Goal: Complete application form: Complete application form

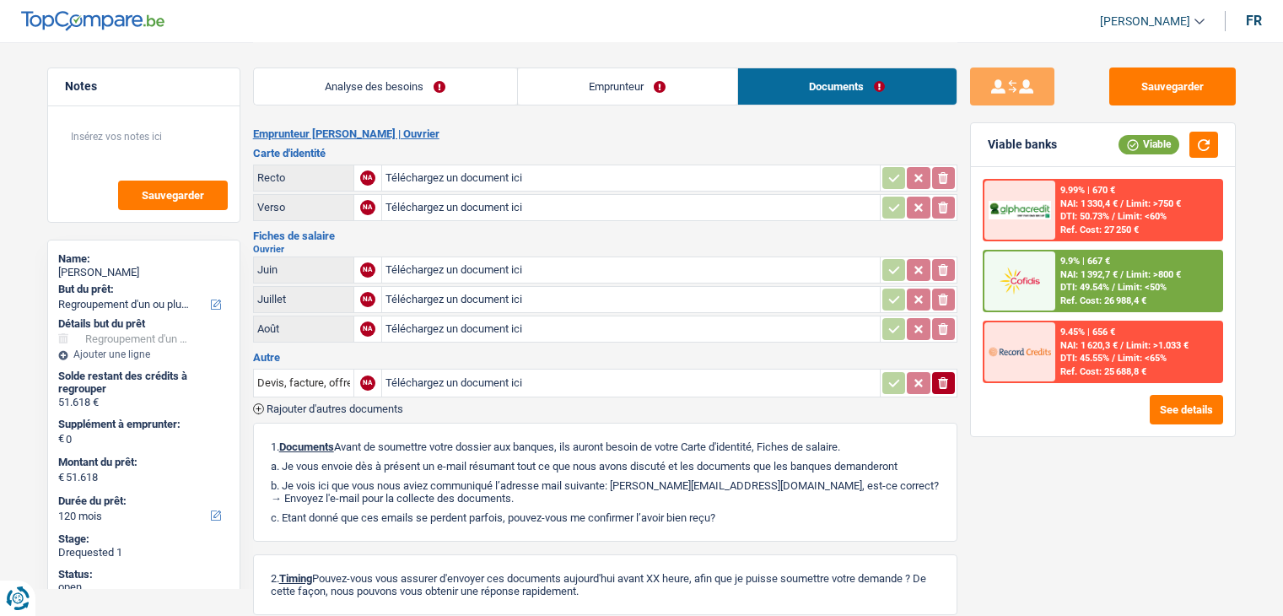
select select "refinancing"
select select "120"
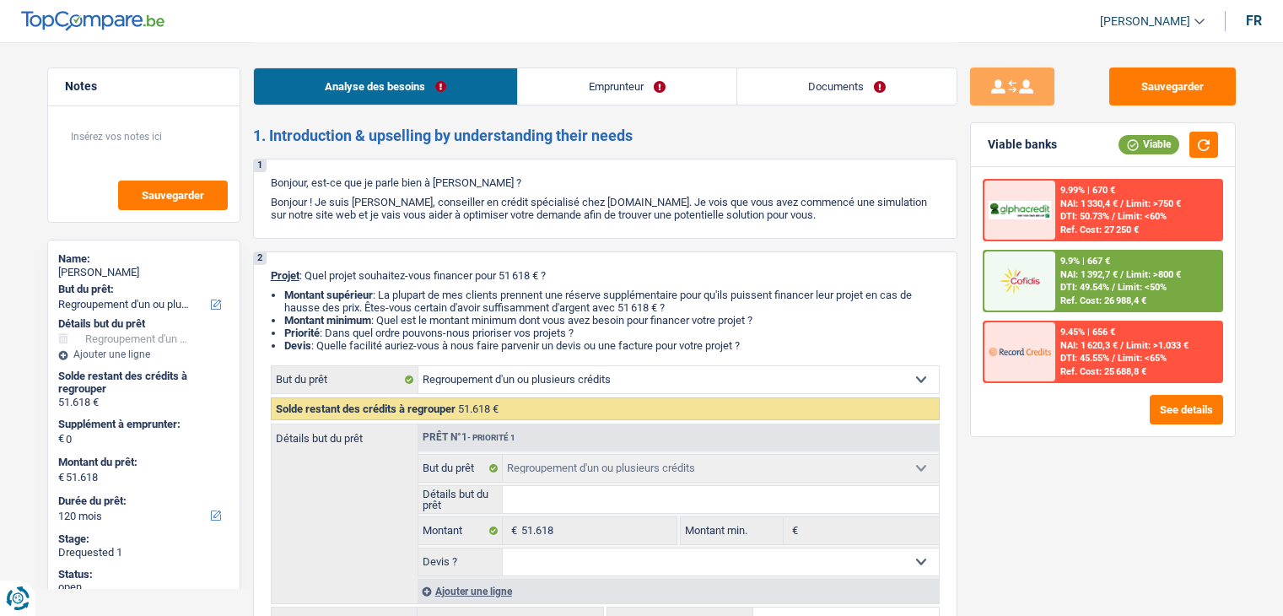
select select "refinancing"
select select "120"
click at [818, 68] on link "Documents" at bounding box center [846, 86] width 219 height 36
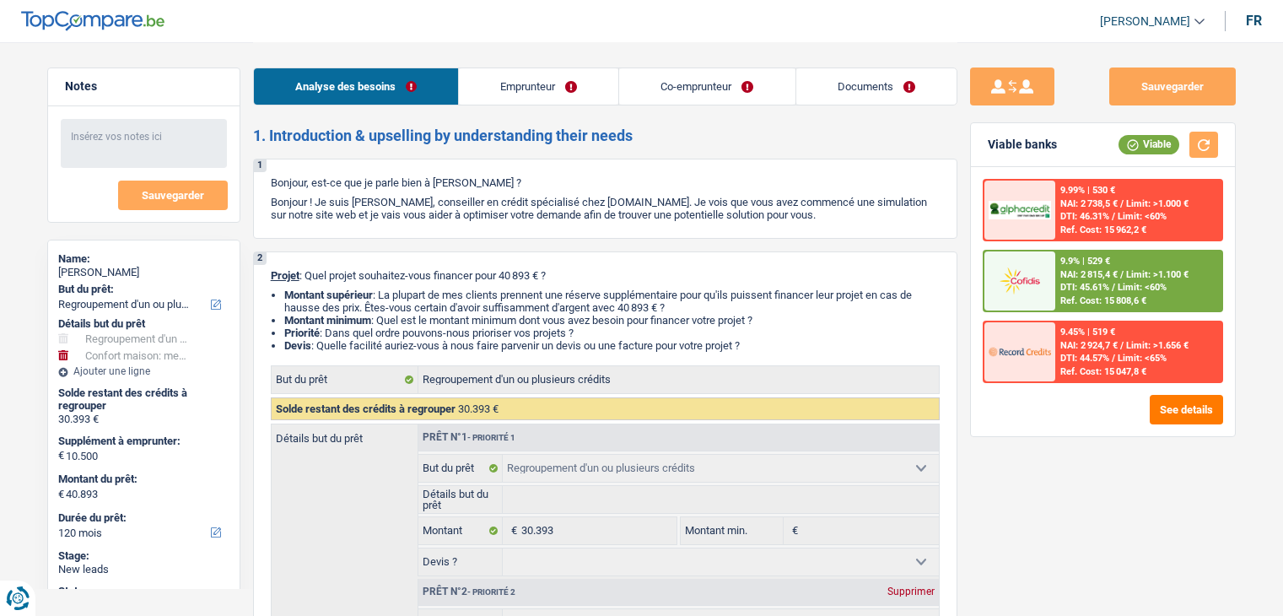
select select "refinancing"
select select "household"
select select "120"
select select "refinancing"
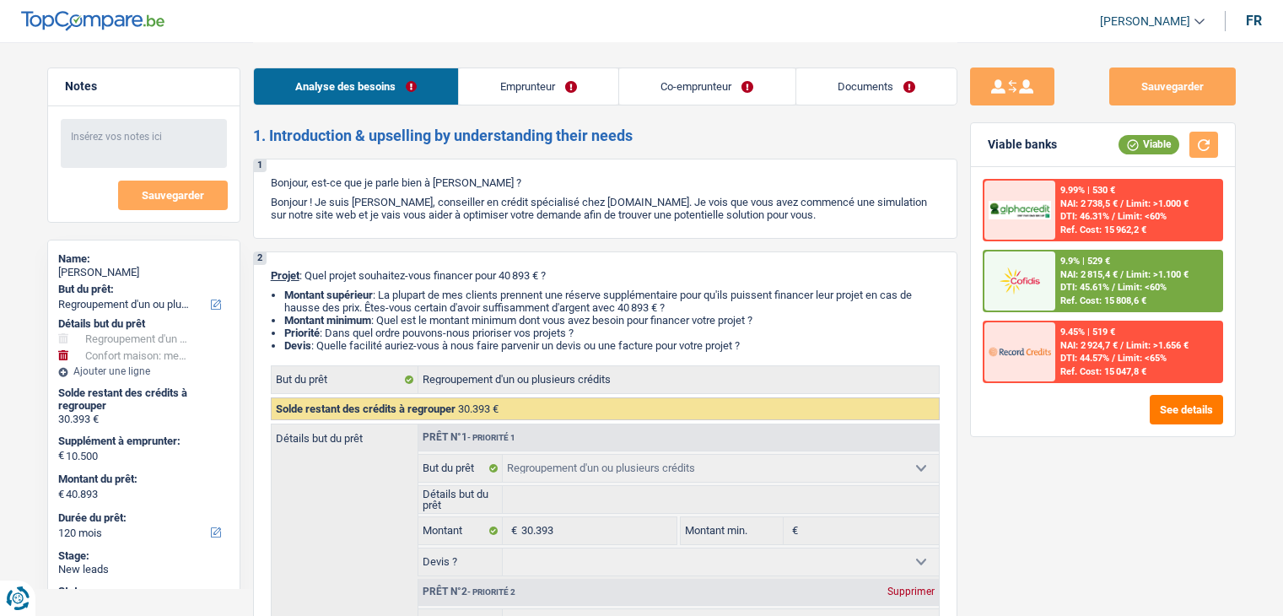
select select "refinancing"
select select "household"
select select "120"
select select "publicEmployee"
select select "worker"
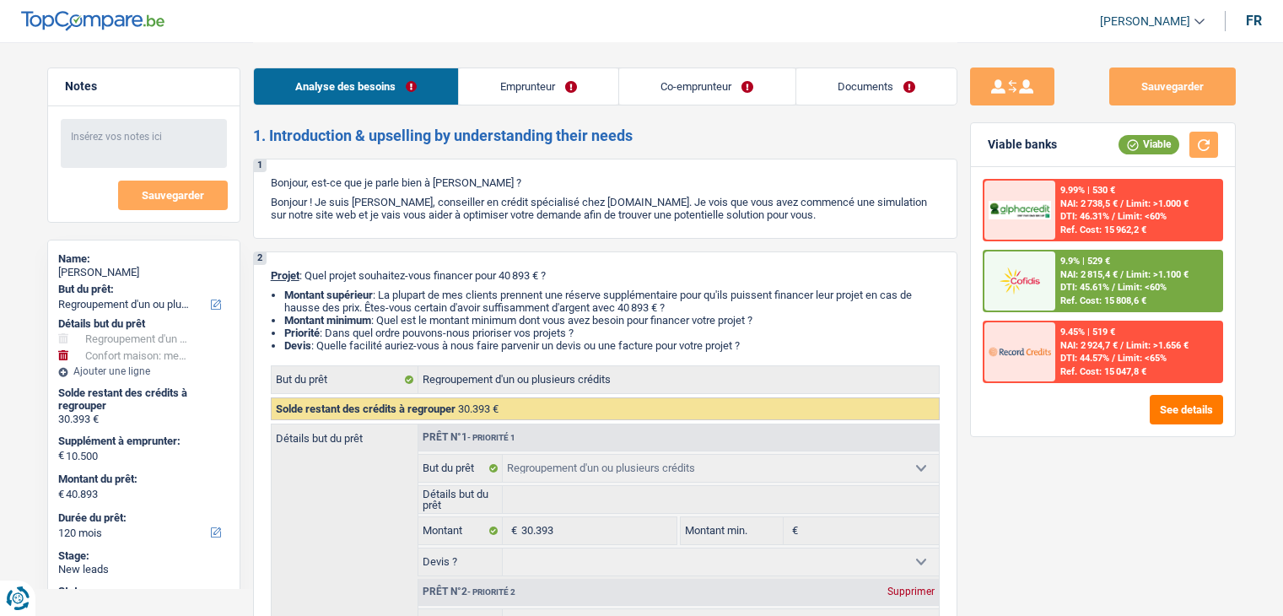
select select "familyAllowances"
select select "netSalary"
select select "mealVouchers"
select select "netSalary"
select select "ownerWithMortgage"
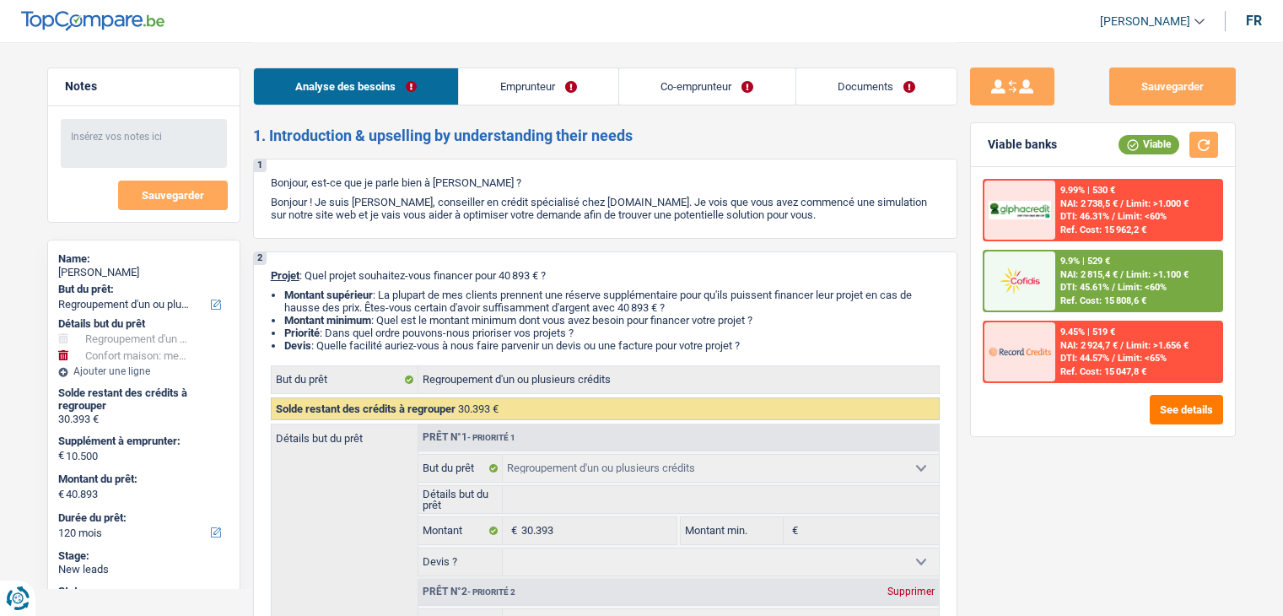
select select "mortgage"
select select "240"
select select "carLoan"
select select "72"
select select "personalLoan"
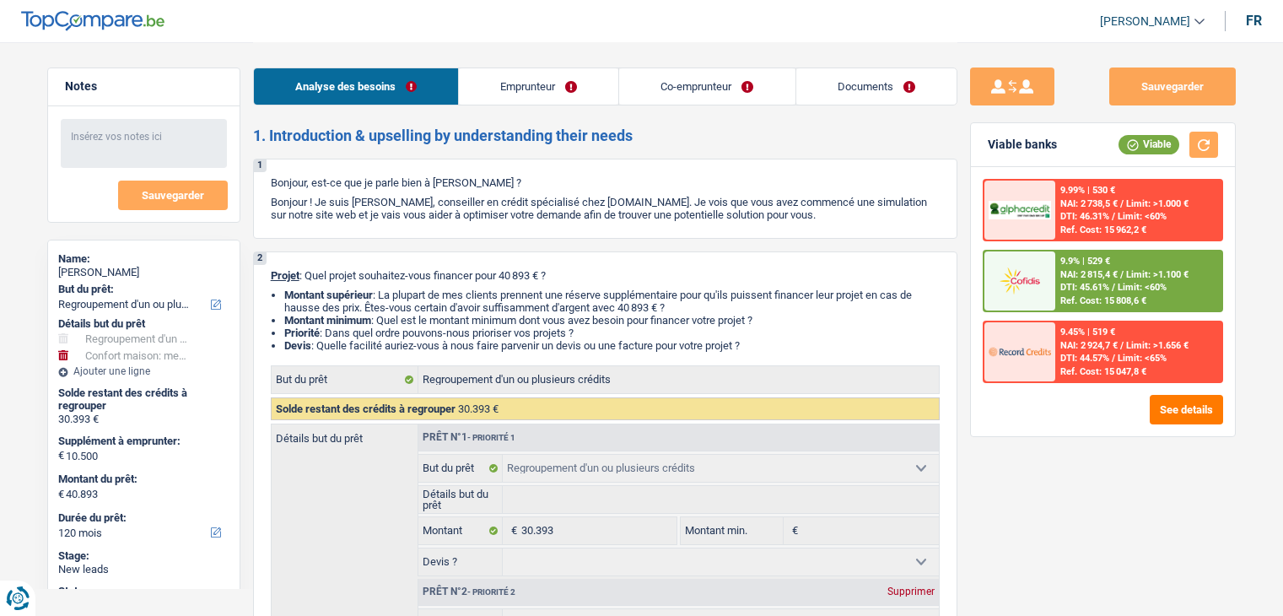
select select "other"
select select "48"
select select "cardOrCredit"
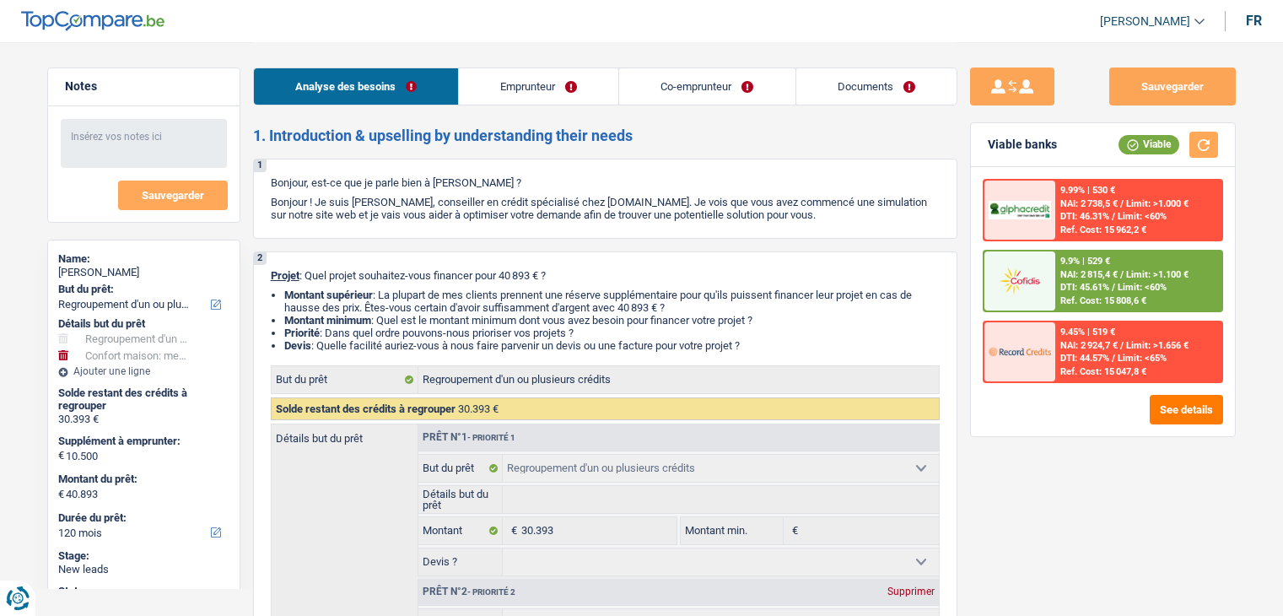
select select "cardOrCredit"
select select "refinancing"
select select "household"
select select "120"
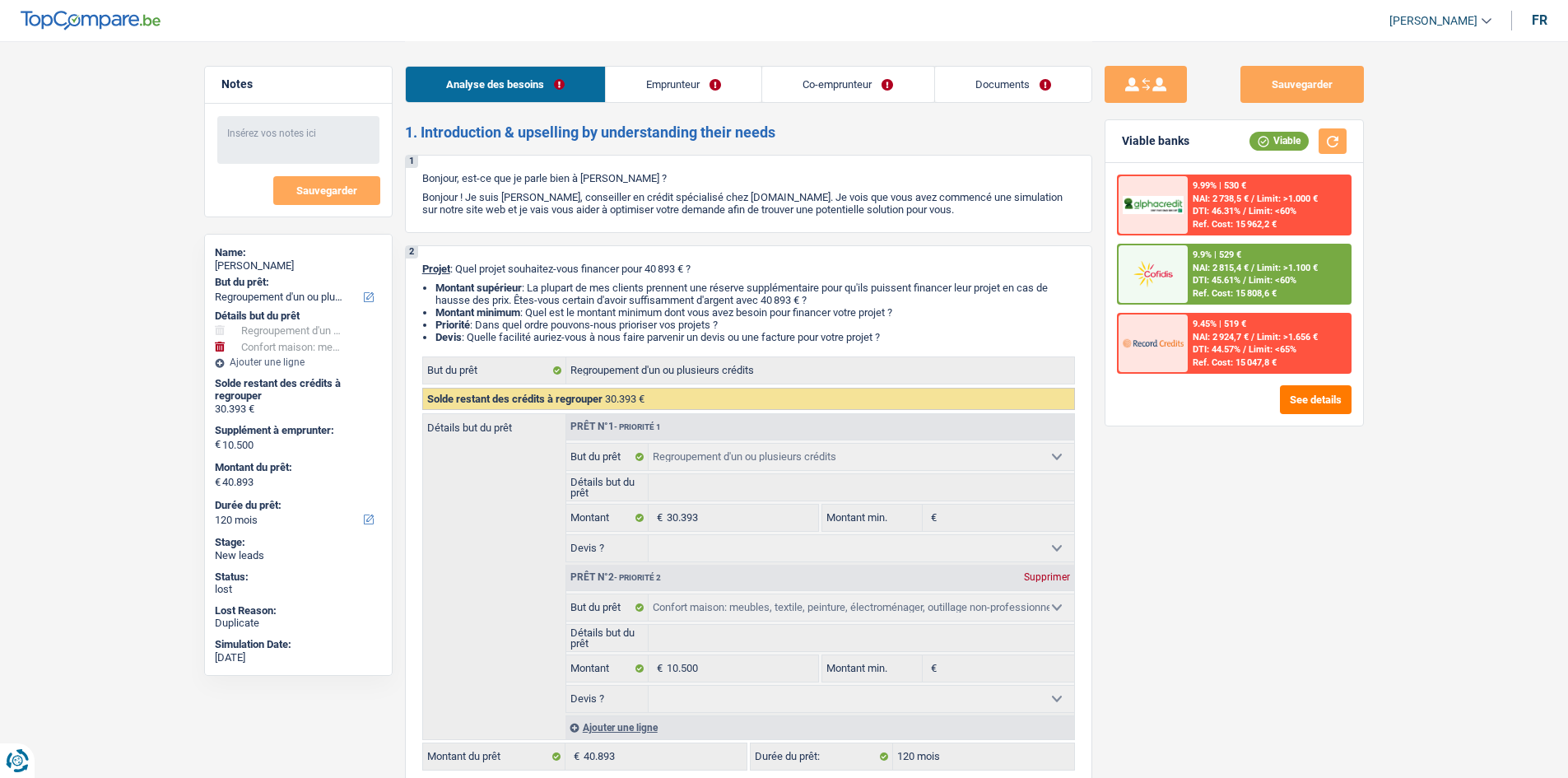
select select "refinancing"
select select "household"
select select "120"
select select "refinancing"
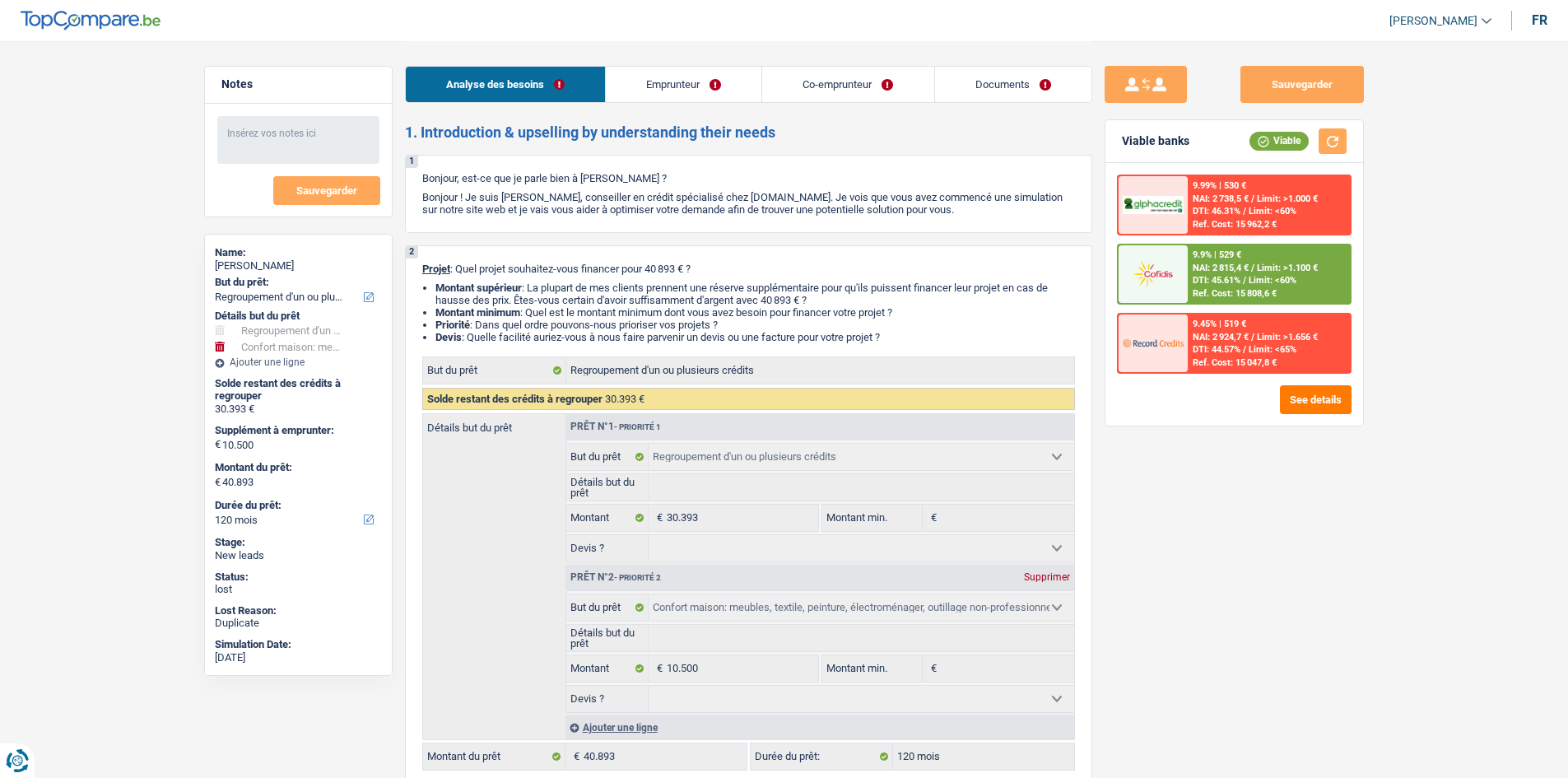
select select "refinancing"
select select "household"
select select "120"
select select "publicEmployee"
select select "worker"
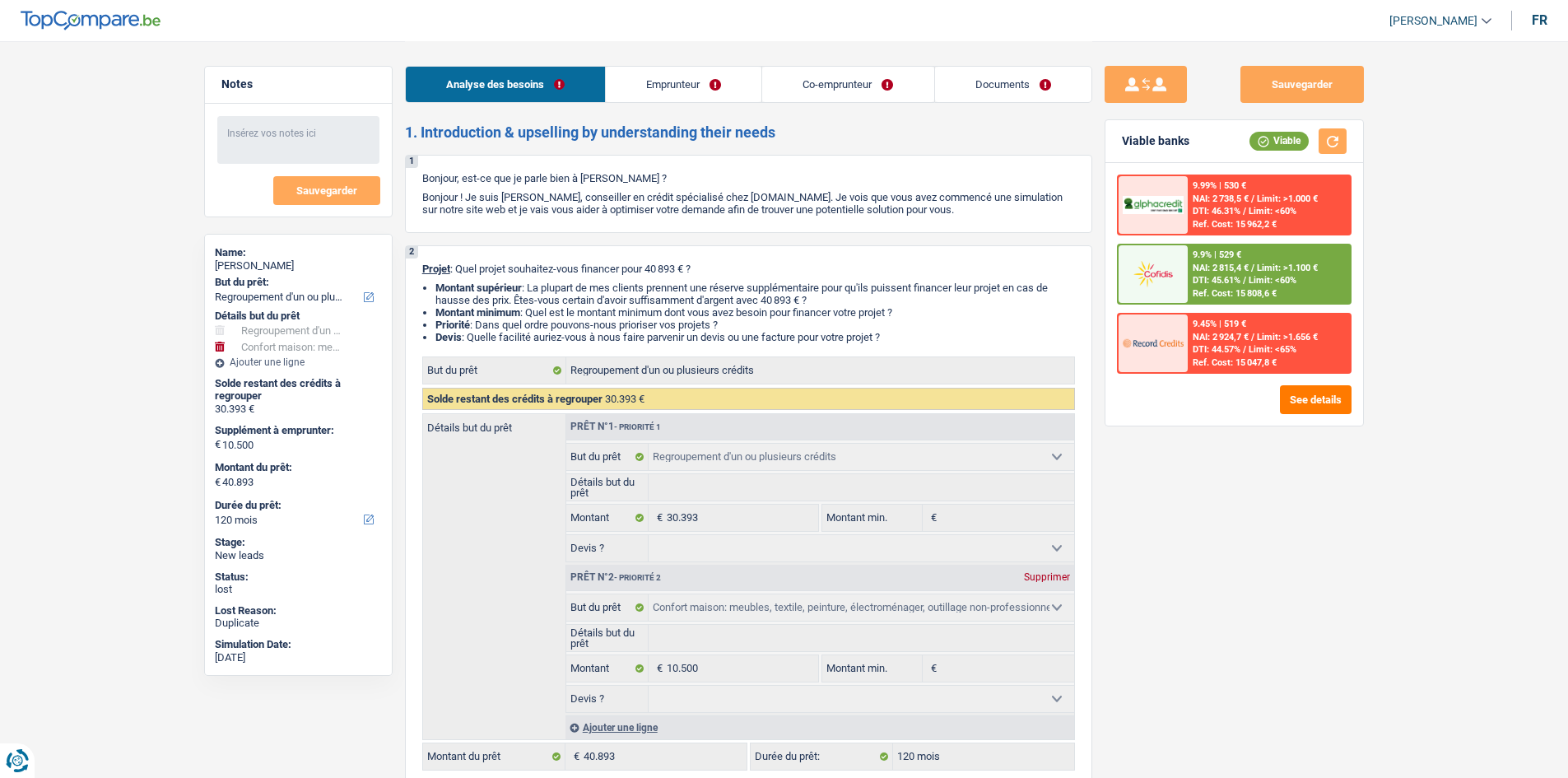
select select "familyAllowances"
select select "netSalary"
select select "mealVouchers"
select select "netSalary"
select select "ownerWithMortgage"
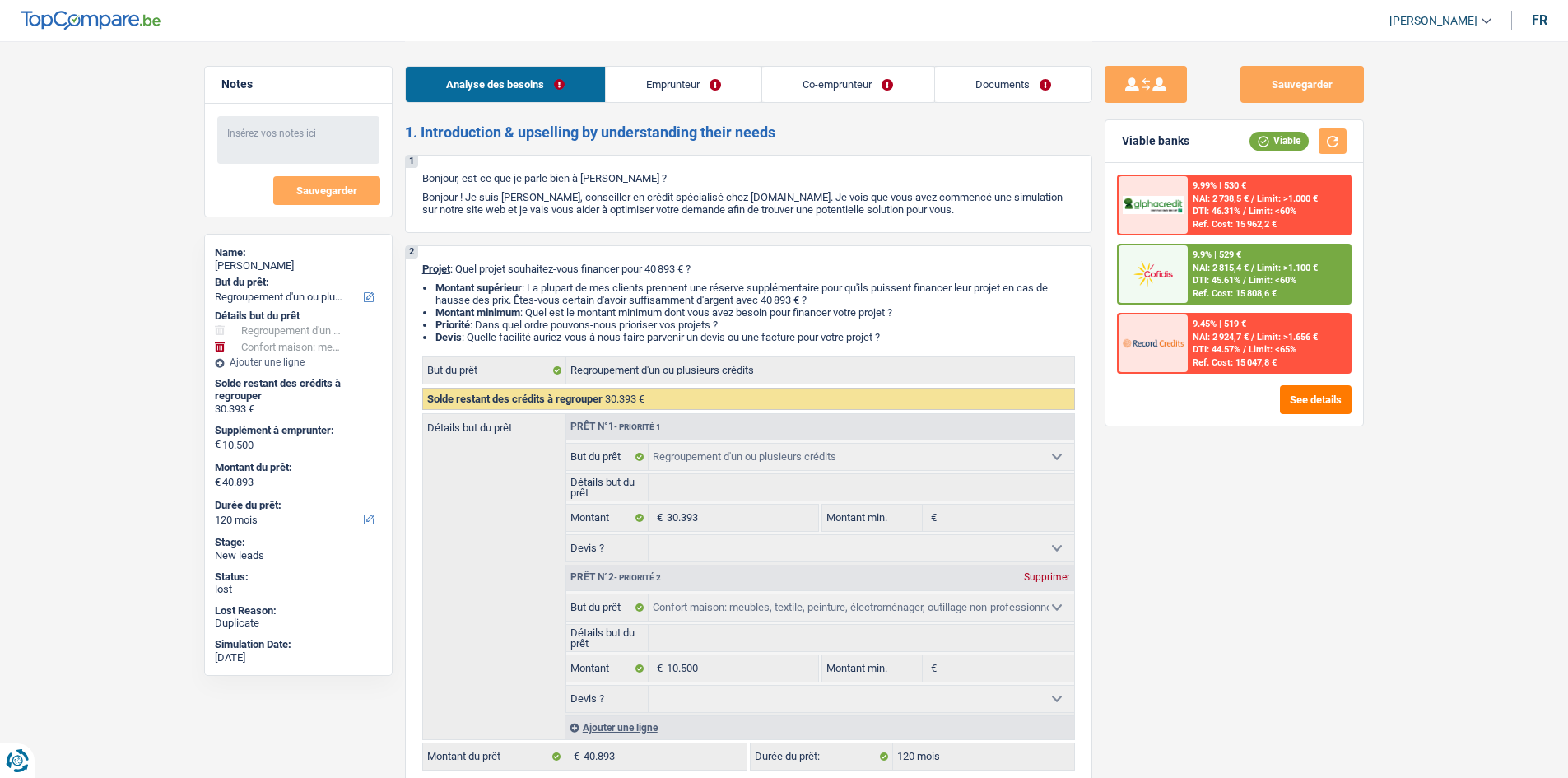
select select "mortgage"
select select "240"
select select "carLoan"
select select "72"
select select "personalLoan"
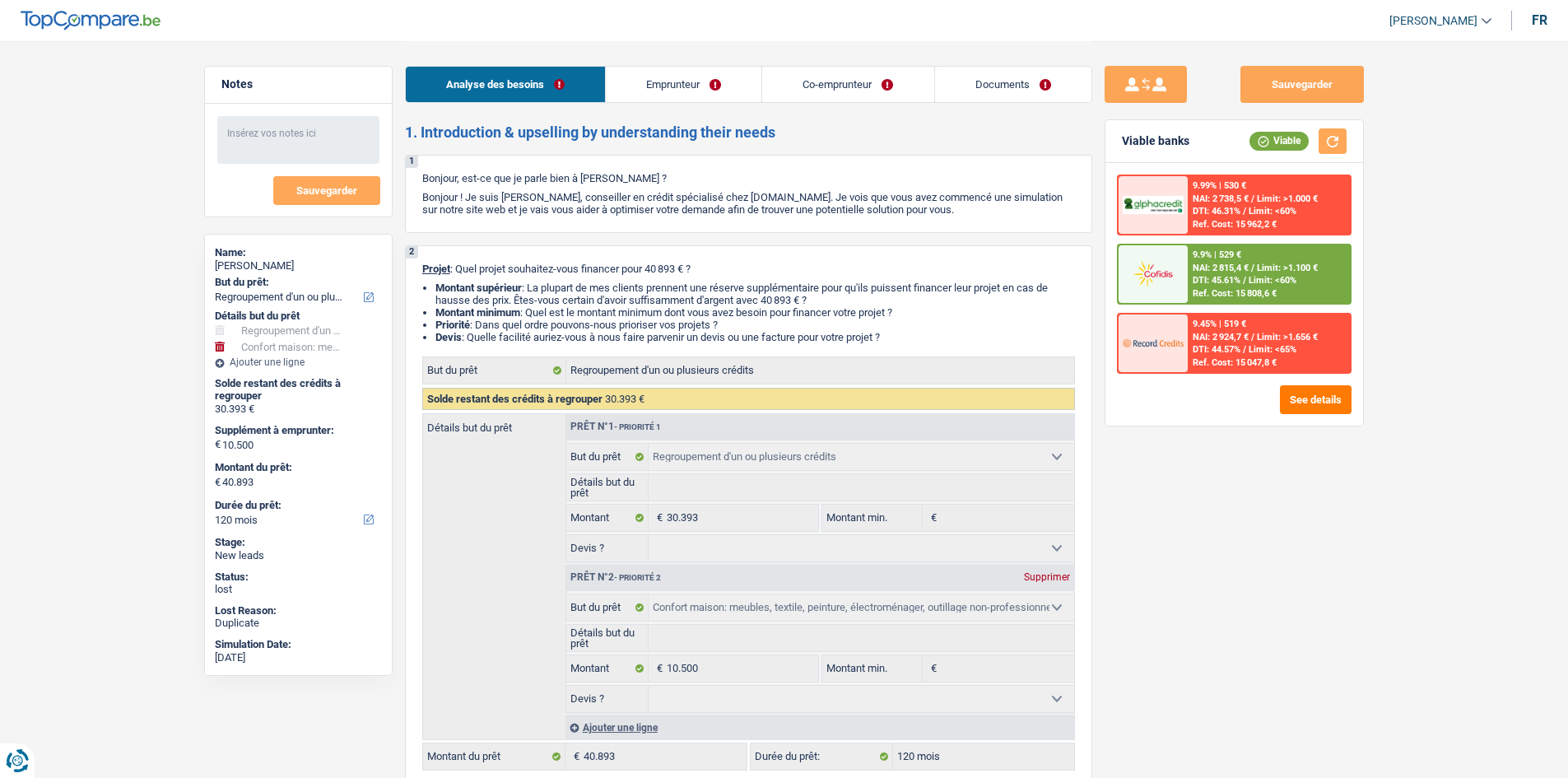
select select "other"
select select "48"
select select "cardOrCredit"
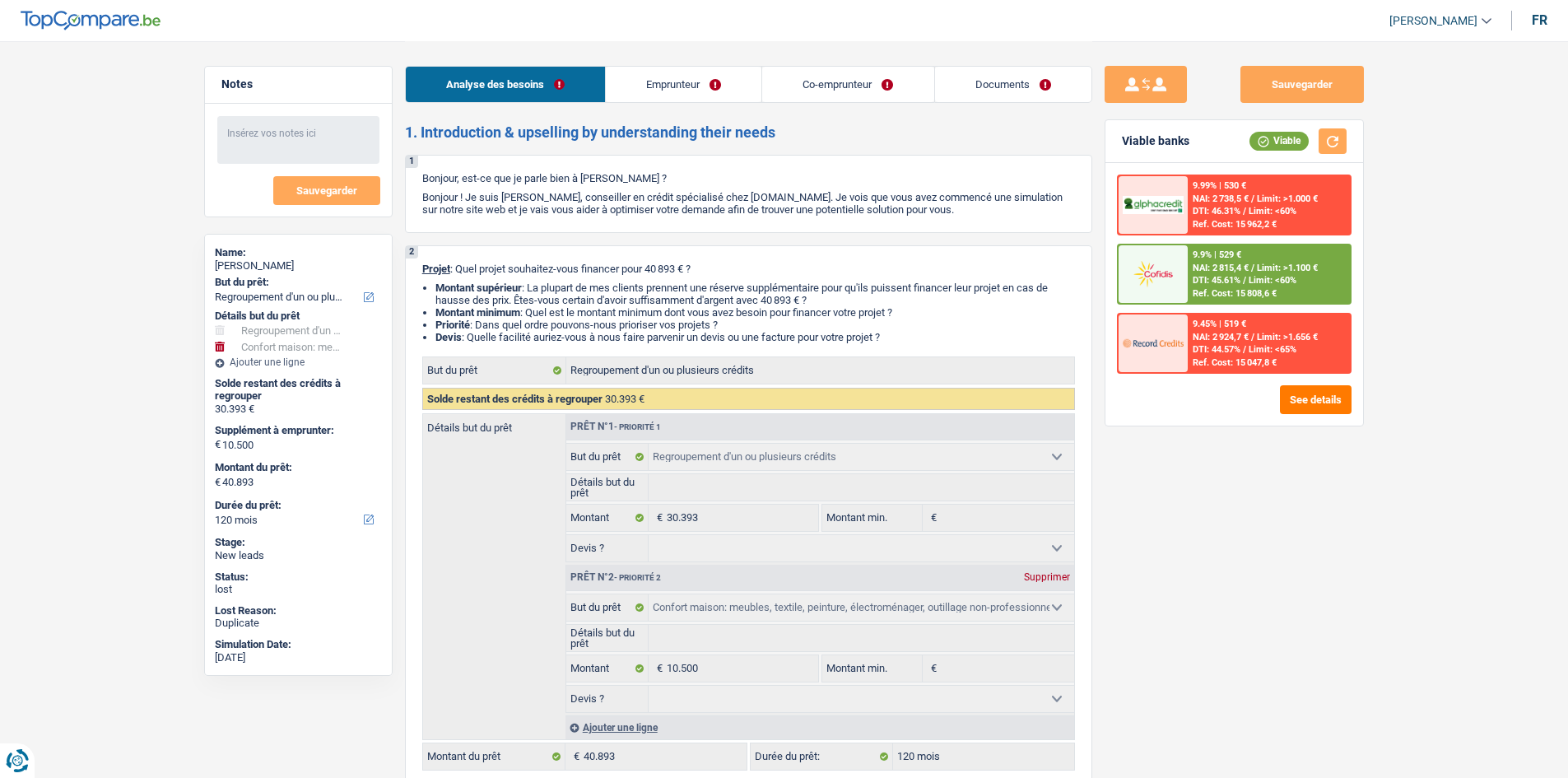
select select "cardOrCredit"
select select "refinancing"
select select "household"
select select "120"
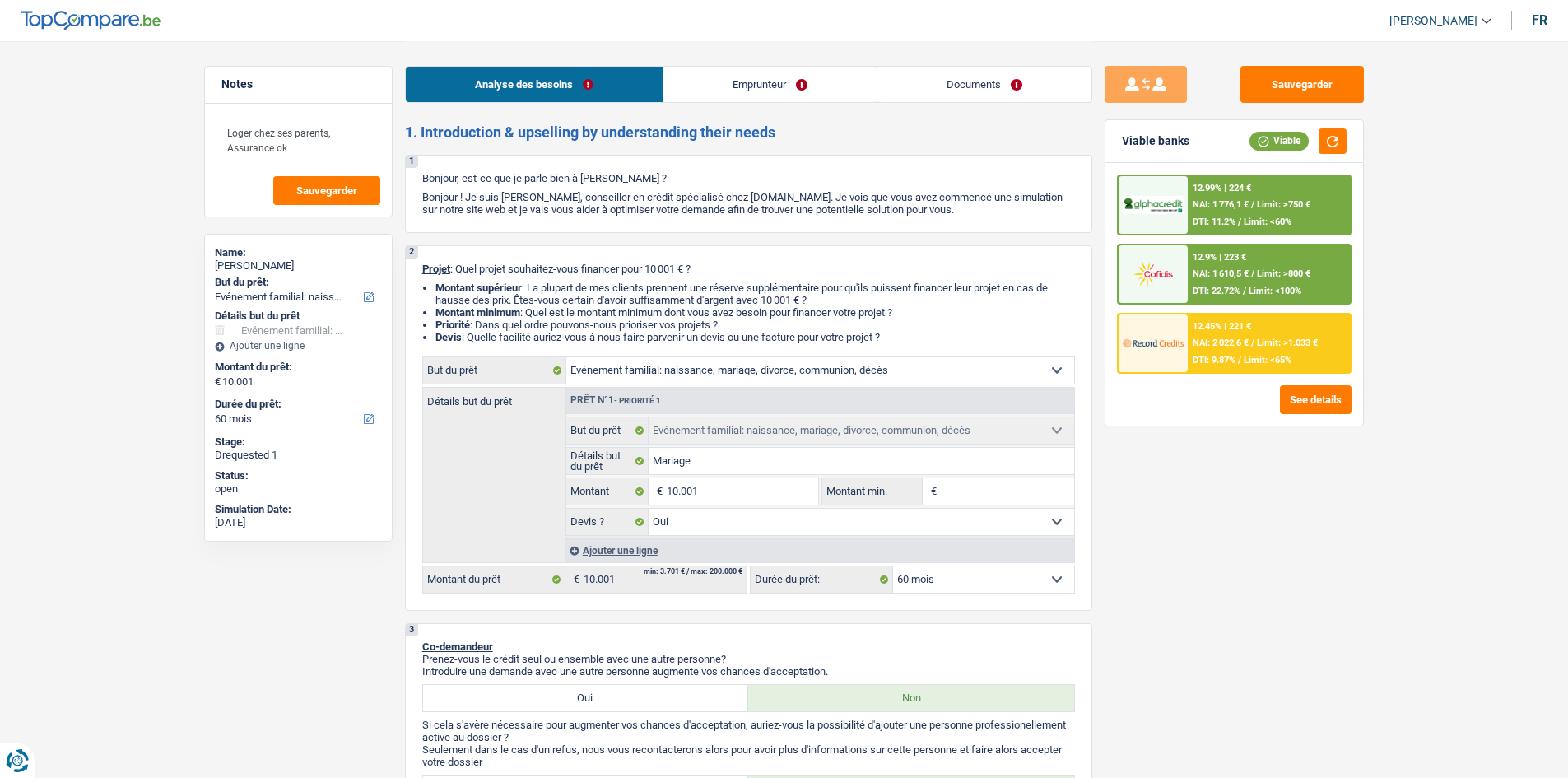
select select "familyEvent"
select select "60"
select select "familyEvent"
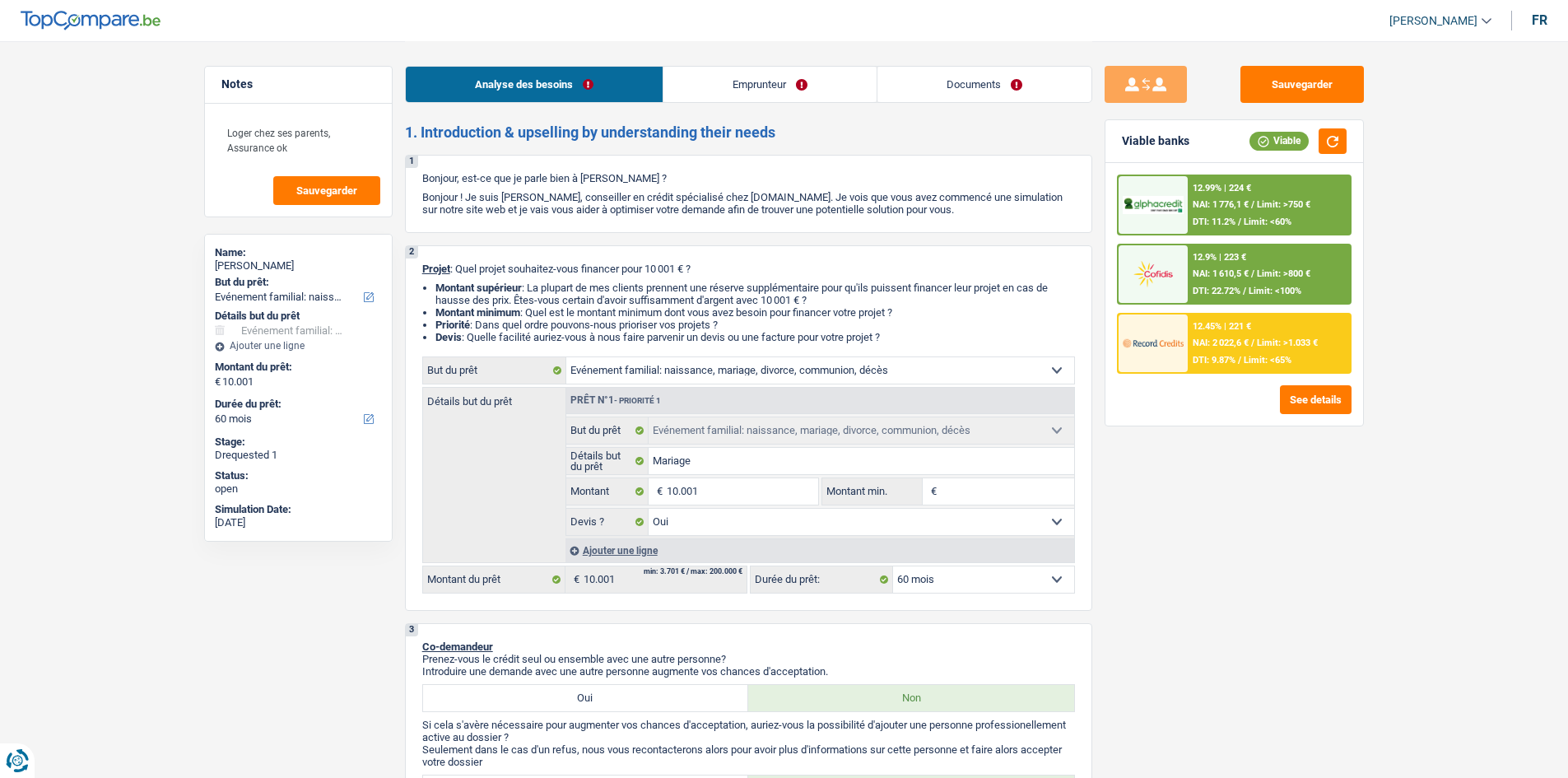
select select "yes"
select select "60"
select select "worker"
select select "netSalary"
select select "mealVouchers"
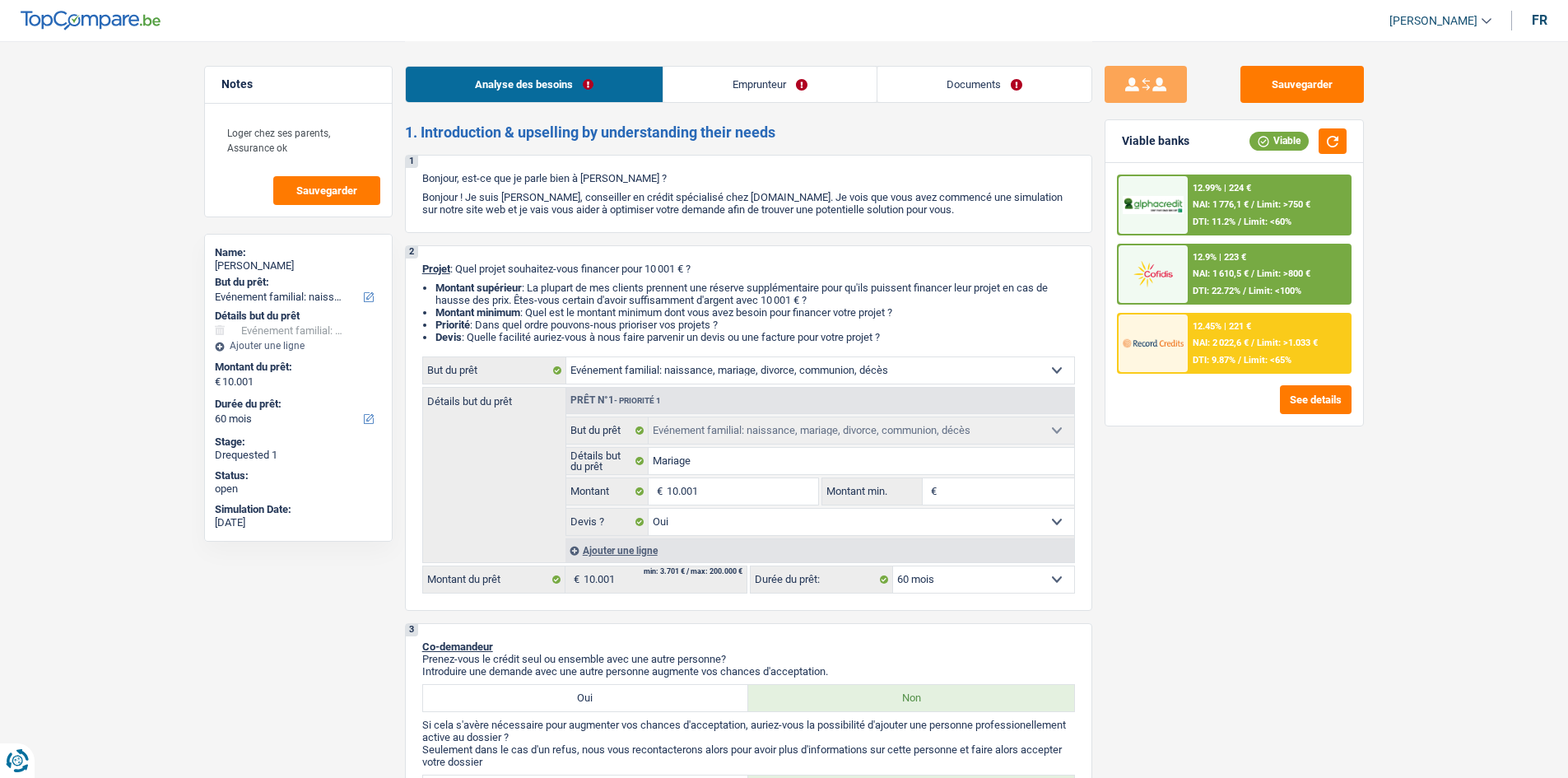
select select "liveWithParents"
select select "familyEvent"
select select "yes"
select select "60"
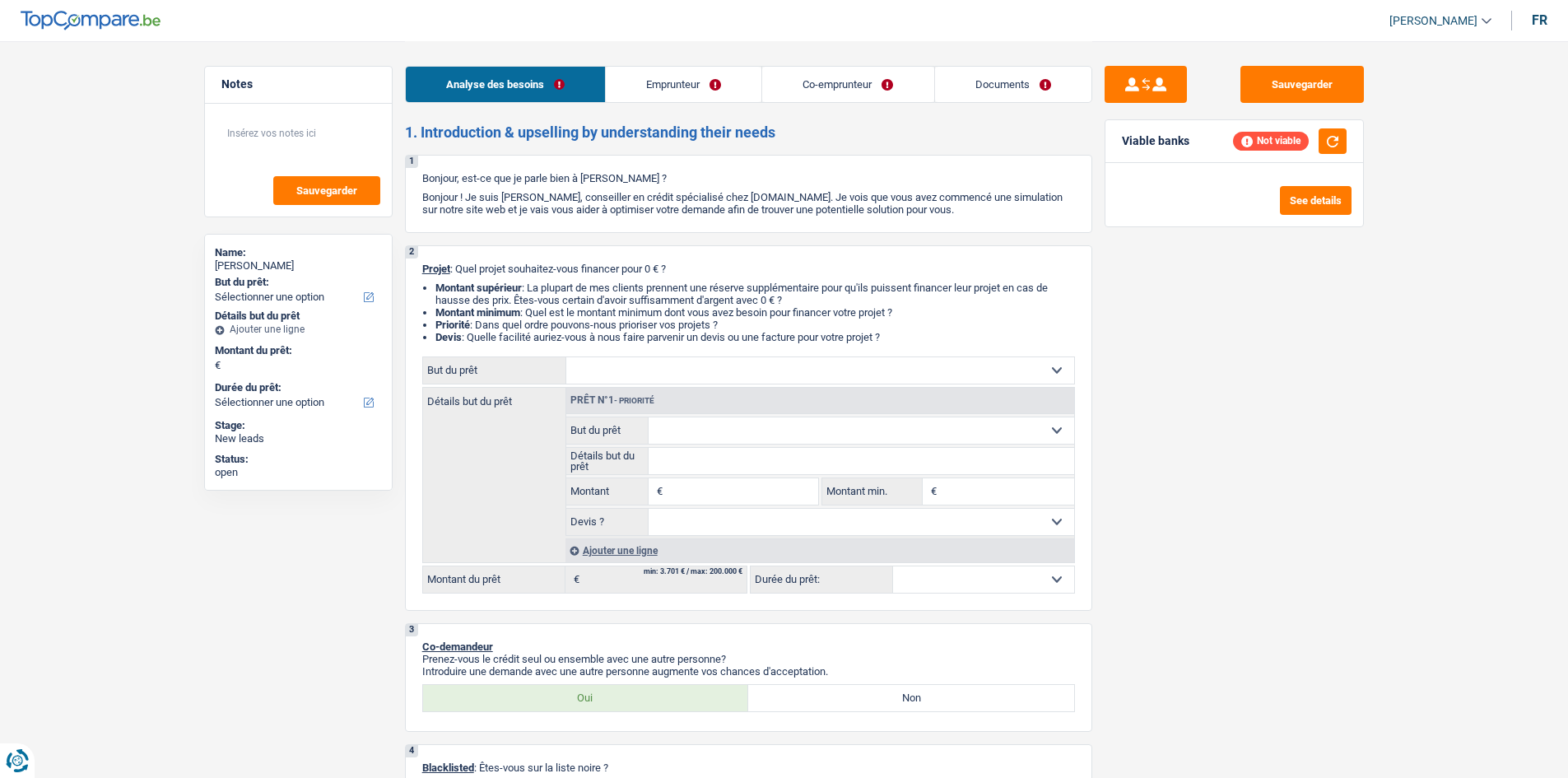
select select "publicEmployee"
select select "worker"
select select "familyAllowances"
select select "netSalary"
select select "mealVouchers"
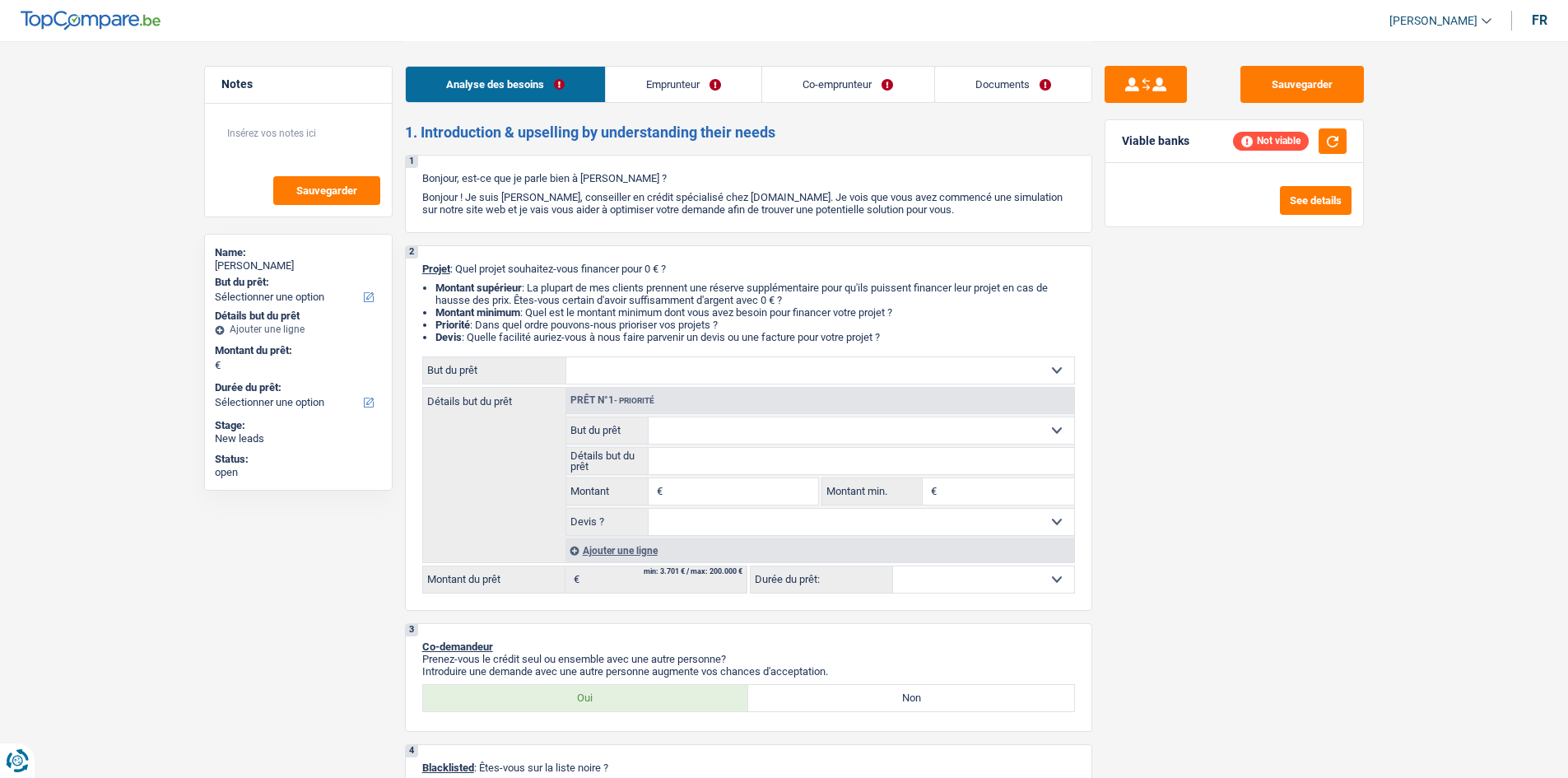
select select "netSalary"
select select "ownerWithMortgage"
select select "mortgage"
select select "240"
select select "carLoan"
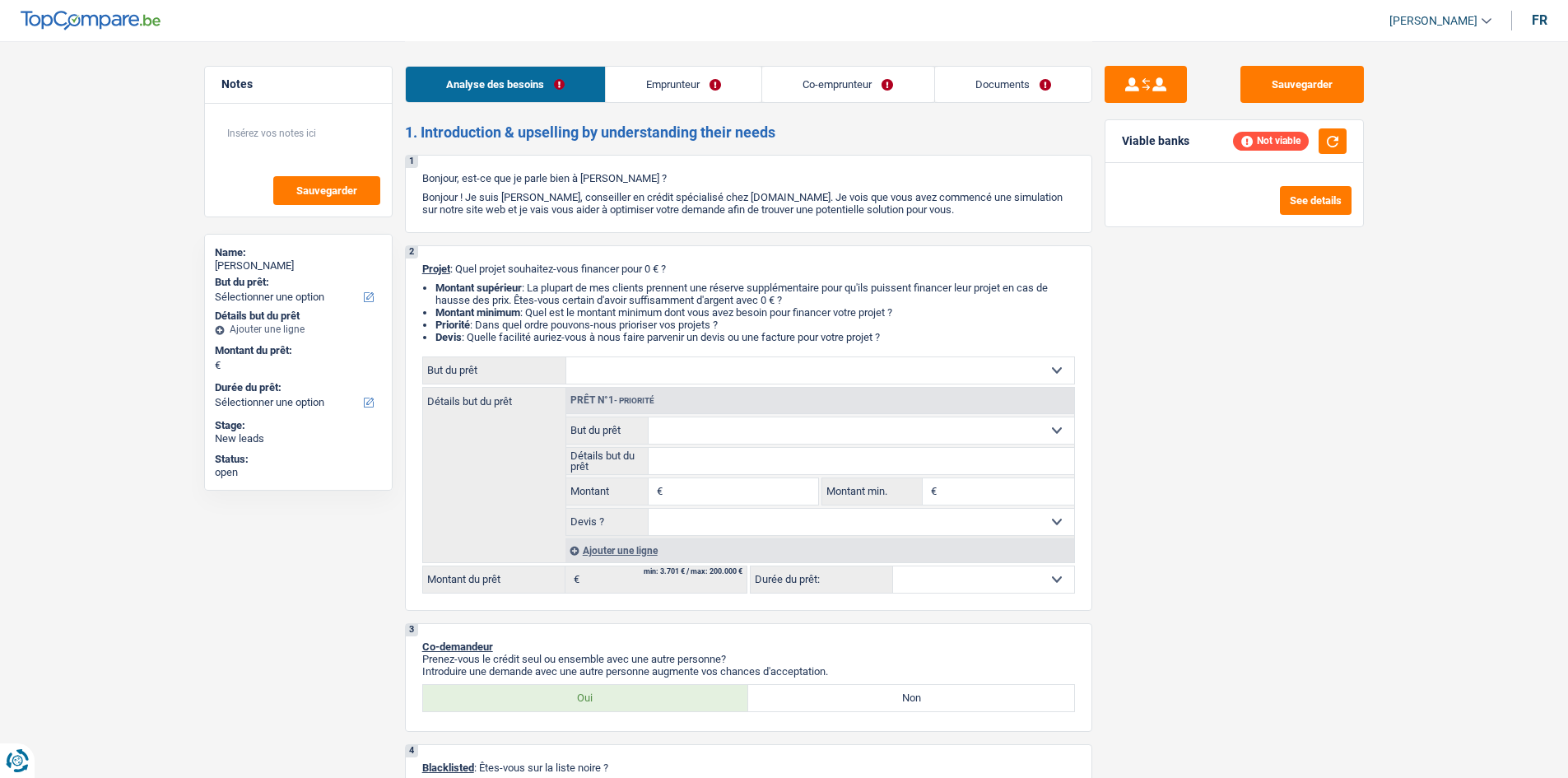
select select "72"
select select "personalLoan"
select select "other"
select select "48"
select select "cardOrCredit"
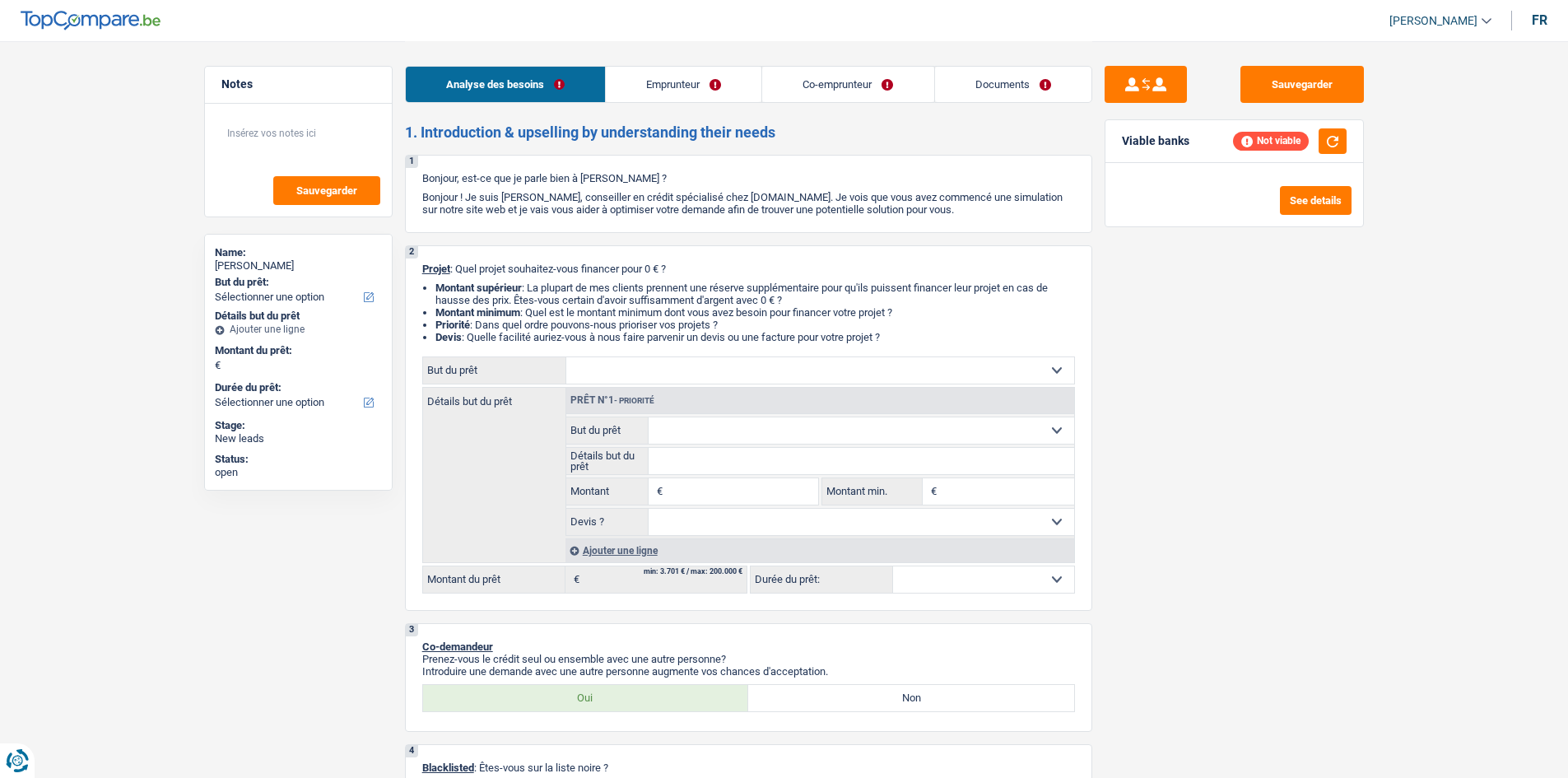
select select "cardOrCredit"
select select "32"
select select "married"
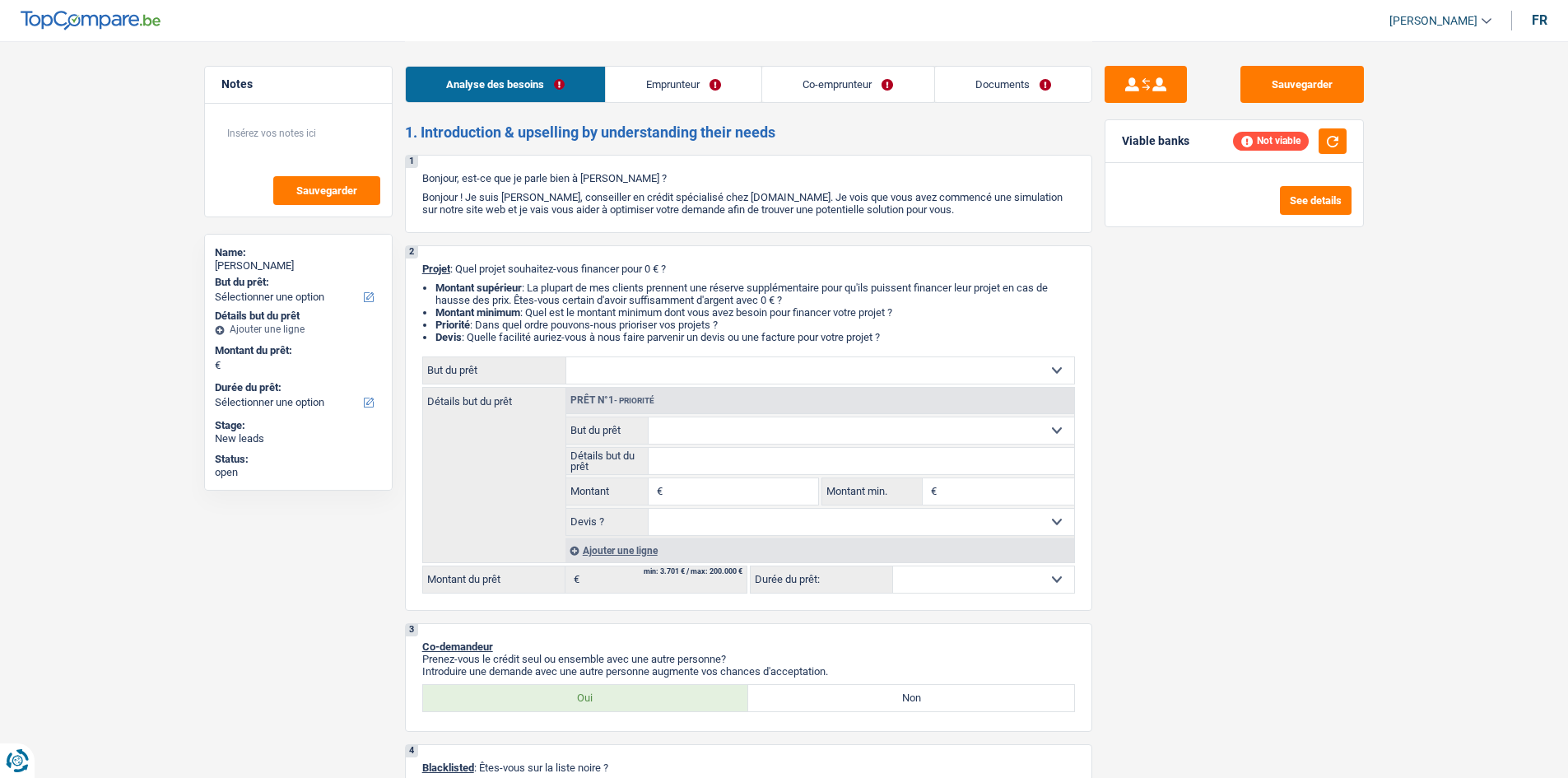
click at [694, 85] on link "Emprunteur" at bounding box center [683, 84] width 155 height 35
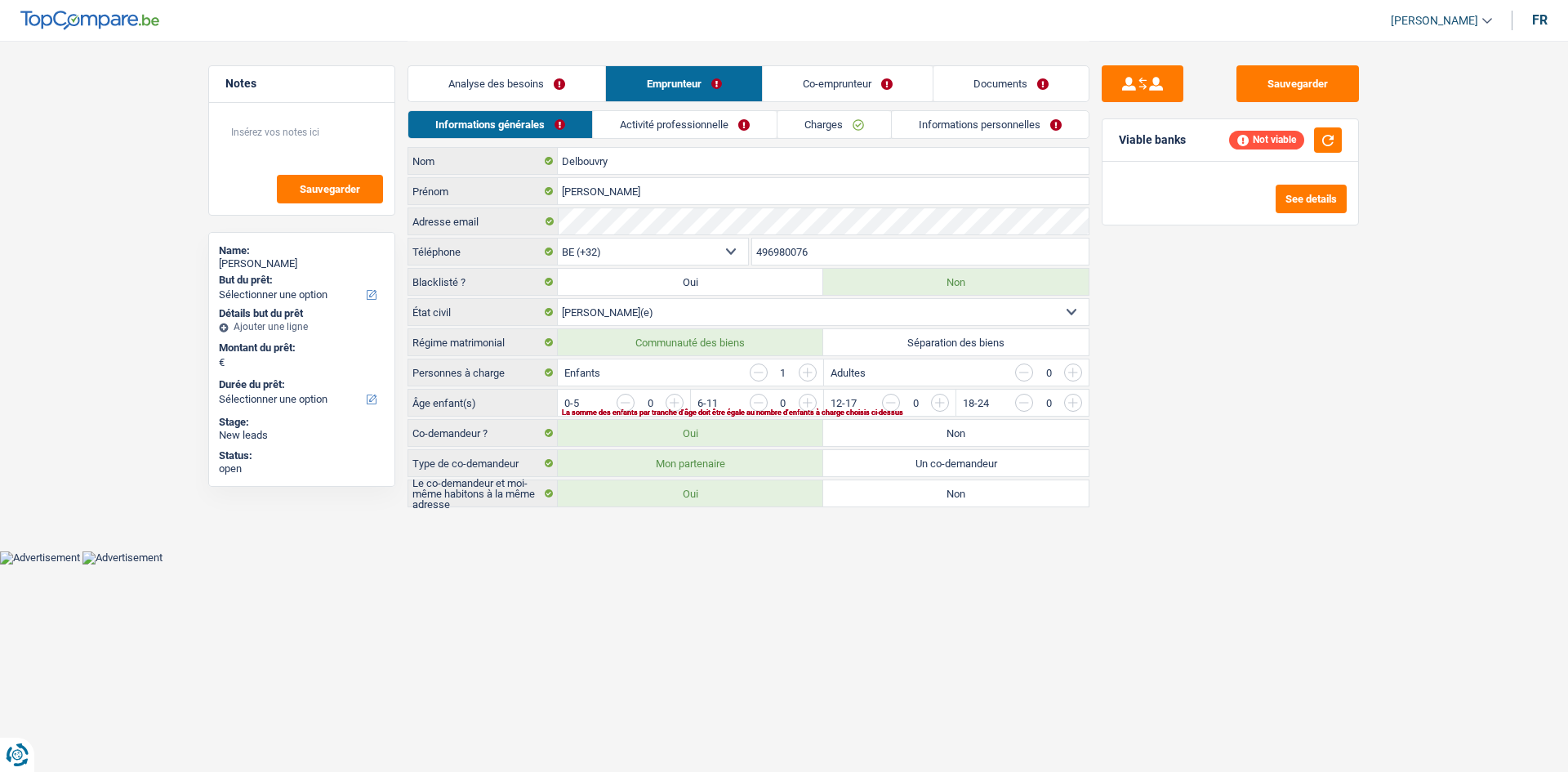
click at [561, 88] on link "Analyse des besoins" at bounding box center [507, 83] width 197 height 35
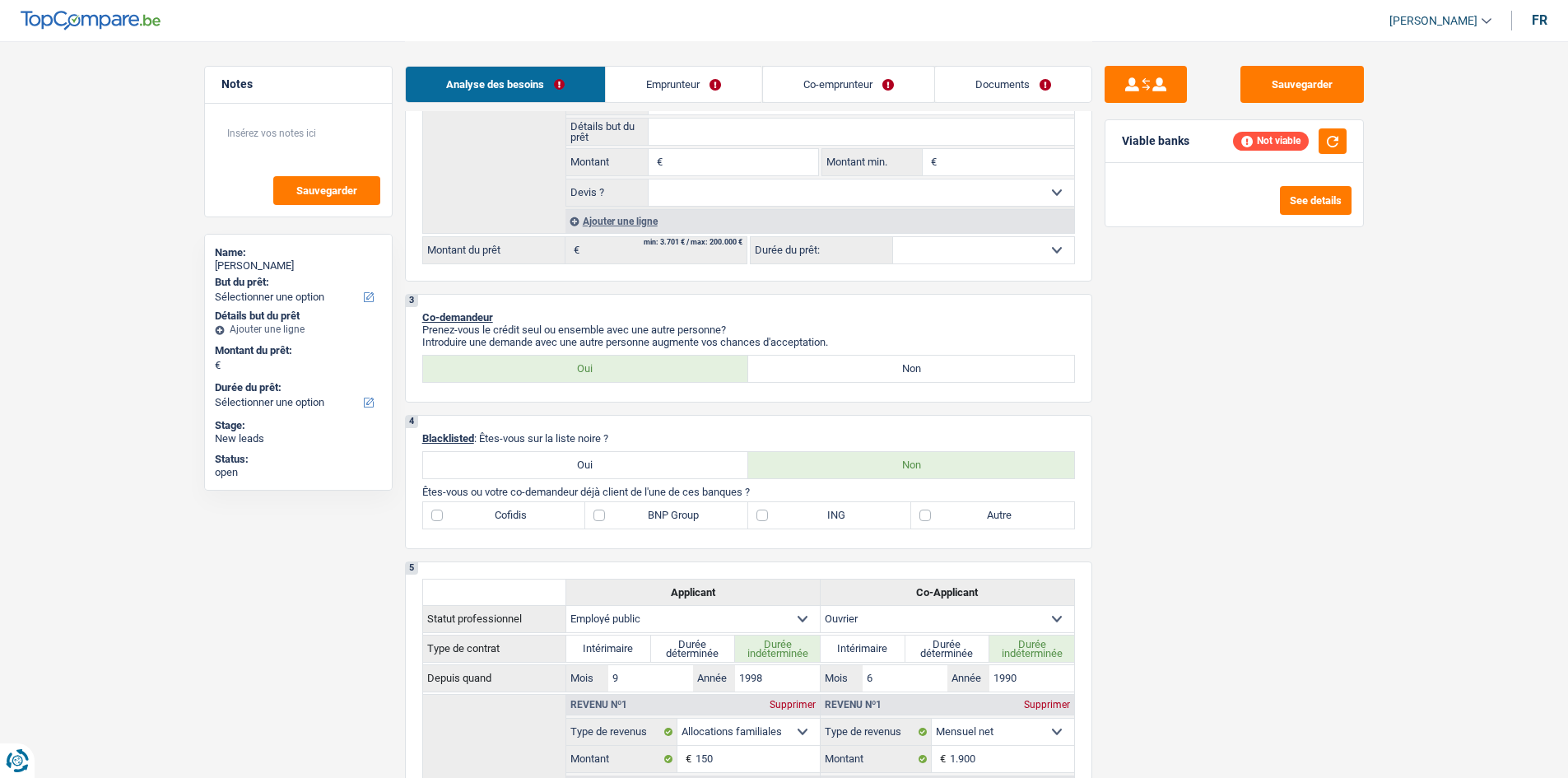
scroll to position [494, 0]
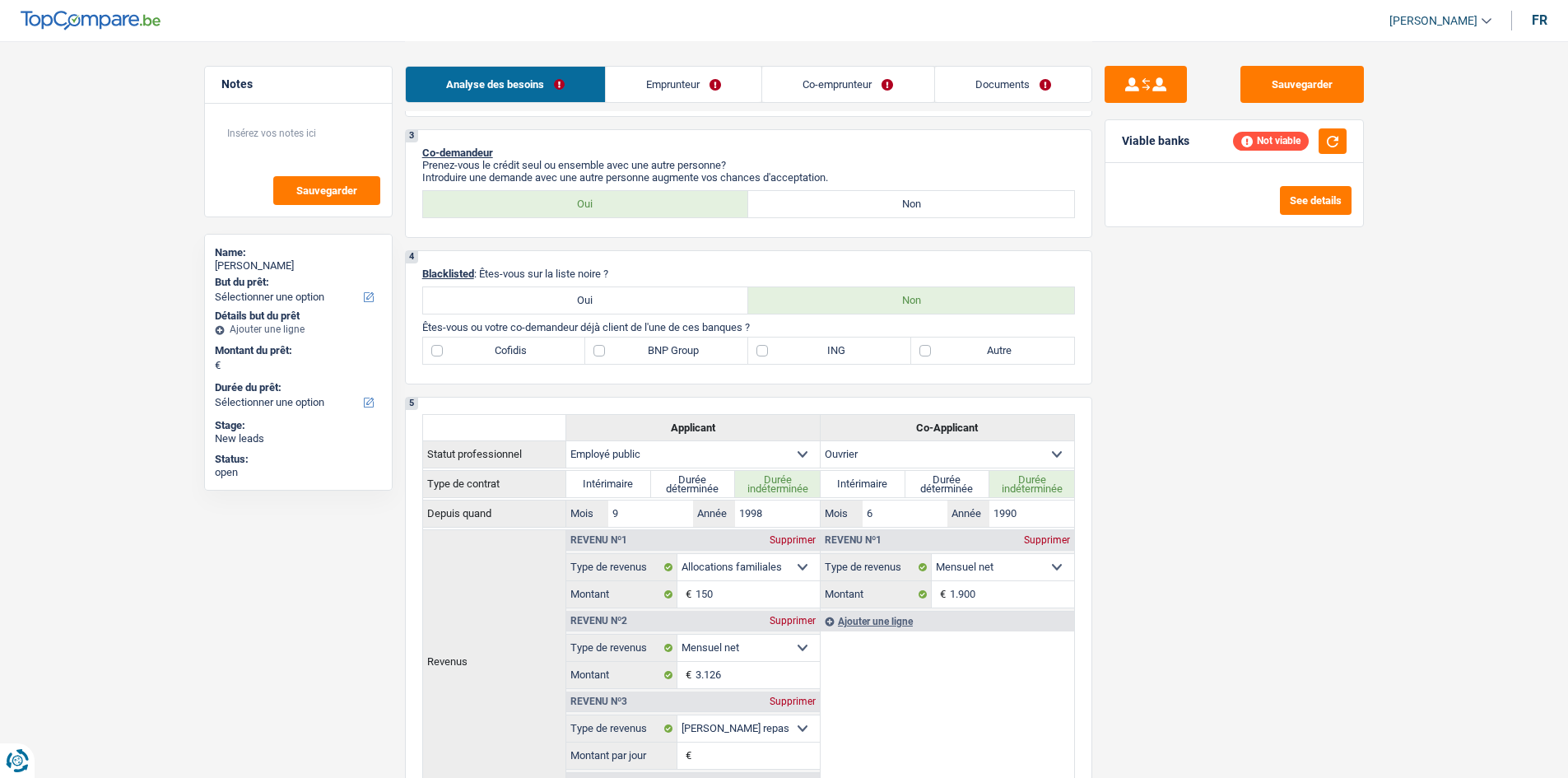
click at [500, 355] on label "Cofidis" at bounding box center [504, 350] width 163 height 26
click at [500, 355] on input "Cofidis" at bounding box center [504, 350] width 163 height 26
checkbox input "true"
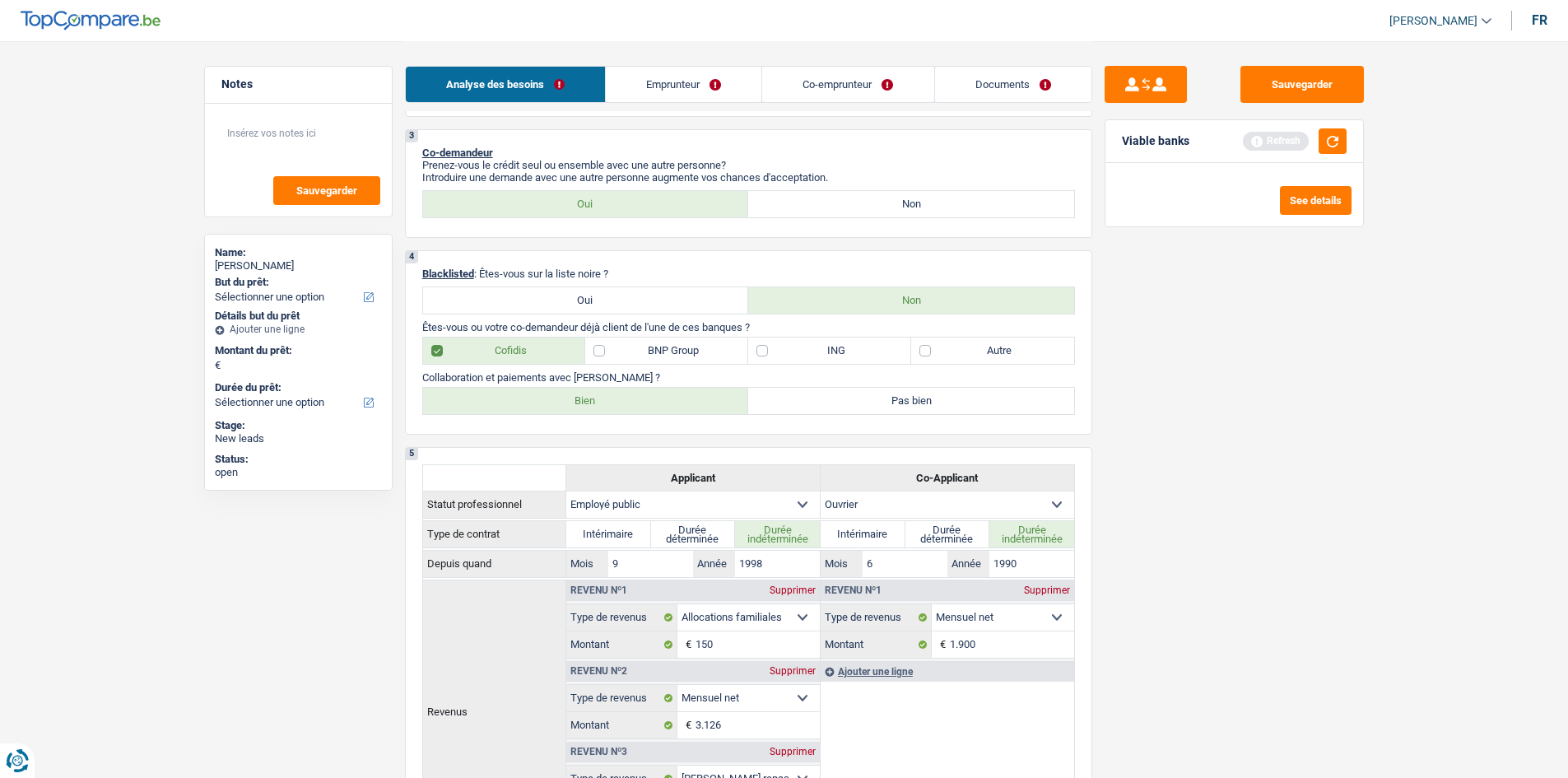
drag, startPoint x: 539, startPoint y: 415, endPoint x: 583, endPoint y: 416, distance: 44.0
click at [539, 416] on div "4 Blacklisted : Êtes-vous sur la liste noire ? Oui Non Êtes-vous ou votre co-de…" at bounding box center [748, 342] width 687 height 184
click at [974, 380] on p "Collaboration et paiements avec [PERSON_NAME] ?" at bounding box center [748, 377] width 653 height 13
click at [996, 368] on div "4 Blacklisted : Êtes-vous sur la liste noire ? Oui Non Êtes-vous ou votre co-de…" at bounding box center [748, 342] width 687 height 184
click at [1015, 351] on label "Autre" at bounding box center [992, 350] width 163 height 26
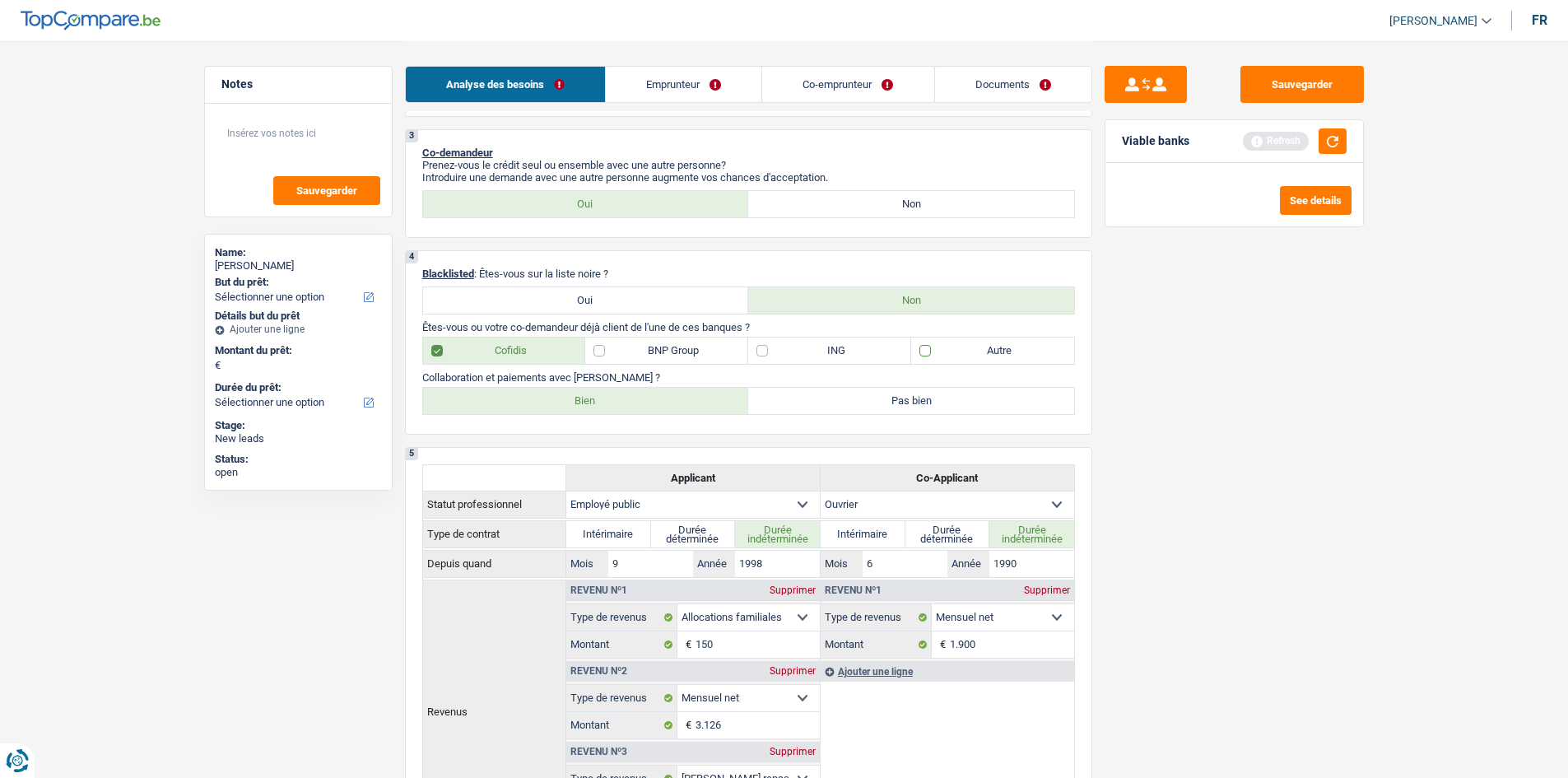
click at [1015, 351] on input "Autre" at bounding box center [992, 350] width 163 height 26
checkbox input "true"
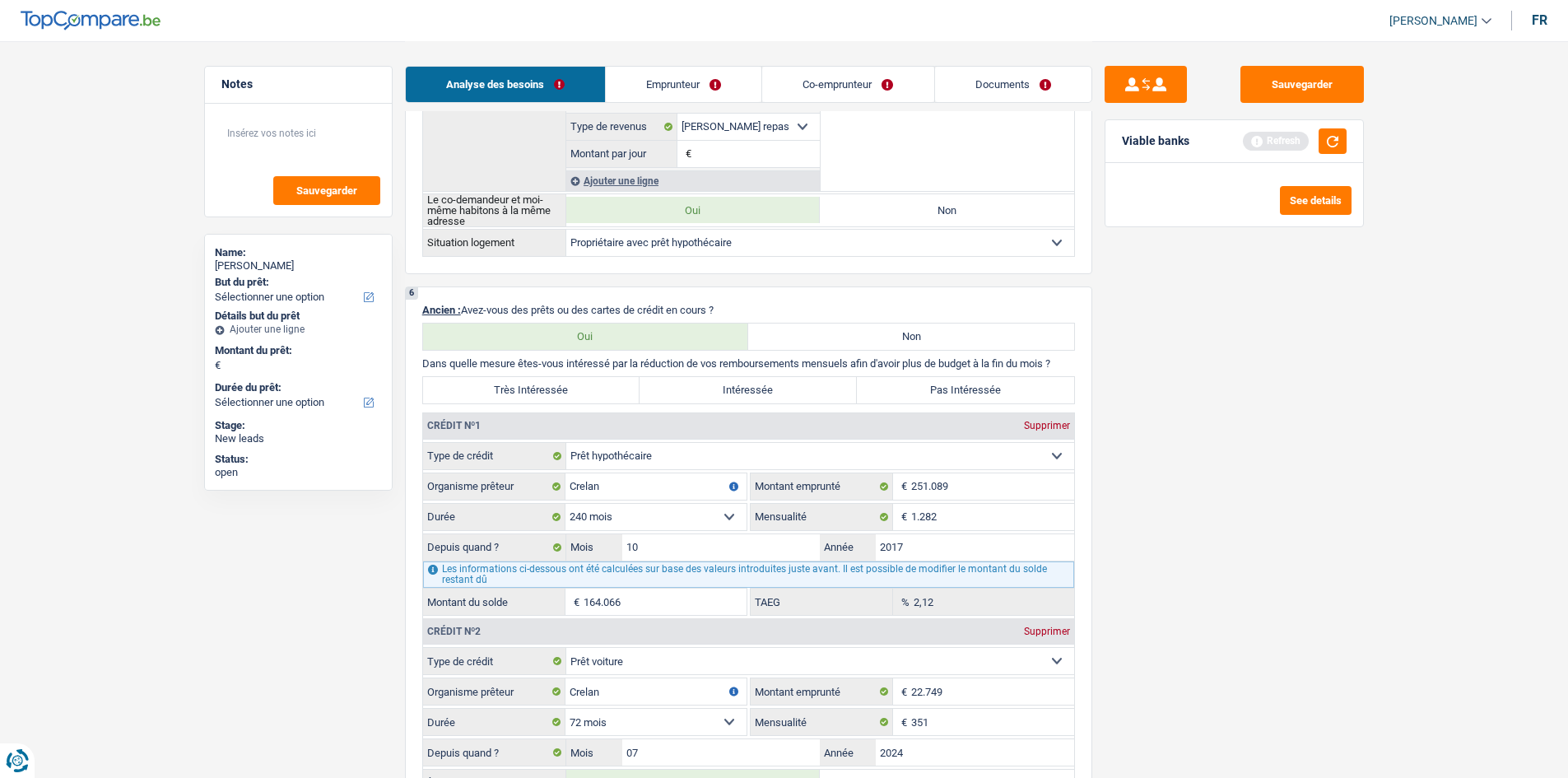
scroll to position [1318, 0]
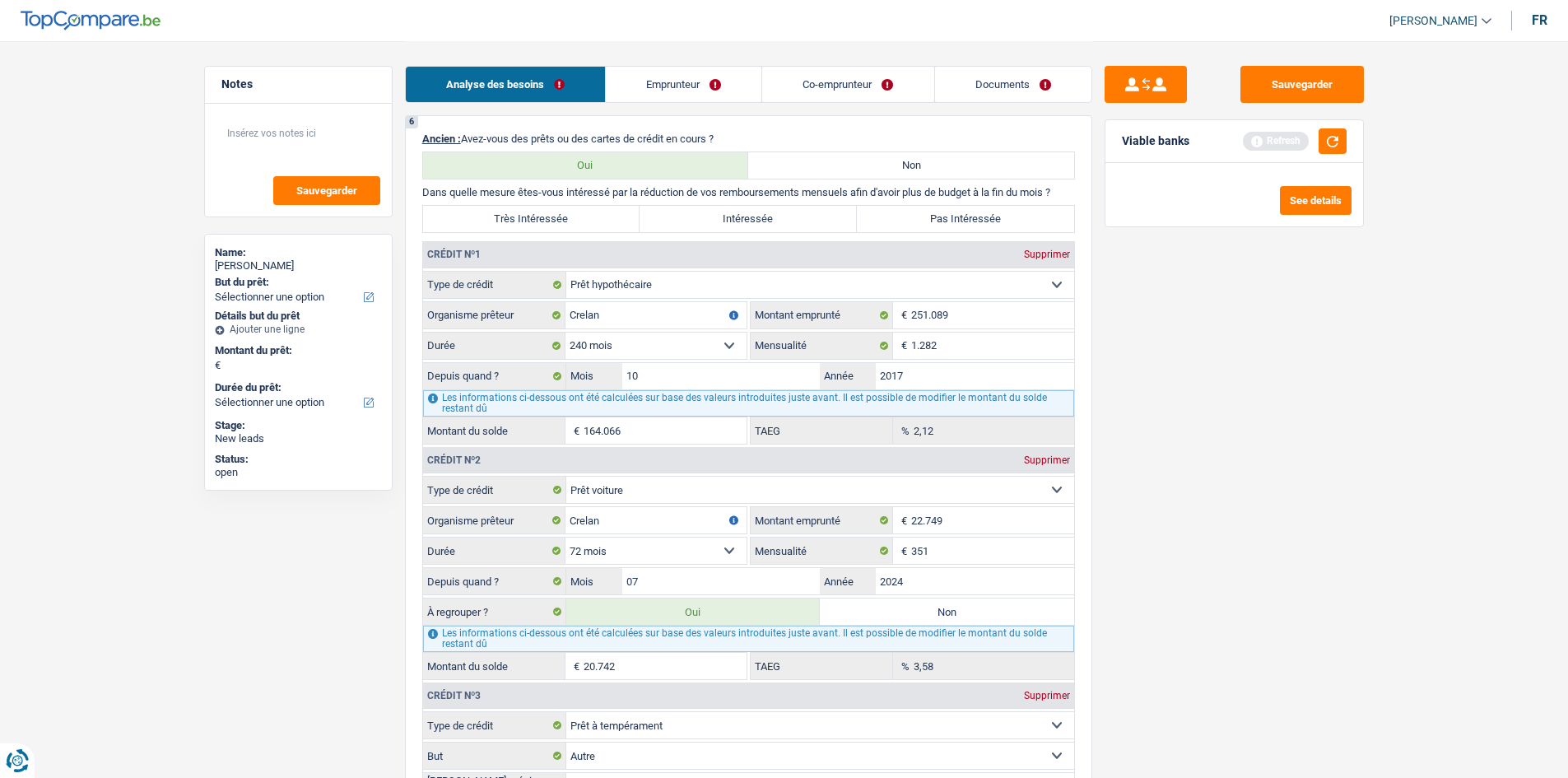
click at [570, 217] on label "Très Intéressée" at bounding box center [532, 219] width 218 height 26
click at [570, 217] on input "Très Intéressée" at bounding box center [532, 219] width 218 height 26
radio input "true"
click at [923, 615] on label "Non" at bounding box center [946, 611] width 255 height 26
click at [923, 615] on input "Non" at bounding box center [946, 611] width 255 height 26
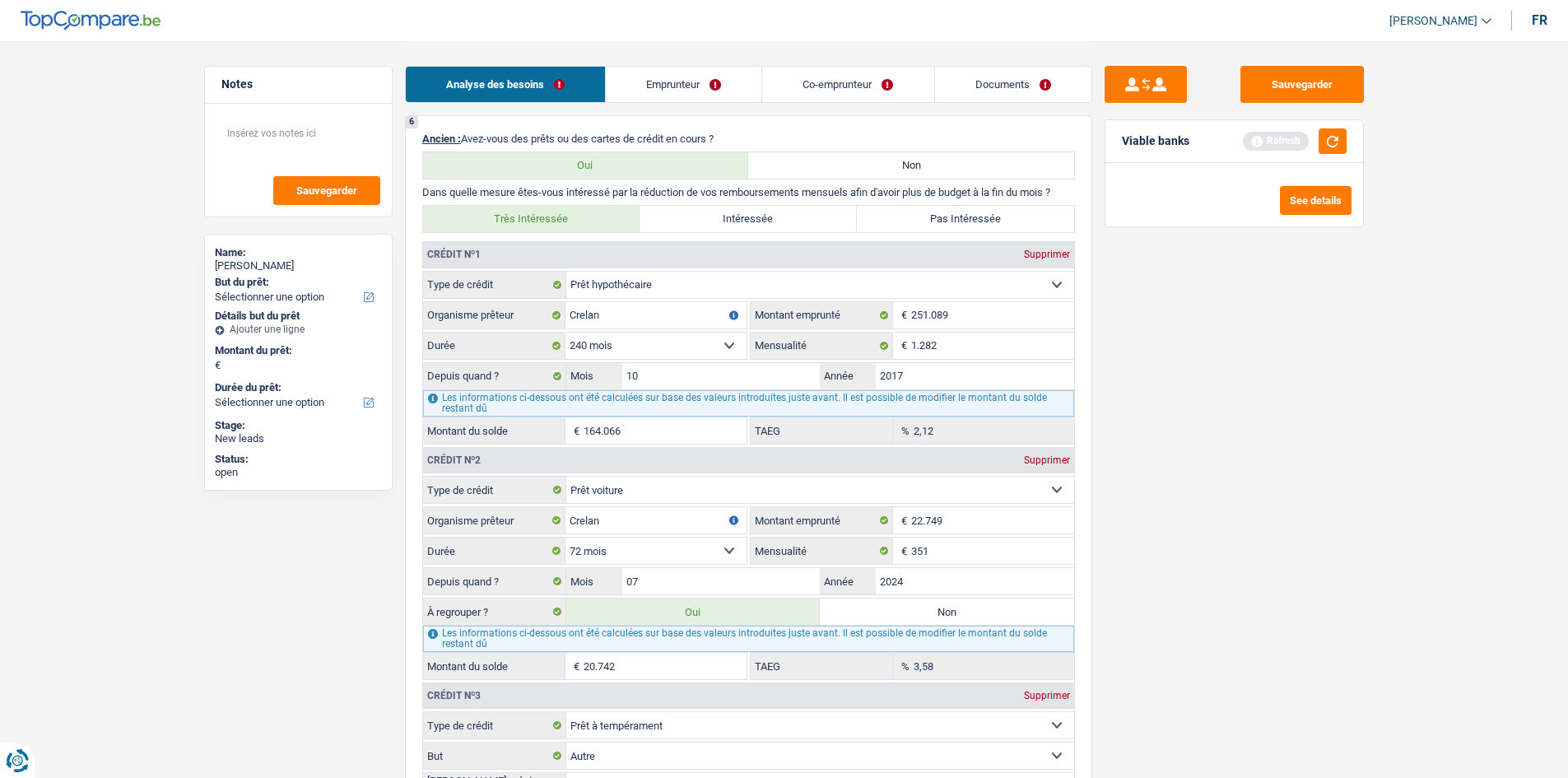
radio input "true"
type input "9.651"
radio input "false"
type input "9.651"
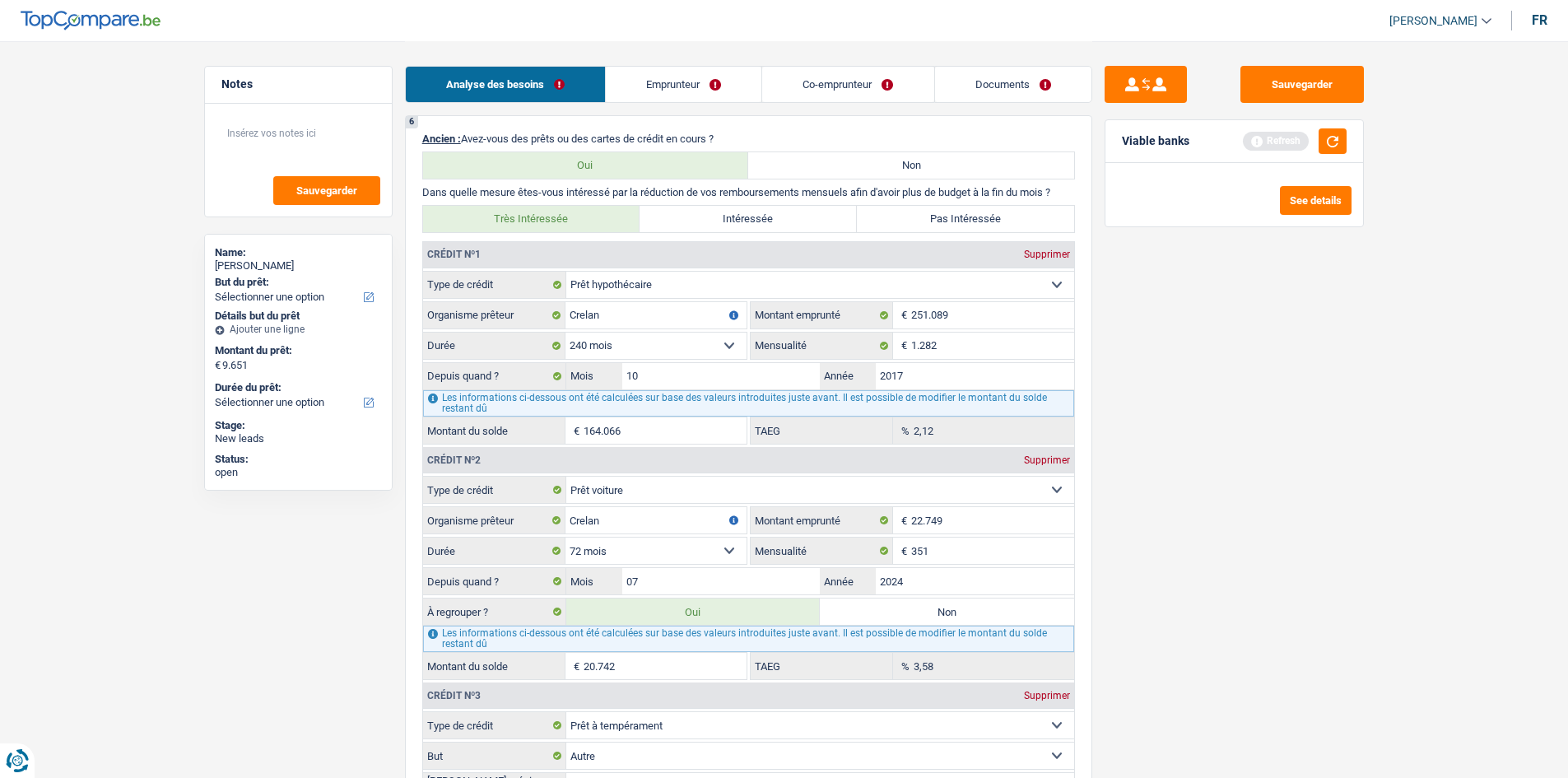
select select "refinancing"
select select "48"
select select "refinancing"
select select "48"
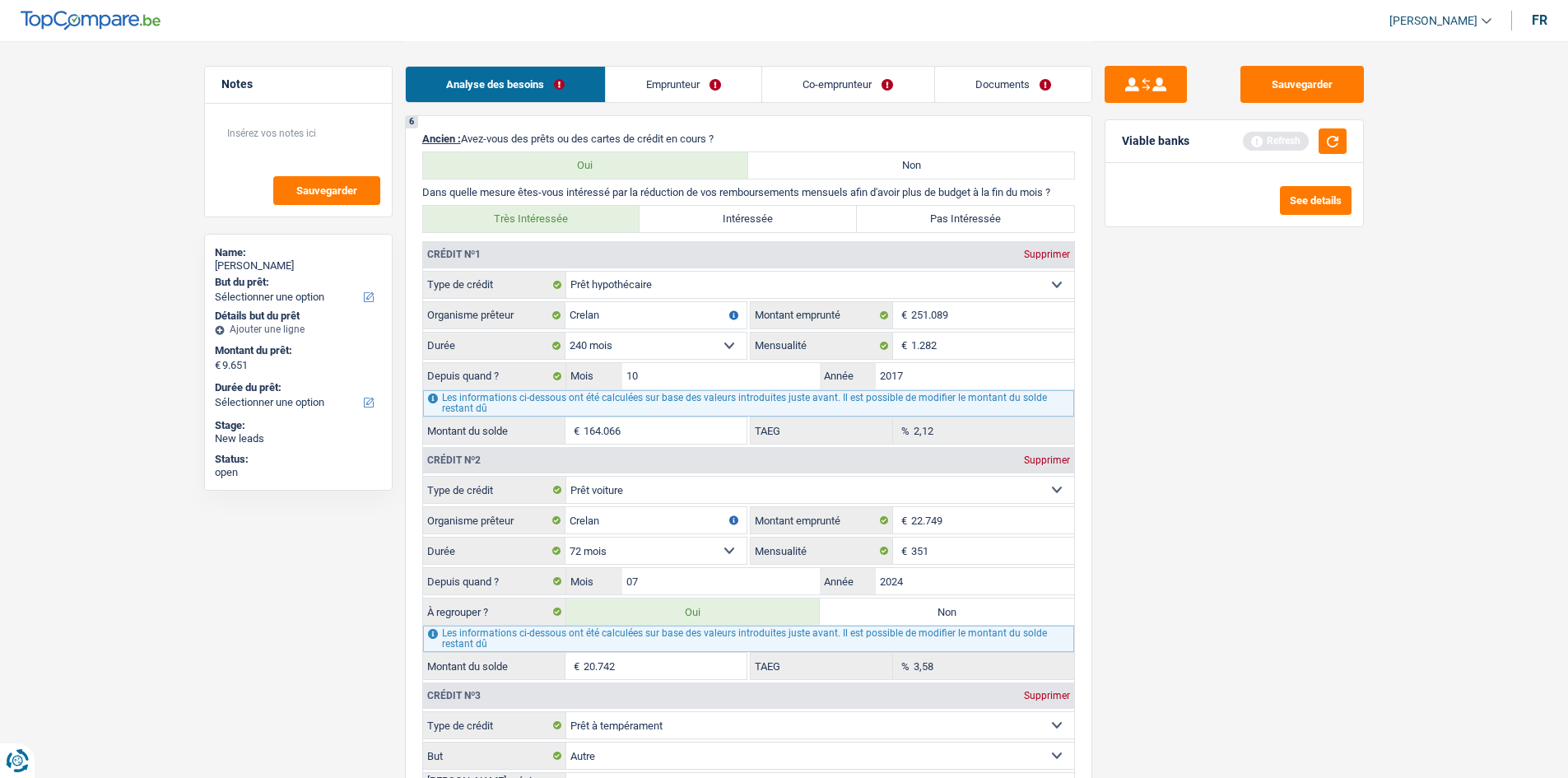
select select "refinancing"
select select "48"
select select "refinancing"
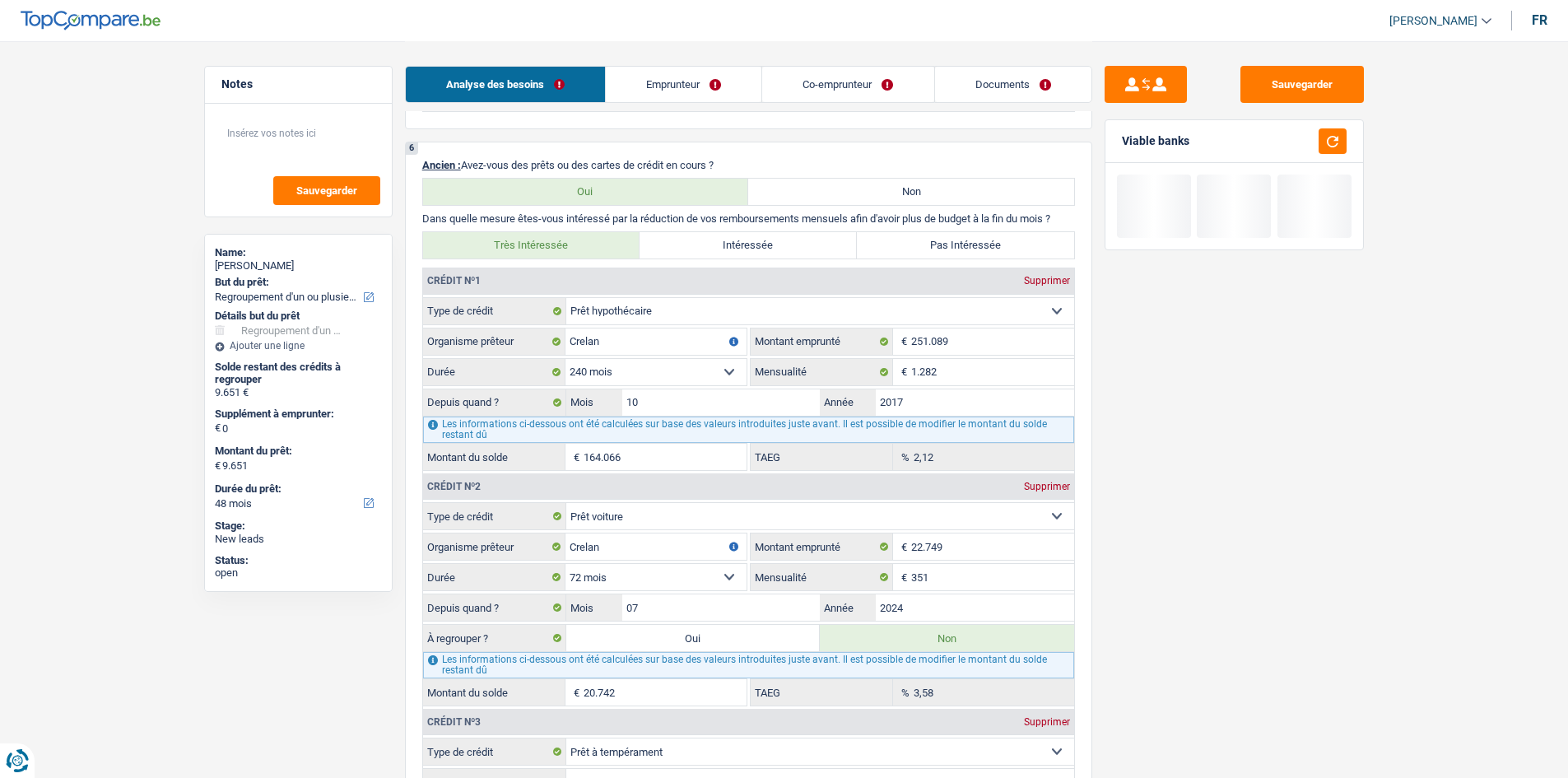
click at [704, 635] on label "Oui" at bounding box center [693, 637] width 255 height 26
click at [704, 635] on input "Oui" at bounding box center [693, 637] width 255 height 26
radio input "true"
type input "30.393"
radio input "false"
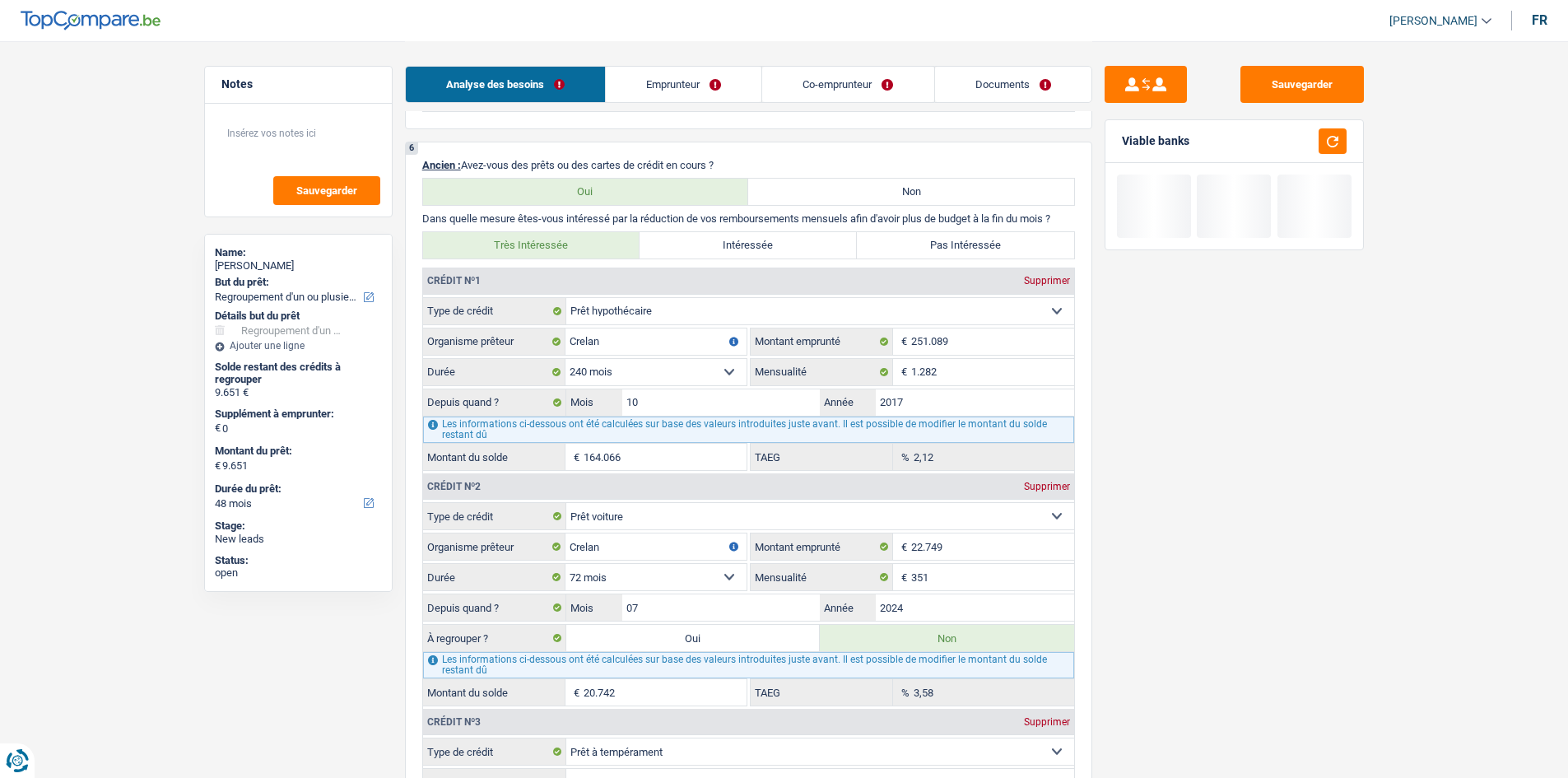
type input "30.393"
select select "120"
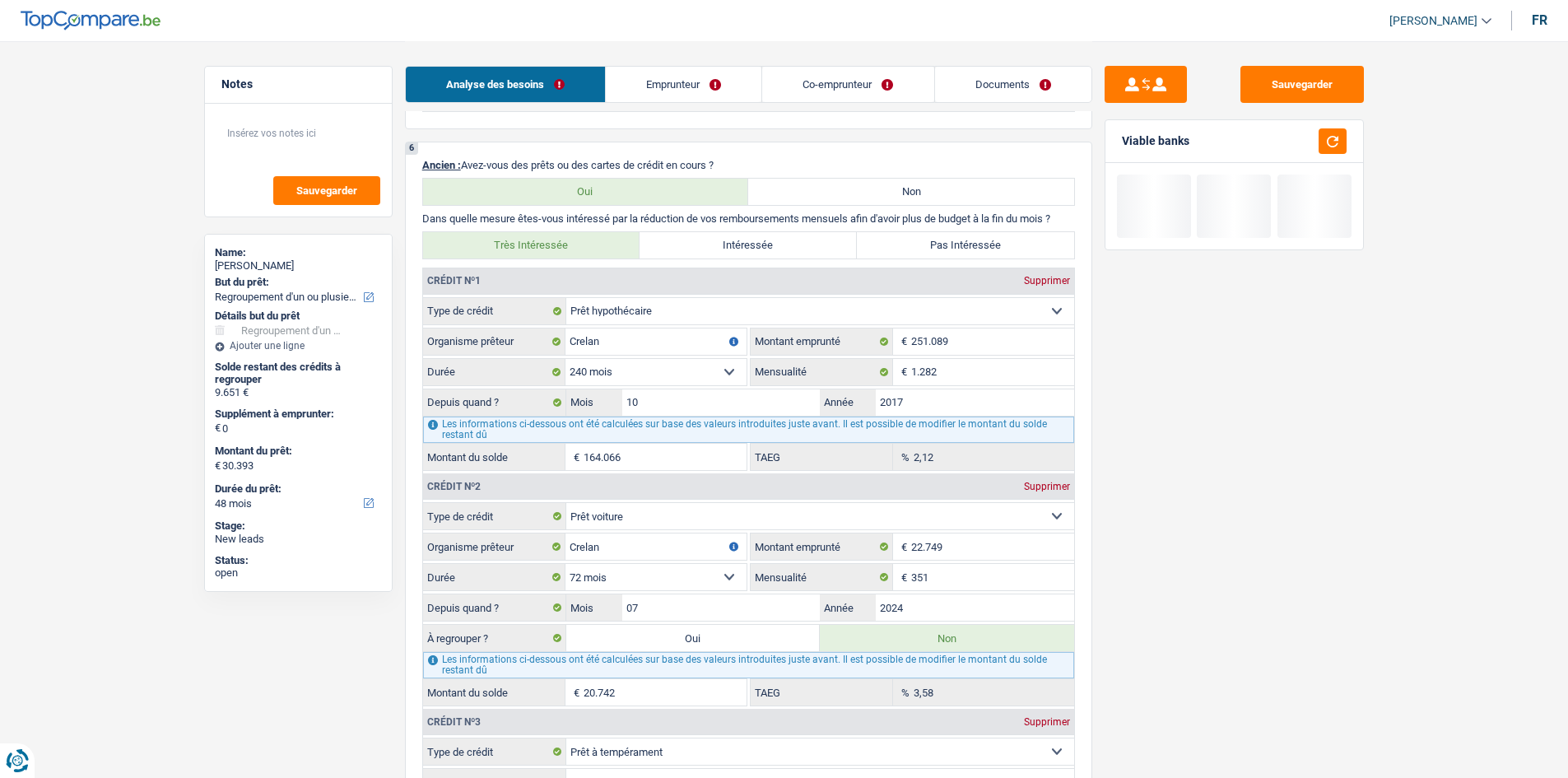
select select "120"
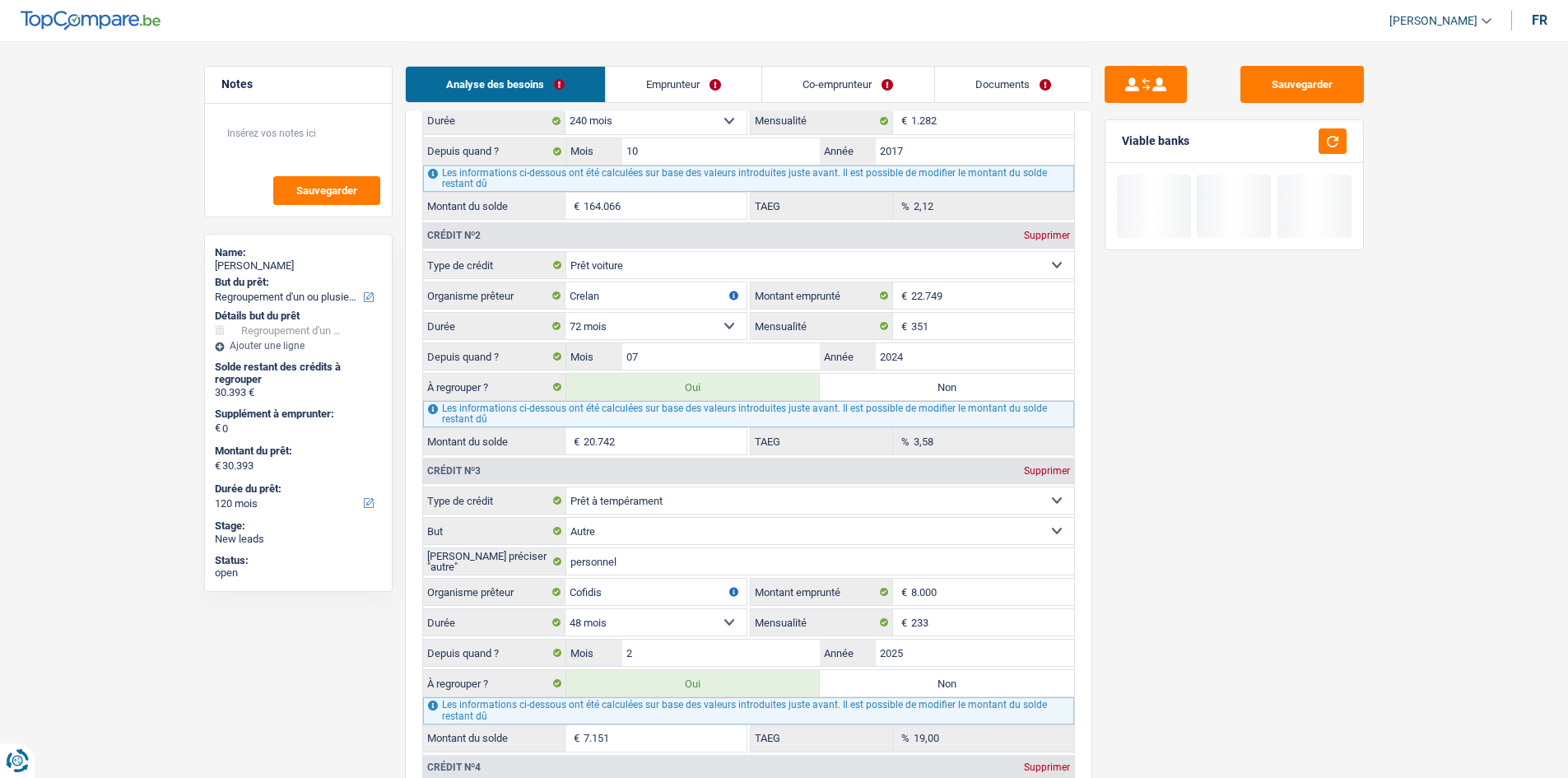
scroll to position [1729, 0]
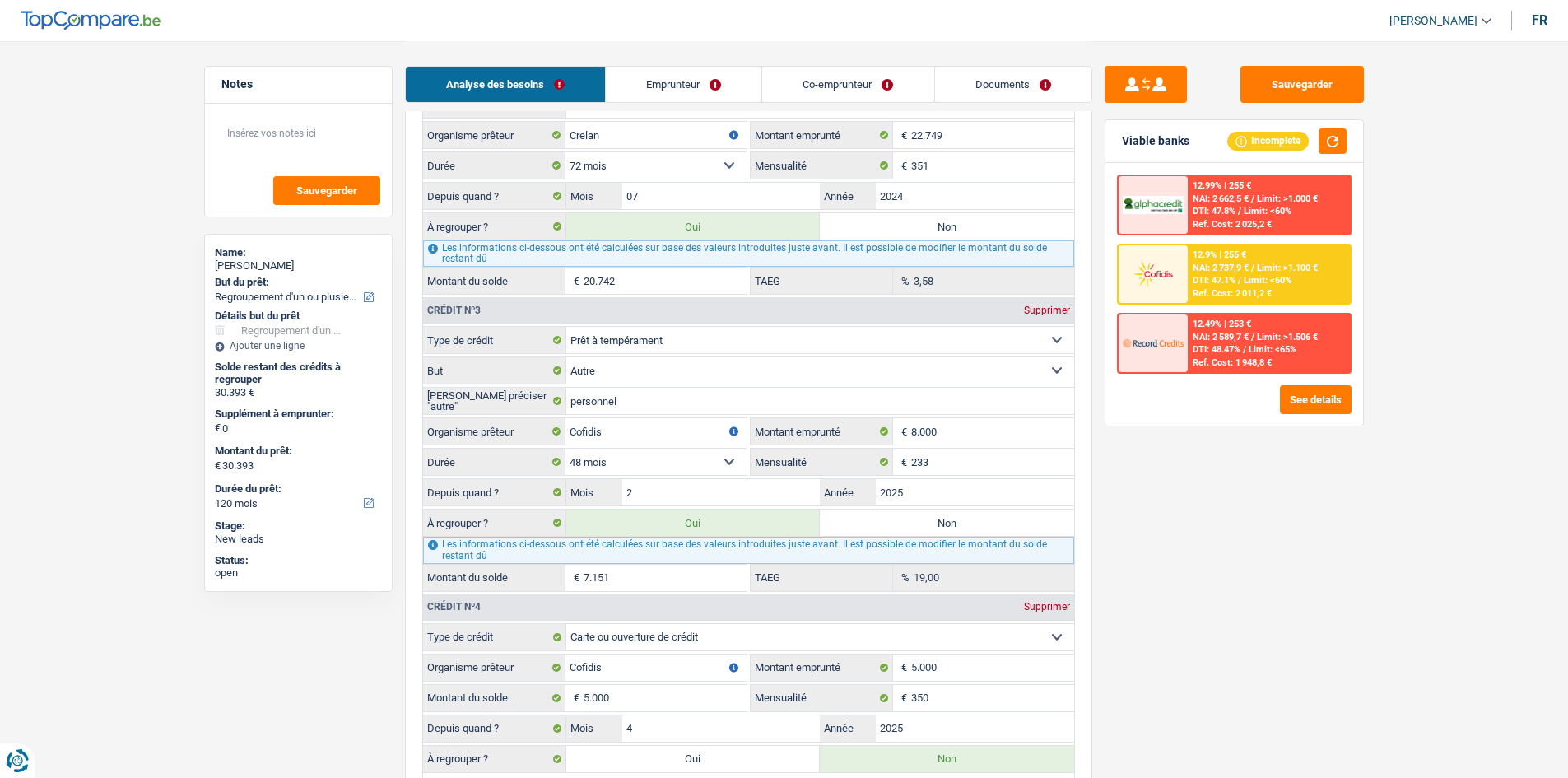
click at [953, 535] on label "Non" at bounding box center [946, 522] width 255 height 26
click at [953, 535] on input "Non" at bounding box center [946, 522] width 255 height 26
radio input "true"
type input "23.242"
radio input "false"
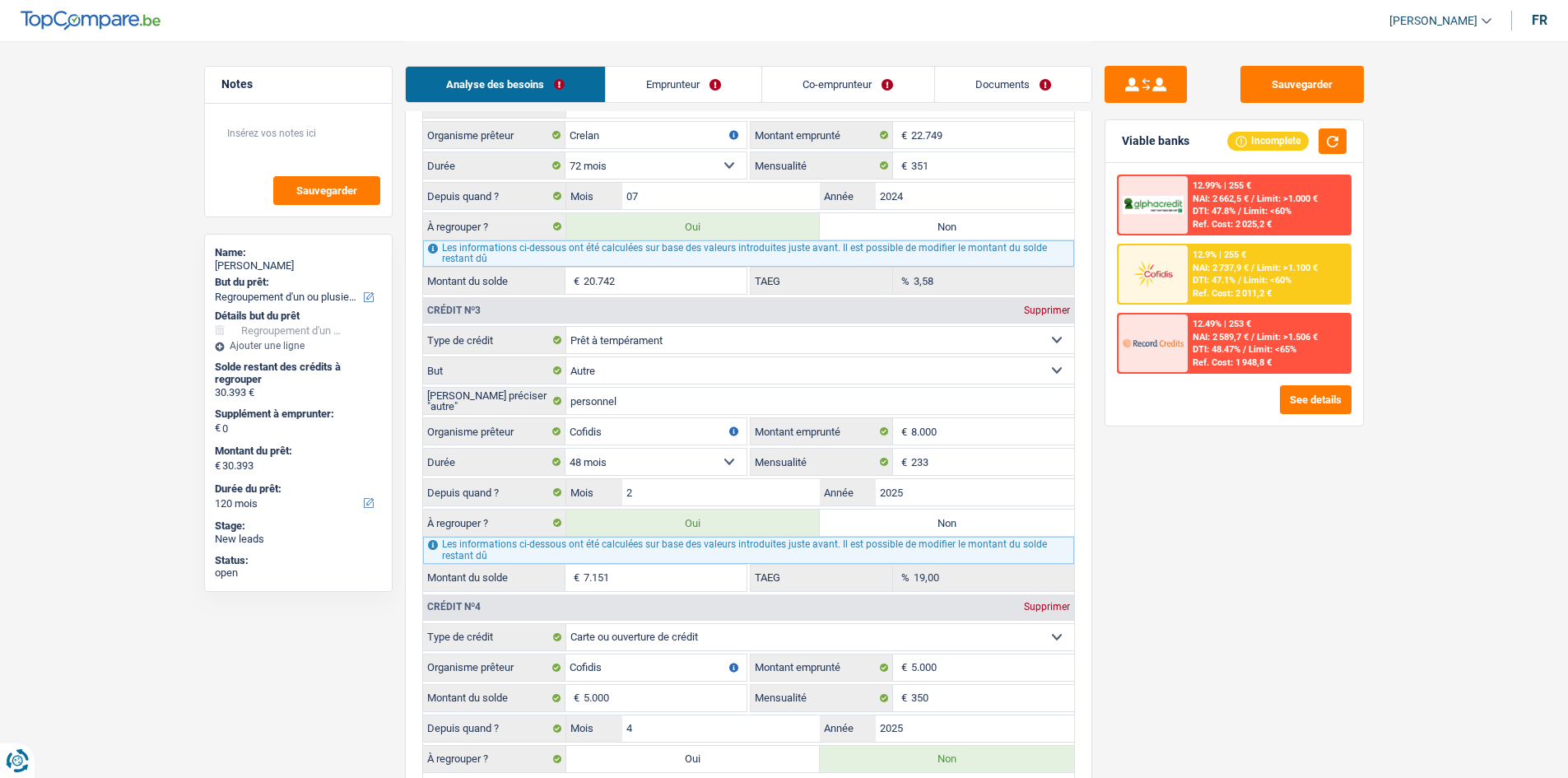
type input "23.242"
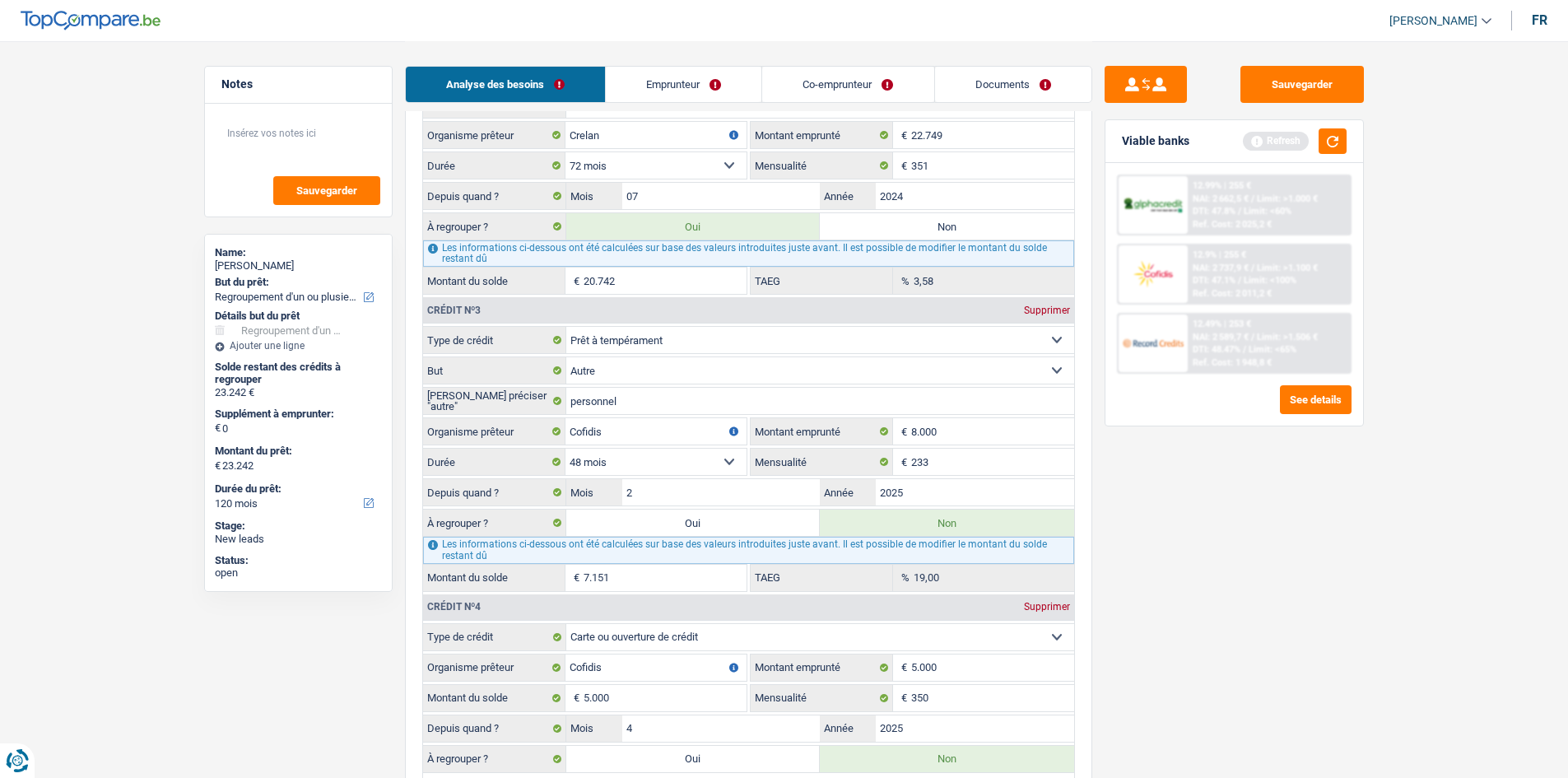
click at [726, 516] on label "Oui" at bounding box center [693, 522] width 255 height 26
click at [726, 516] on input "Oui" at bounding box center [693, 522] width 255 height 26
radio input "true"
type input "30.393"
radio input "false"
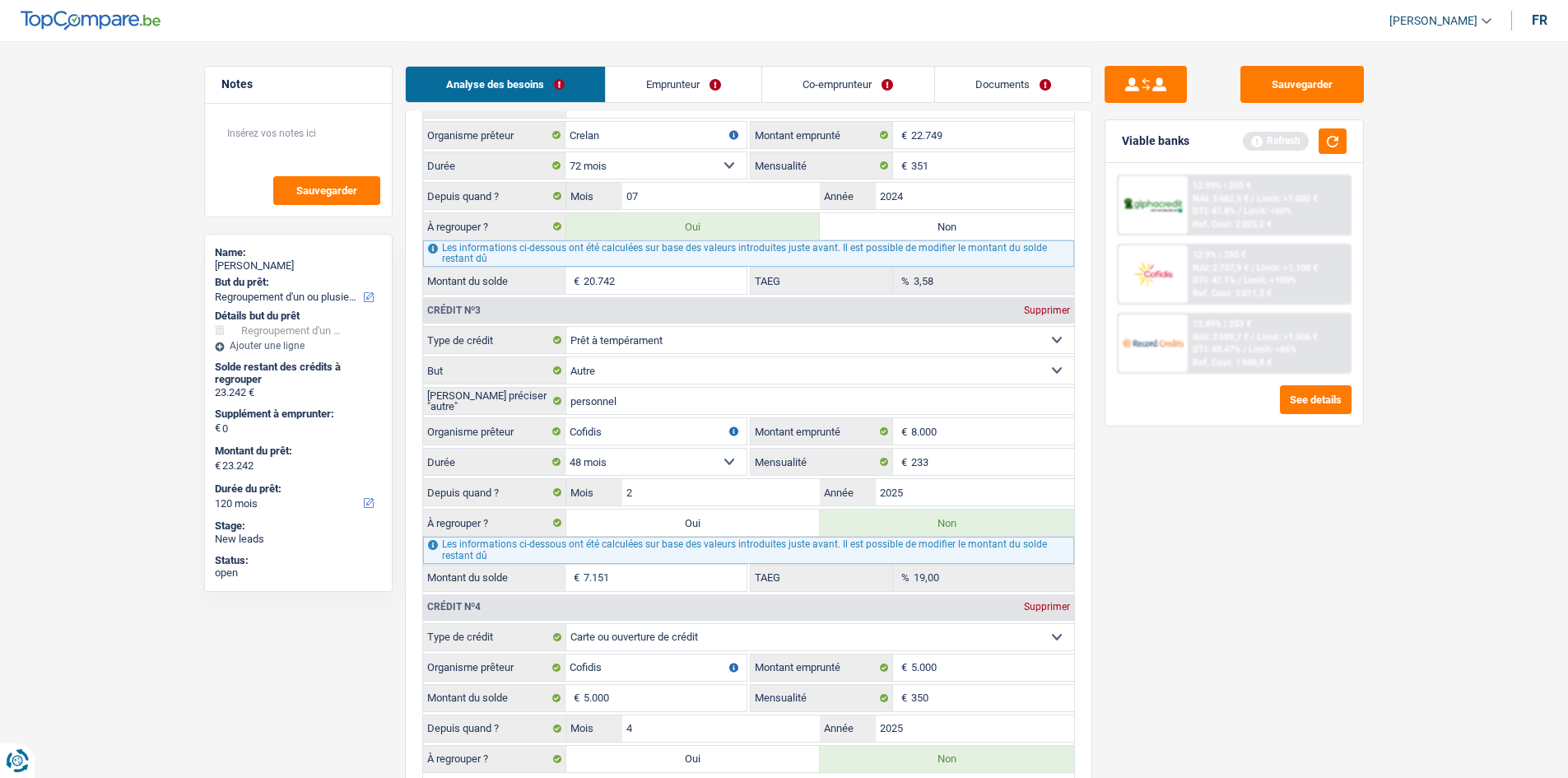
type input "30.393"
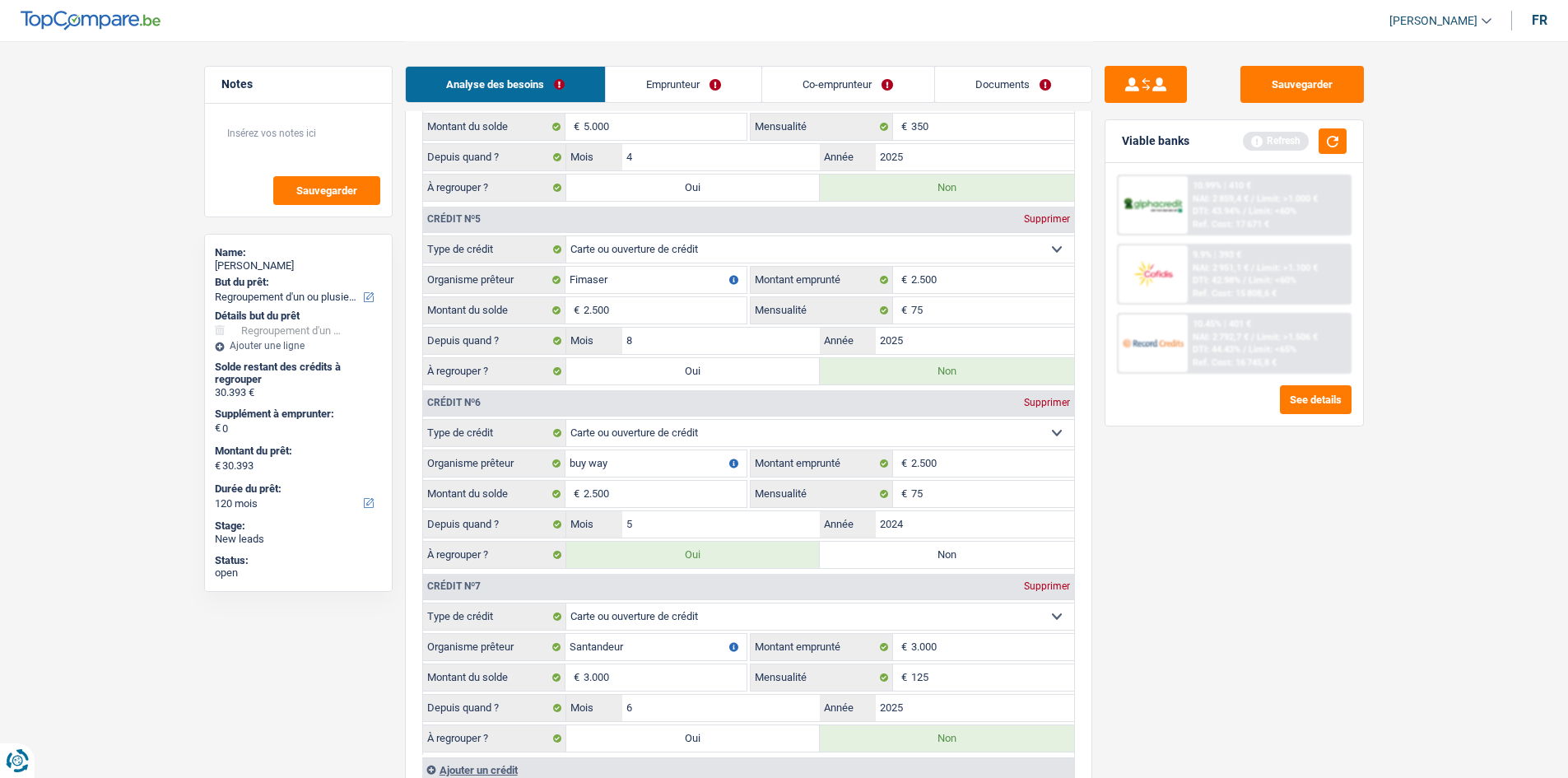
scroll to position [2306, 0]
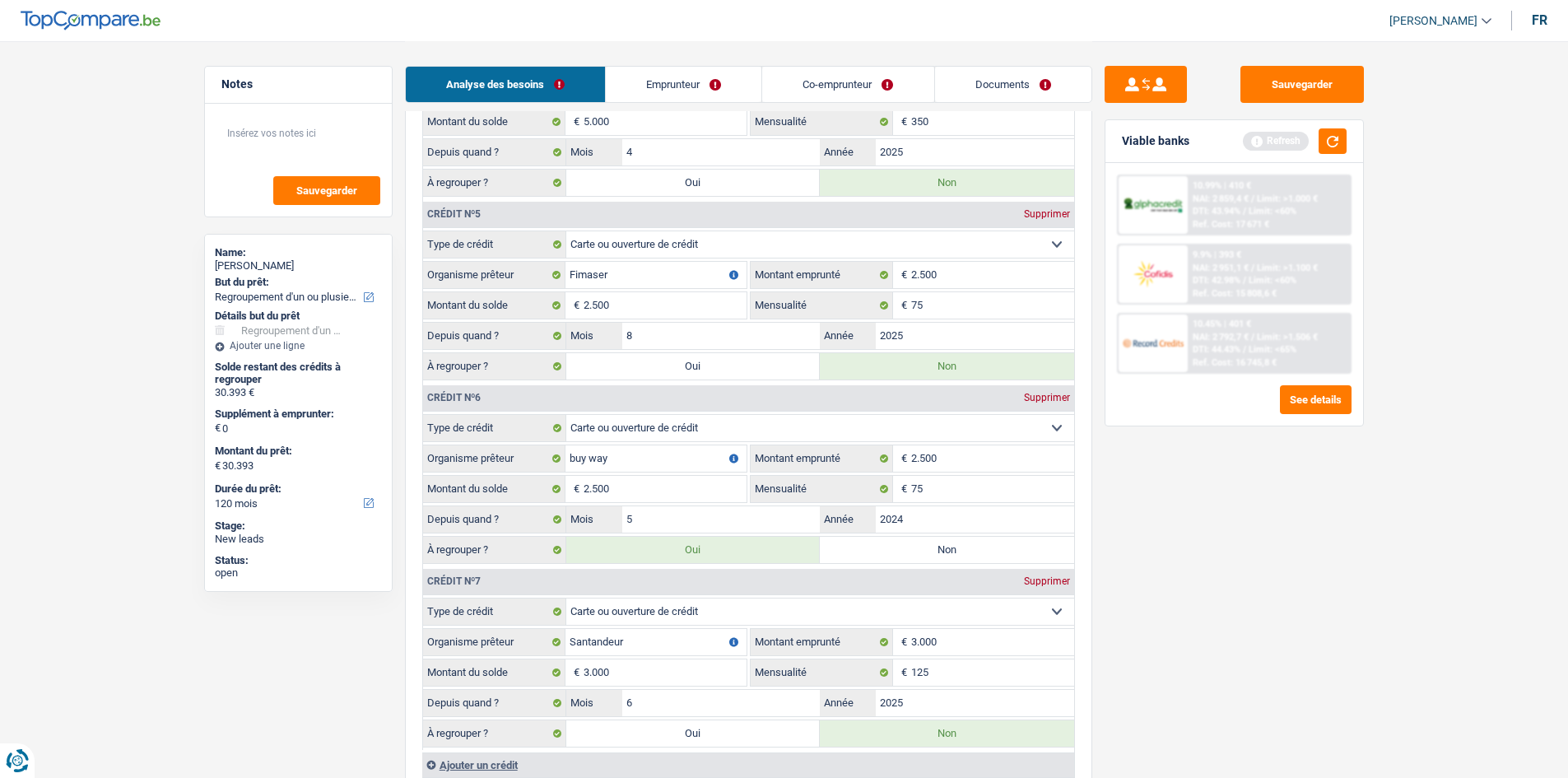
click at [906, 553] on label "Non" at bounding box center [946, 550] width 255 height 26
click at [906, 553] on input "Non" at bounding box center [946, 550] width 255 height 26
radio input "true"
type input "27.893"
radio input "false"
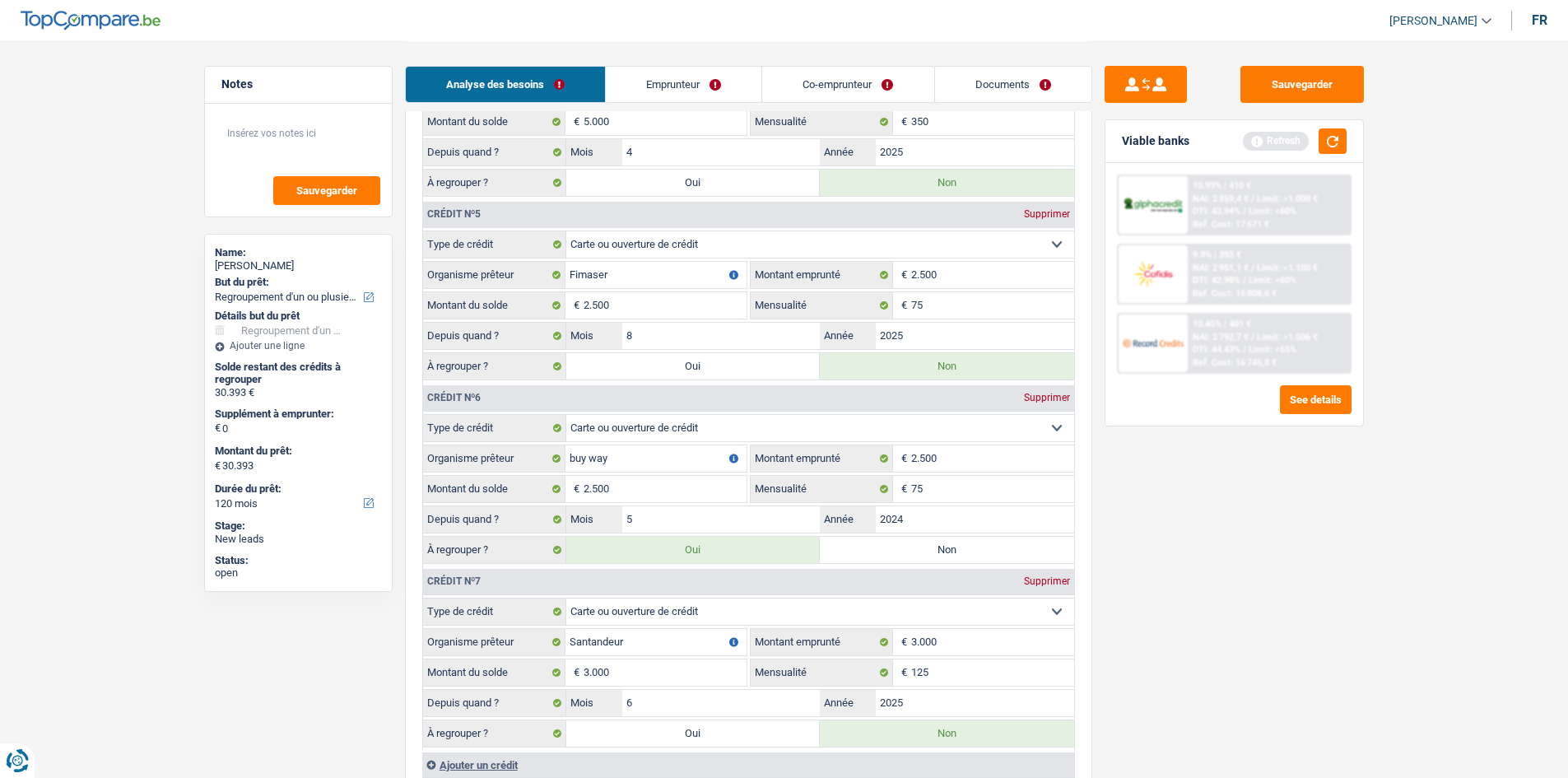
type input "27.893"
click at [691, 539] on label "Oui" at bounding box center [693, 550] width 255 height 26
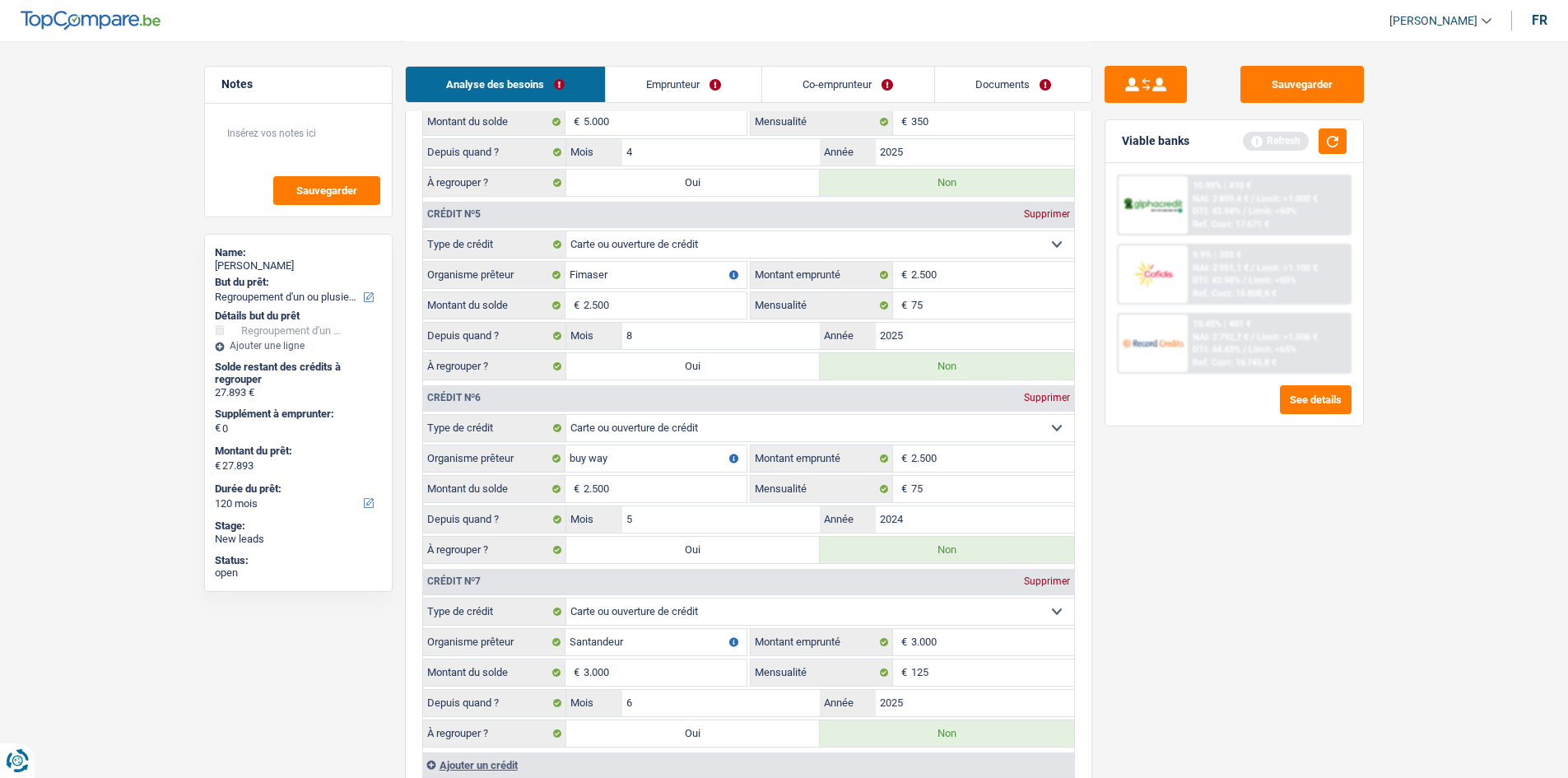
click at [691, 539] on input "Oui" at bounding box center [693, 550] width 255 height 26
radio input "true"
type input "30.393"
radio input "false"
type input "30.393"
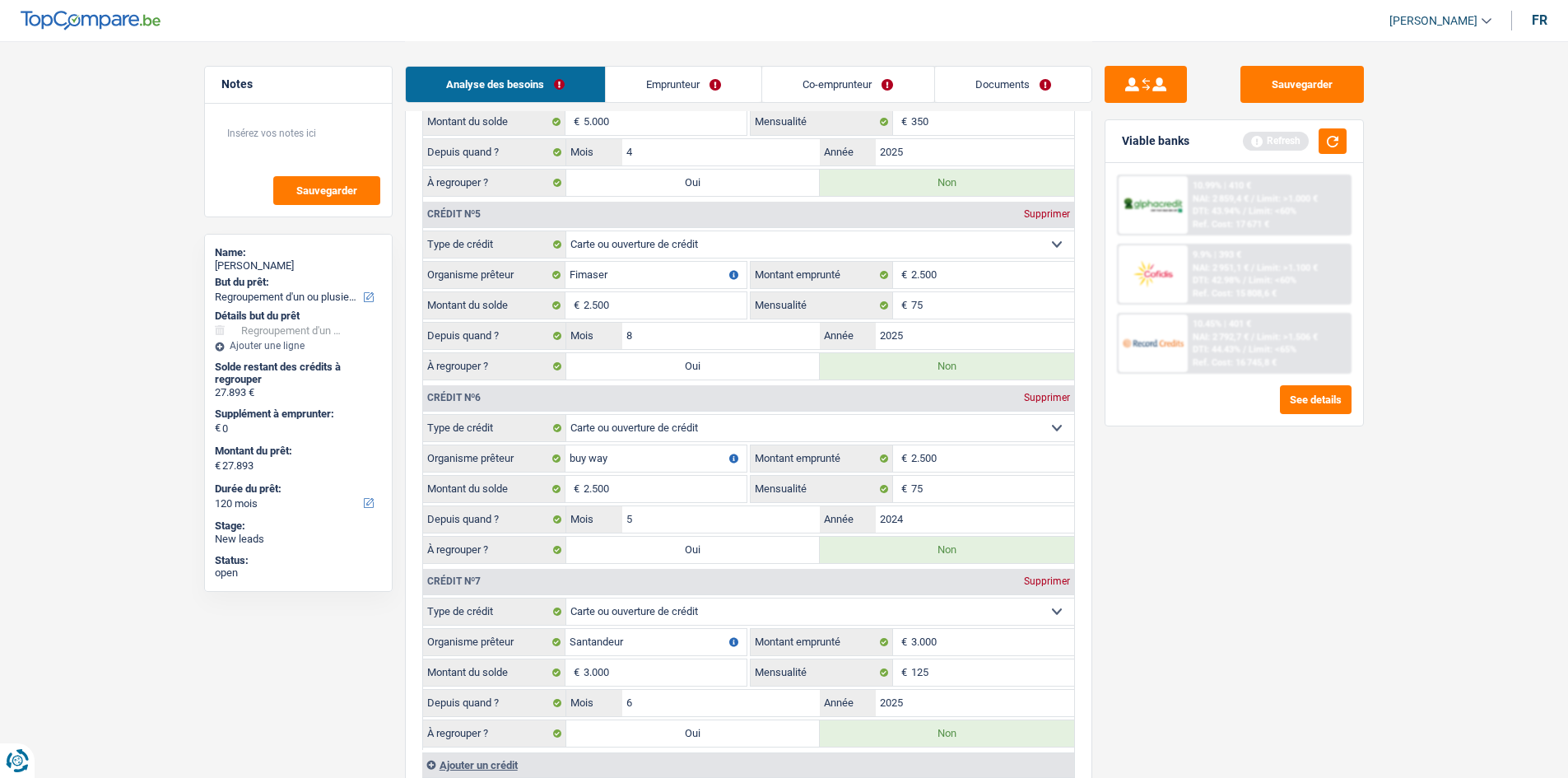
type input "30.393"
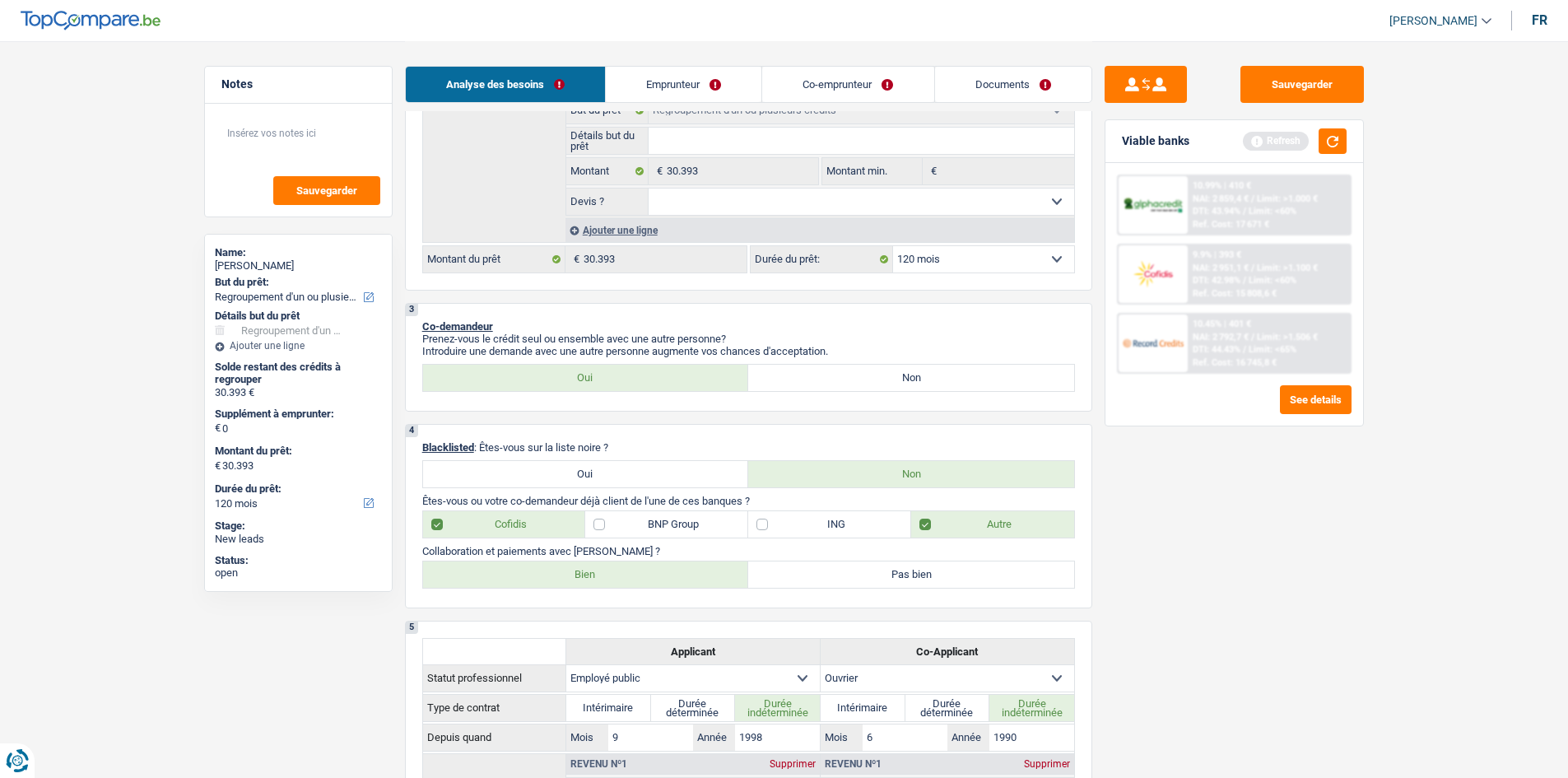
scroll to position [82, 0]
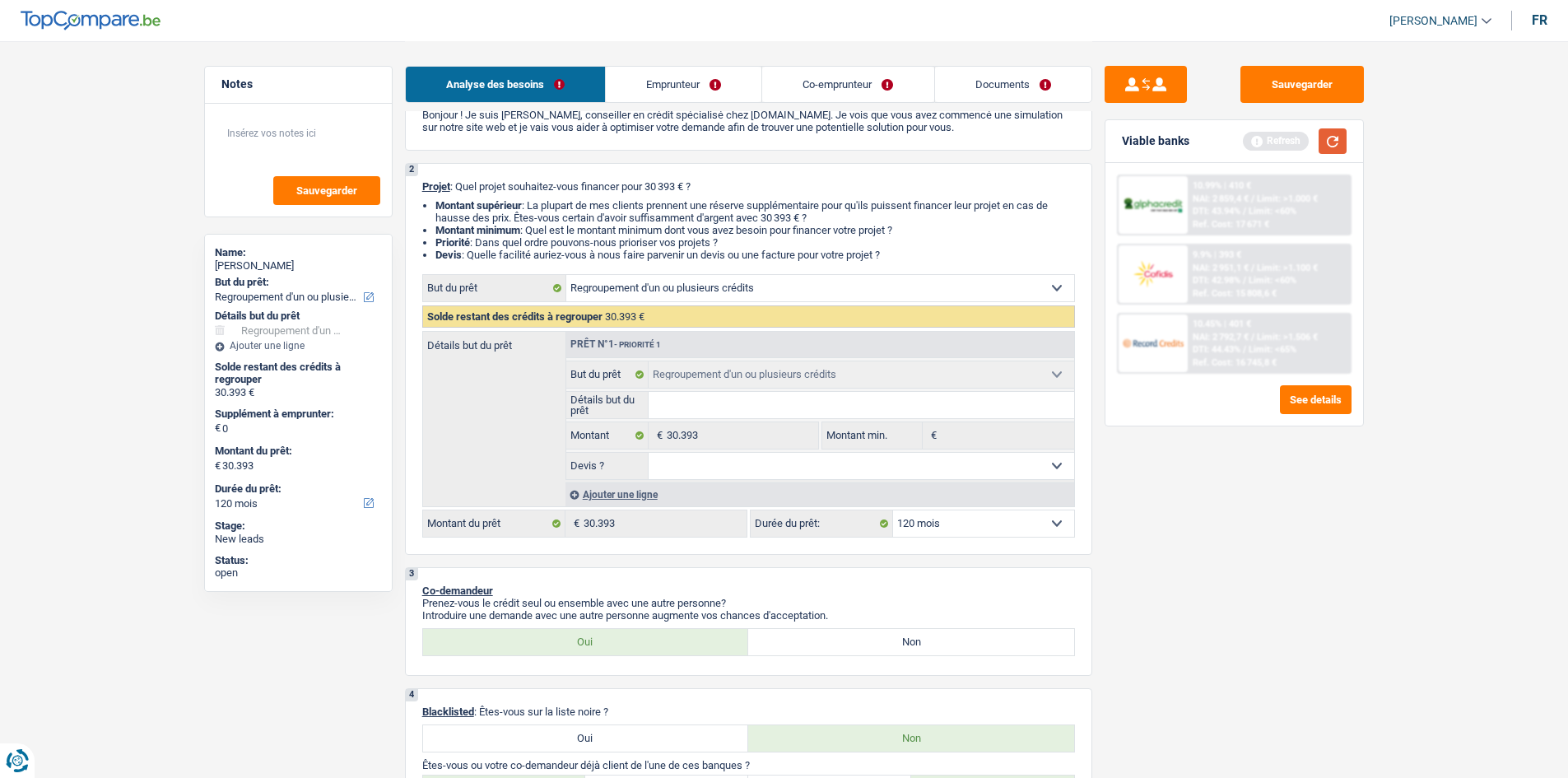
click at [1329, 149] on button "button" at bounding box center [1332, 142] width 28 height 25
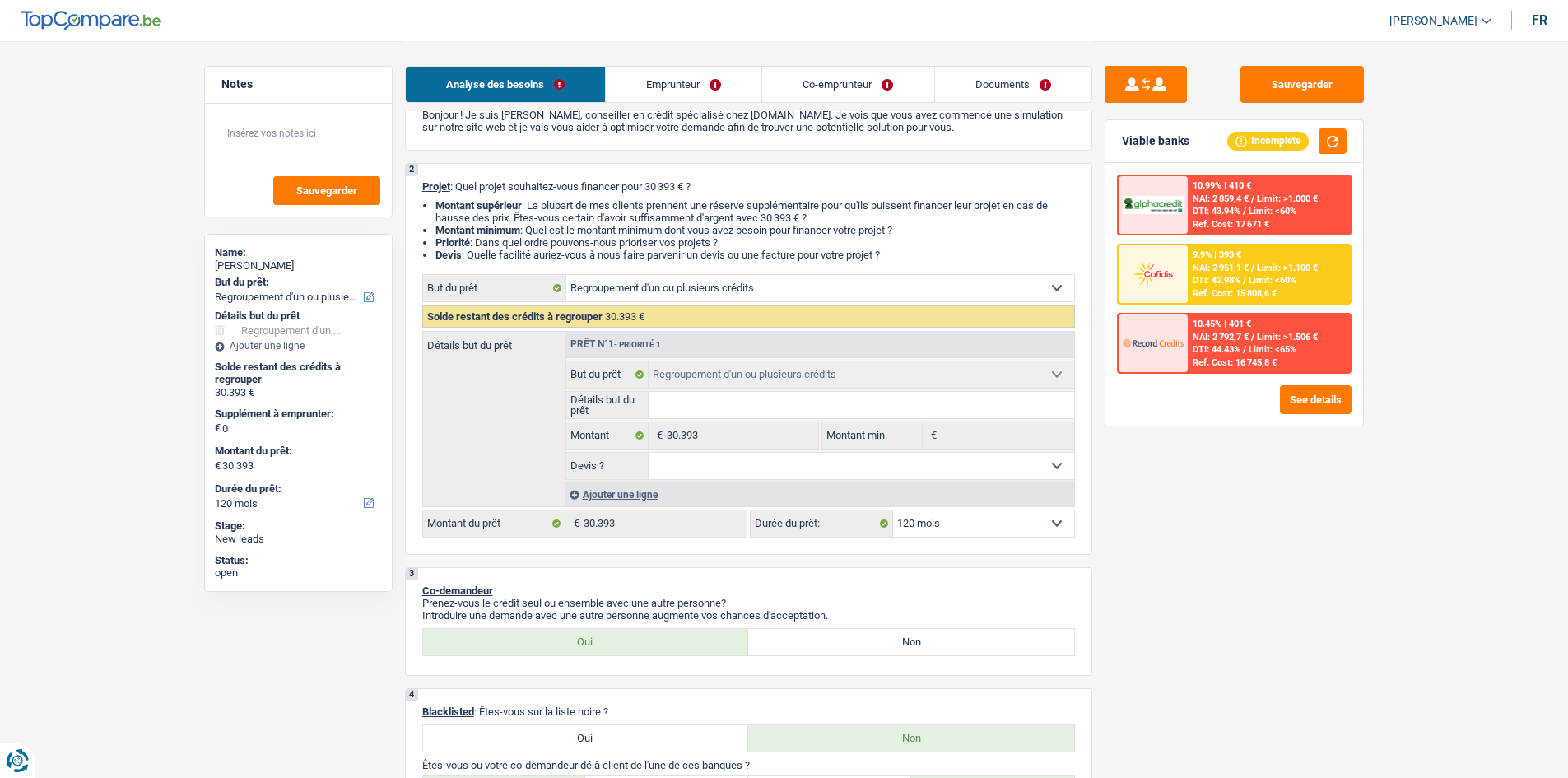
click at [638, 488] on div "Ajouter une ligne" at bounding box center [819, 494] width 508 height 23
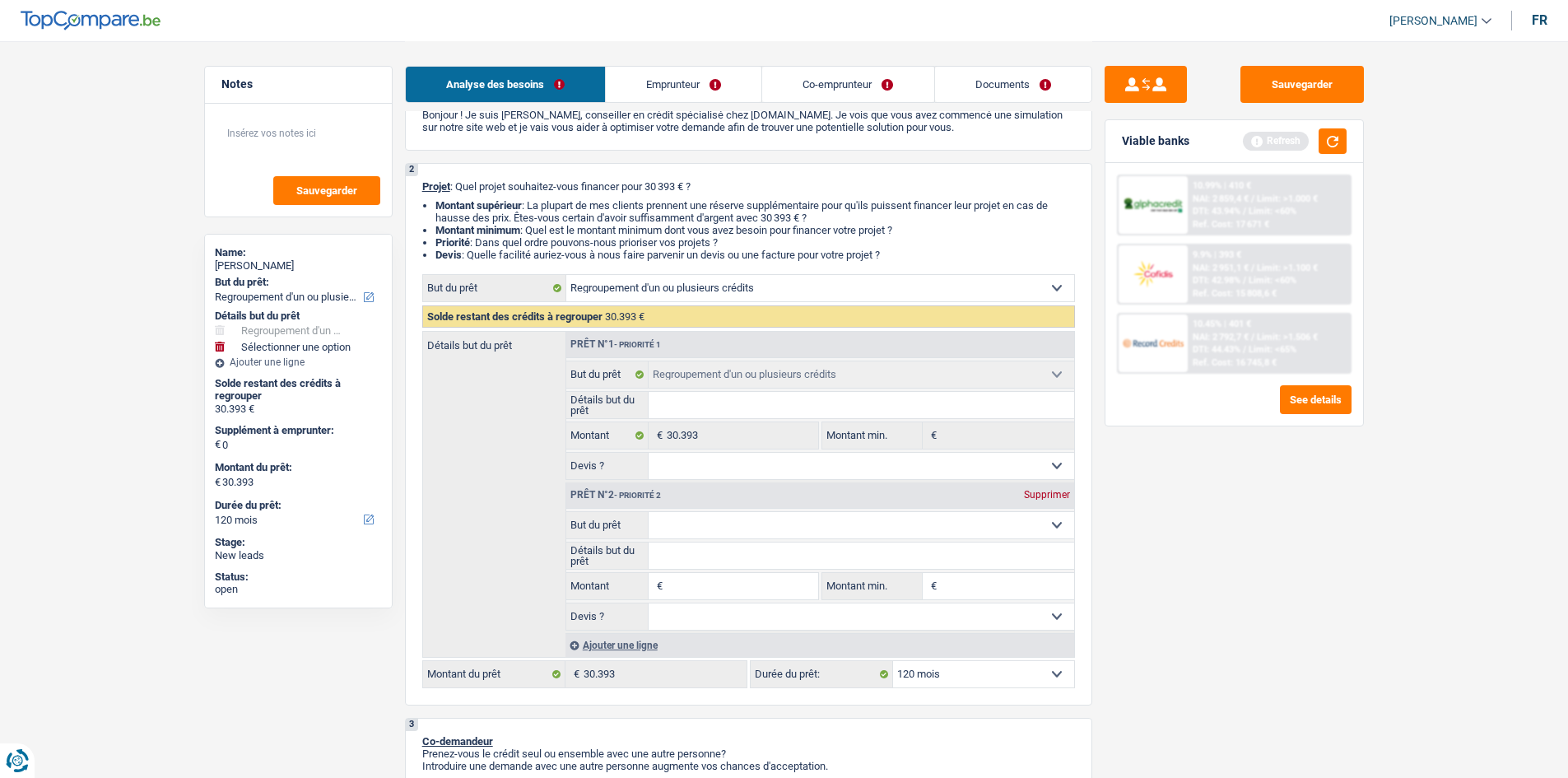
click at [704, 519] on select "Confort maison: meubles, textile, peinture, électroménager, outillage non-profe…" at bounding box center [862, 525] width 425 height 26
select select "tech"
click at [649, 512] on select "Confort maison: meubles, textile, peinture, électroménager, outillage non-profe…" at bounding box center [862, 525] width 425 height 26
select select "tech"
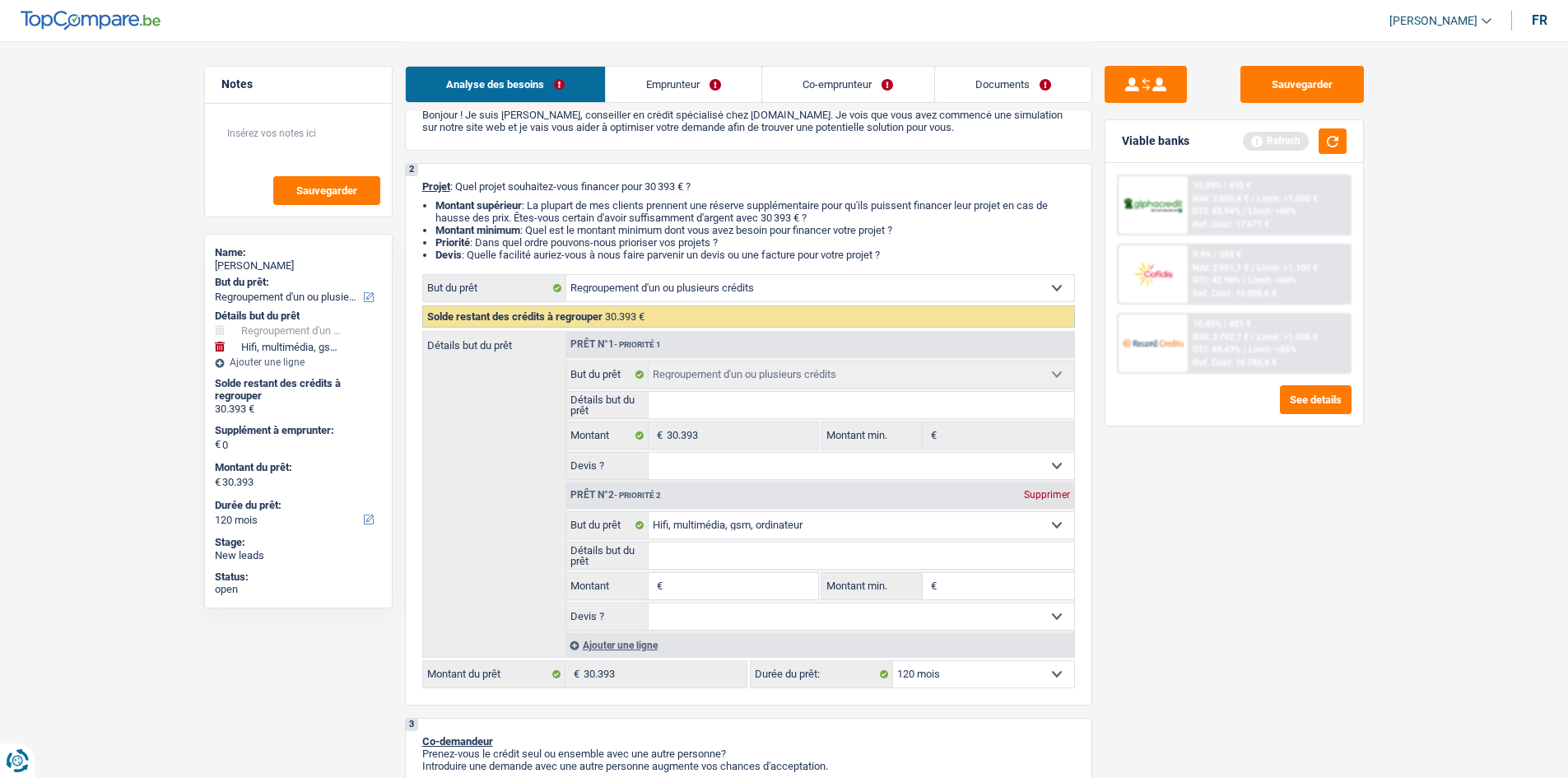
click at [692, 577] on input "Montant" at bounding box center [742, 586] width 150 height 26
type input "3"
type input "30"
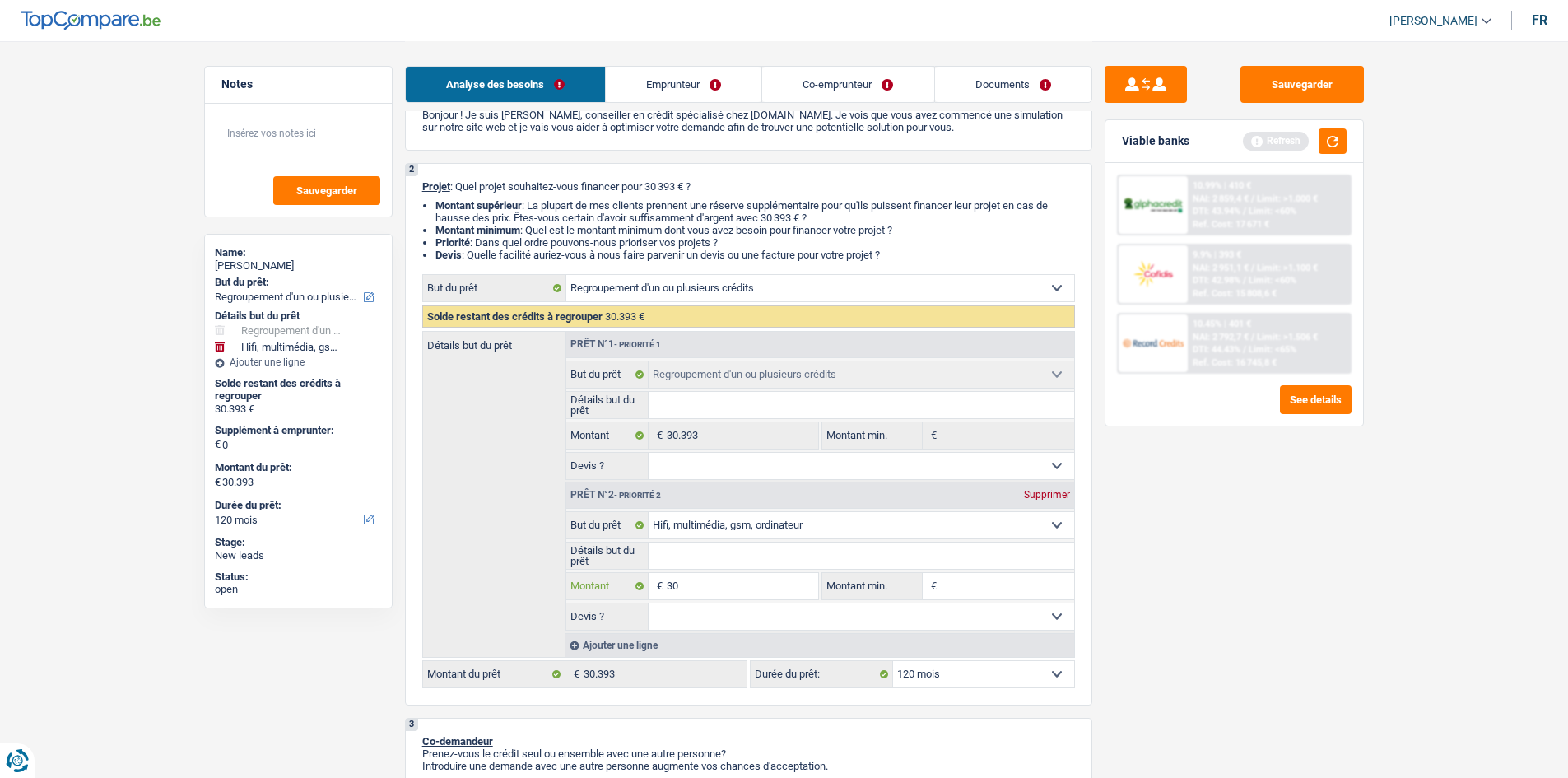
type input "300"
type input "3.000"
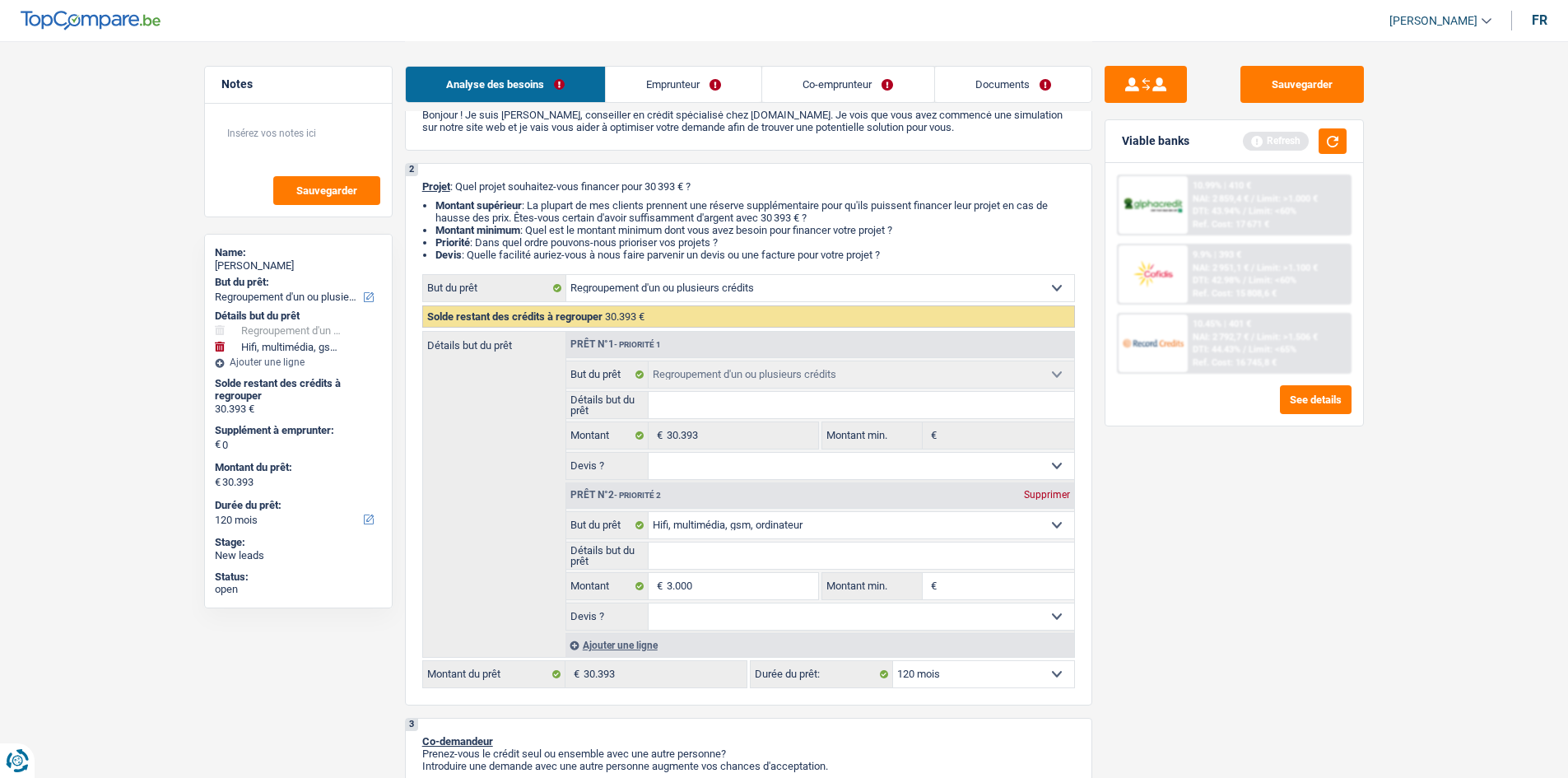
click at [1369, 585] on div "Sauvegarder Viable banks Refresh 10.99% | 410 € NAI: 2 859,4 € / Limit: >1.000 …" at bounding box center [1233, 408] width 284 height 686
type input "3.000"
type input "33.393"
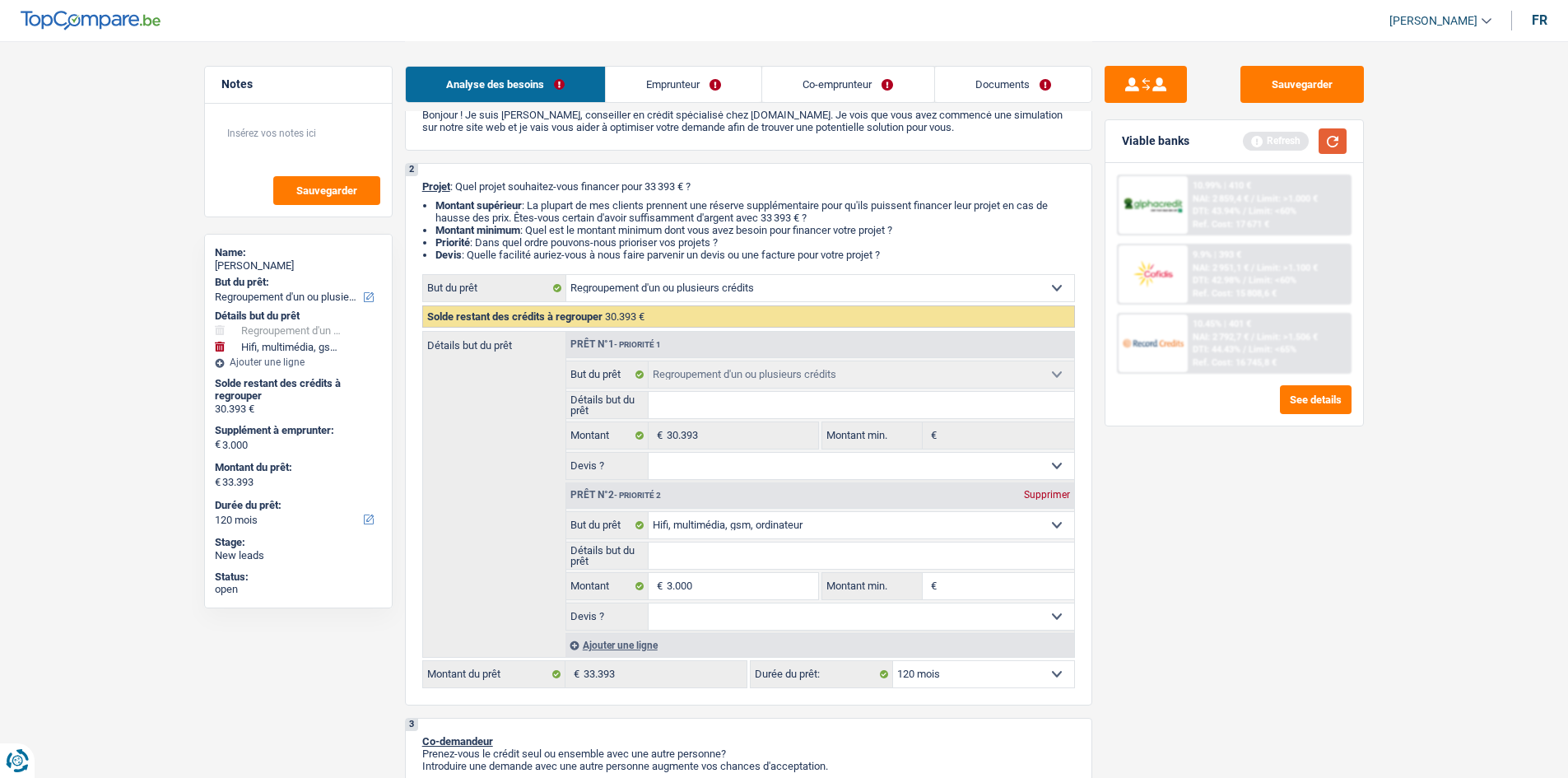
click at [1333, 137] on button "button" at bounding box center [1332, 142] width 28 height 25
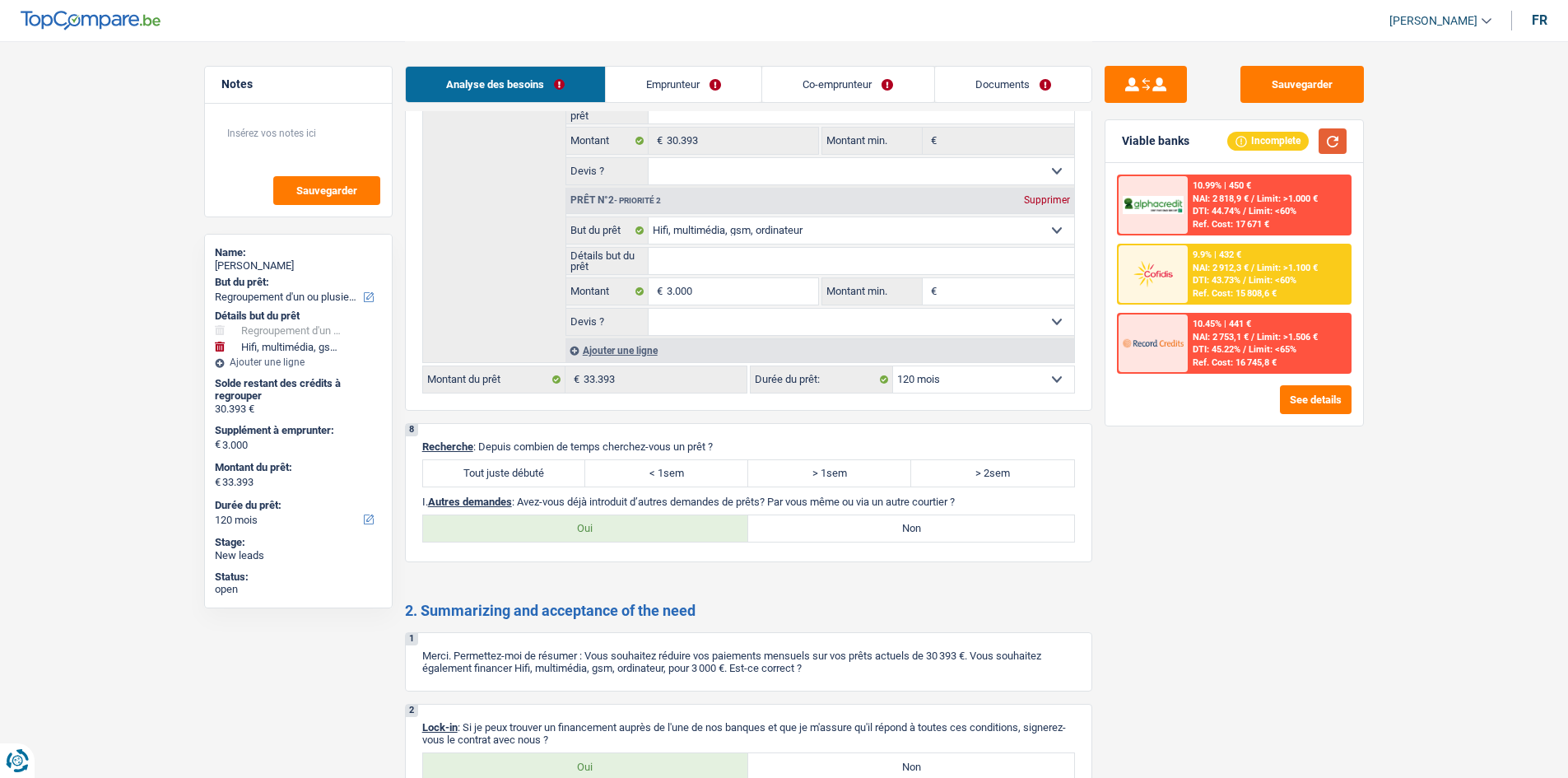
scroll to position [3623, 0]
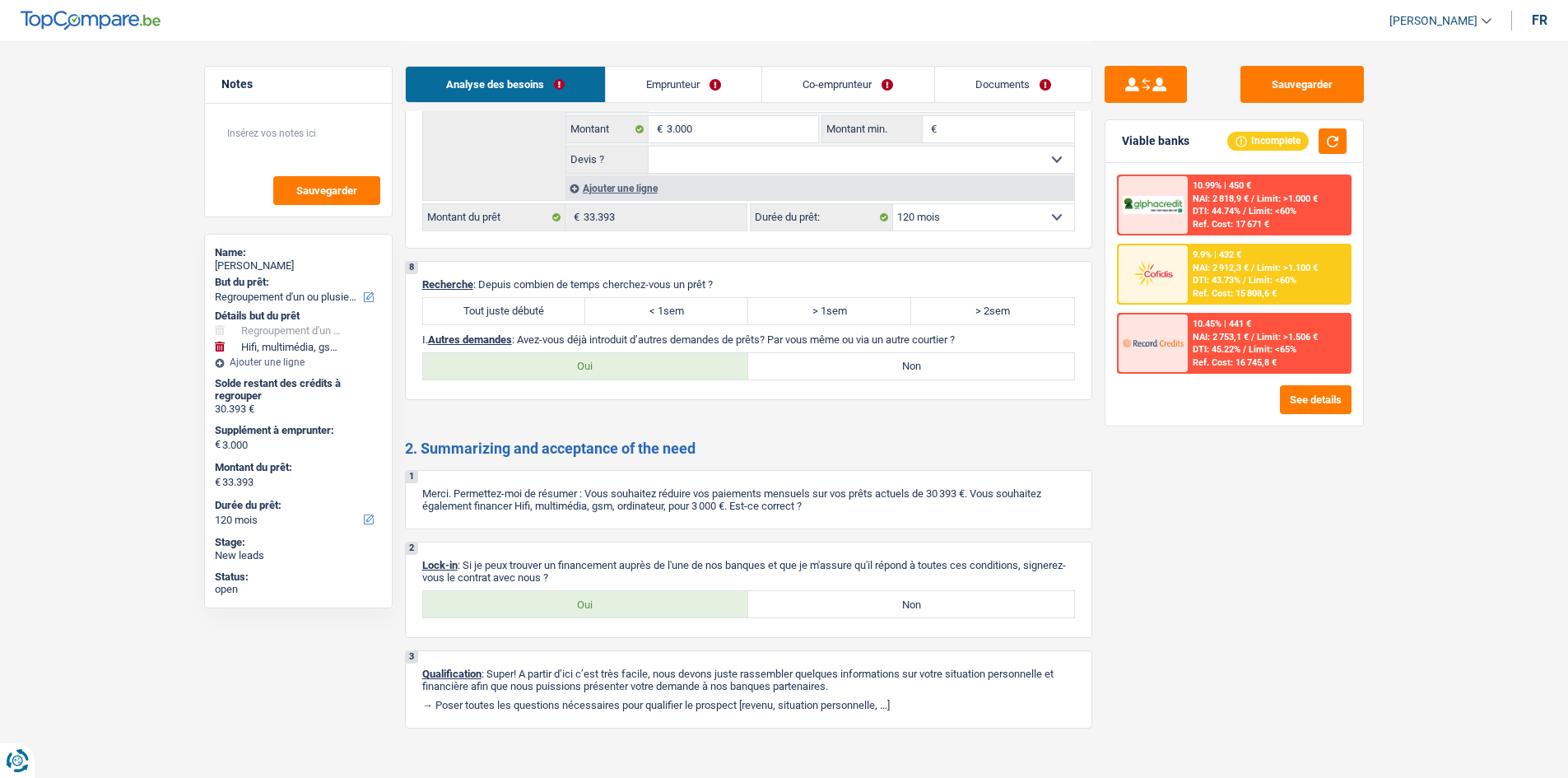
click at [518, 293] on div "8 Recherche : Depuis combien de temps cherchez-vous un prêt ? Tout juste débuté…" at bounding box center [748, 330] width 687 height 140
click at [553, 300] on label "Tout juste débuté" at bounding box center [504, 310] width 163 height 26
click at [553, 300] on input "Tout juste débuté" at bounding box center [504, 310] width 163 height 26
radio input "true"
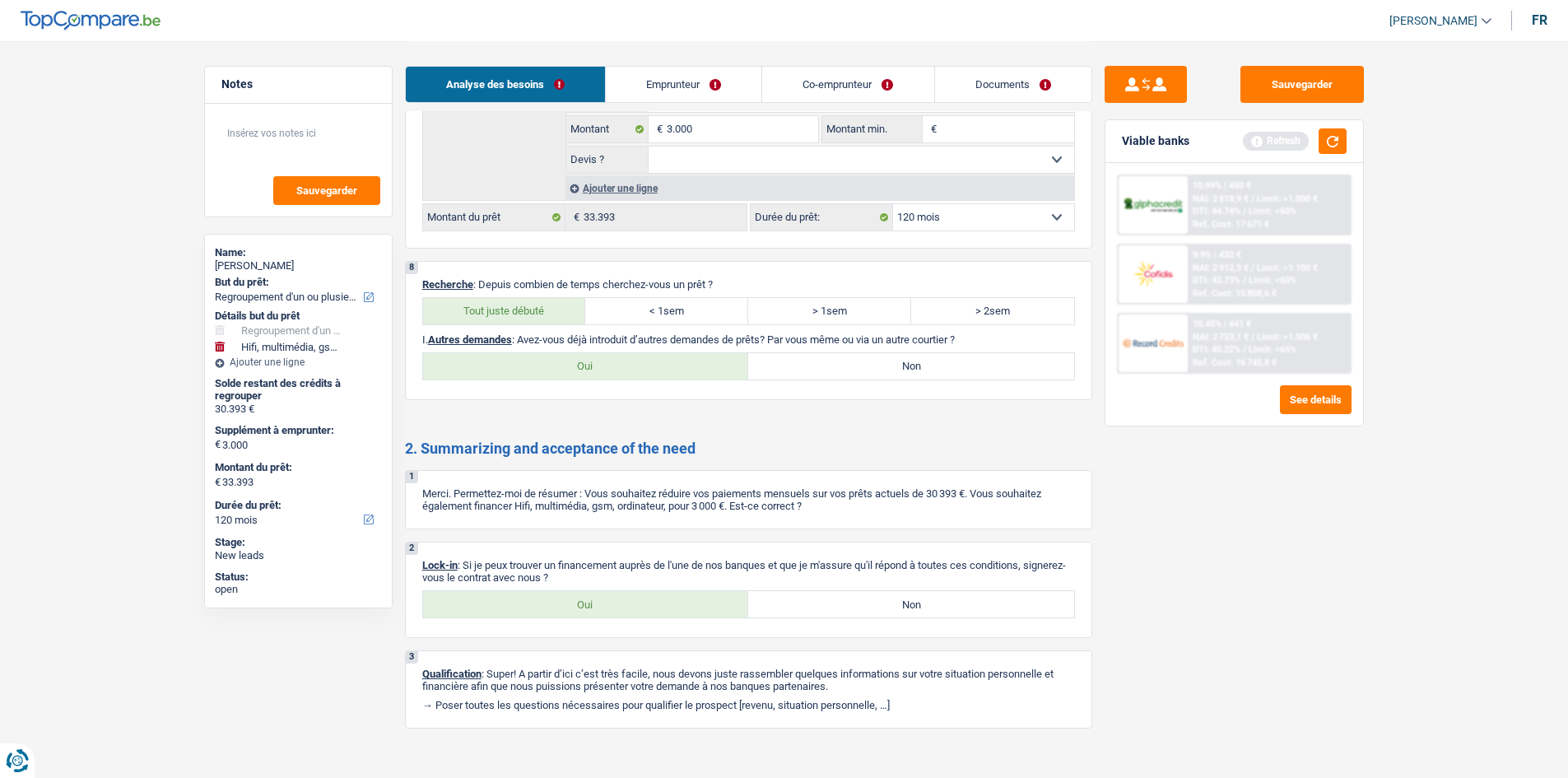
click at [827, 353] on label "Non" at bounding box center [911, 366] width 326 height 26
click at [827, 353] on input "Non" at bounding box center [911, 366] width 326 height 26
radio input "true"
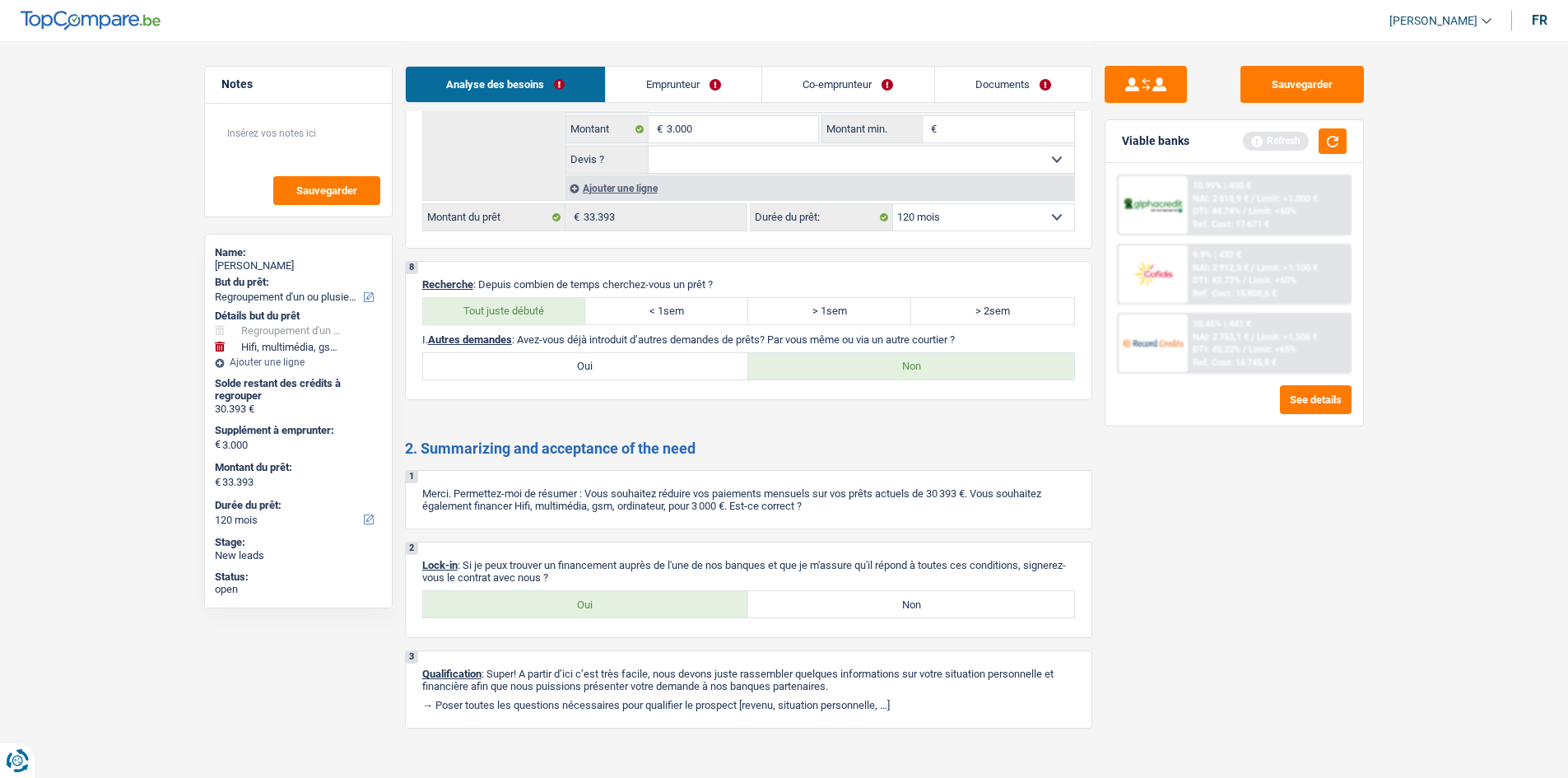
click at [619, 588] on div "2 Lock-in : Si je peux trouver un financement auprès de l'une de nos banques et…" at bounding box center [748, 590] width 687 height 97
click at [580, 610] on label "Oui" at bounding box center [586, 604] width 326 height 26
click at [580, 610] on input "Oui" at bounding box center [586, 604] width 326 height 26
radio input "true"
click at [692, 91] on link "Emprunteur" at bounding box center [683, 84] width 155 height 35
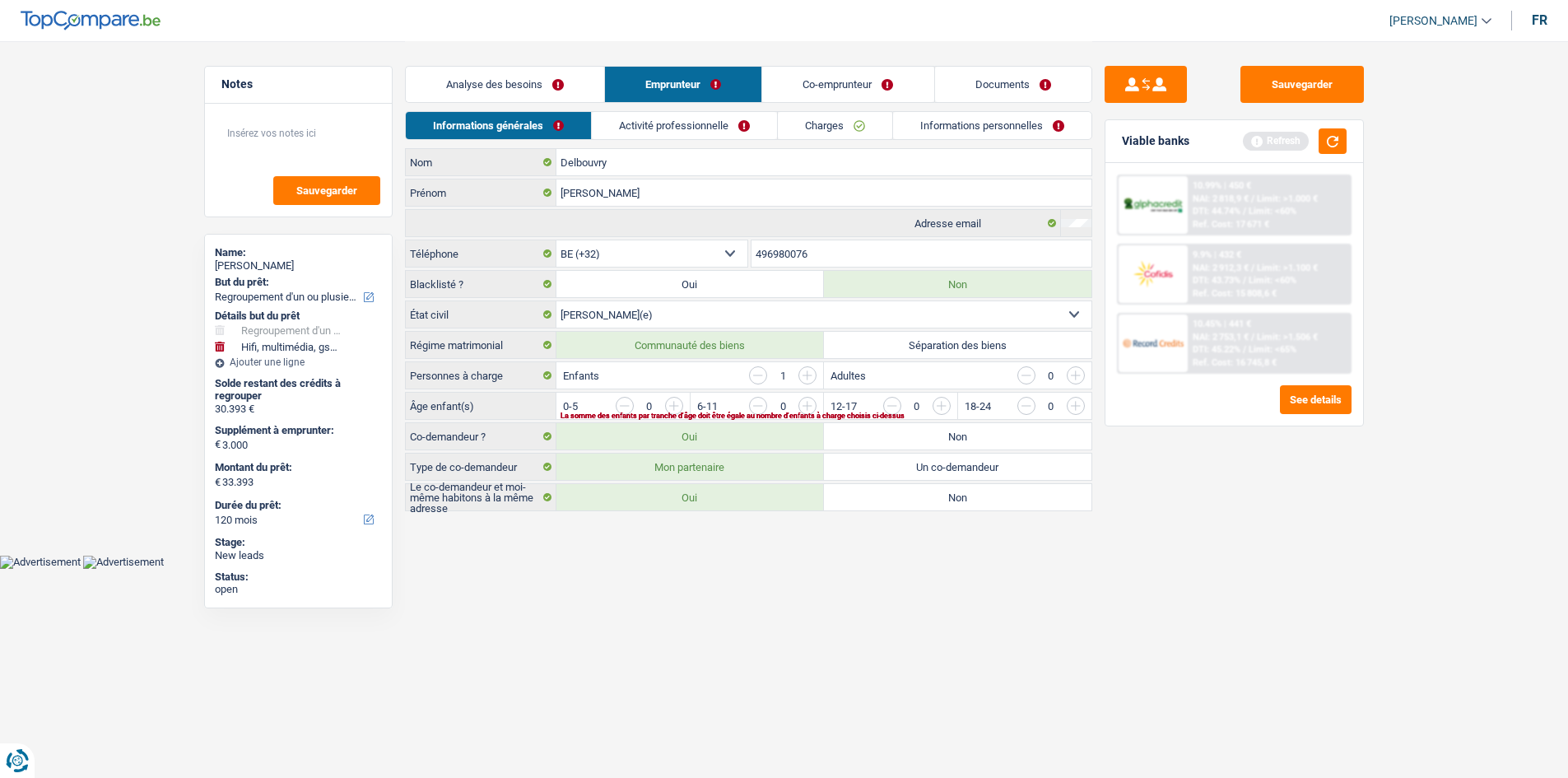
scroll to position [0, 0]
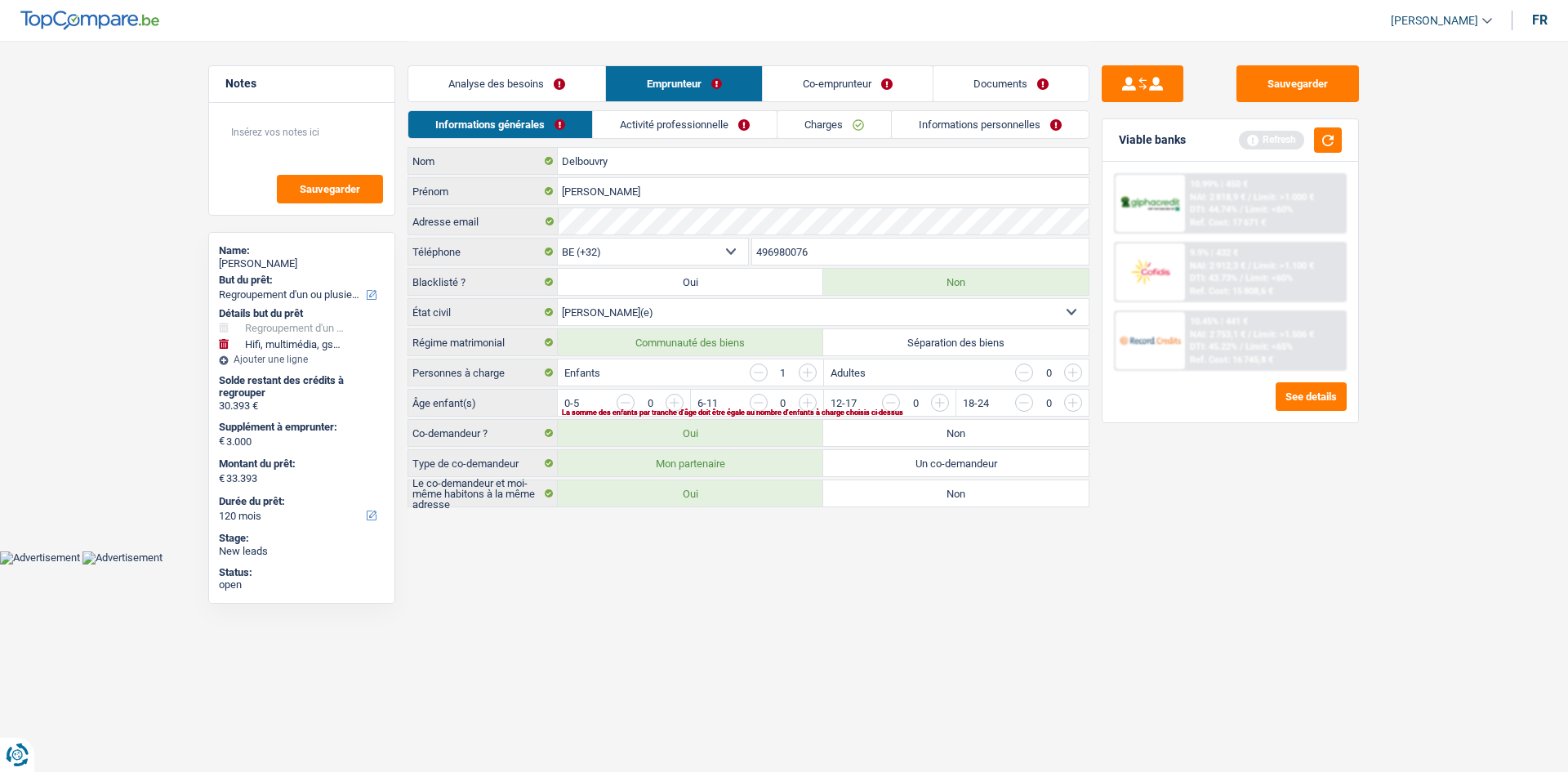
click at [1069, 405] on input "button" at bounding box center [1404, 407] width 681 height 26
drag, startPoint x: 650, startPoint y: 125, endPoint x: 639, endPoint y: 99, distance: 28.2
click at [650, 125] on link "Activité professionnelle" at bounding box center [686, 125] width 184 height 27
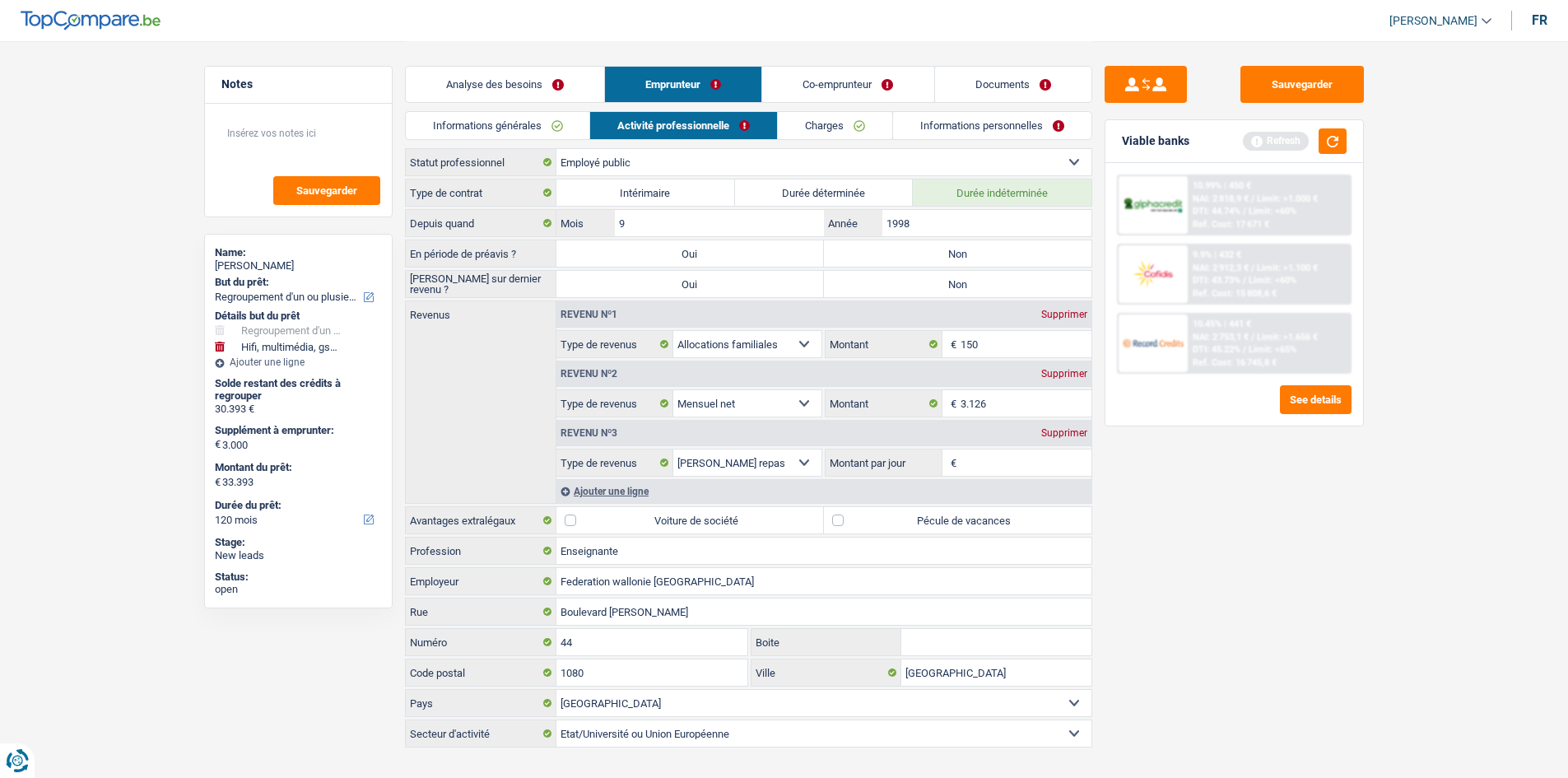
click at [966, 260] on label "Non" at bounding box center [957, 253] width 267 height 26
click at [966, 260] on input "Non" at bounding box center [957, 253] width 267 height 26
radio input "true"
click at [970, 282] on label "Non" at bounding box center [957, 283] width 267 height 26
click at [970, 282] on input "Non" at bounding box center [957, 283] width 267 height 26
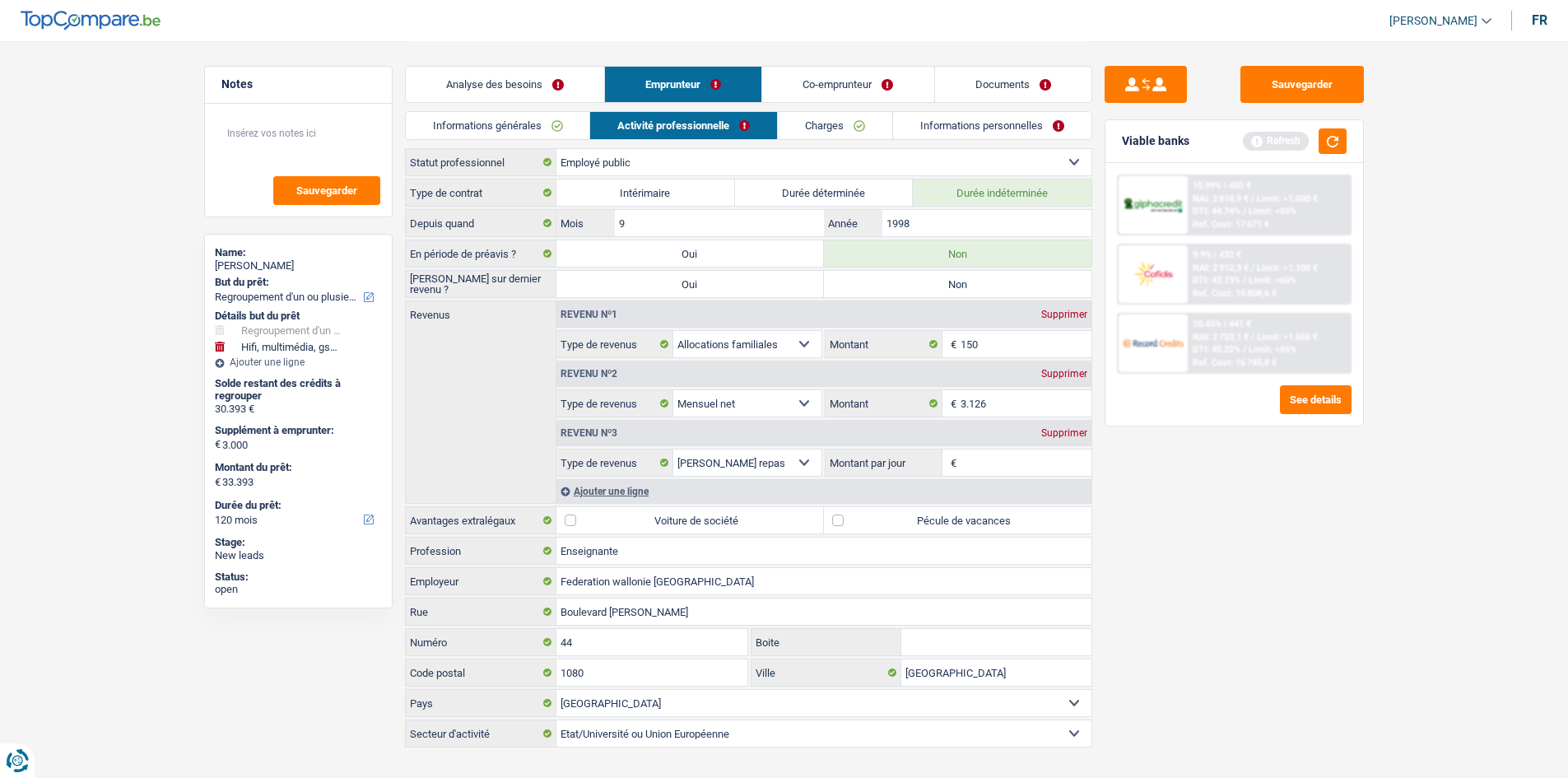
radio input "true"
click at [892, 519] on label "Pécule de vacances" at bounding box center [957, 520] width 267 height 26
click at [892, 519] on input "Pécule de vacances" at bounding box center [957, 520] width 267 height 26
checkbox input "true"
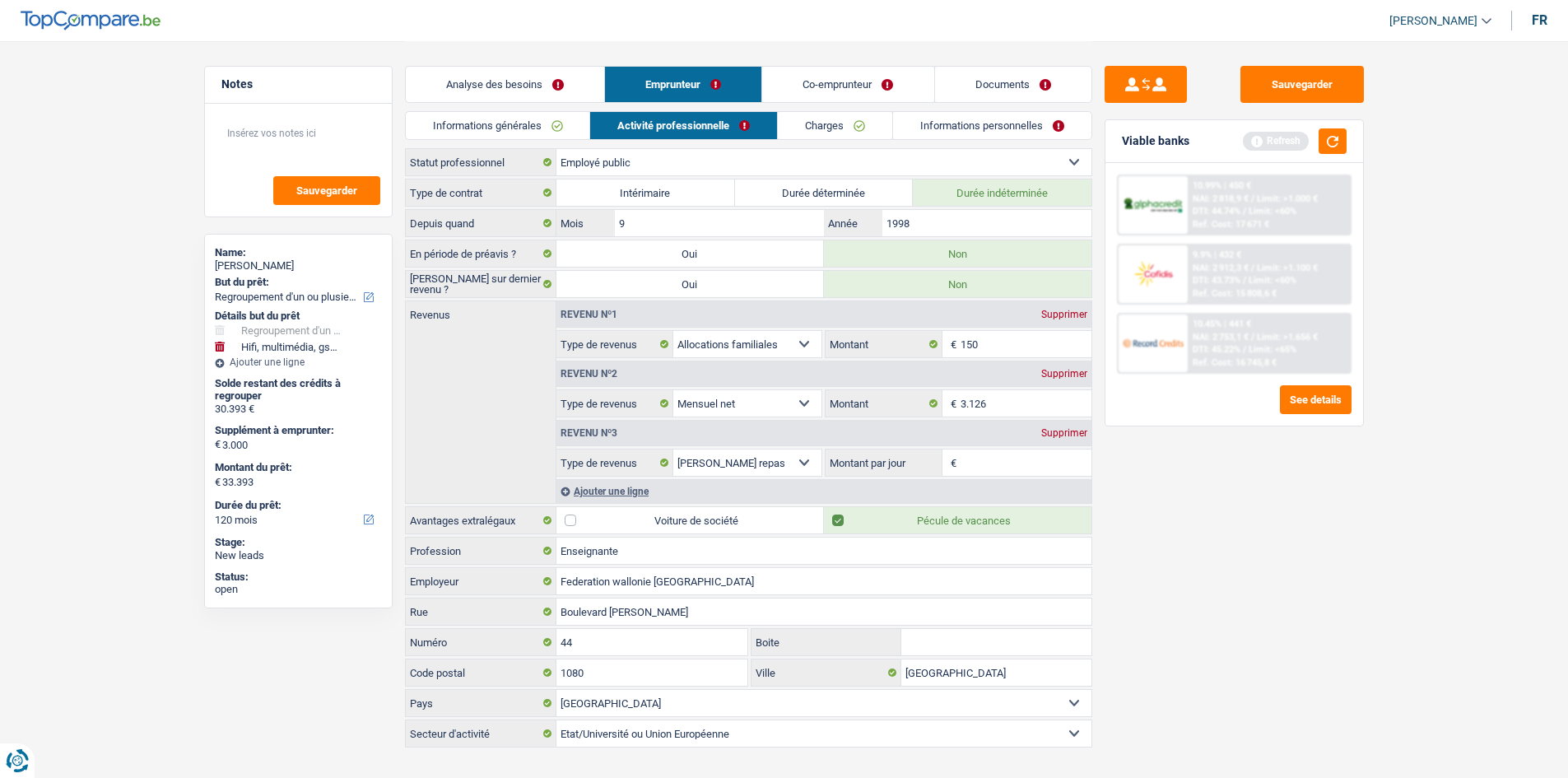
click at [818, 135] on link "Charges" at bounding box center [834, 126] width 114 height 27
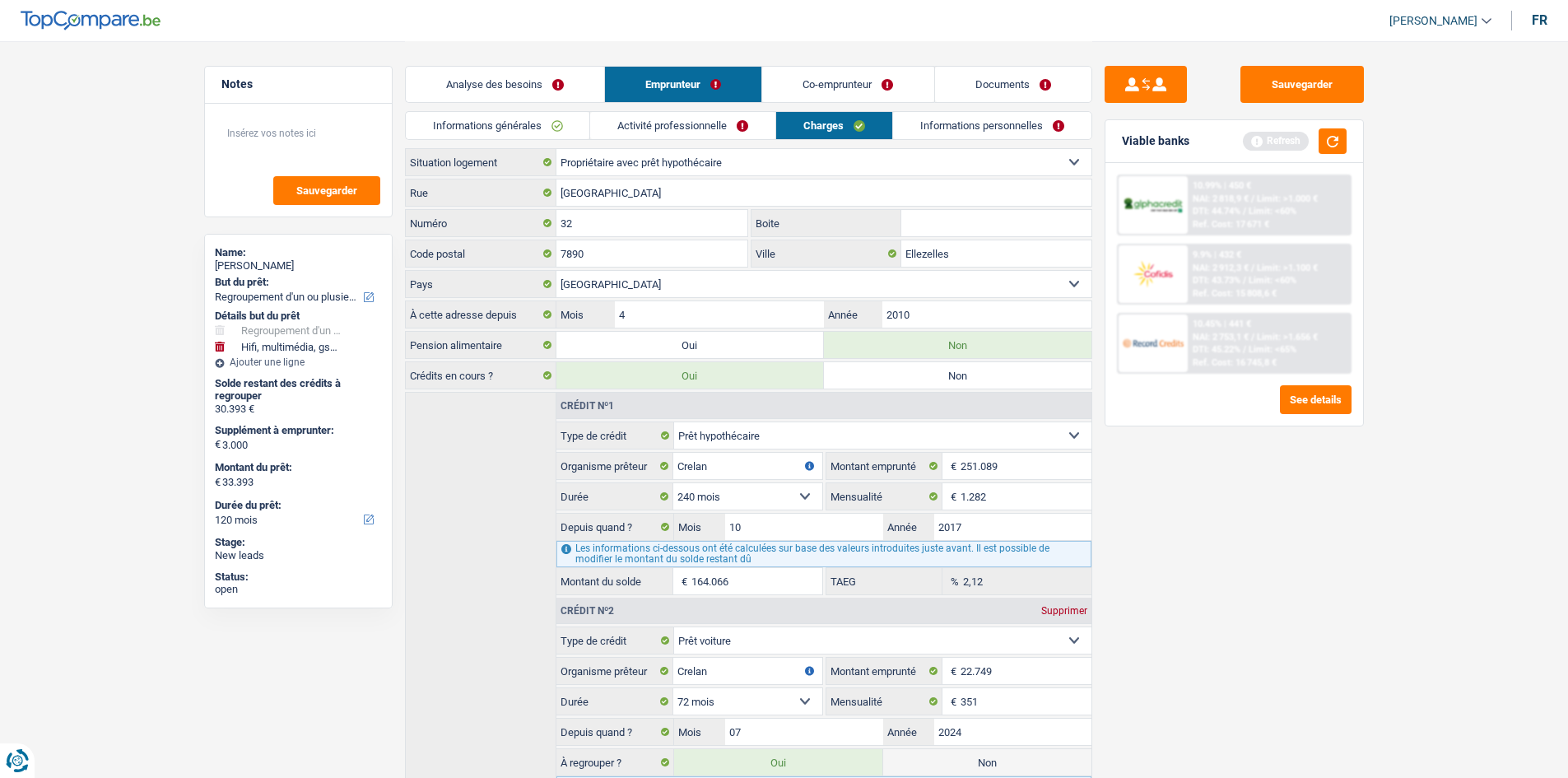
click at [933, 118] on link "Informations personnelles" at bounding box center [991, 126] width 198 height 27
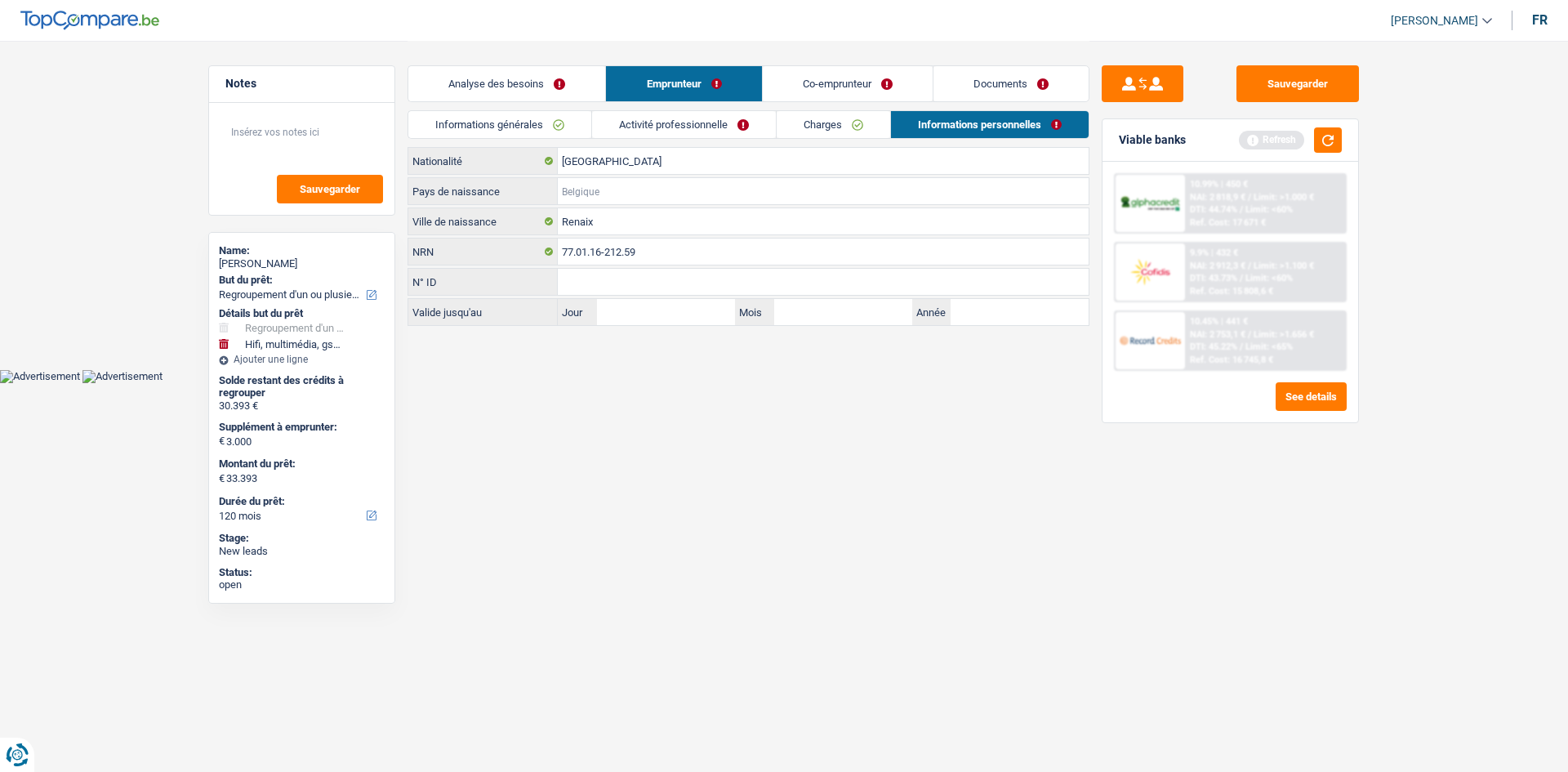
click at [614, 197] on input "Pays de naissance" at bounding box center [823, 191] width 531 height 26
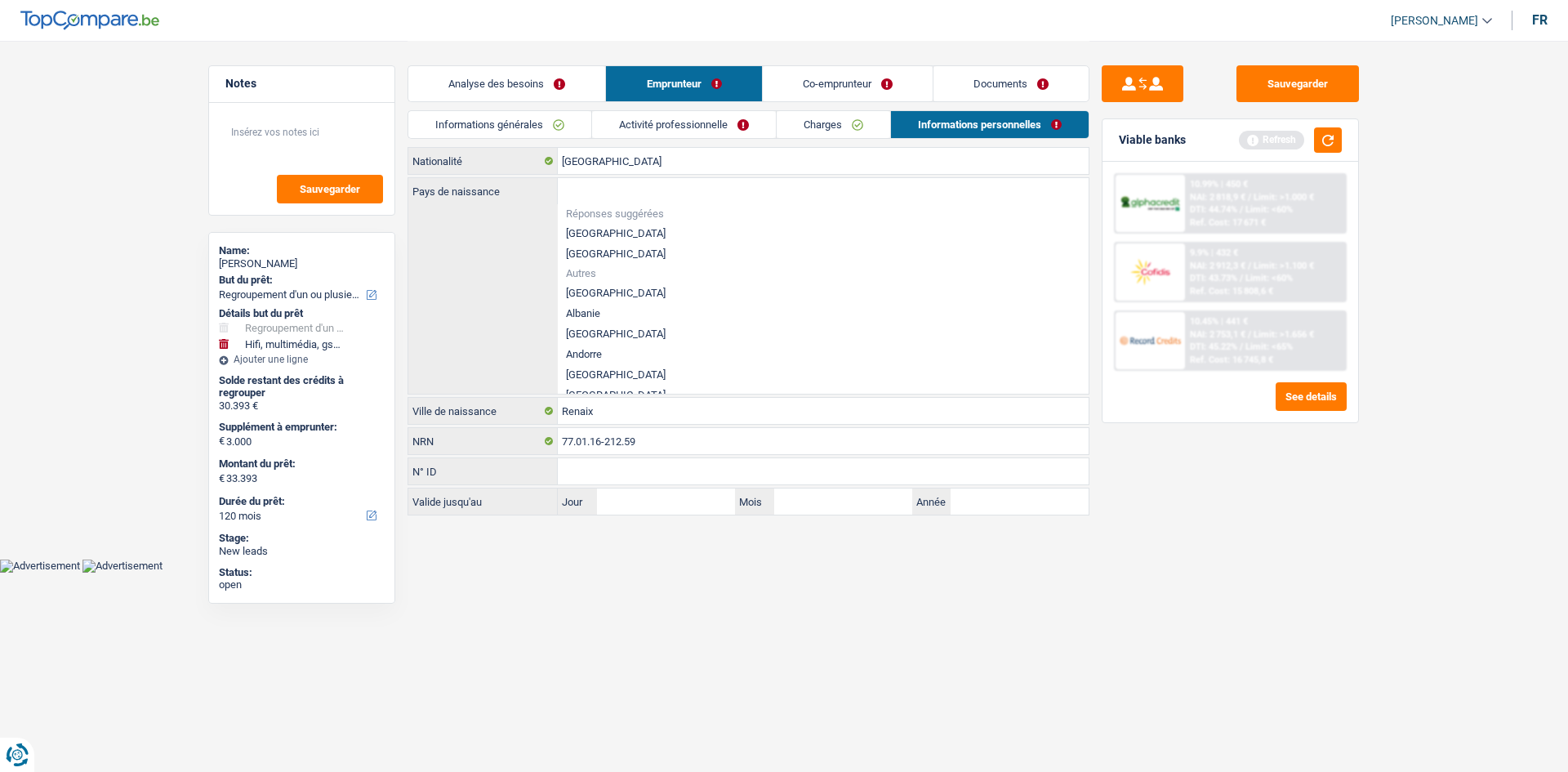
click at [598, 225] on li "[GEOGRAPHIC_DATA]" at bounding box center [823, 232] width 531 height 20
type input "[GEOGRAPHIC_DATA]"
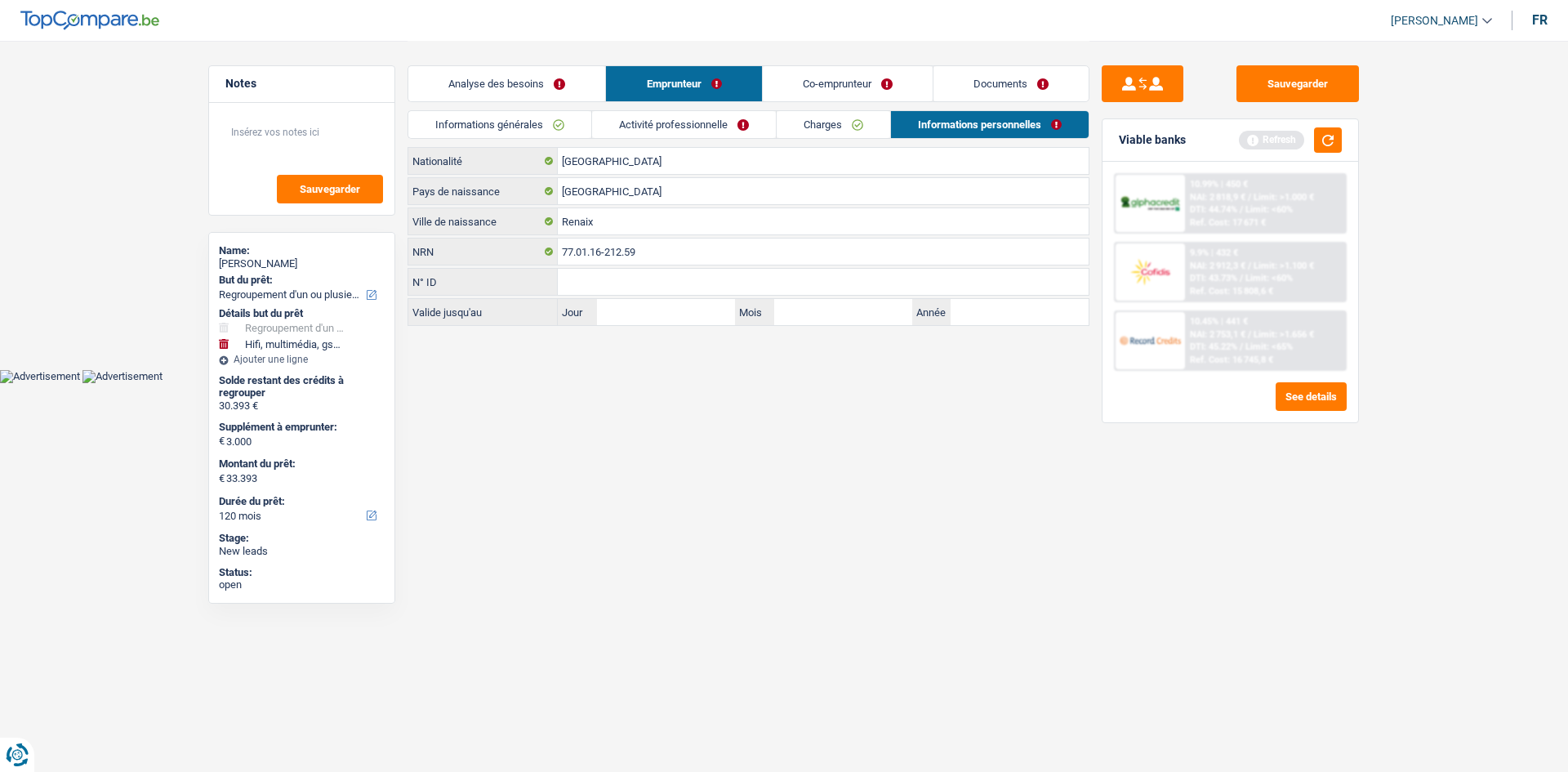
drag, startPoint x: 821, startPoint y: 89, endPoint x: 812, endPoint y: 89, distance: 9.0
click at [821, 89] on link "Co-emprunteur" at bounding box center [847, 83] width 169 height 35
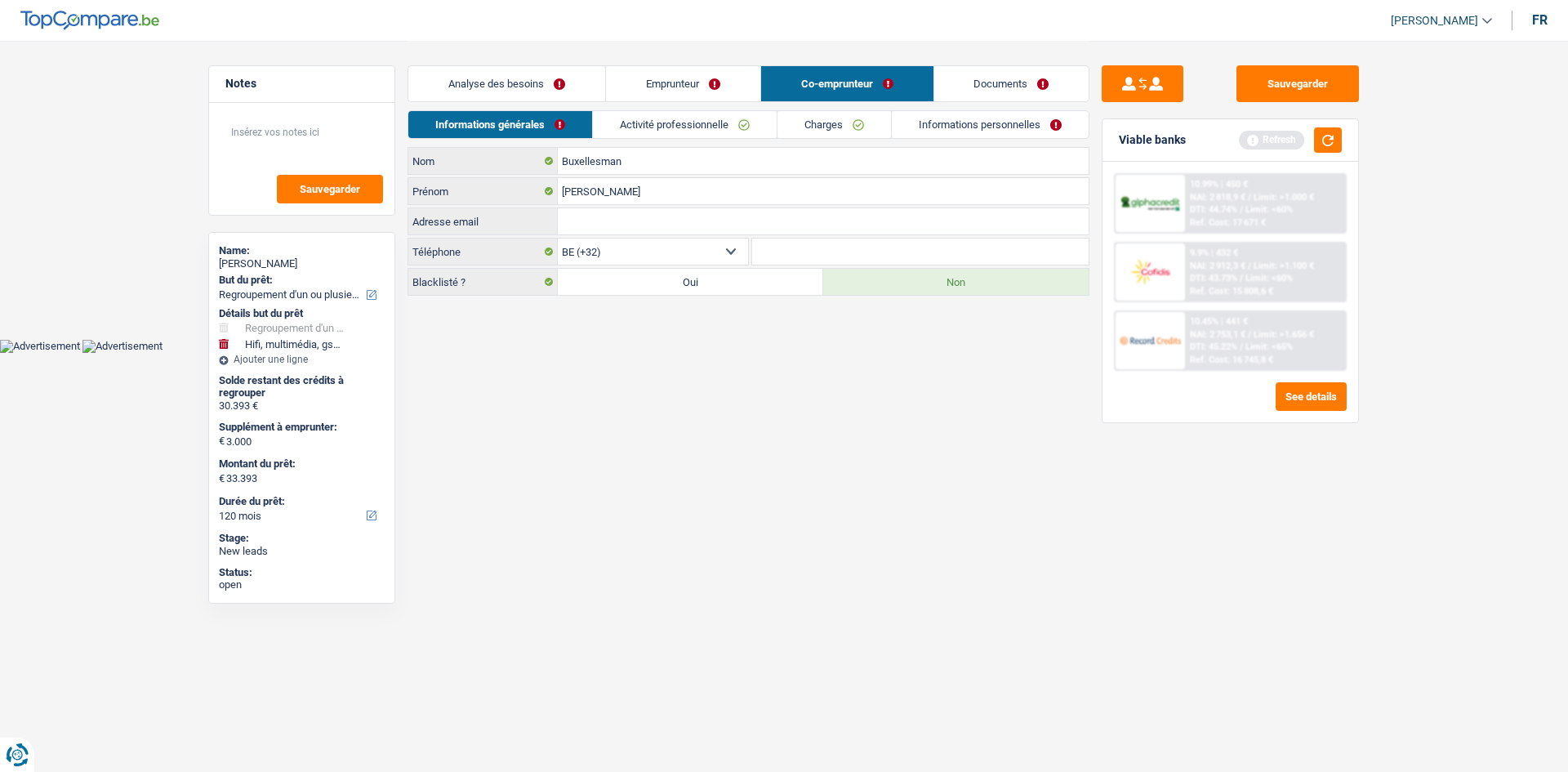
click at [658, 124] on link "Activité professionnelle" at bounding box center [685, 125] width 184 height 27
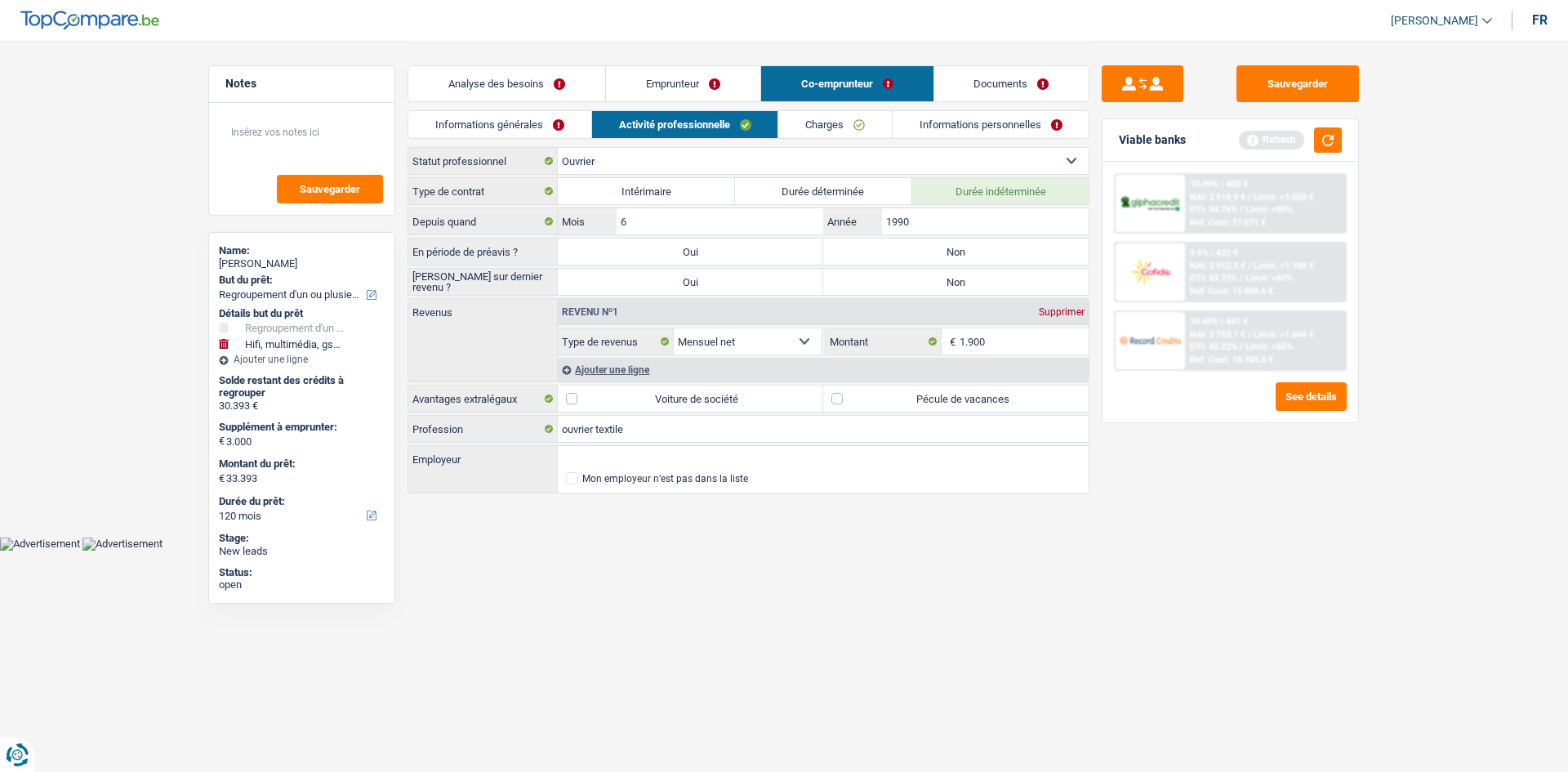
click at [931, 262] on label "Non" at bounding box center [956, 251] width 265 height 26
click at [931, 262] on input "Non" at bounding box center [956, 251] width 265 height 26
radio input "true"
click at [937, 275] on label "Non" at bounding box center [956, 281] width 265 height 26
click at [937, 275] on input "Non" at bounding box center [956, 281] width 265 height 26
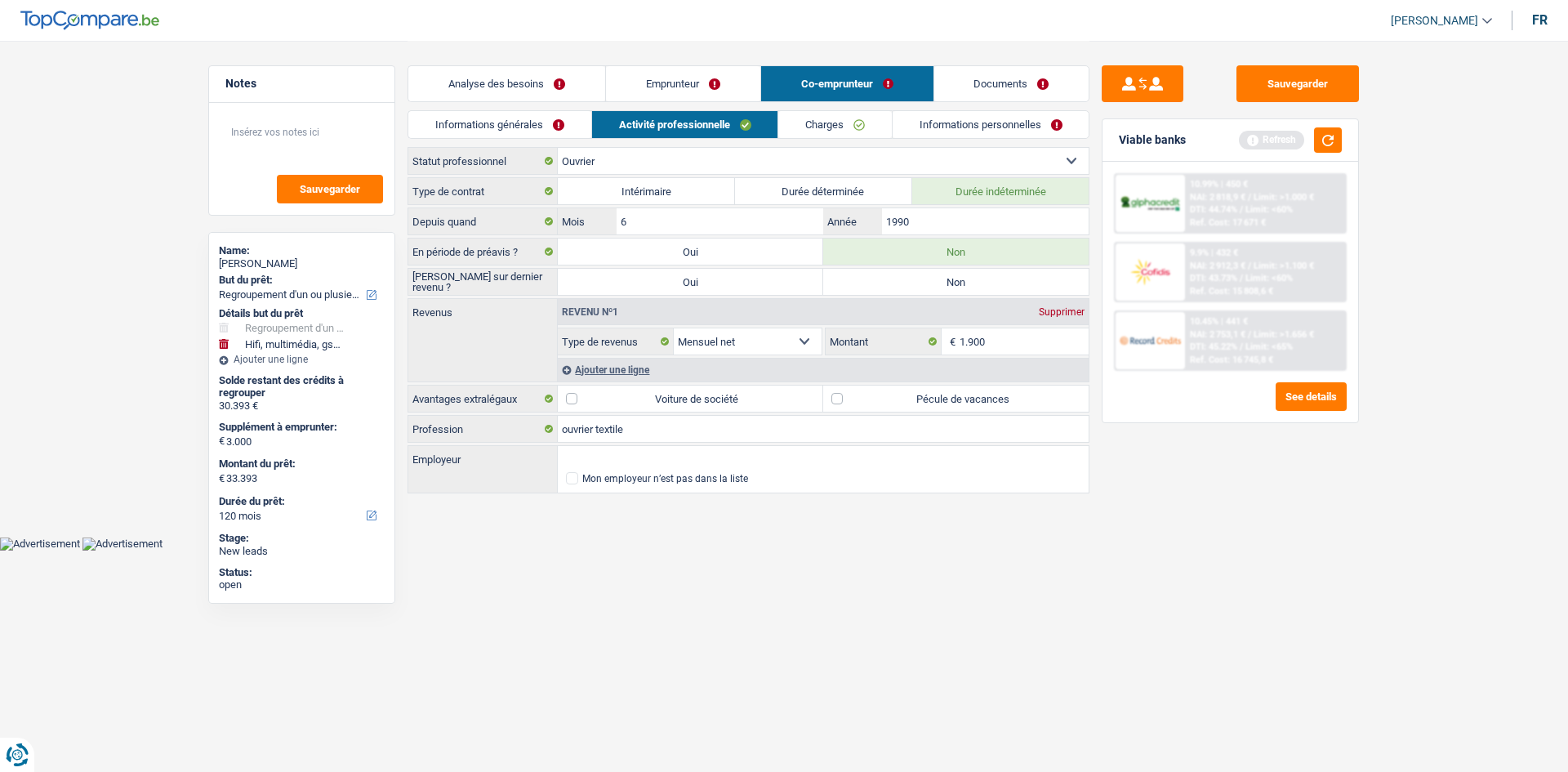
radio input "true"
click at [912, 386] on label "Pécule de vacances" at bounding box center [956, 398] width 265 height 26
click at [912, 386] on input "Pécule de vacances" at bounding box center [956, 398] width 265 height 26
checkbox input "true"
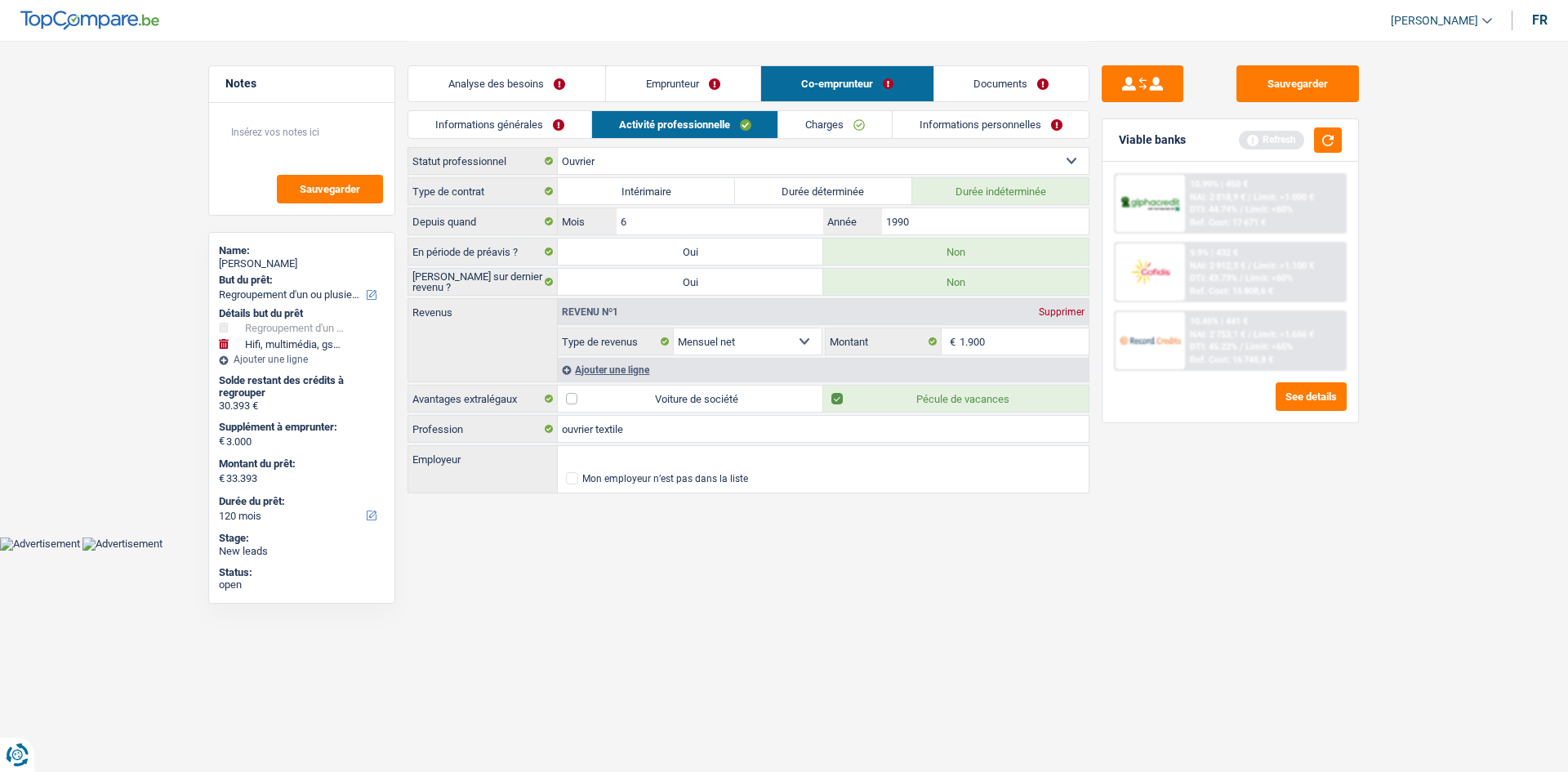
click at [841, 123] on link "Charges" at bounding box center [835, 125] width 113 height 27
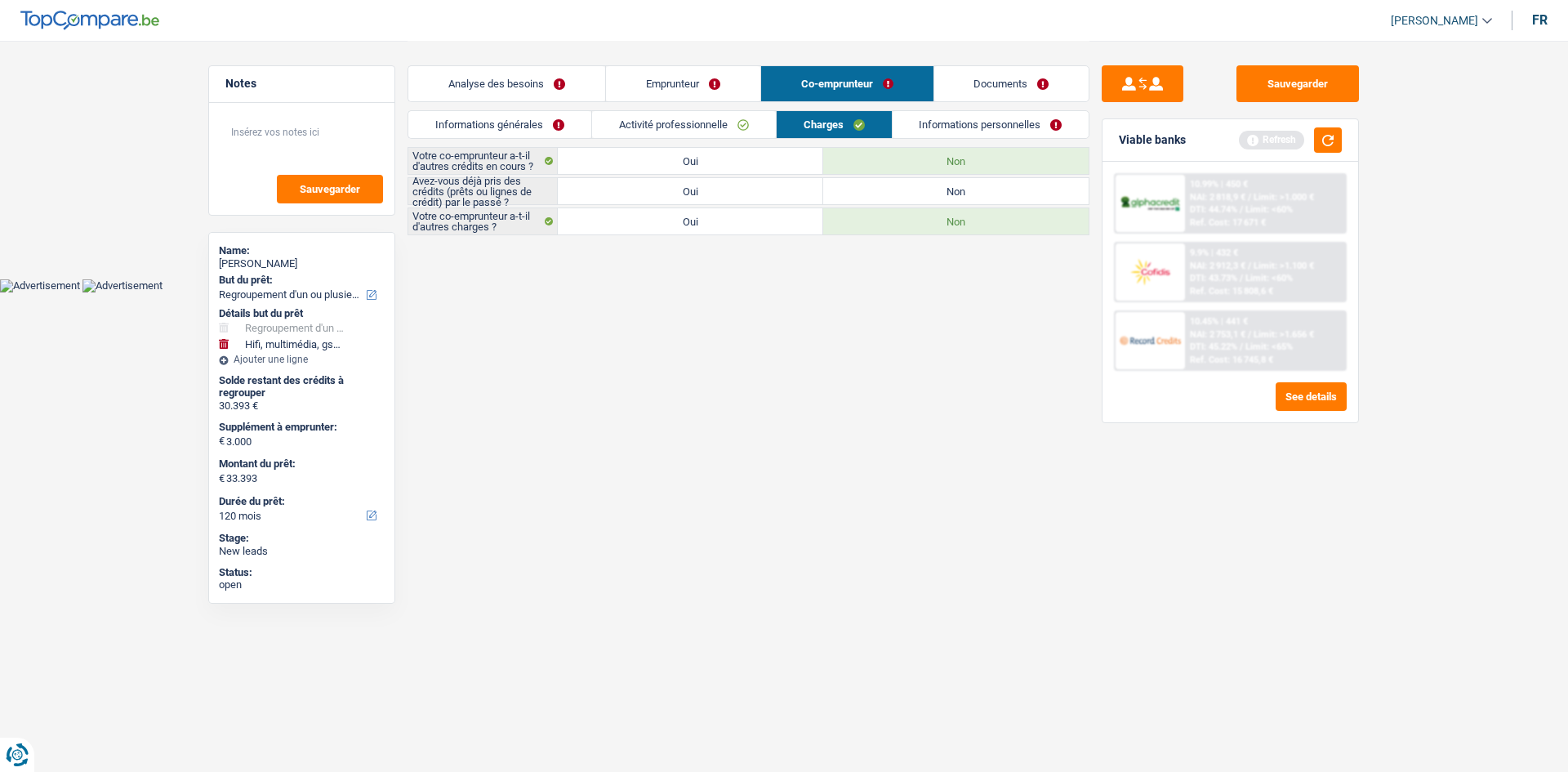
click at [712, 191] on label "Oui" at bounding box center [691, 191] width 265 height 26
click at [712, 191] on input "Oui" at bounding box center [691, 191] width 265 height 26
radio input "true"
drag, startPoint x: 955, startPoint y: 134, endPoint x: 944, endPoint y: 137, distance: 11.4
click at [955, 134] on link "Informations personnelles" at bounding box center [991, 125] width 197 height 27
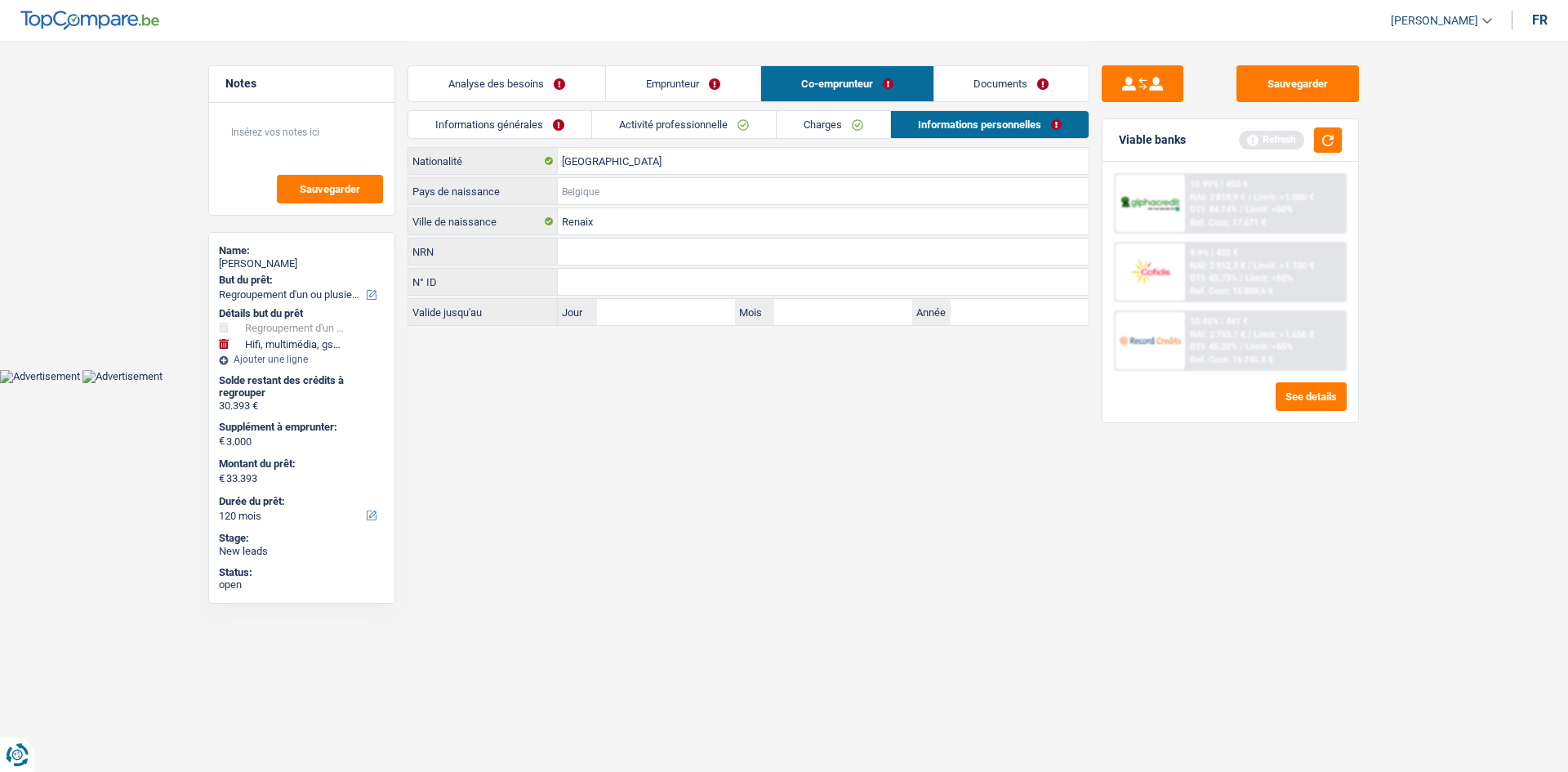
click at [705, 184] on input "Pays de naissance" at bounding box center [823, 191] width 531 height 26
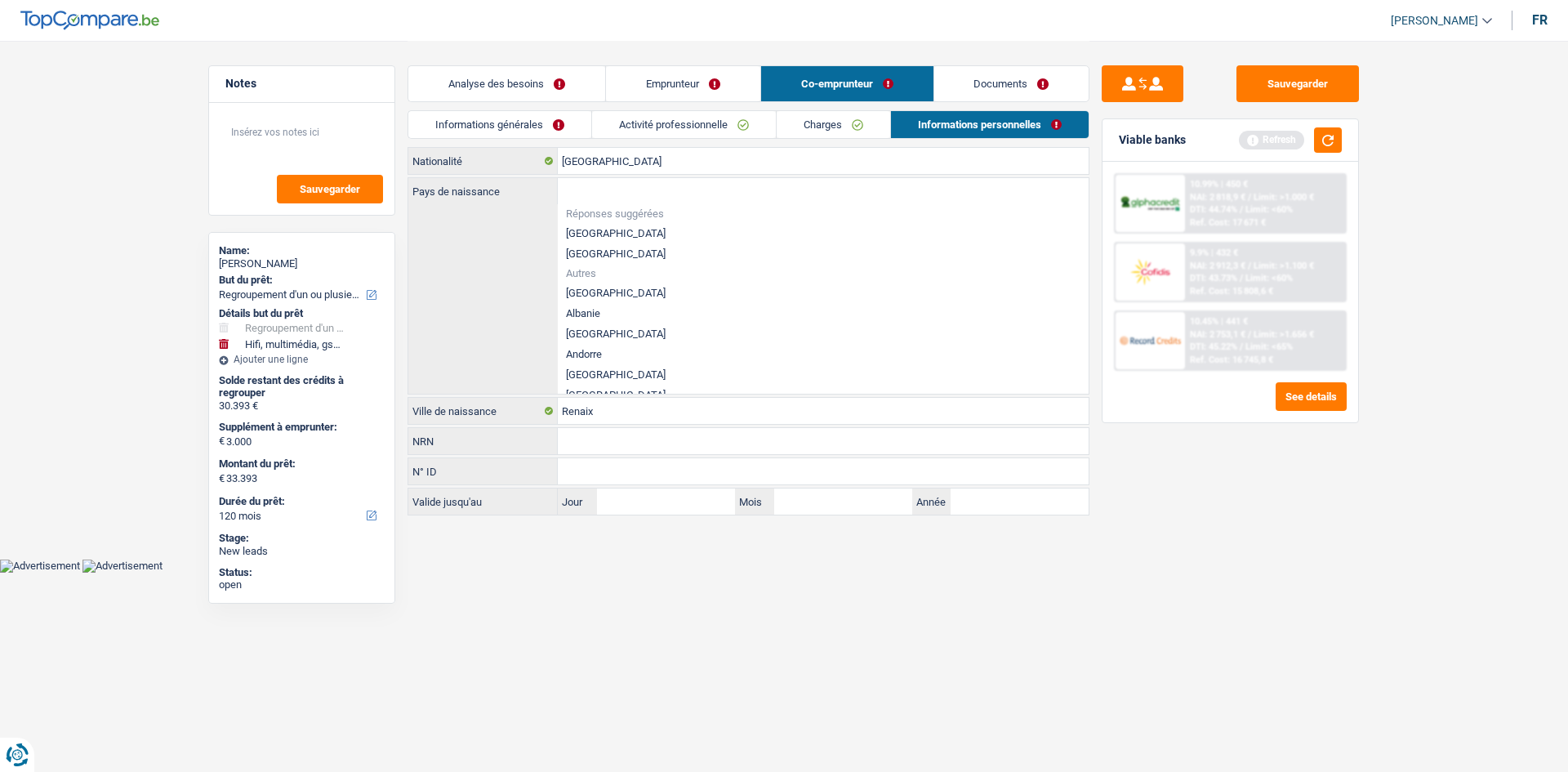
click at [646, 229] on li "[GEOGRAPHIC_DATA]" at bounding box center [823, 232] width 531 height 20
type input "[GEOGRAPHIC_DATA]"
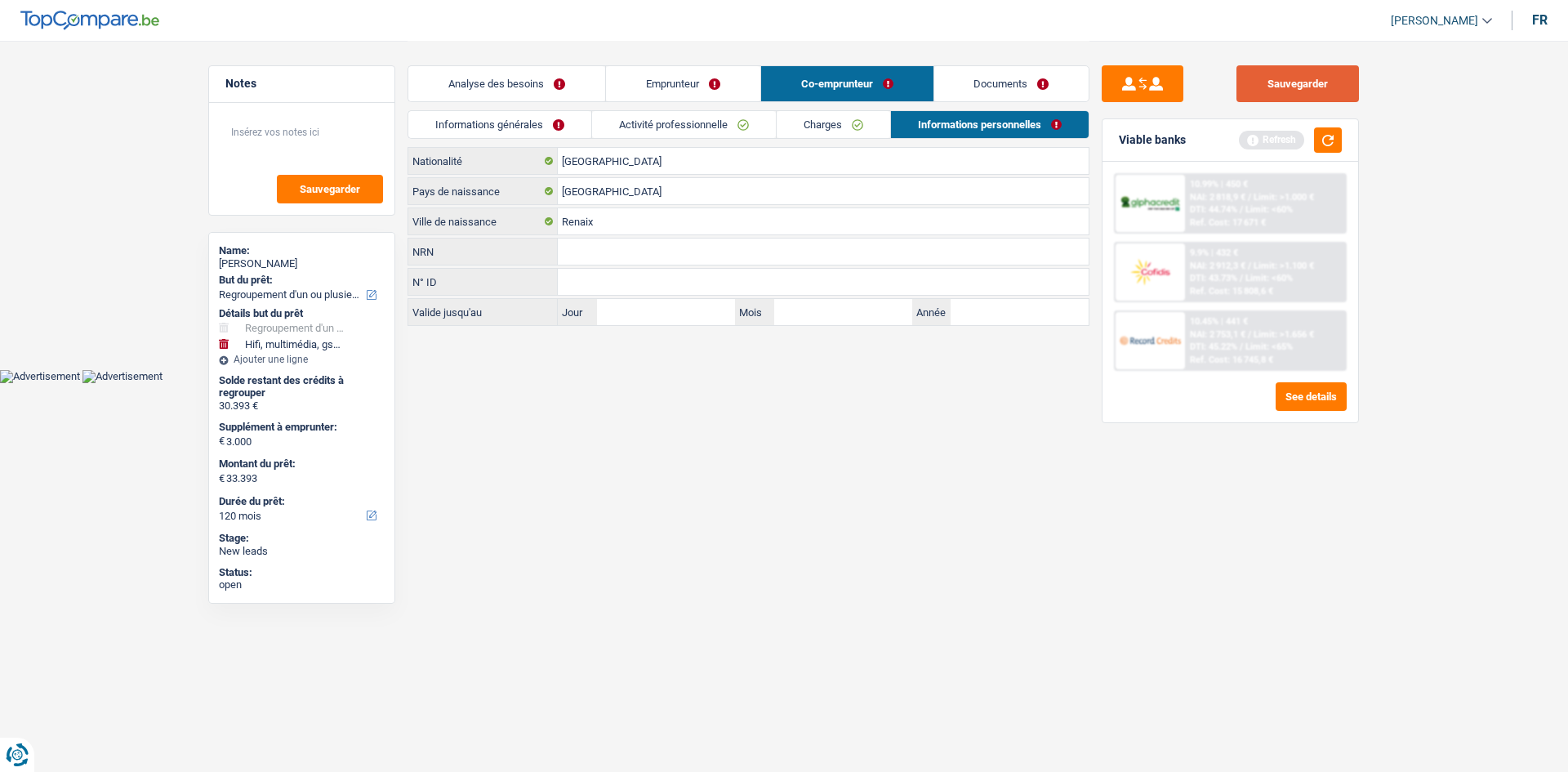
click at [1291, 86] on button "Sauvegarder" at bounding box center [1298, 83] width 123 height 37
click at [517, 62] on div "Analyse des besoins Emprunteur Co-emprunteur Documents" at bounding box center [749, 76] width 682 height 70
click at [527, 71] on link "Analyse des besoins" at bounding box center [507, 83] width 197 height 35
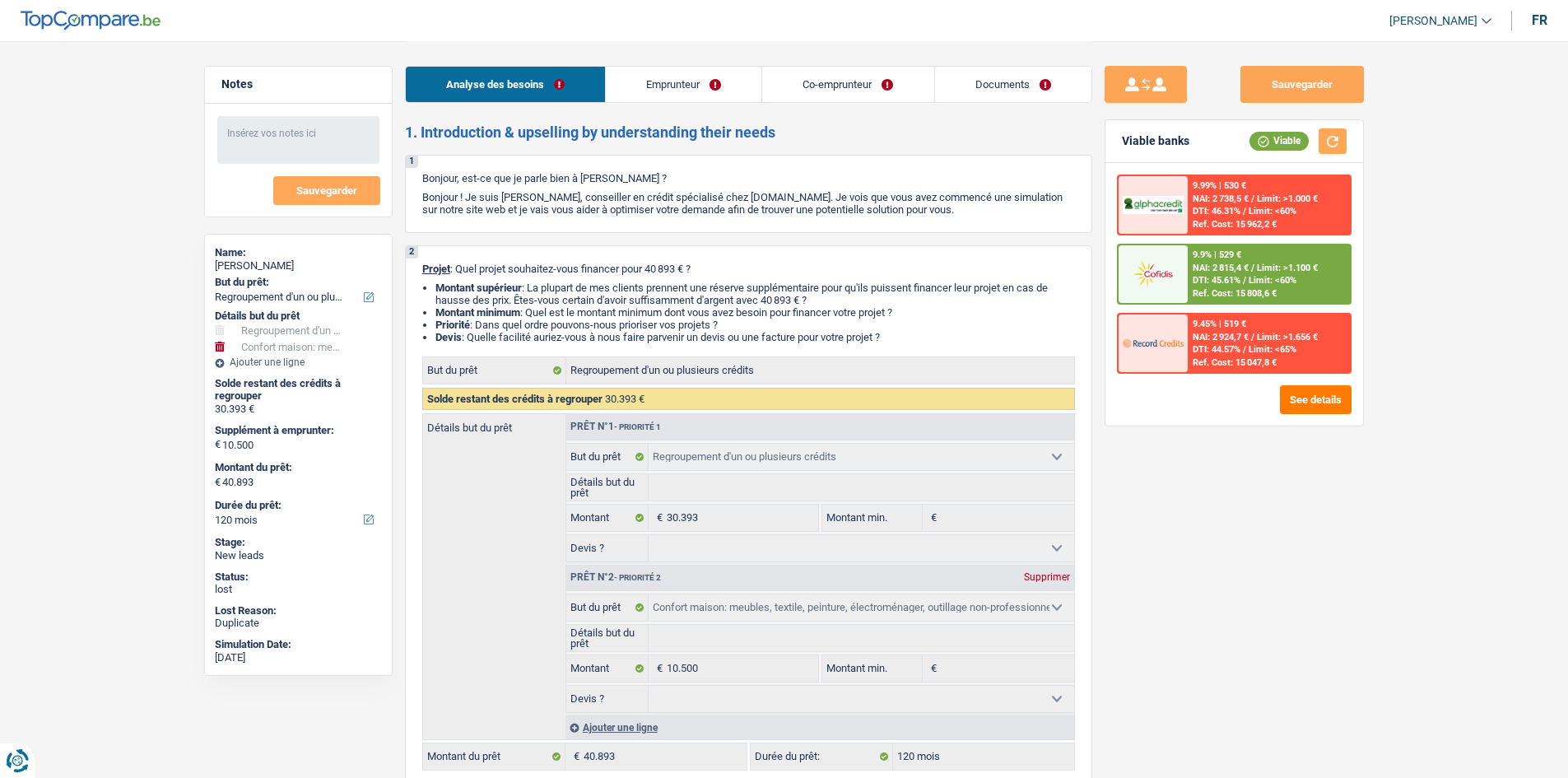
select select "refinancing"
select select "household"
select select "120"
select select "refinancing"
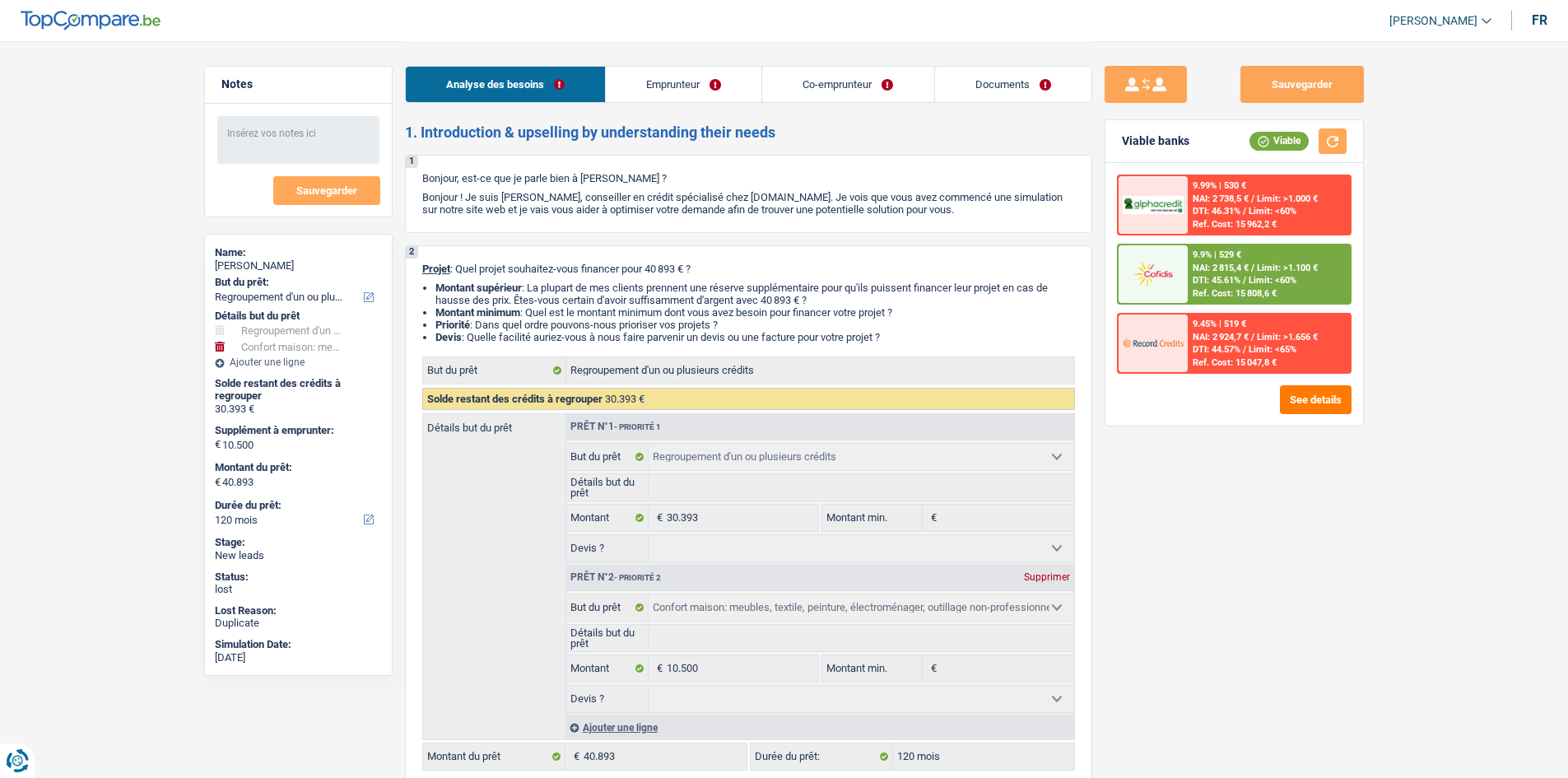
select select "refinancing"
select select "household"
select select "120"
select select "publicEmployee"
select select "worker"
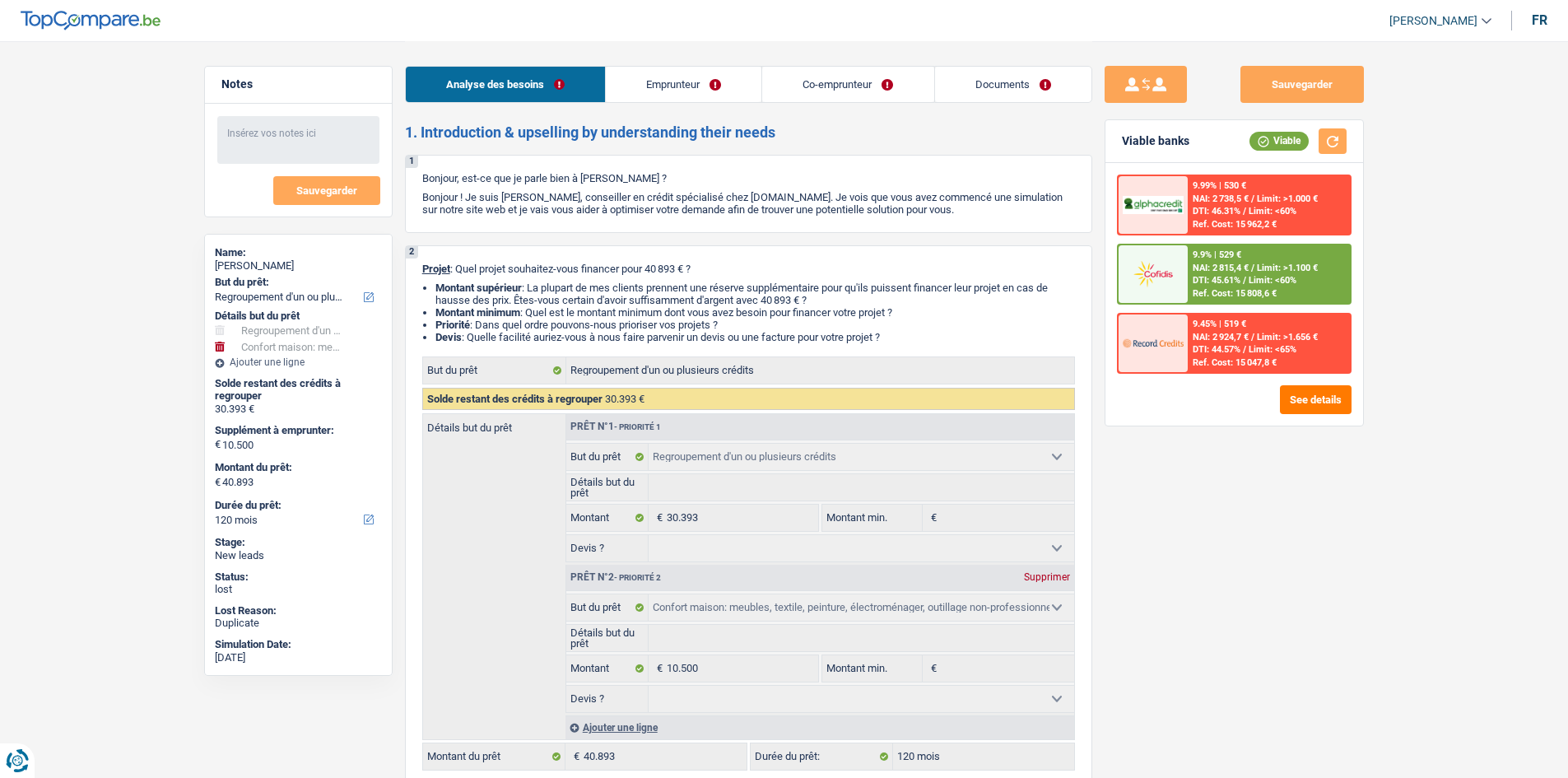
select select "familyAllowances"
select select "netSalary"
select select "mealVouchers"
select select "netSalary"
select select "ownerWithMortgage"
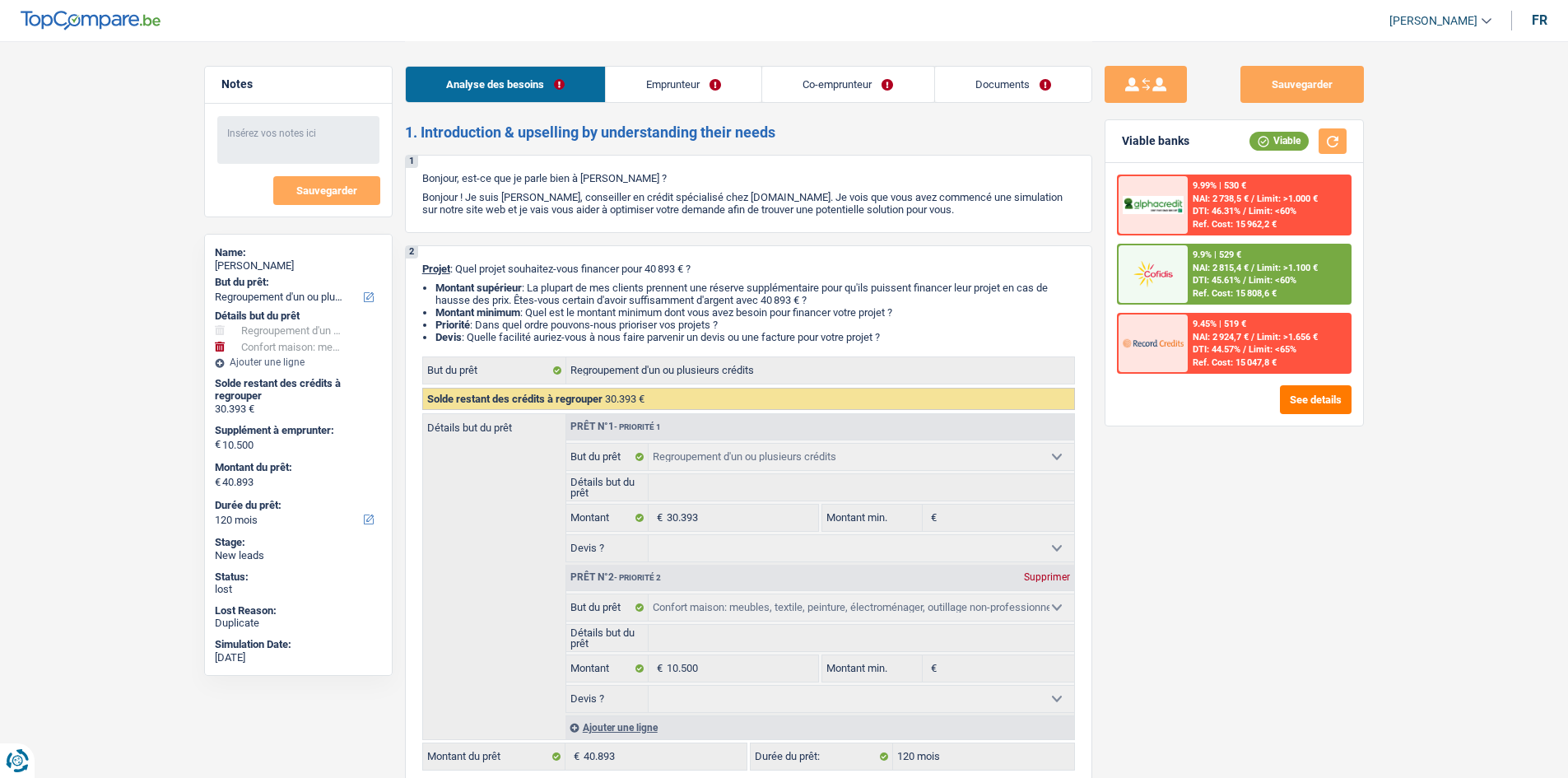
select select "mortgage"
select select "240"
select select "carLoan"
select select "72"
select select "personalLoan"
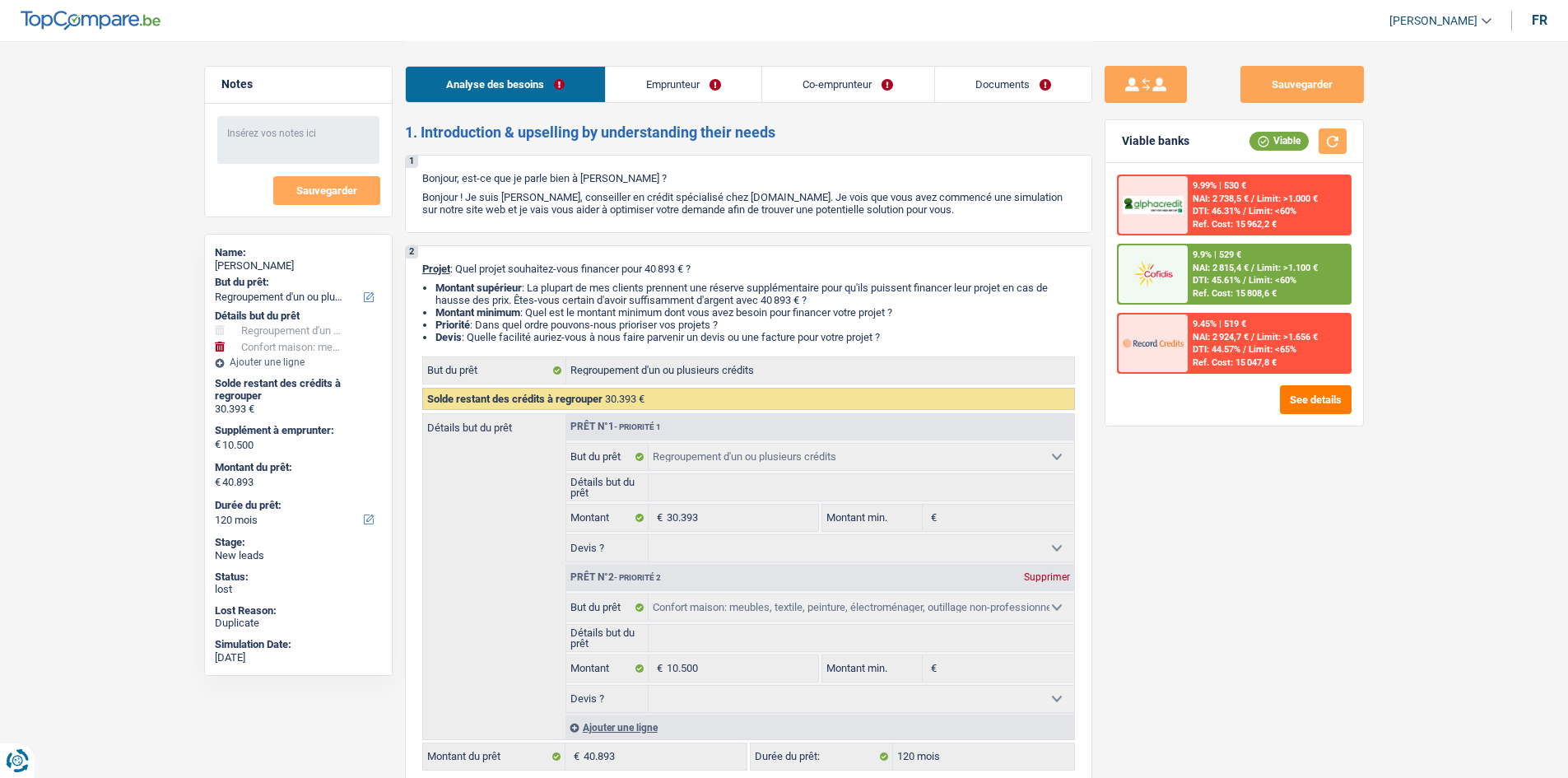
select select "other"
select select "48"
select select "cardOrCredit"
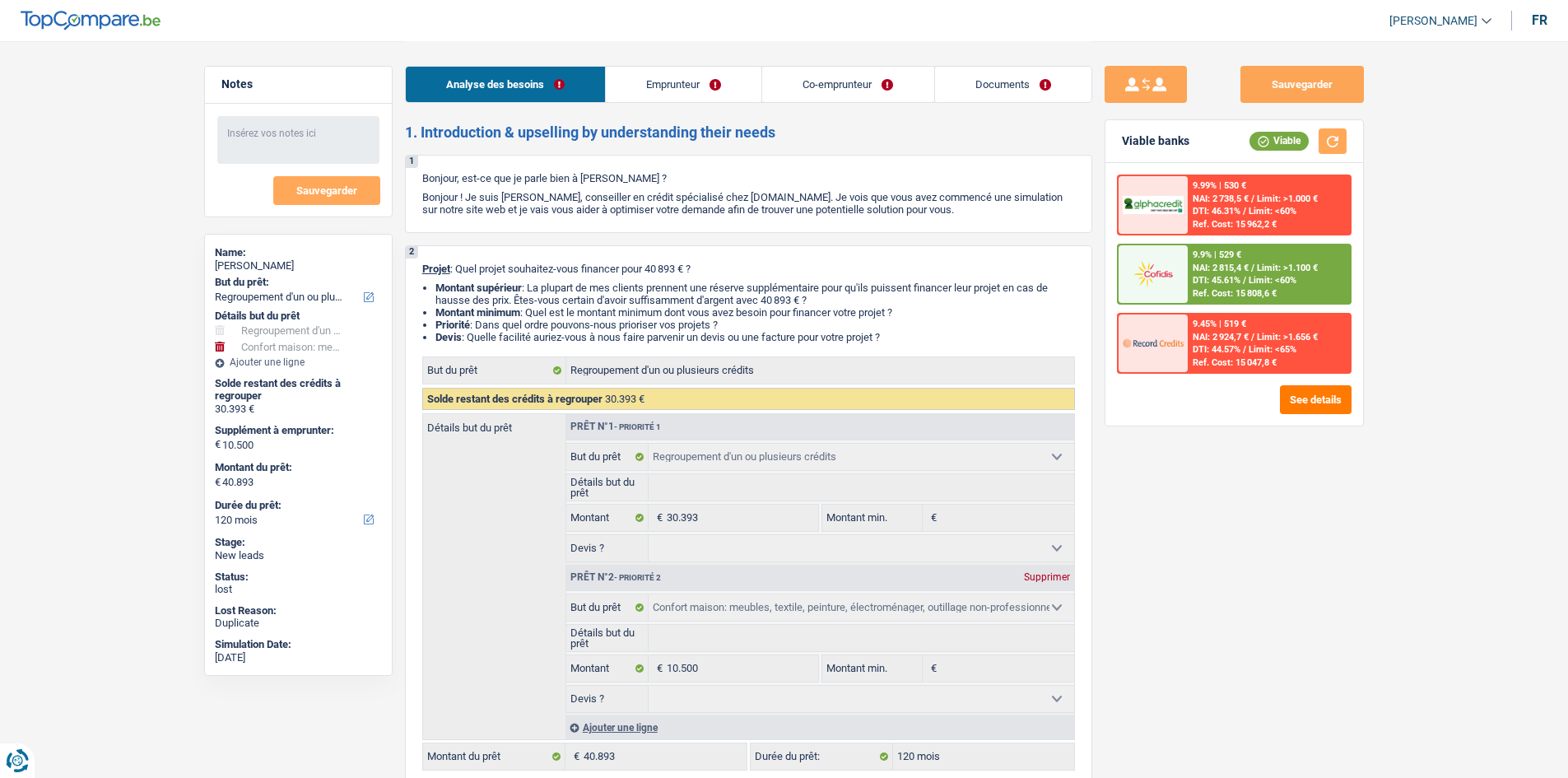
select select "cardOrCredit"
select select "refinancing"
select select "household"
select select "120"
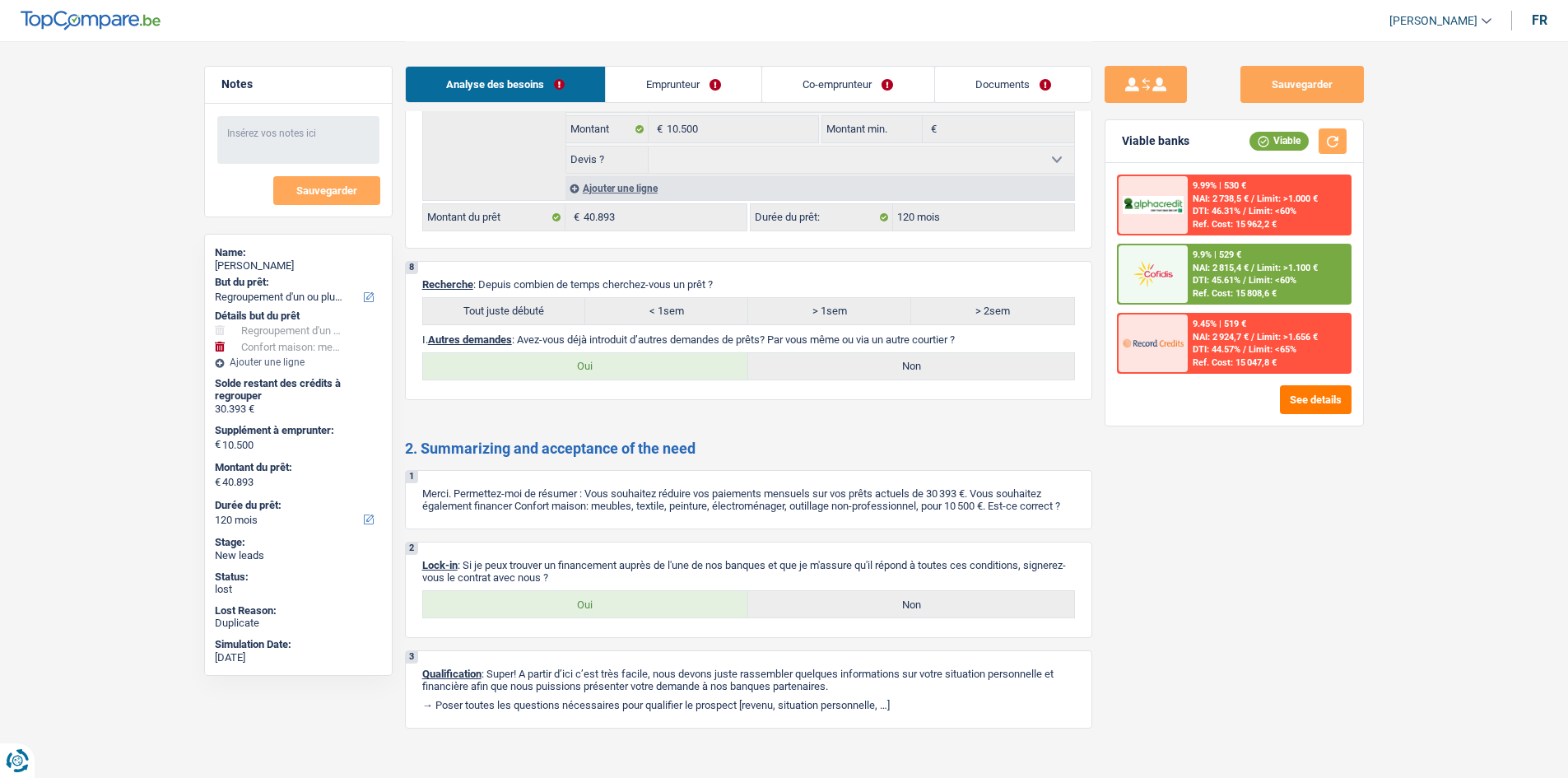
scroll to position [3639, 0]
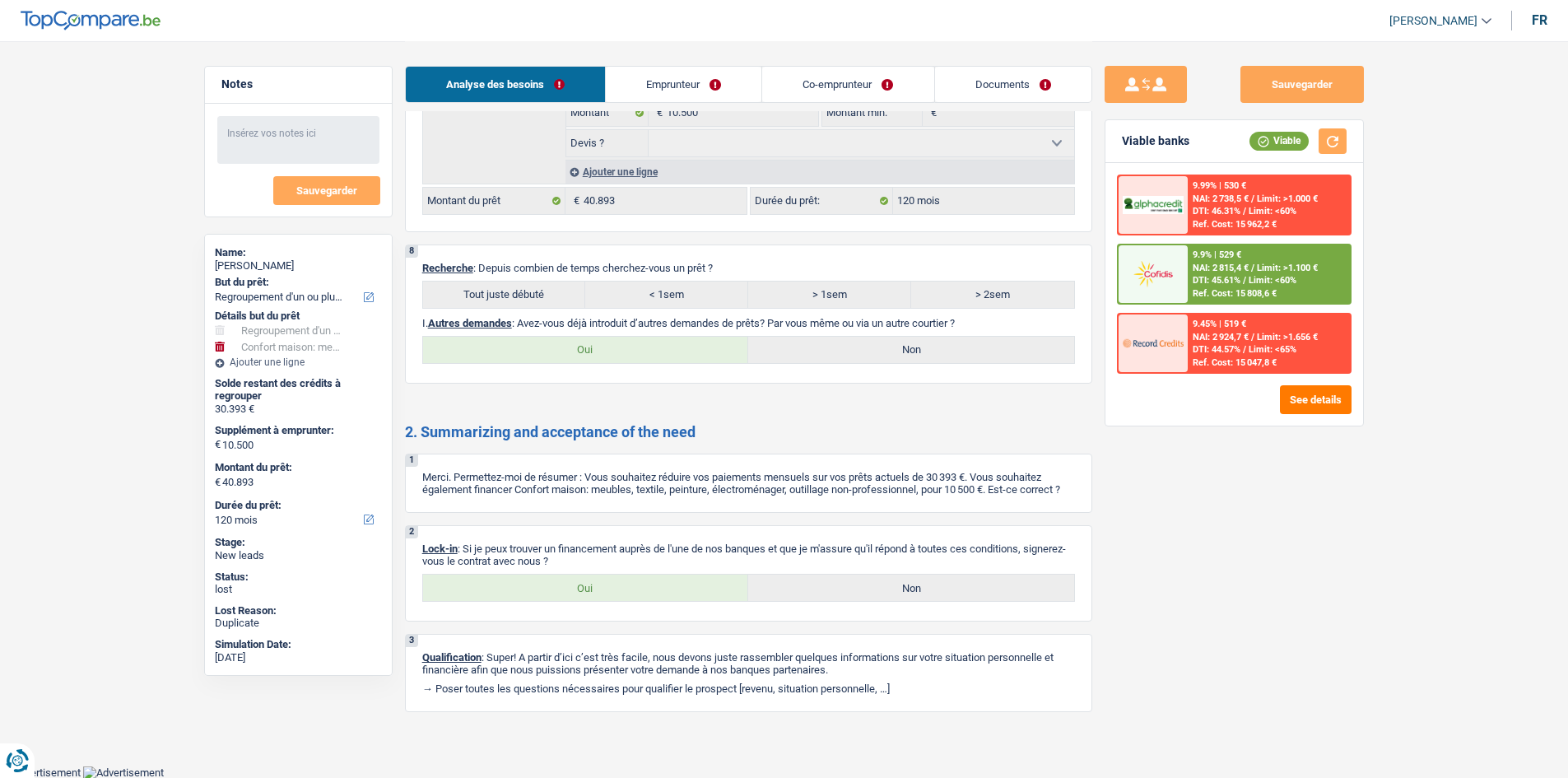
click at [650, 84] on link "Emprunteur" at bounding box center [683, 84] width 155 height 35
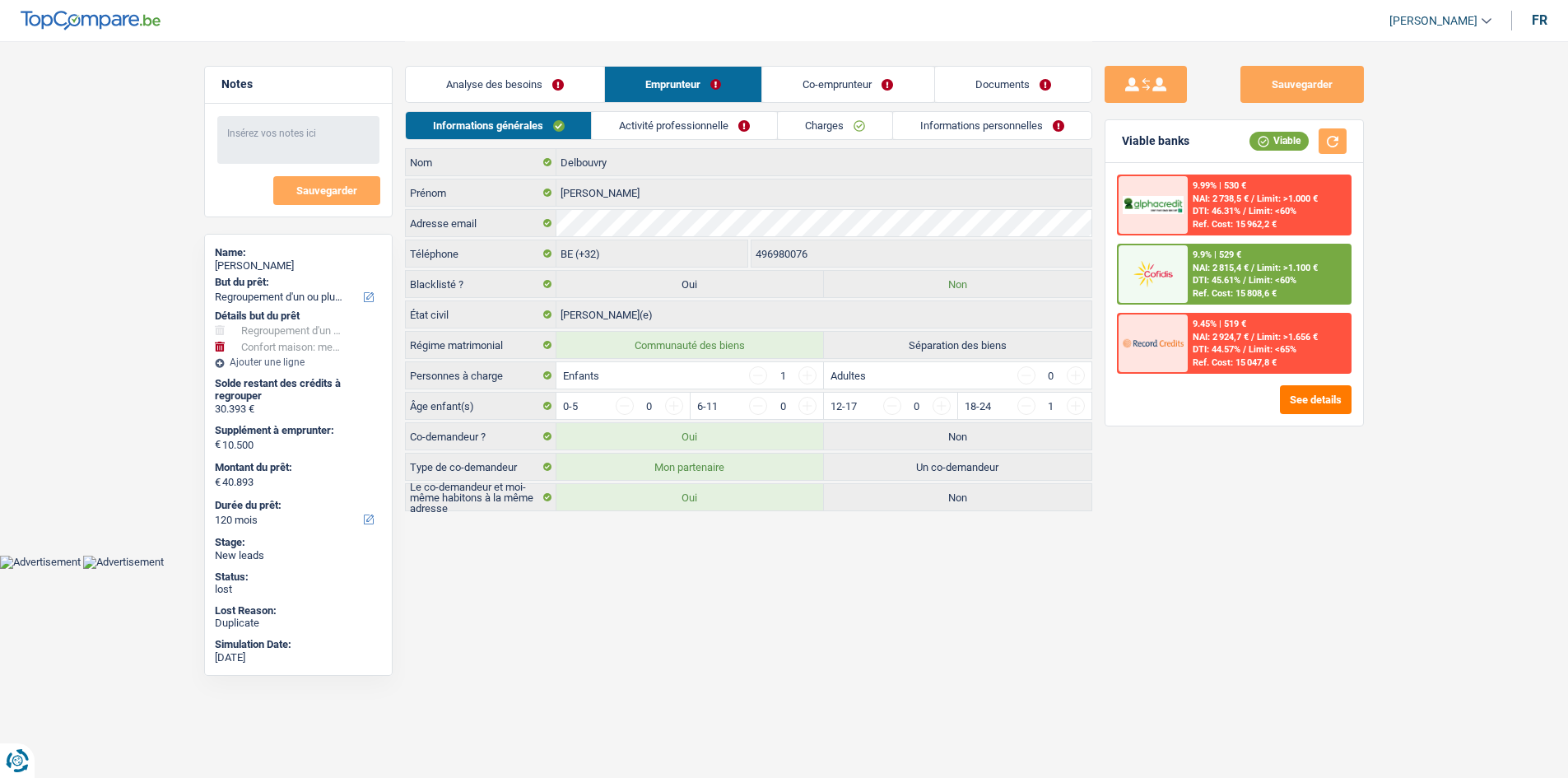
scroll to position [0, 0]
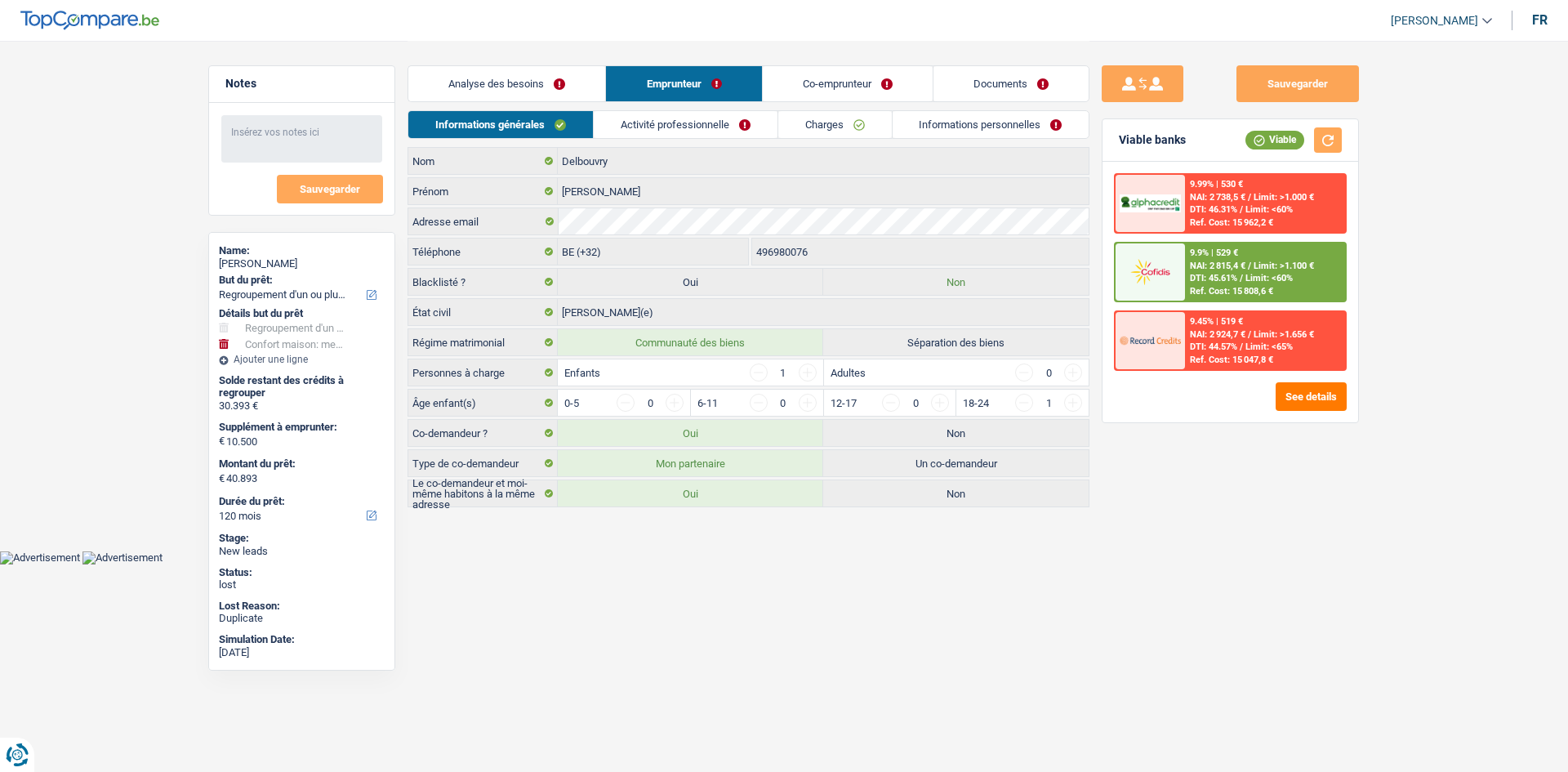
click at [719, 132] on link "Activité professionnelle" at bounding box center [686, 125] width 184 height 27
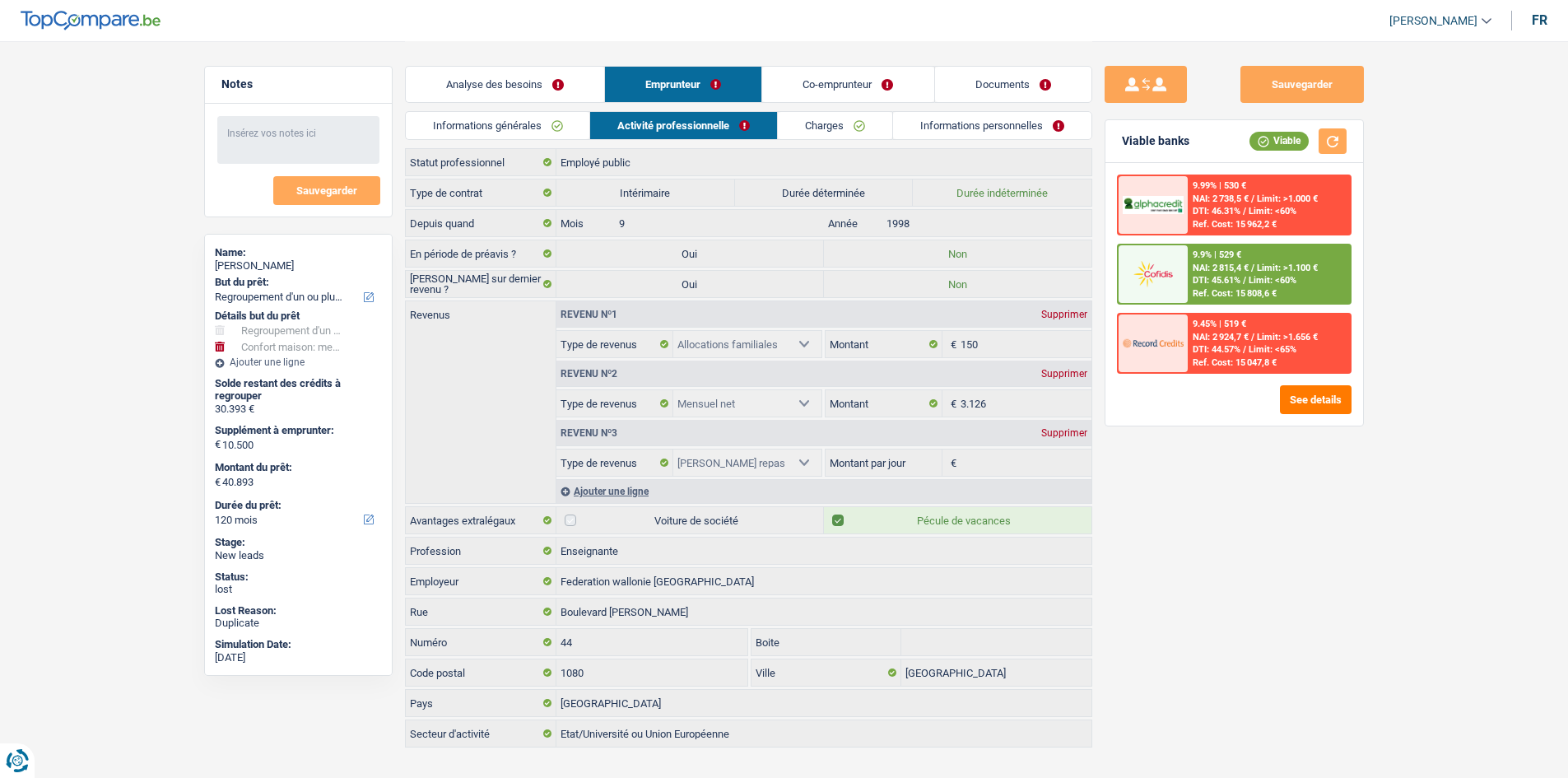
click at [861, 116] on link "Charges" at bounding box center [834, 126] width 114 height 27
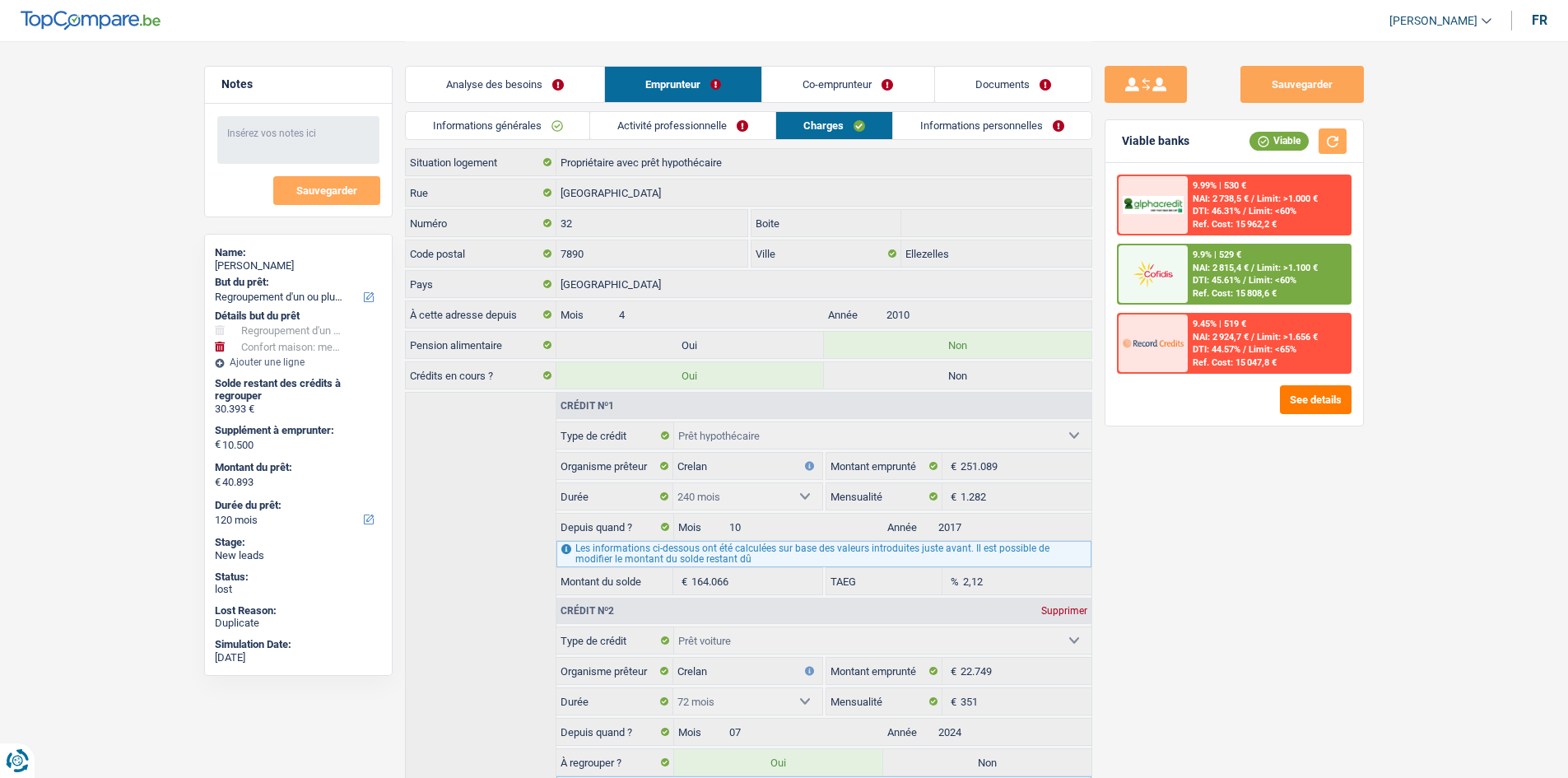
click at [937, 126] on link "Informations personnelles" at bounding box center [991, 126] width 198 height 27
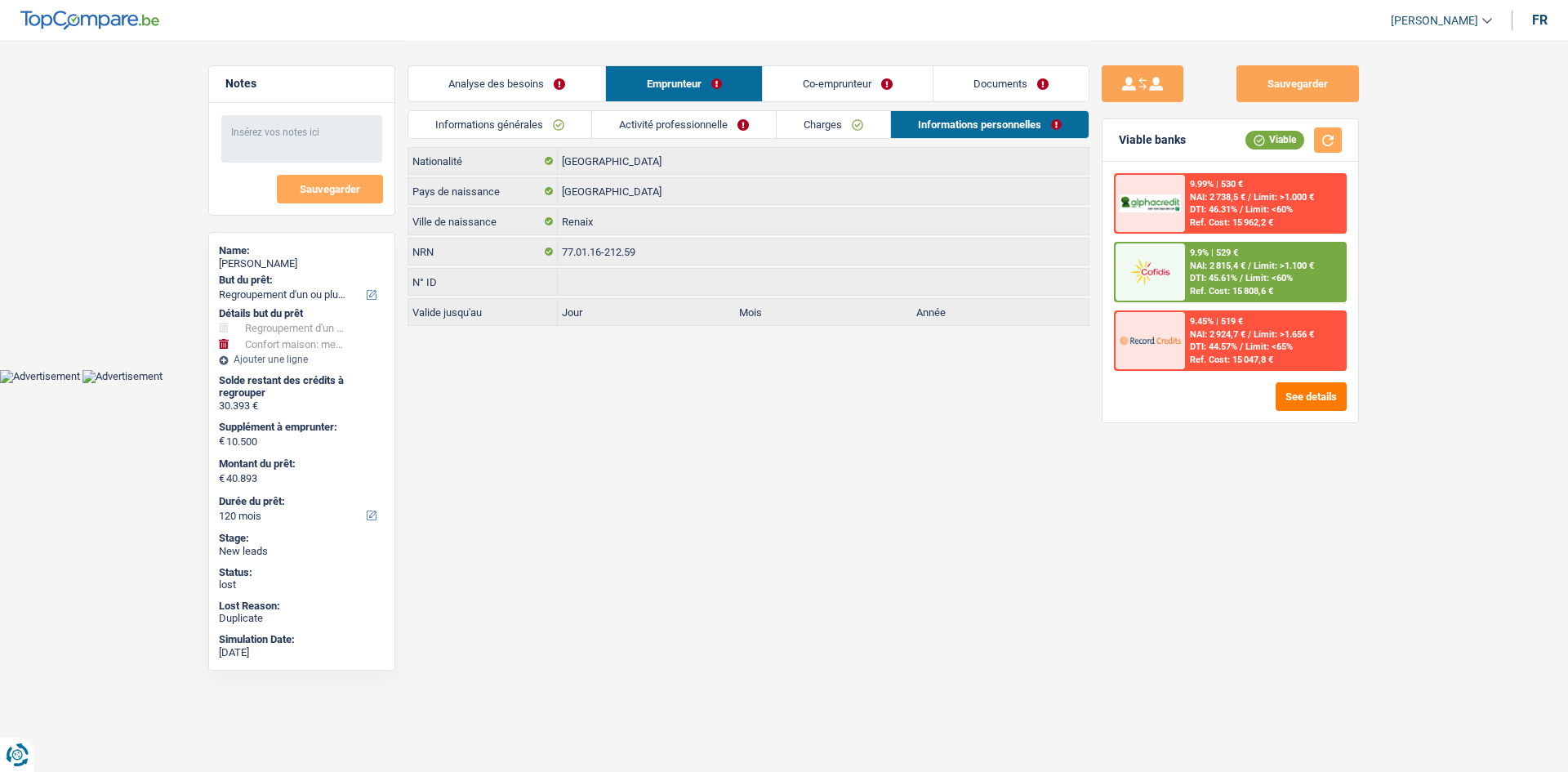
click at [802, 94] on link "Co-emprunteur" at bounding box center [847, 83] width 169 height 35
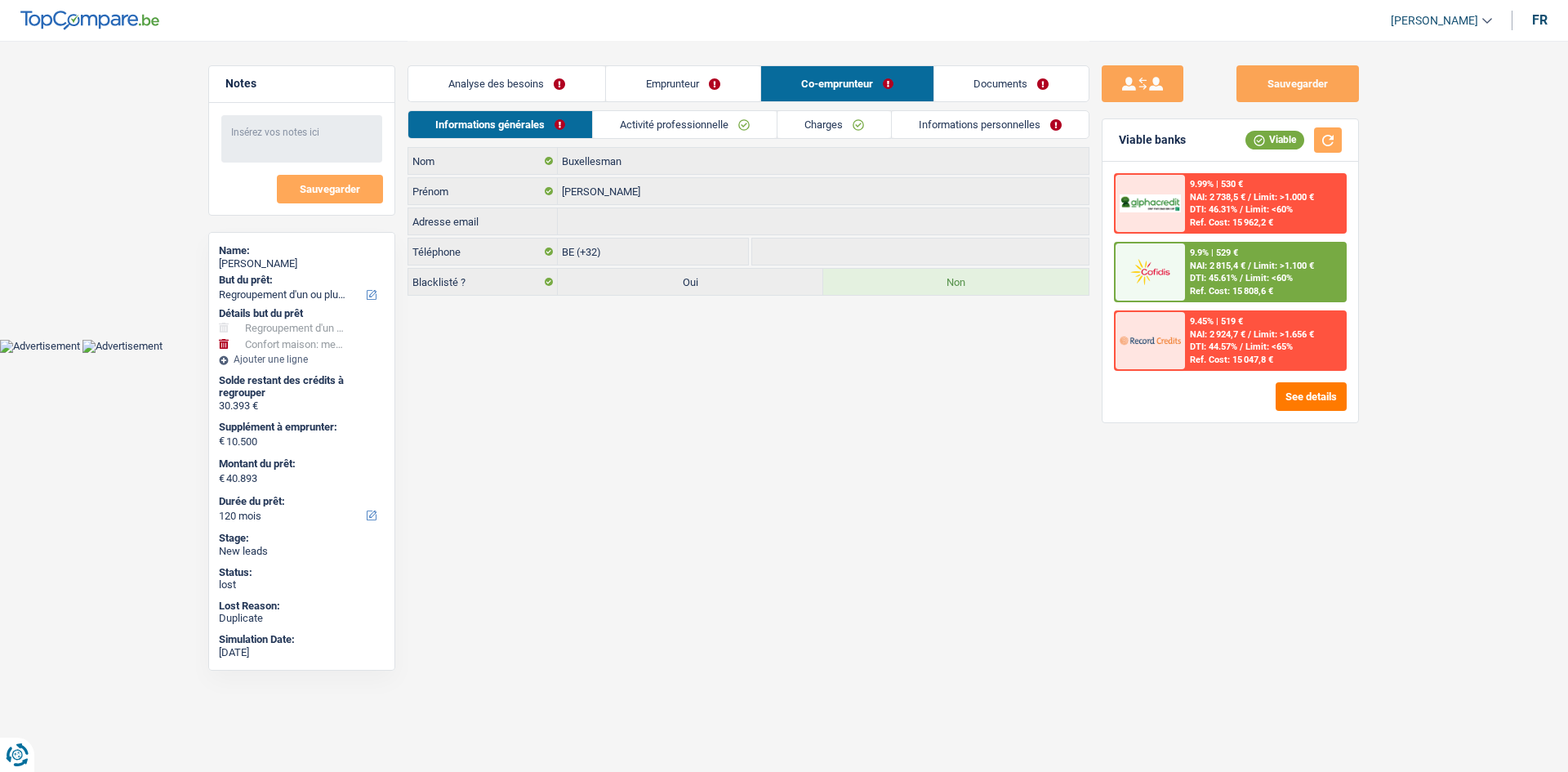
click at [636, 109] on div "Analyse des besoins Emprunteur Co-emprunteur Documents" at bounding box center [749, 76] width 682 height 70
click at [644, 119] on link "Activité professionnelle" at bounding box center [685, 125] width 184 height 27
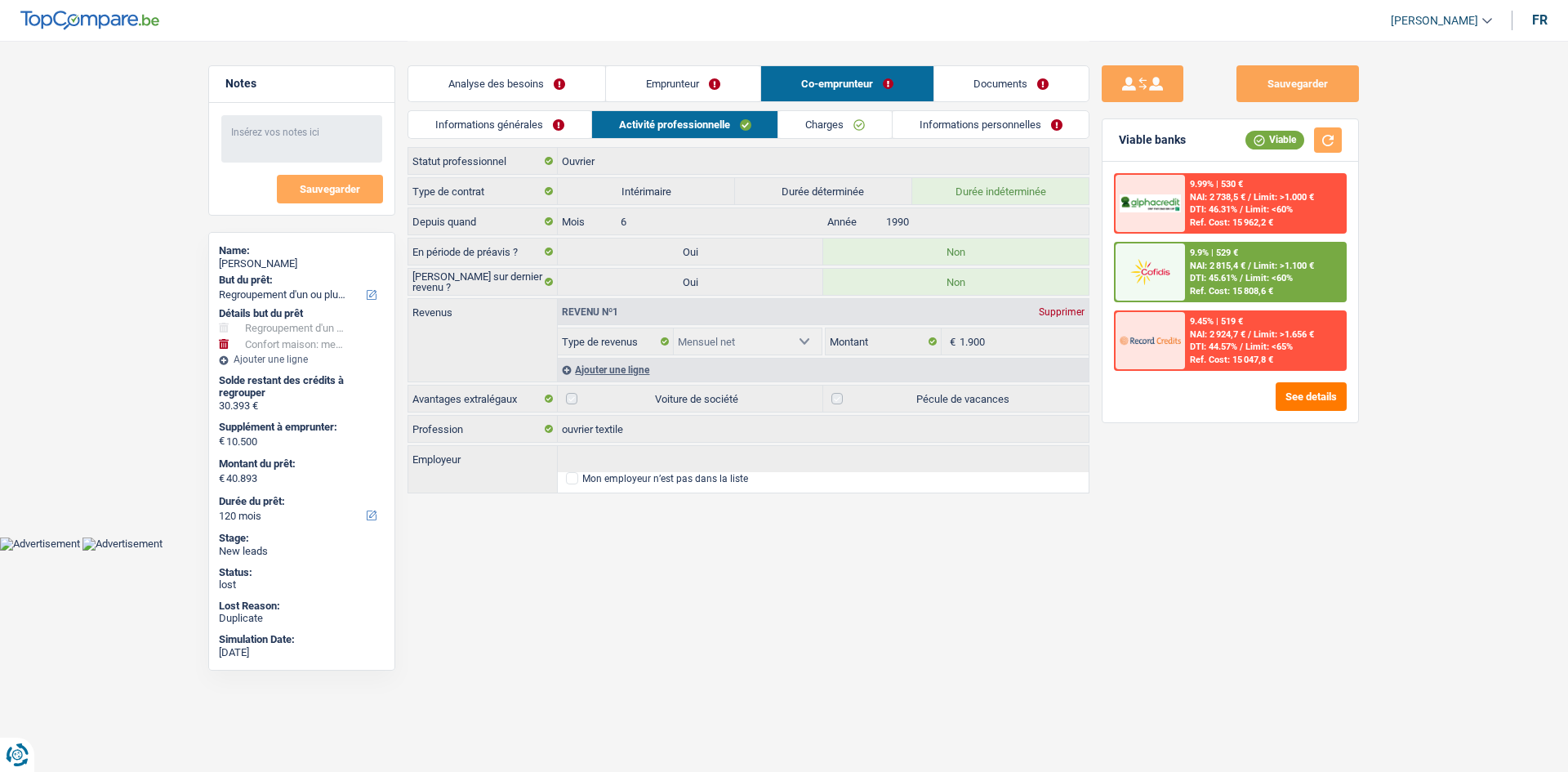
click at [832, 115] on link "Charges" at bounding box center [835, 125] width 113 height 27
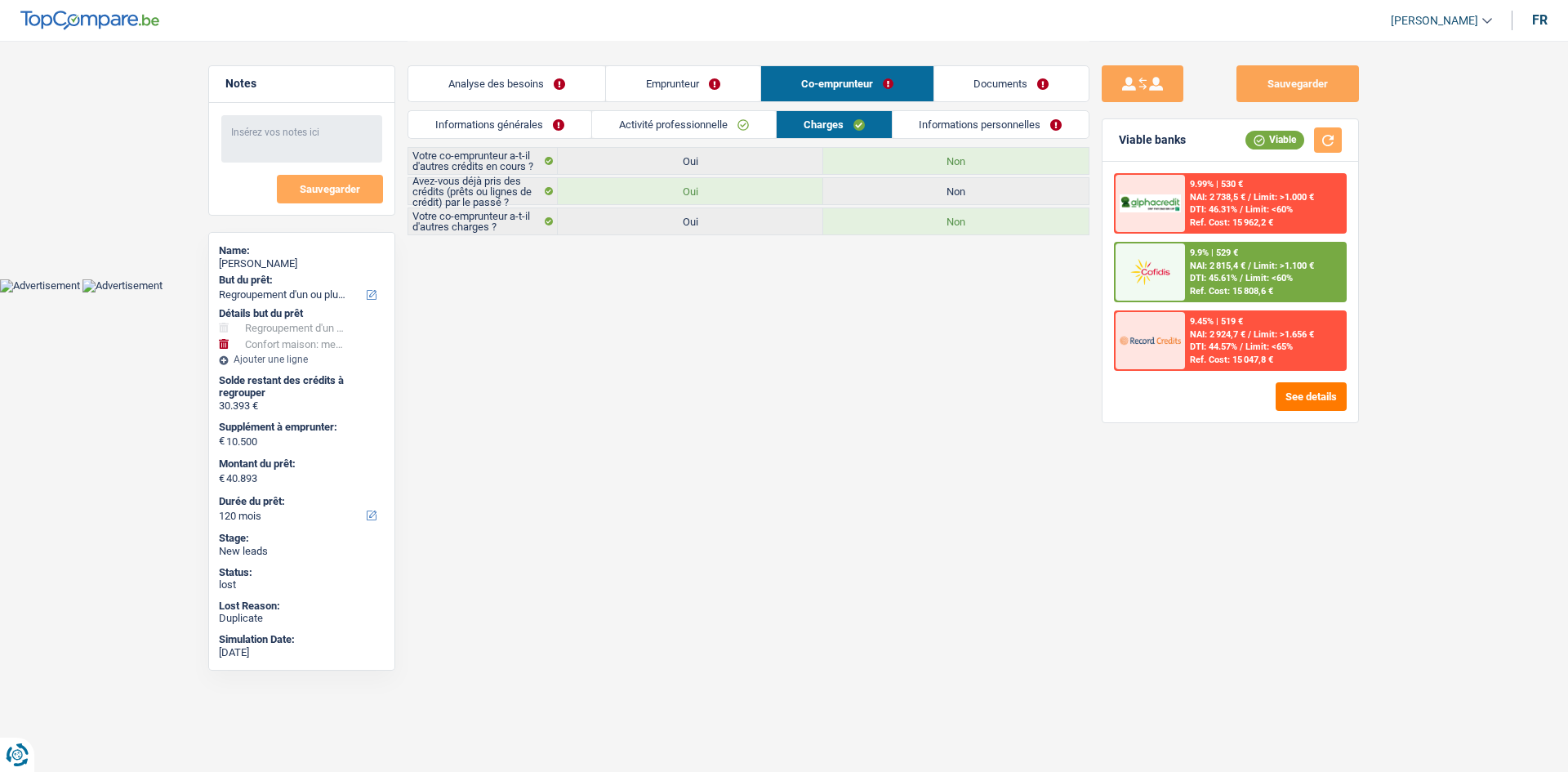
click at [988, 135] on link "Informations personnelles" at bounding box center [991, 125] width 197 height 27
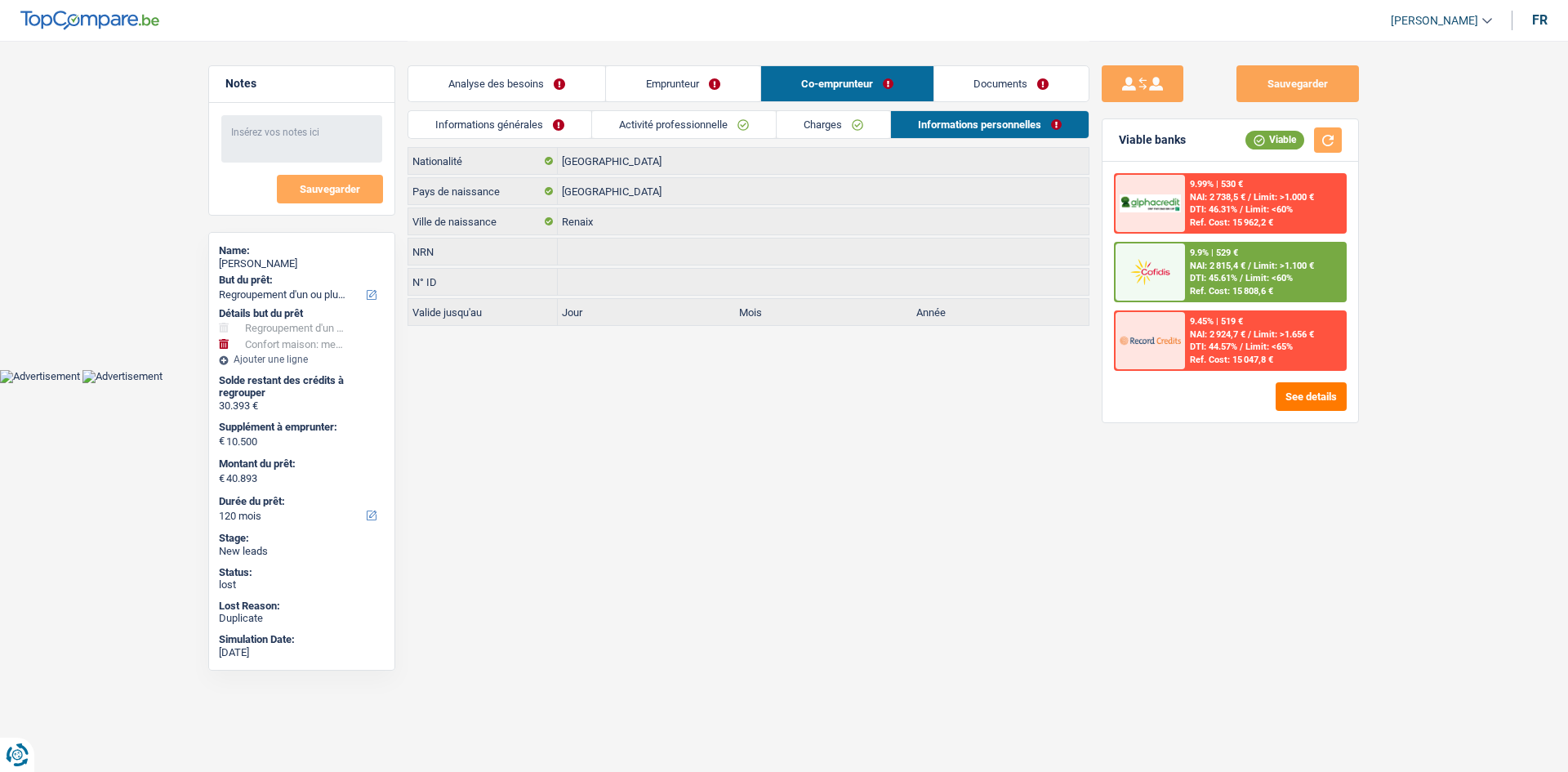
click at [988, 83] on link "Documents" at bounding box center [1012, 83] width 155 height 35
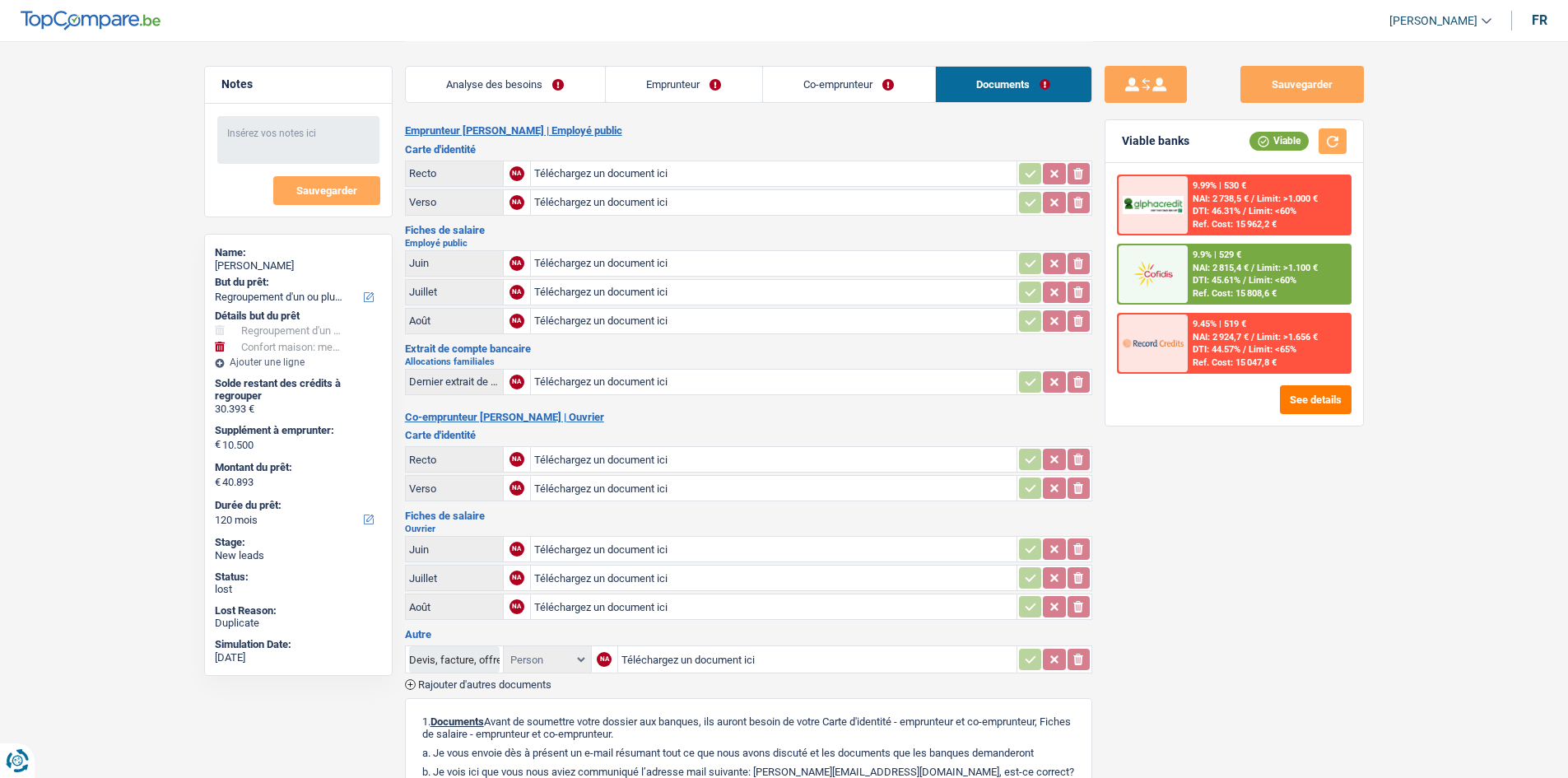
click at [545, 71] on link "Analyse des besoins" at bounding box center [505, 84] width 199 height 35
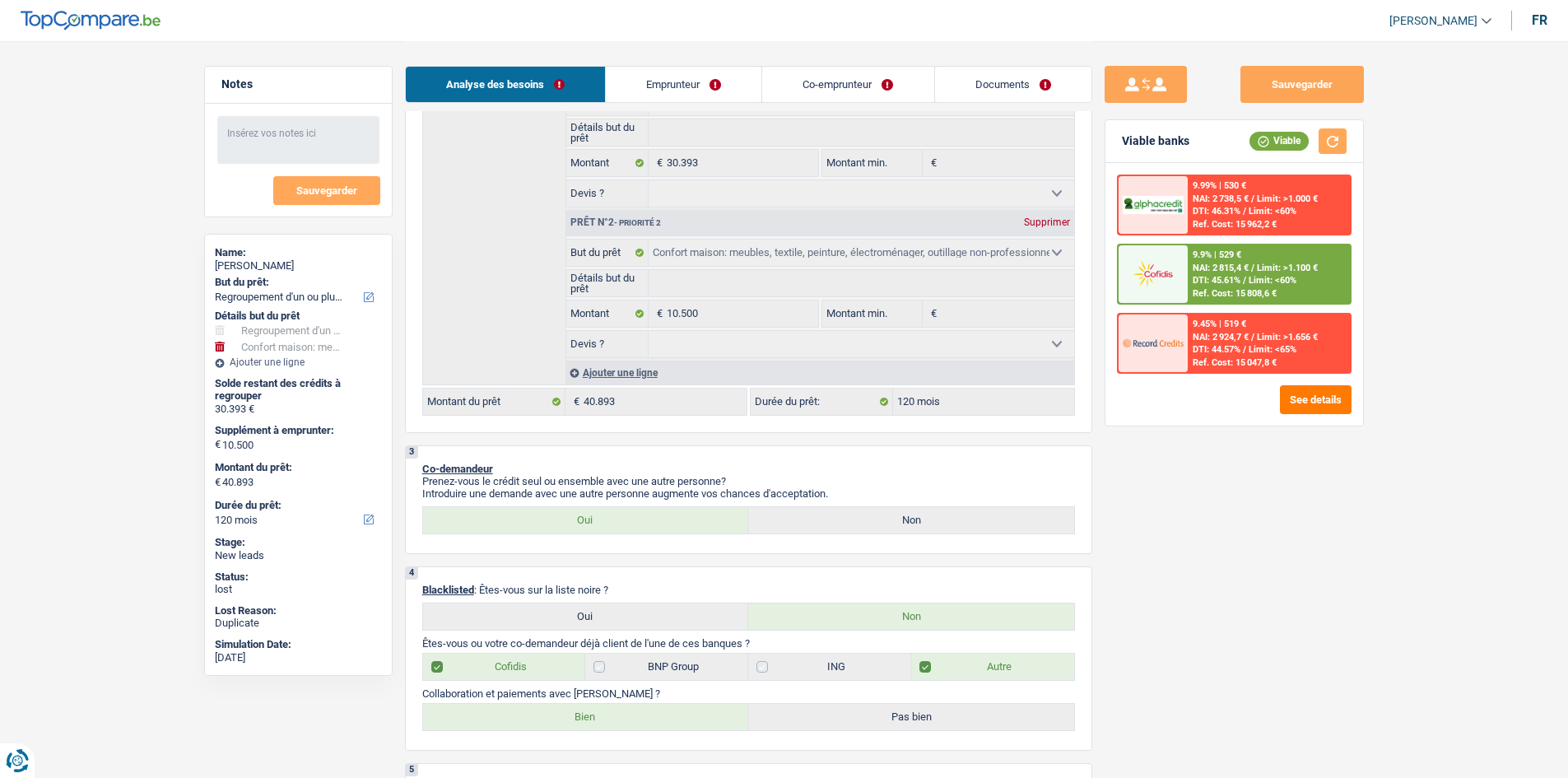
scroll to position [329, 0]
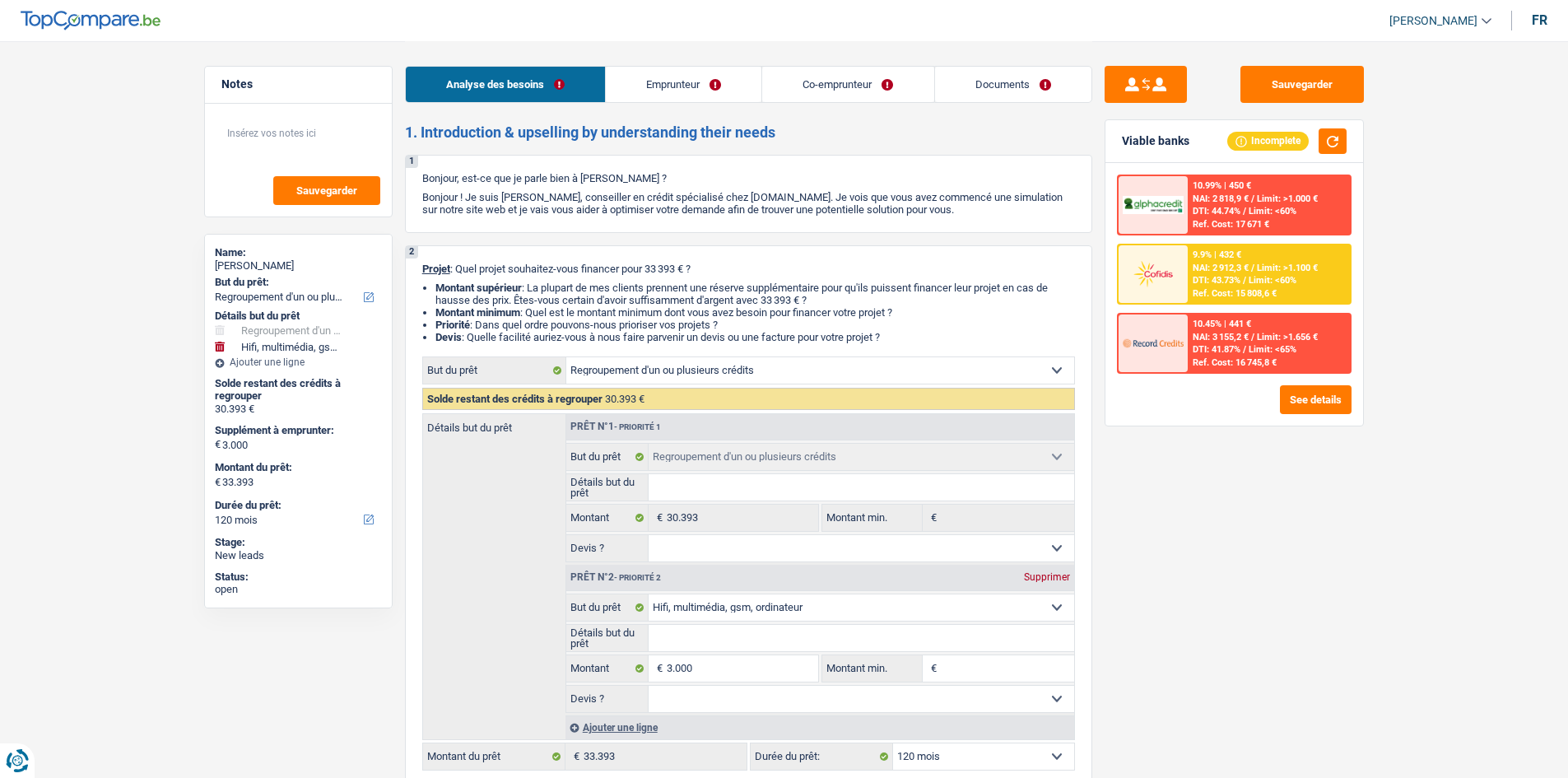
select select "refinancing"
select select "tech"
select select "120"
select select "refinancing"
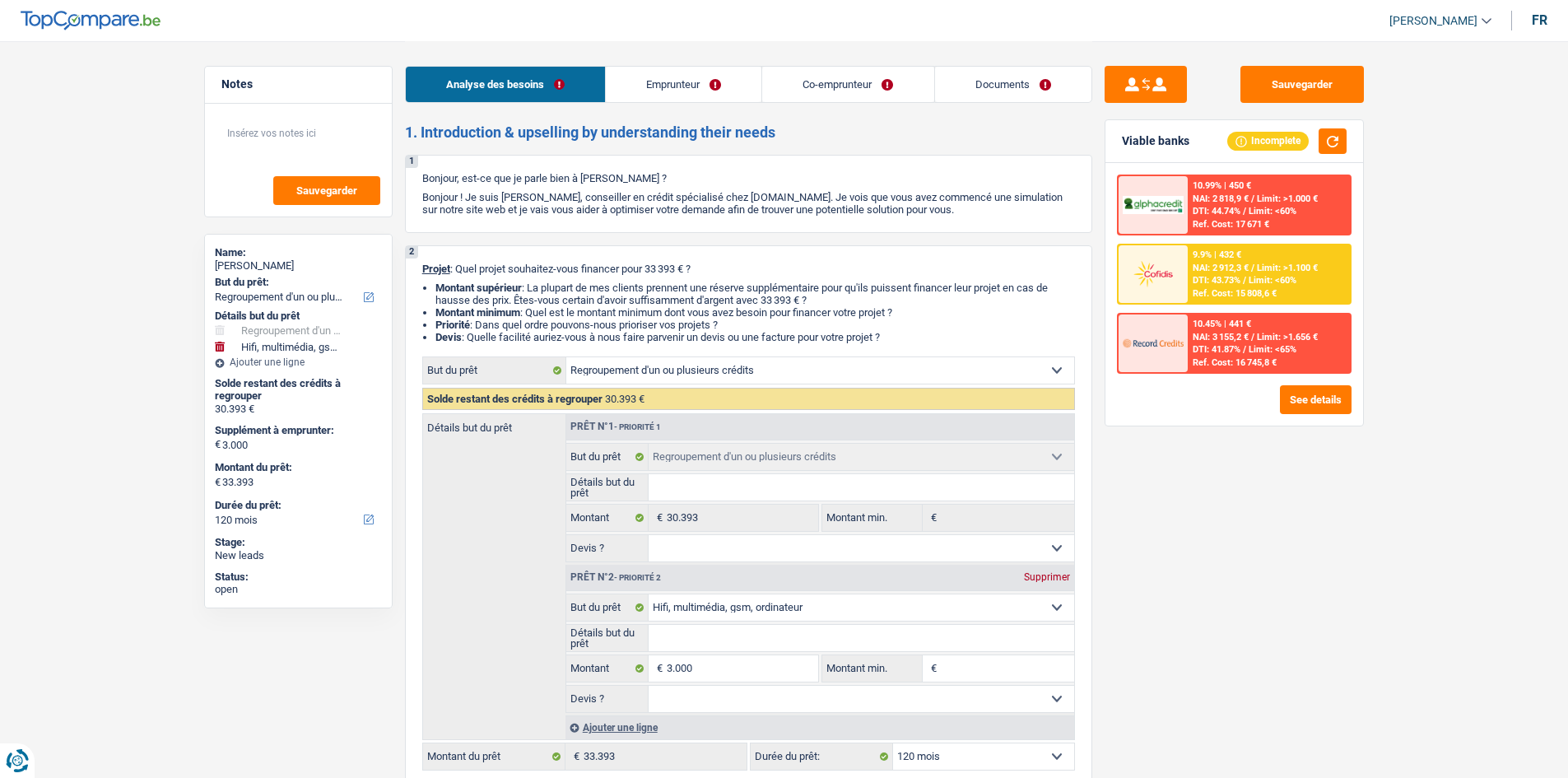
select select "refinancing"
select select "tech"
select select "120"
select select "publicEmployee"
select select "worker"
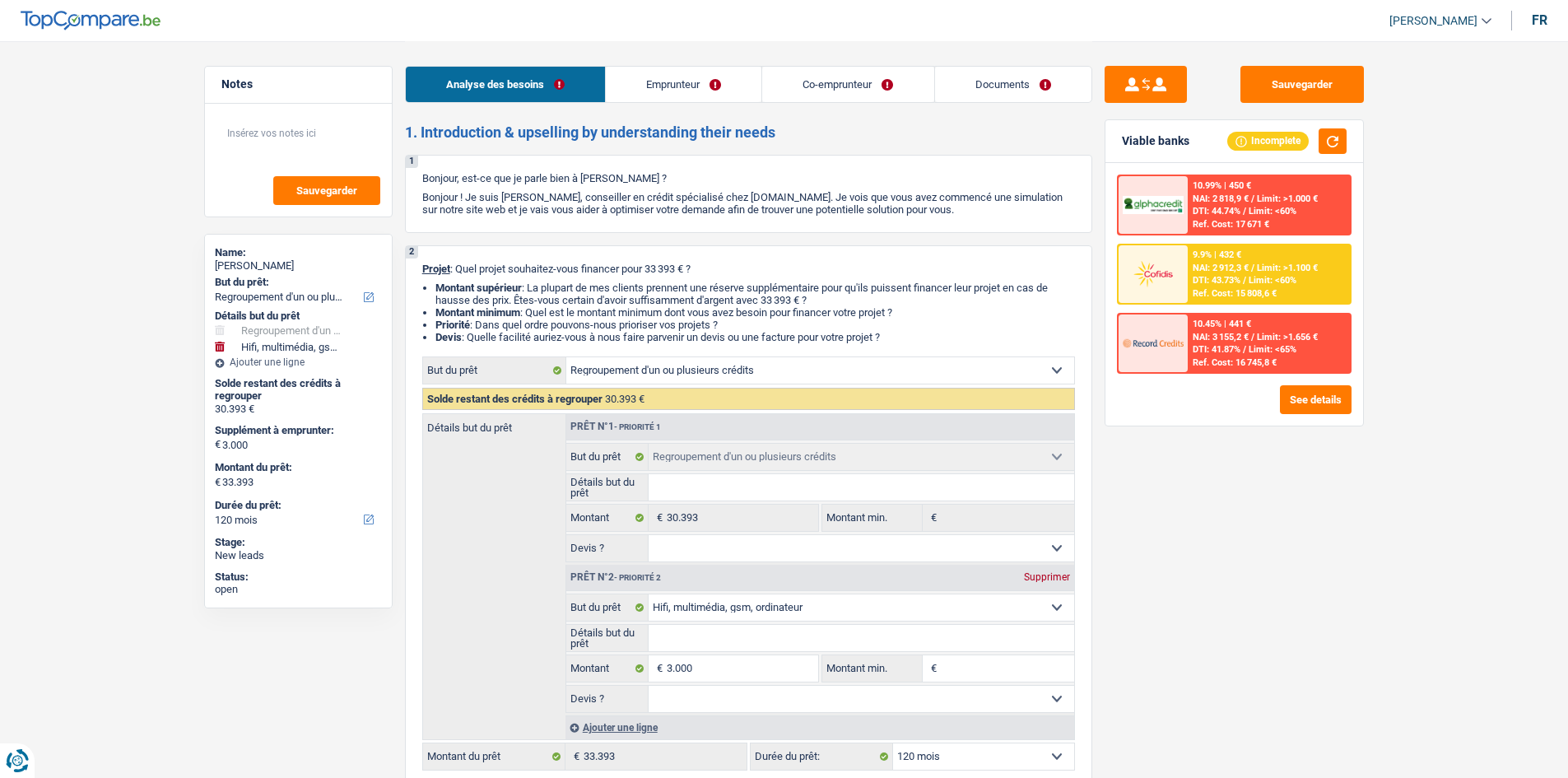
select select "familyAllowances"
select select "netSalary"
select select "mealVouchers"
select select "netSalary"
select select "ownerWithMortgage"
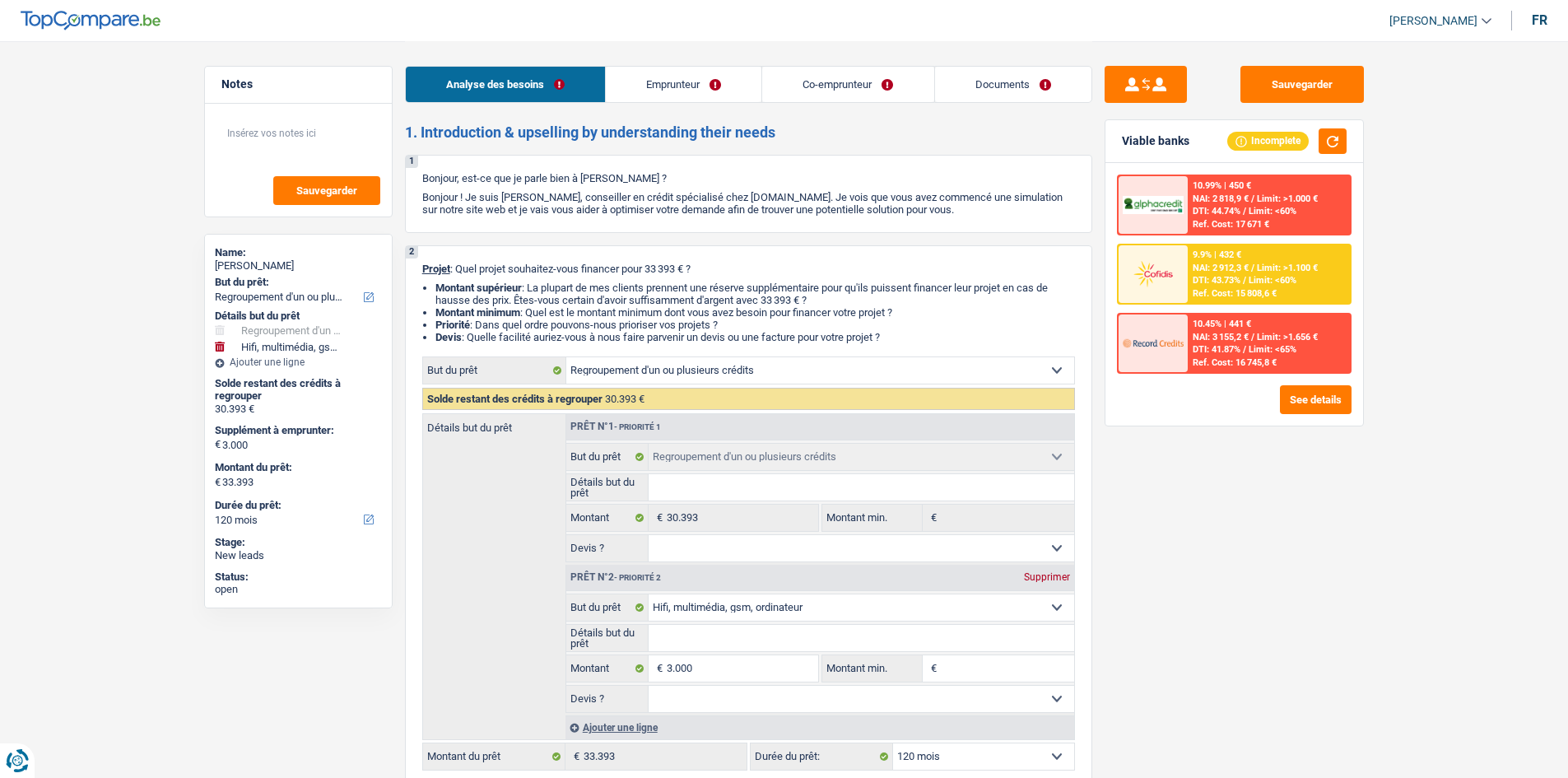
select select "mortgage"
select select "240"
select select "carLoan"
select select "72"
select select "personalLoan"
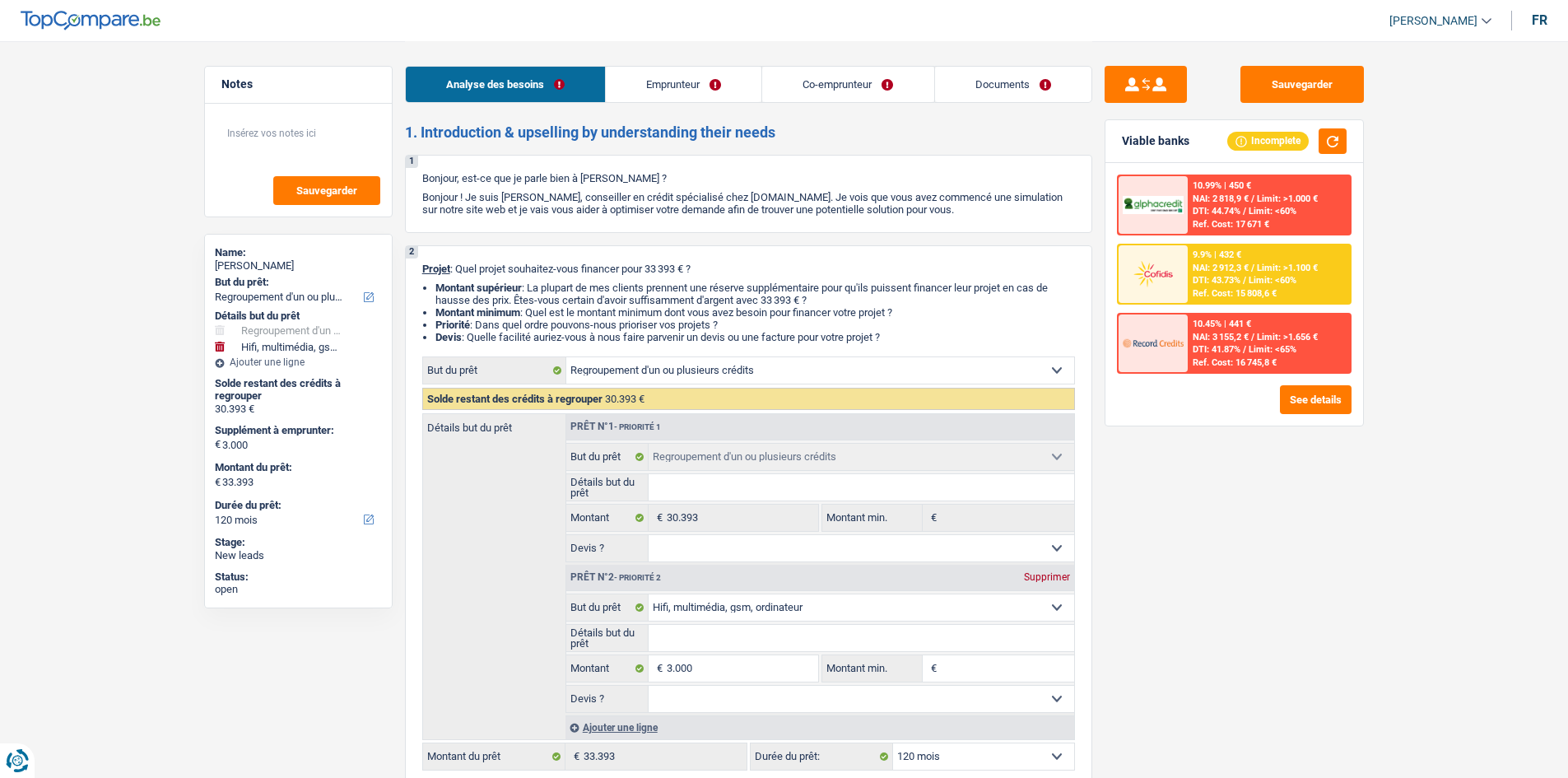
select select "other"
select select "48"
select select "cardOrCredit"
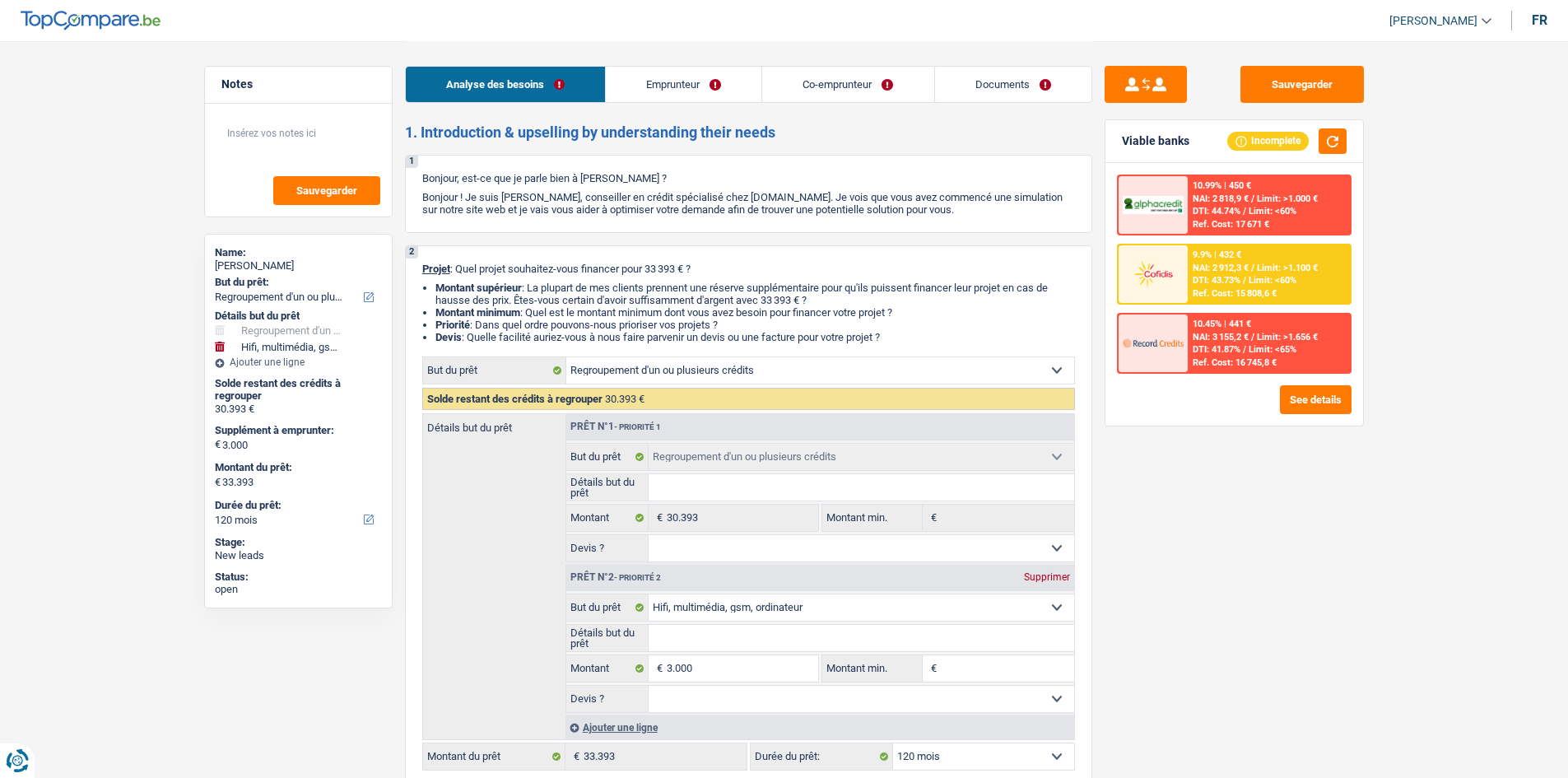
select select "cardOrCredit"
select select "refinancing"
select select "tech"
select select "120"
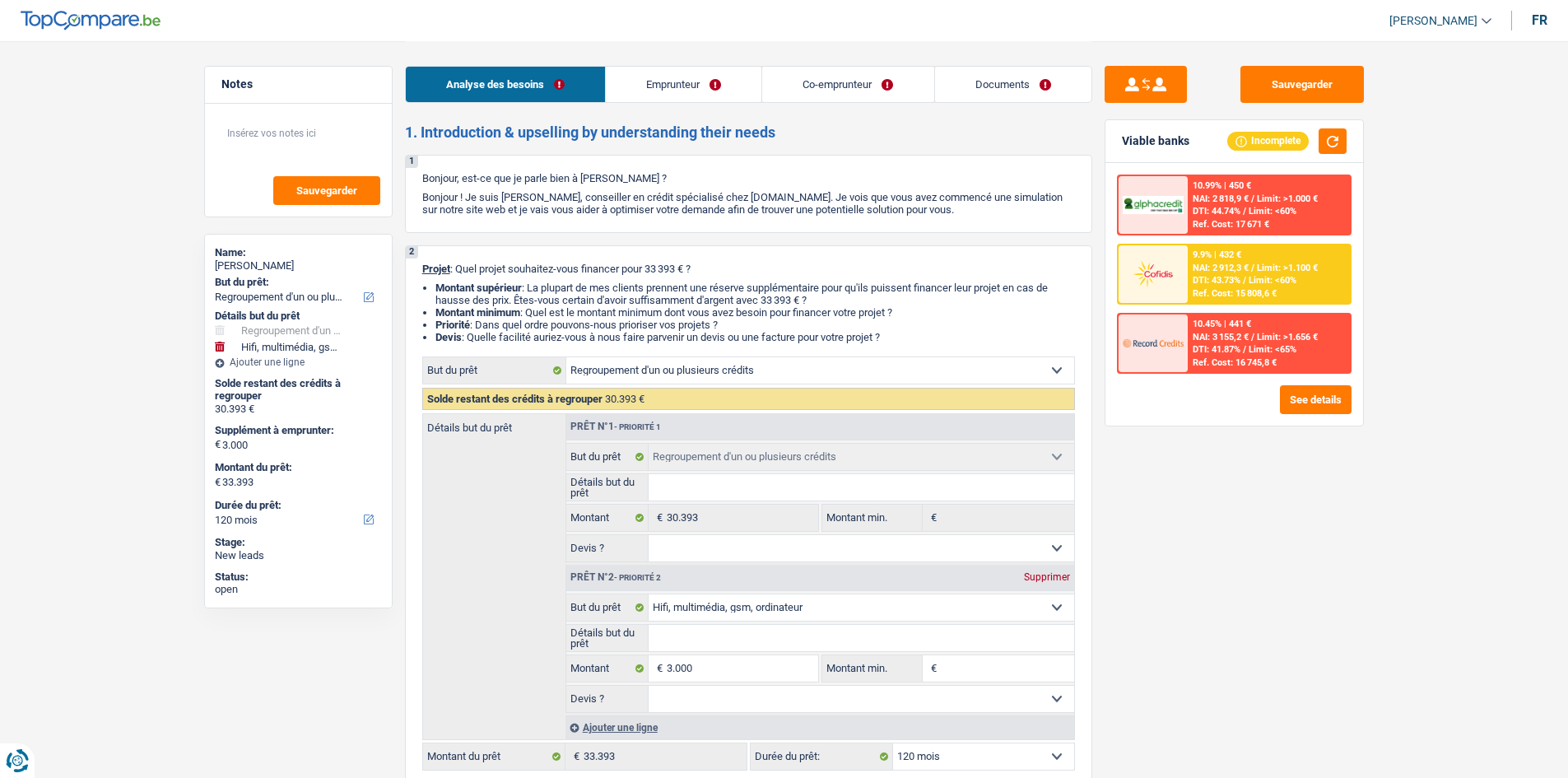
select select "refinancing"
select select "tech"
select select "120"
select select "refinancing"
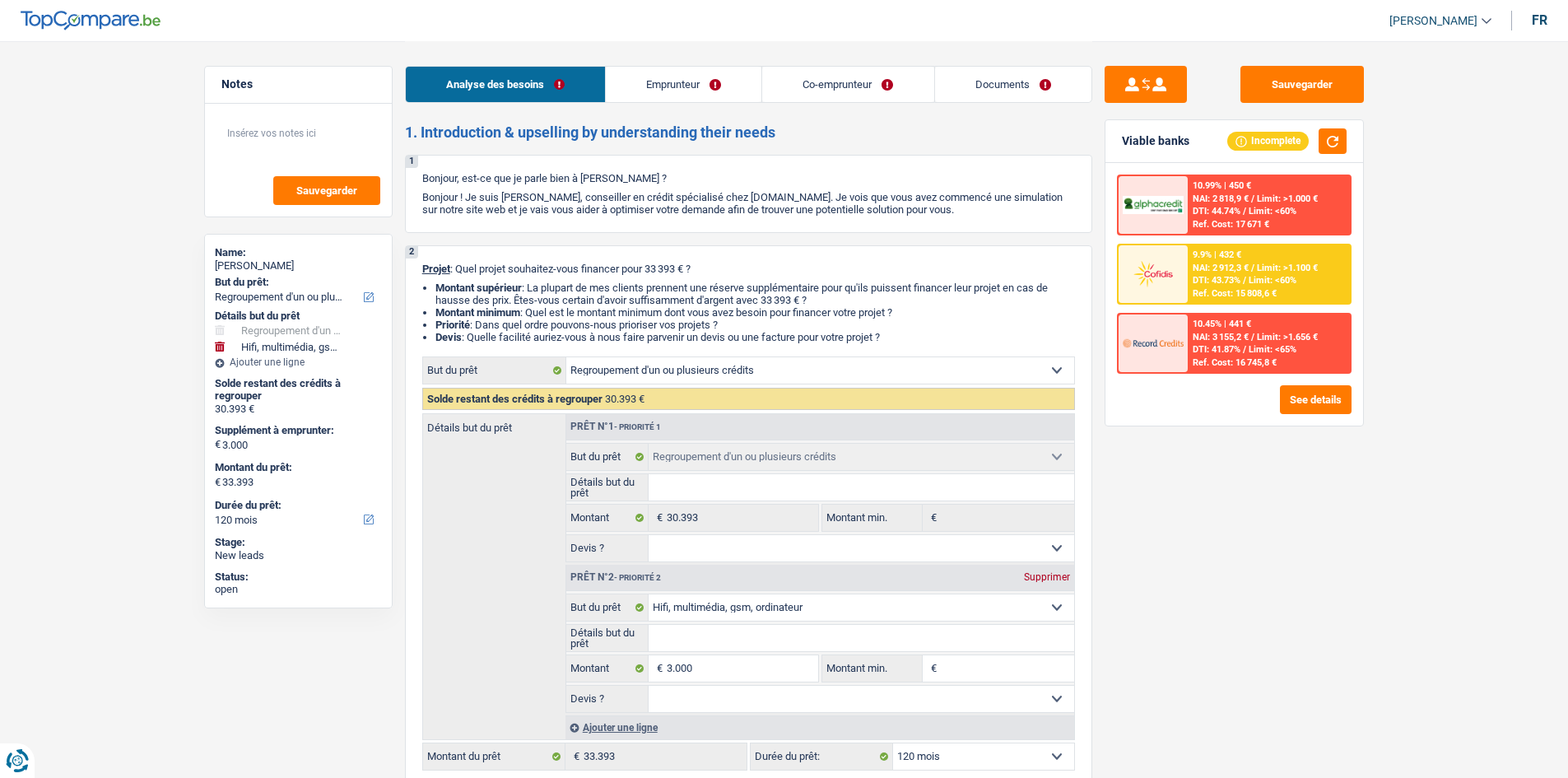
select select "refinancing"
select select "tech"
select select "120"
select select "publicEmployee"
select select "worker"
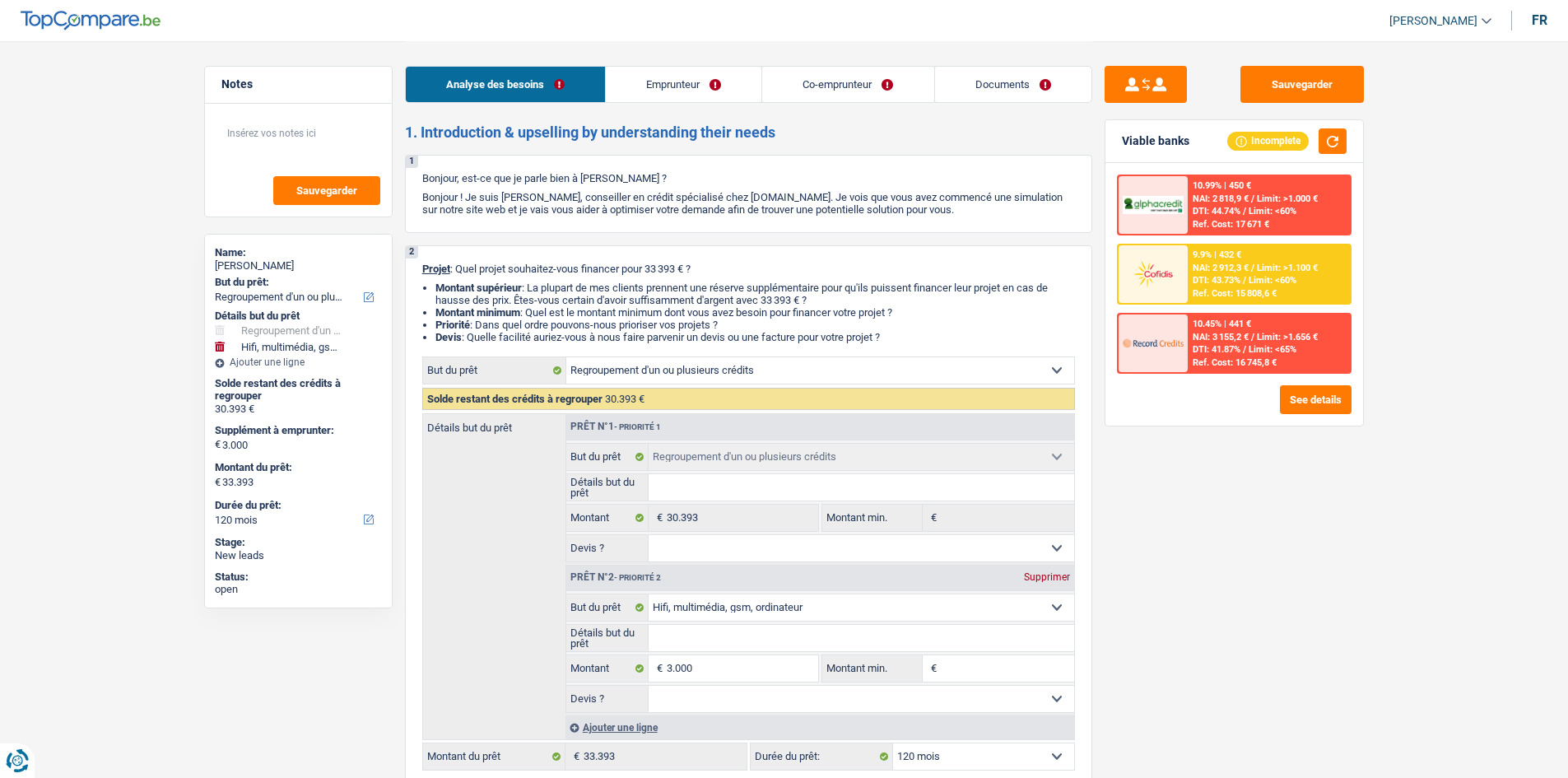
select select "familyAllowances"
select select "netSalary"
select select "mealVouchers"
select select "netSalary"
select select "ownerWithMortgage"
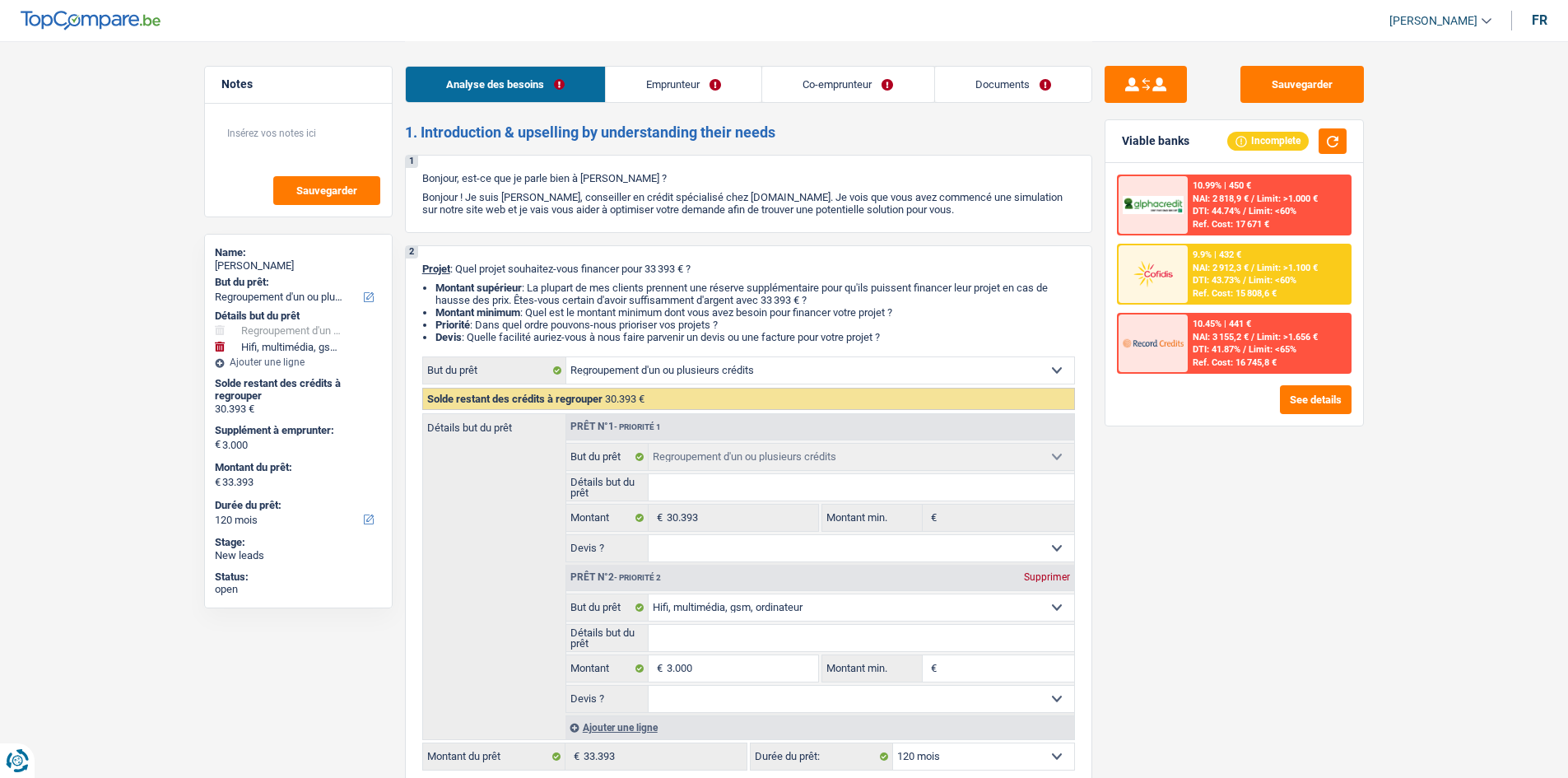
select select "mortgage"
select select "240"
select select "carLoan"
select select "72"
select select "personalLoan"
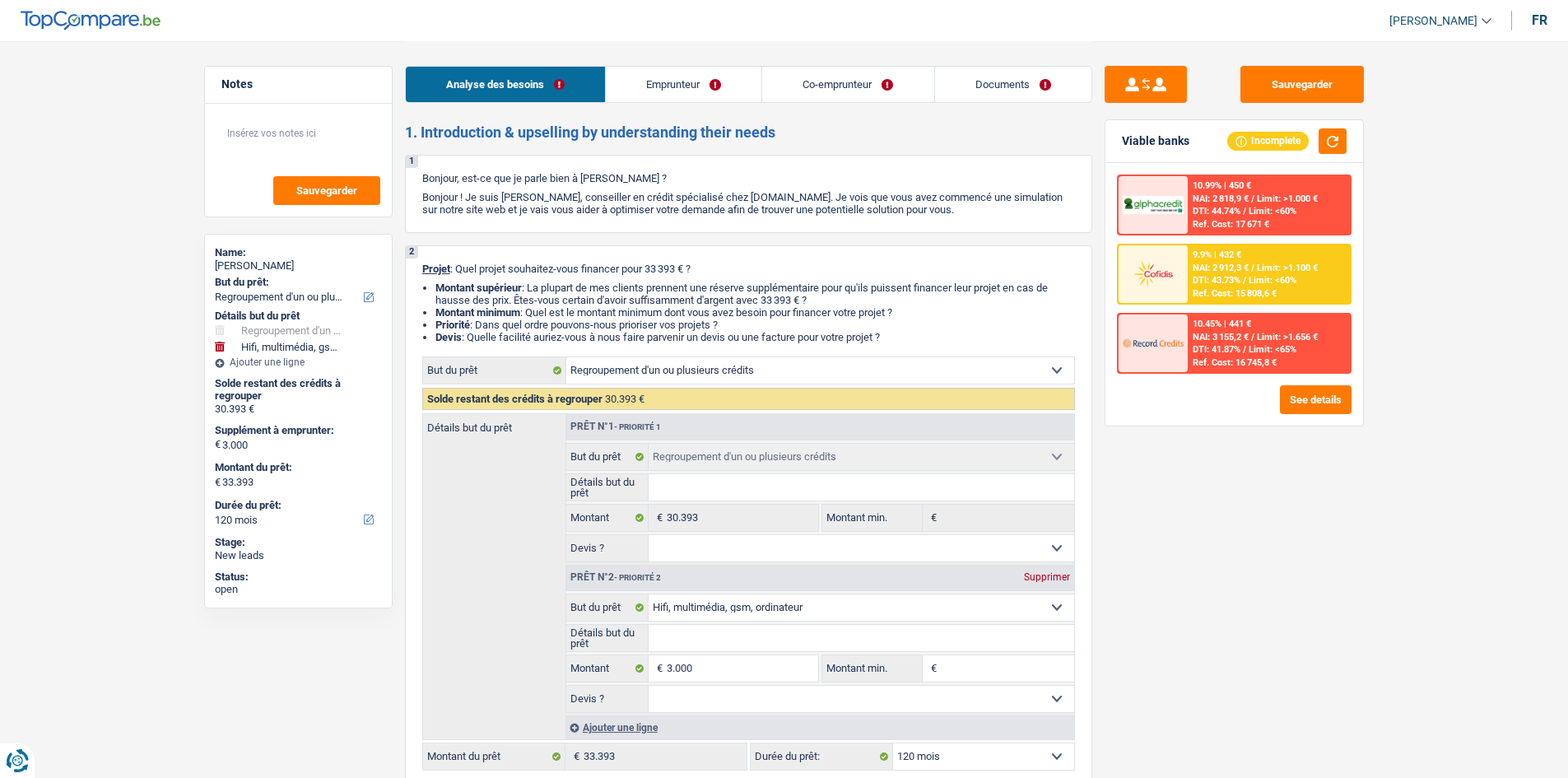
select select "other"
select select "48"
select select "cardOrCredit"
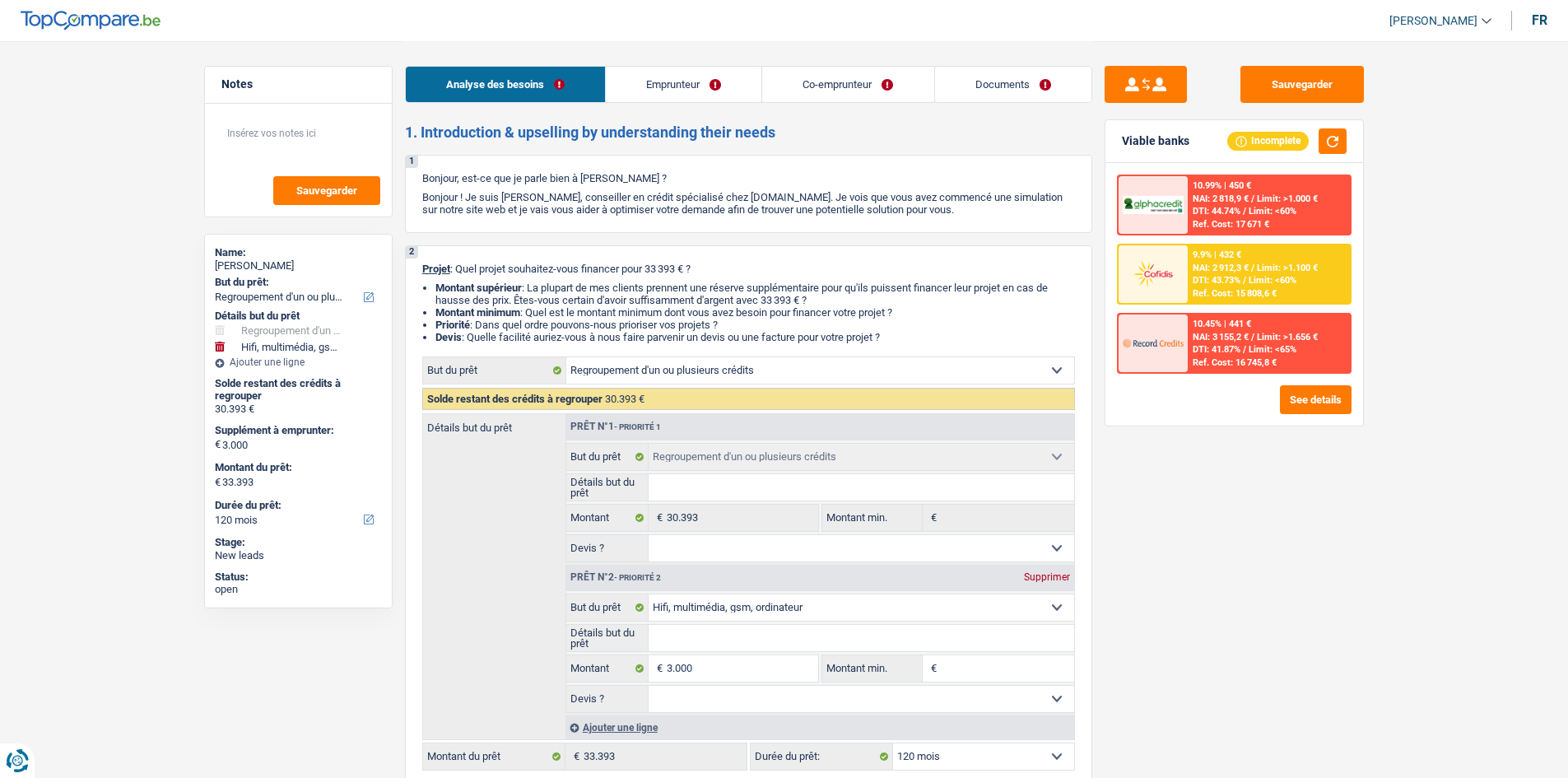
select select "cardOrCredit"
select select "refinancing"
select select "tech"
select select "120"
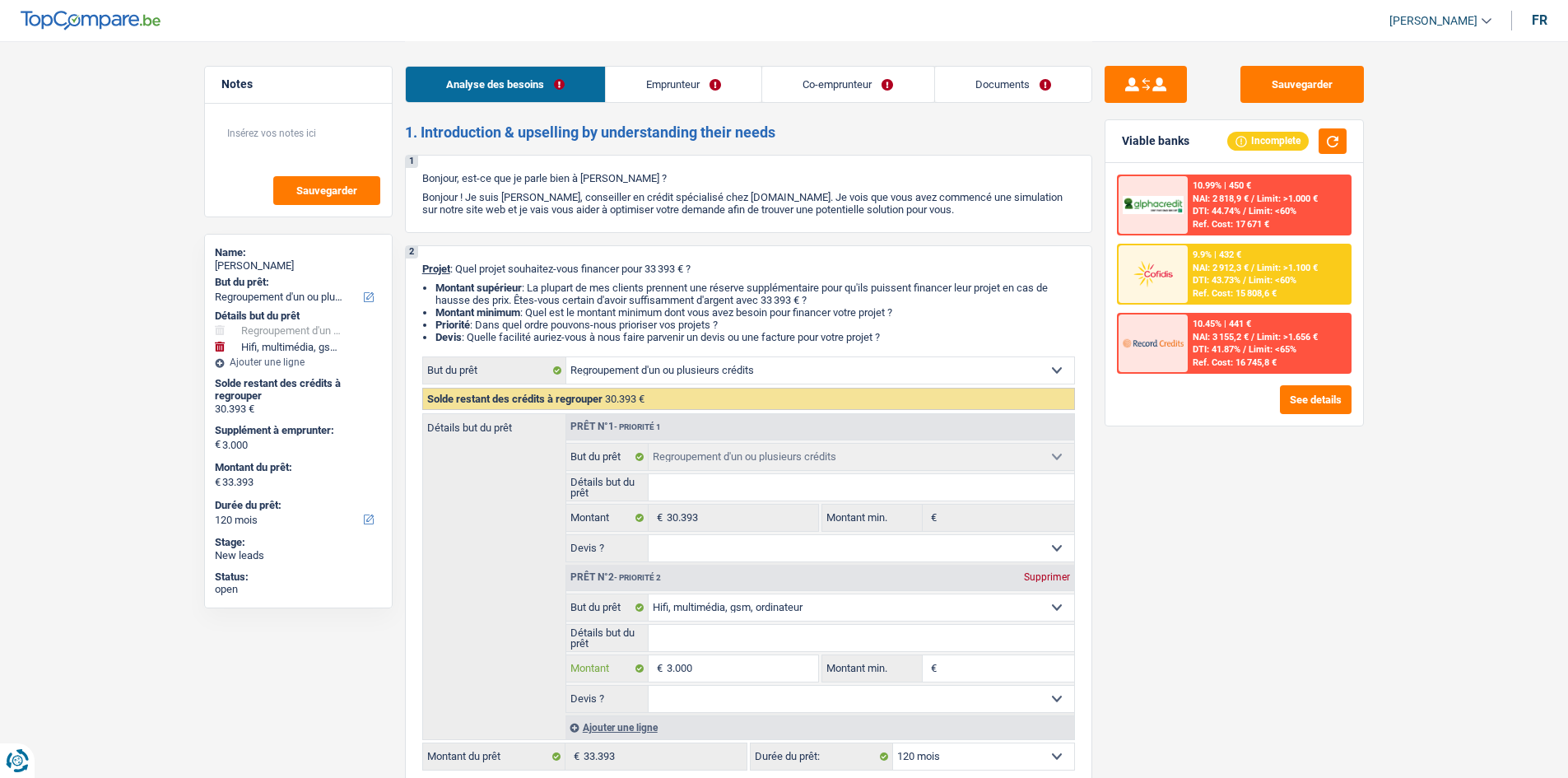
drag, startPoint x: 739, startPoint y: 658, endPoint x: 707, endPoint y: 656, distance: 32.1
click at [739, 659] on input "3.000" at bounding box center [742, 668] width 150 height 26
type input "300"
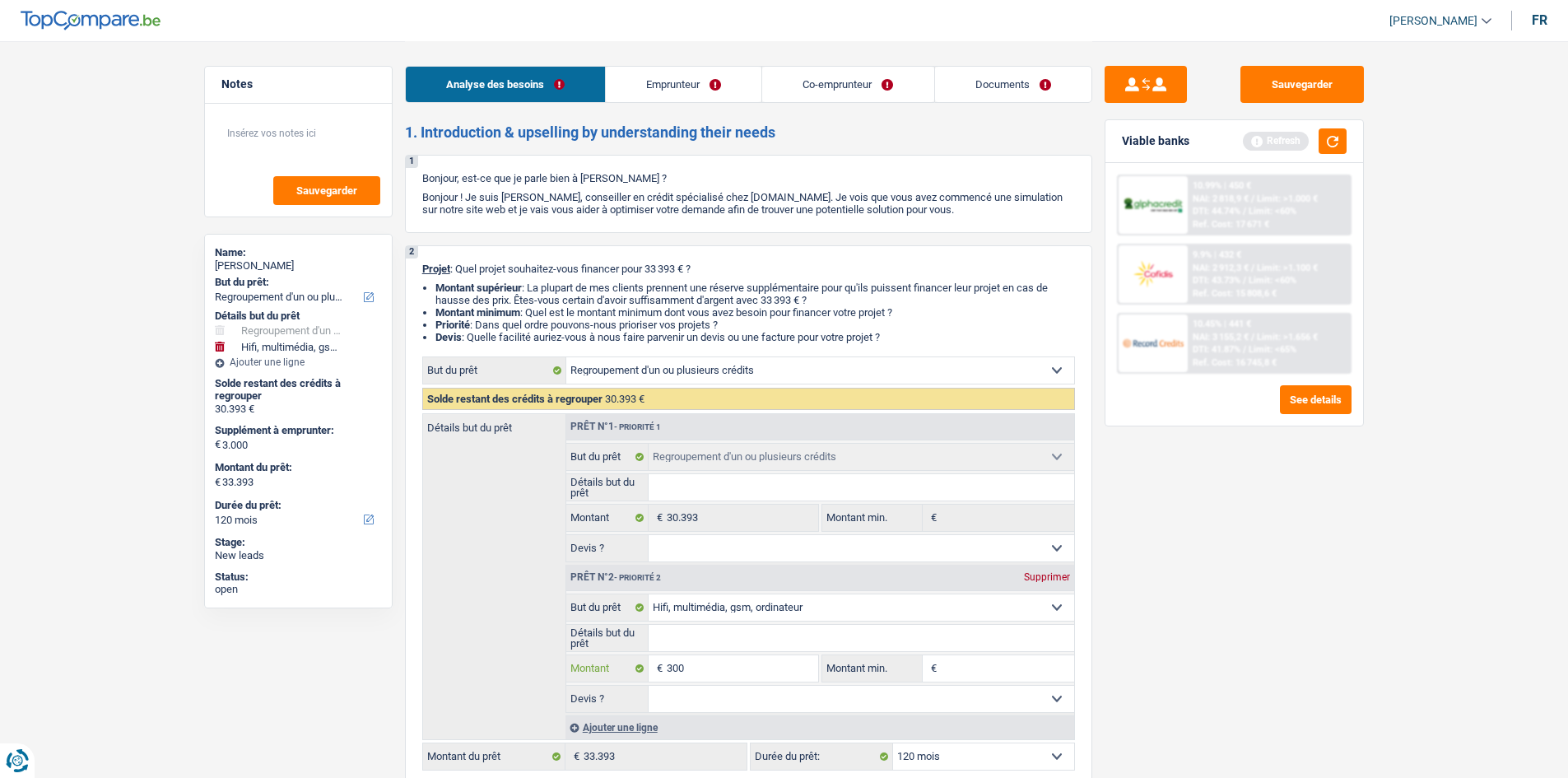
type input "30"
type input "3"
type input "1"
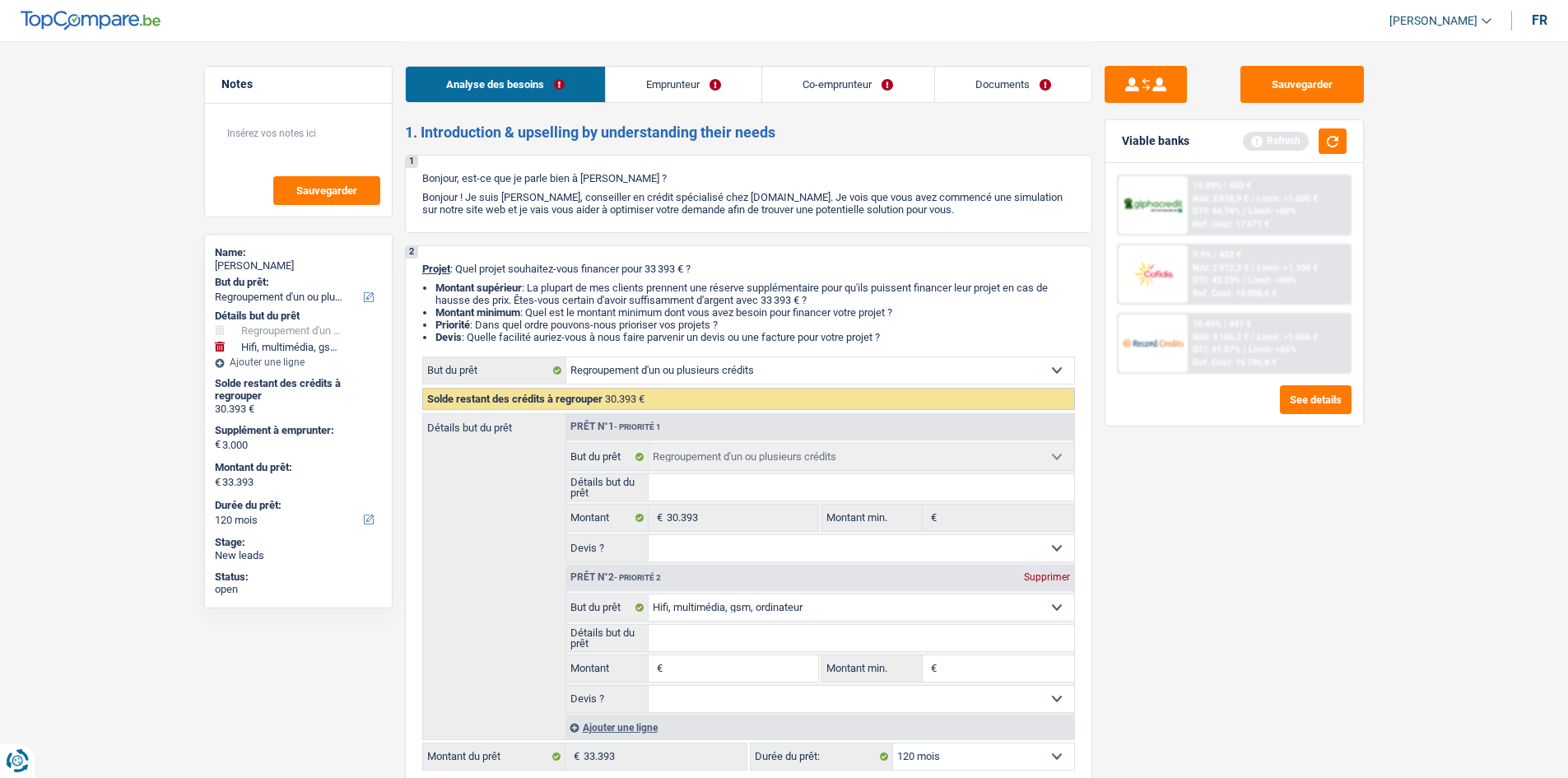
type input "1"
type input "10"
type input "1.055"
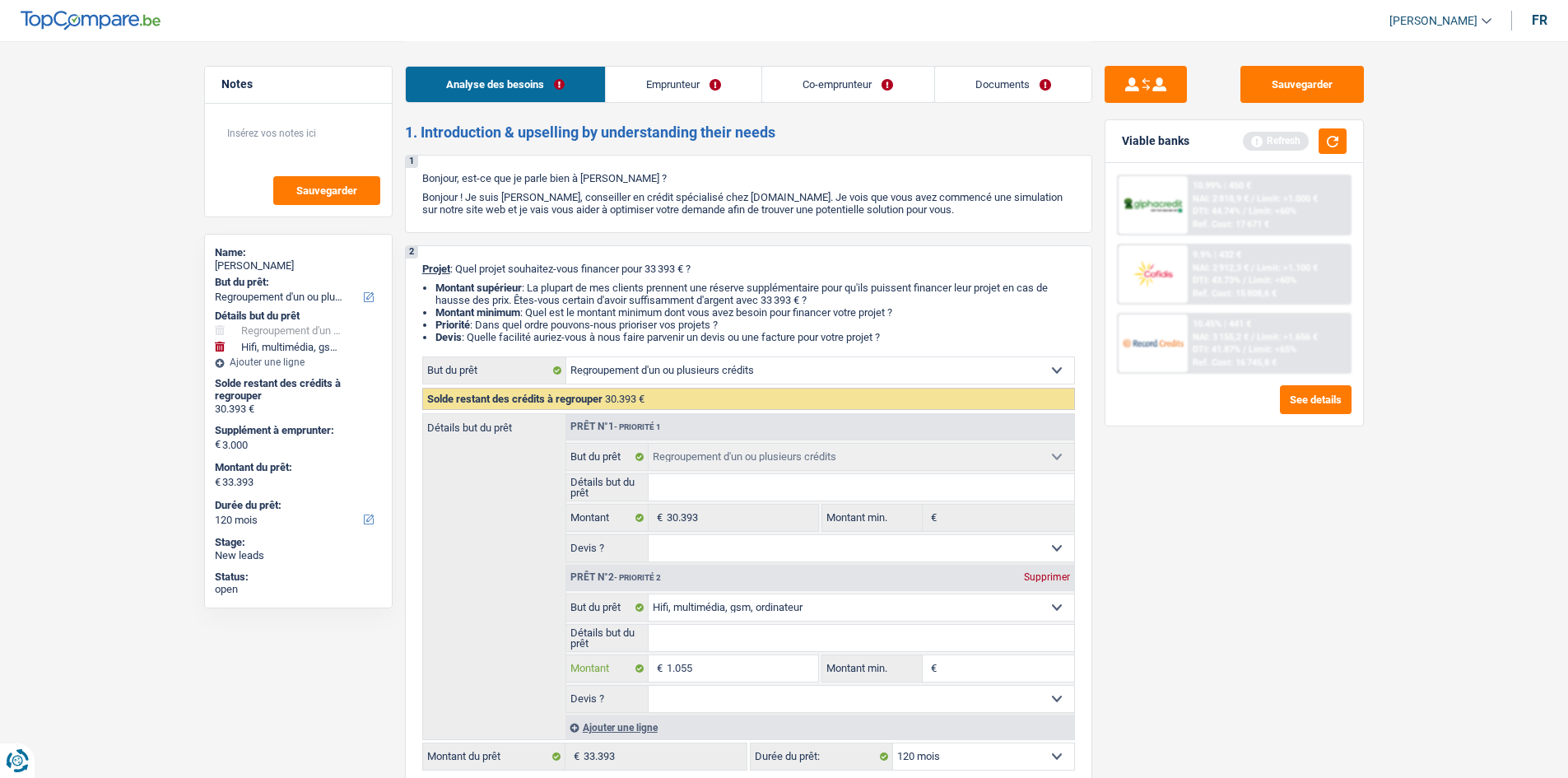
type input "10.550"
type input "105.500"
type input "10.550"
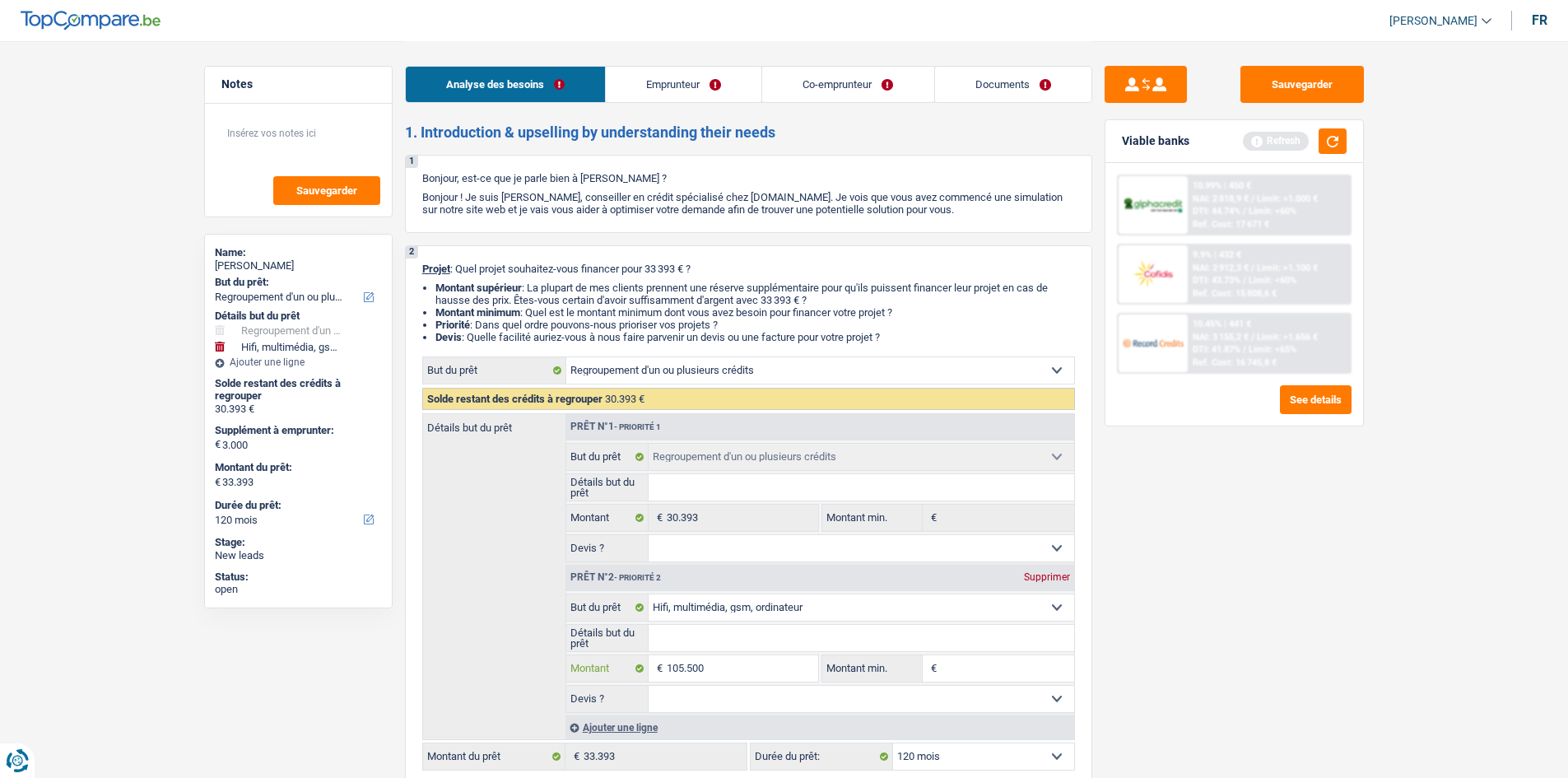
type input "10.550"
type input "1.055"
type input "105"
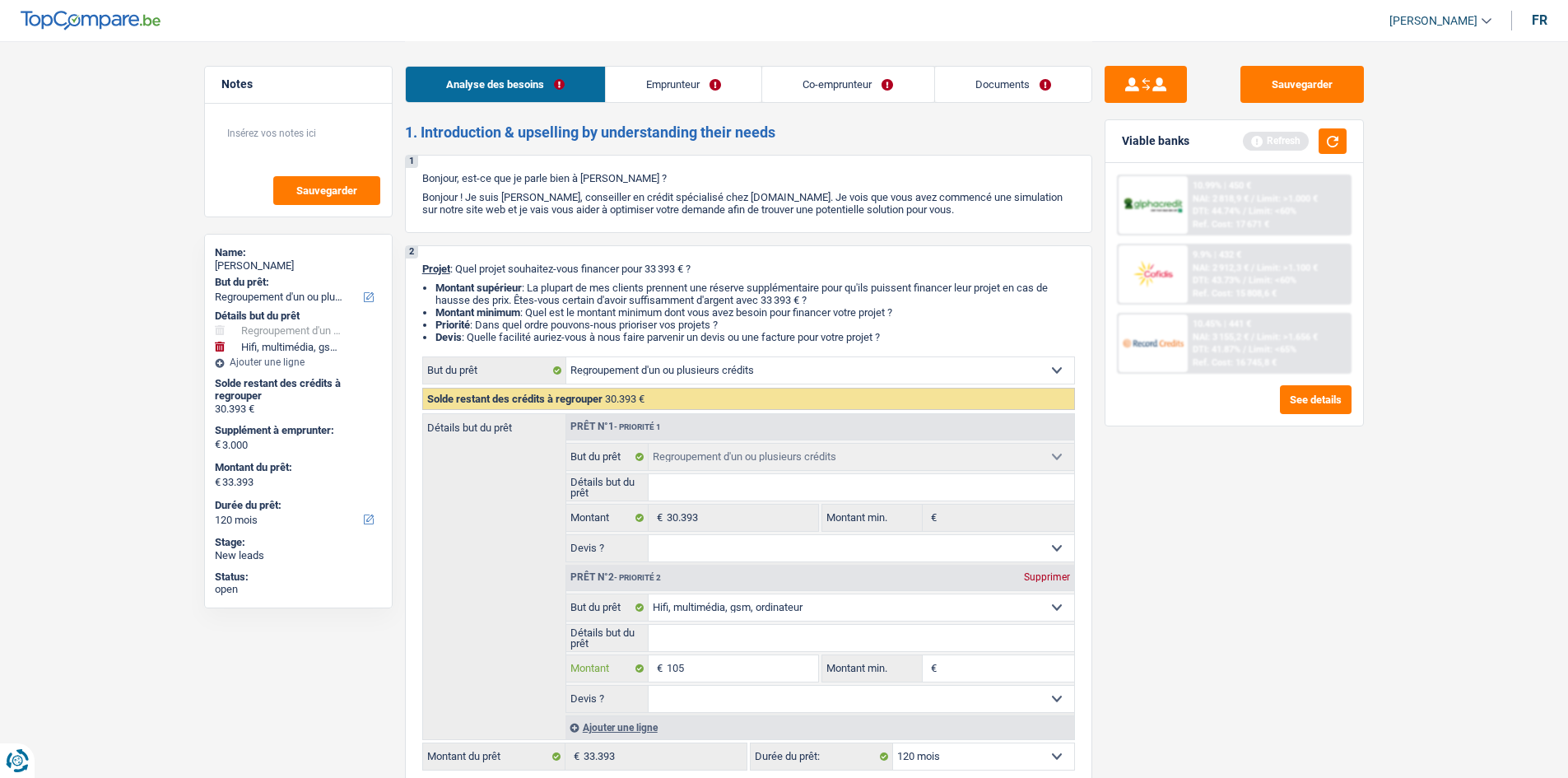
type input "10"
type input "105"
type input "1.050"
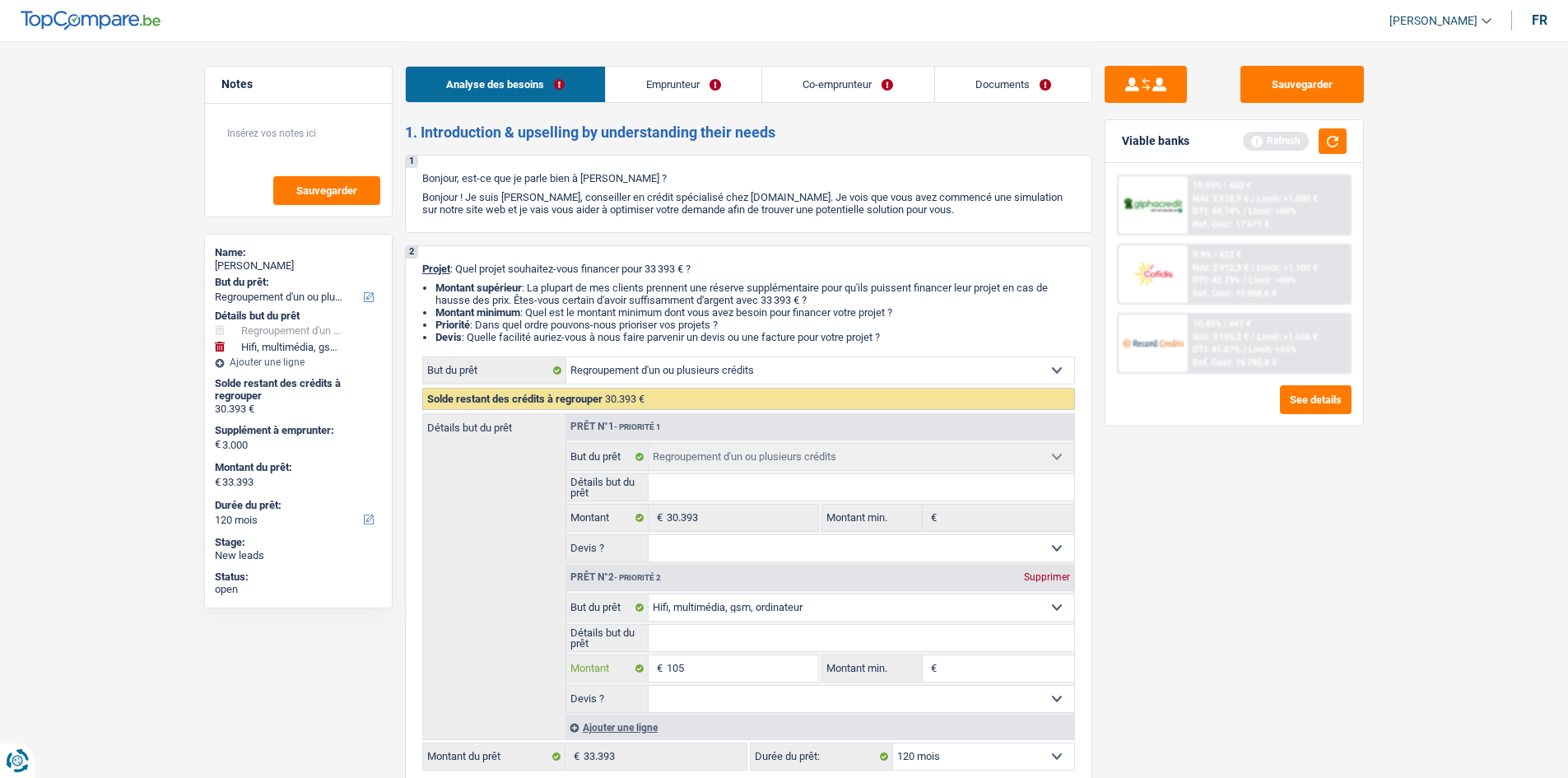
type input "1.050"
type input "10.500"
click at [1202, 603] on div "Sauvegarder Viable banks Refresh 10.99% | 450 € NAI: 2 818,9 € / Limit: >1.000 …" at bounding box center [1233, 408] width 284 height 686
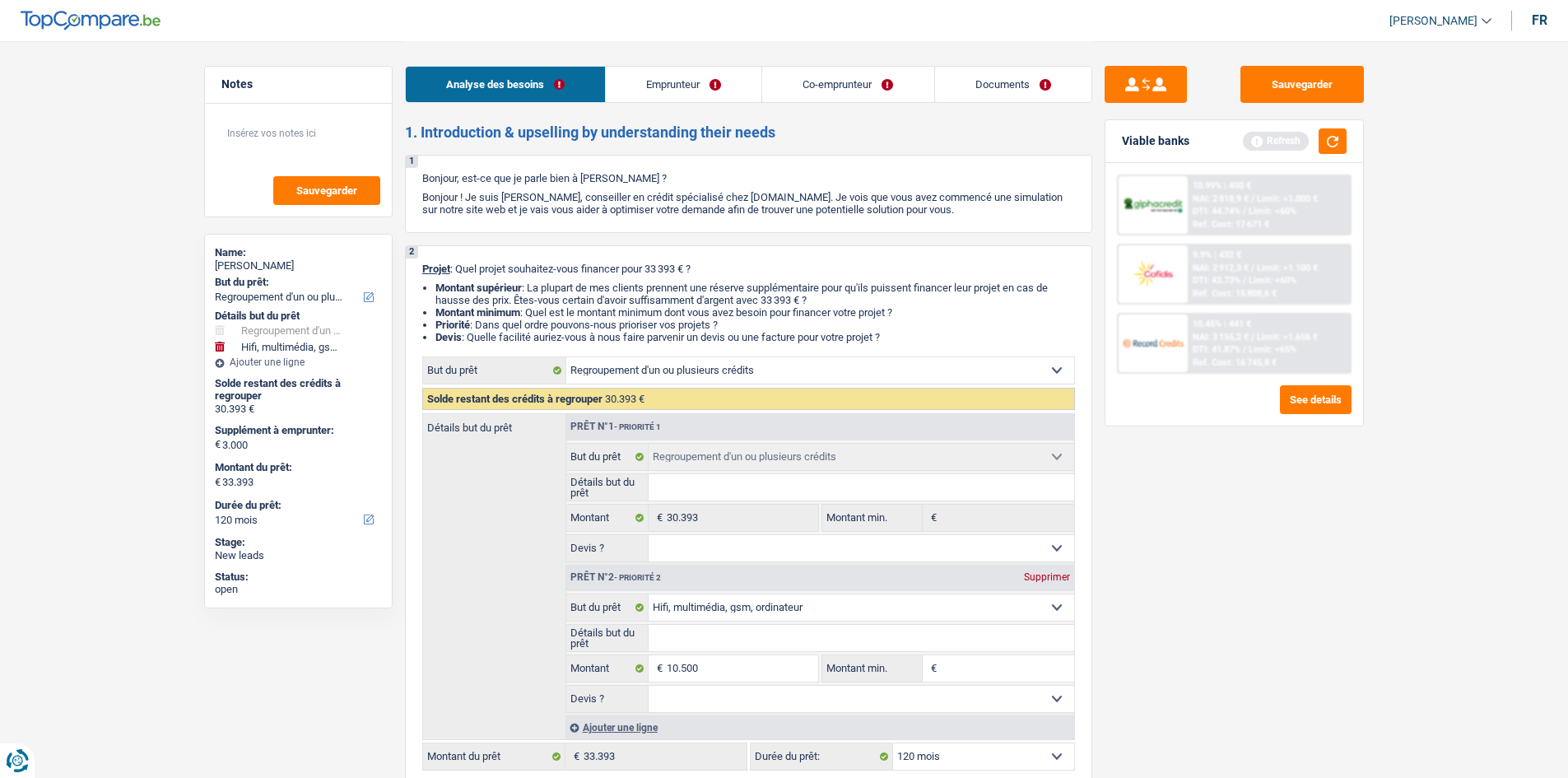
type input "10.500"
type input "40.893"
select select "144"
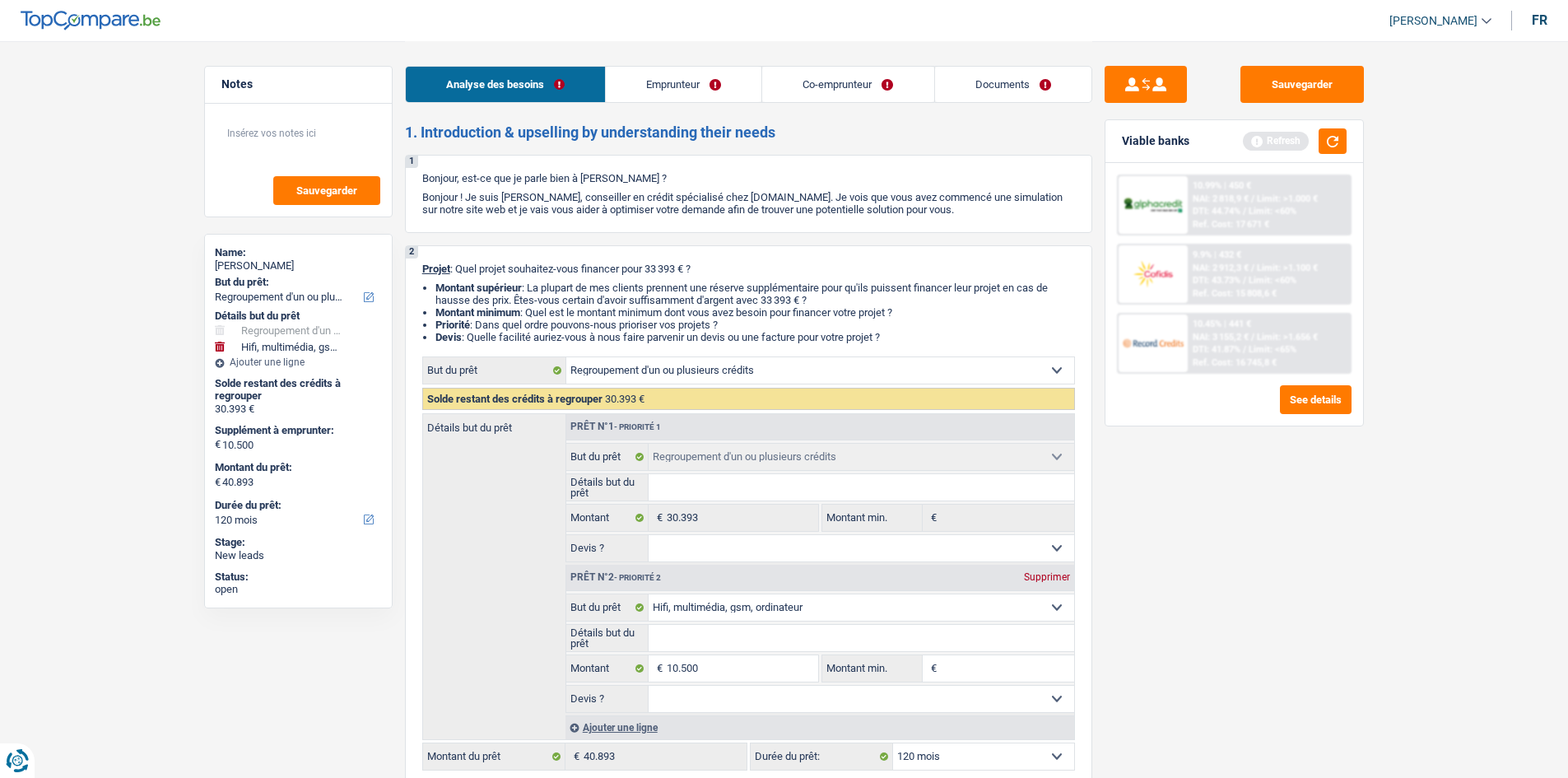
select select "144"
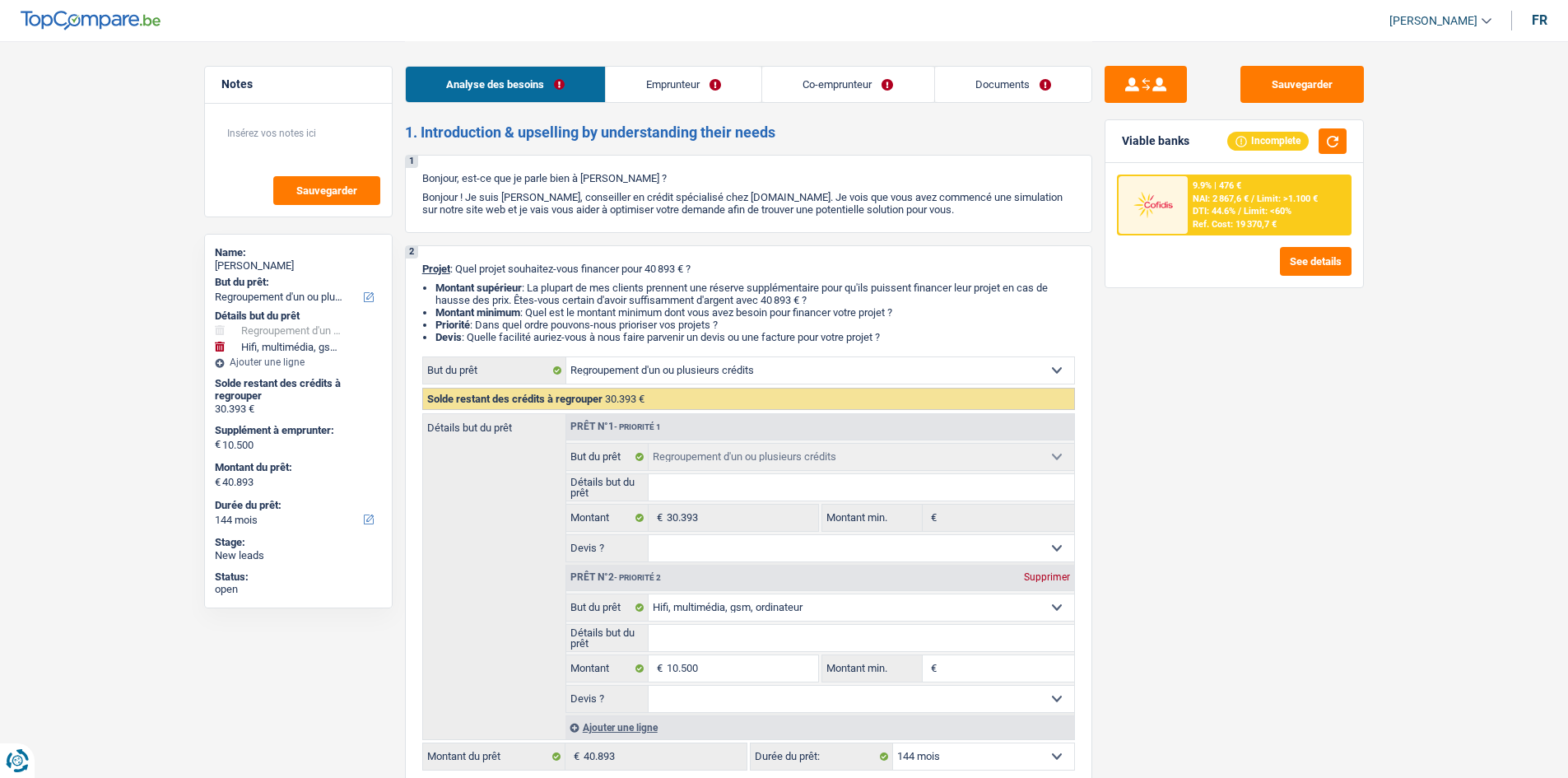
drag, startPoint x: 914, startPoint y: 752, endPoint x: 939, endPoint y: 747, distance: 25.5
click at [914, 752] on select "12 mois 18 mois 24 mois 30 mois 36 mois 42 mois 48 mois 60 mois 72 mois 84 mois…" at bounding box center [984, 757] width 181 height 26
select select "120"
click at [893, 744] on select "12 mois 18 mois 24 mois 30 mois 36 mois 42 mois 48 mois 60 mois 72 mois 84 mois…" at bounding box center [984, 757] width 181 height 26
select select "120"
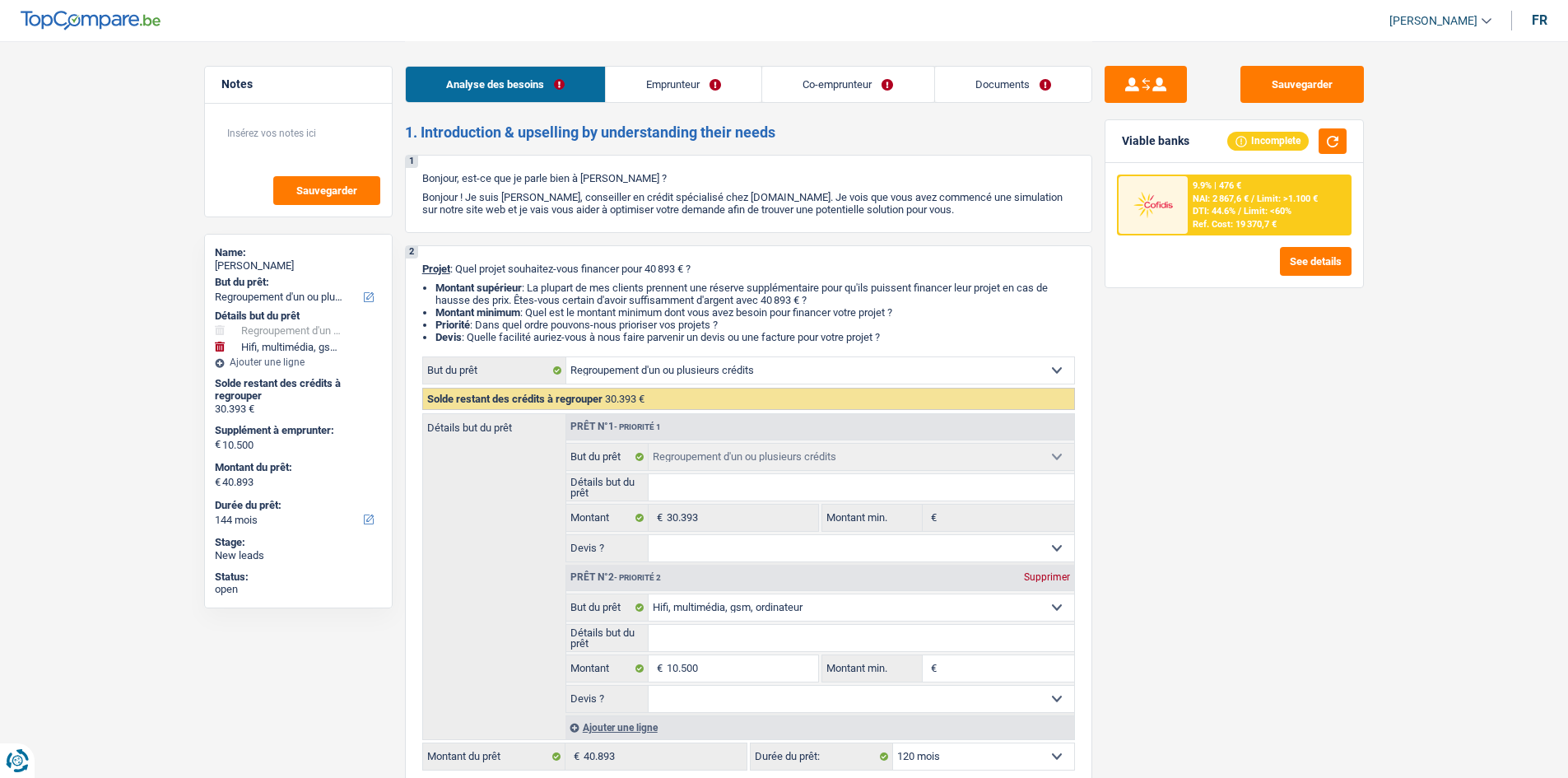
select select "120"
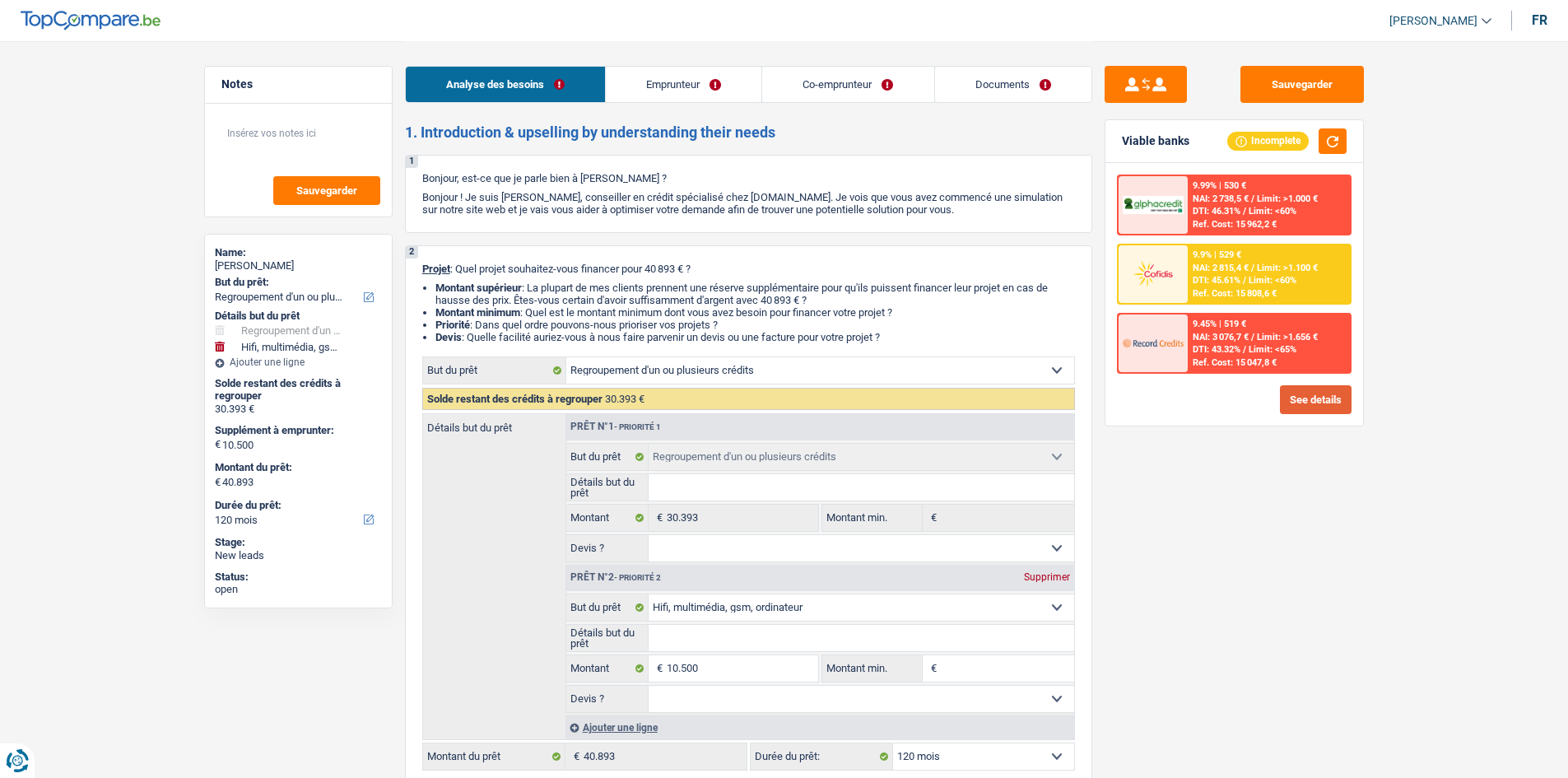
click at [1327, 389] on button "See details" at bounding box center [1315, 400] width 71 height 29
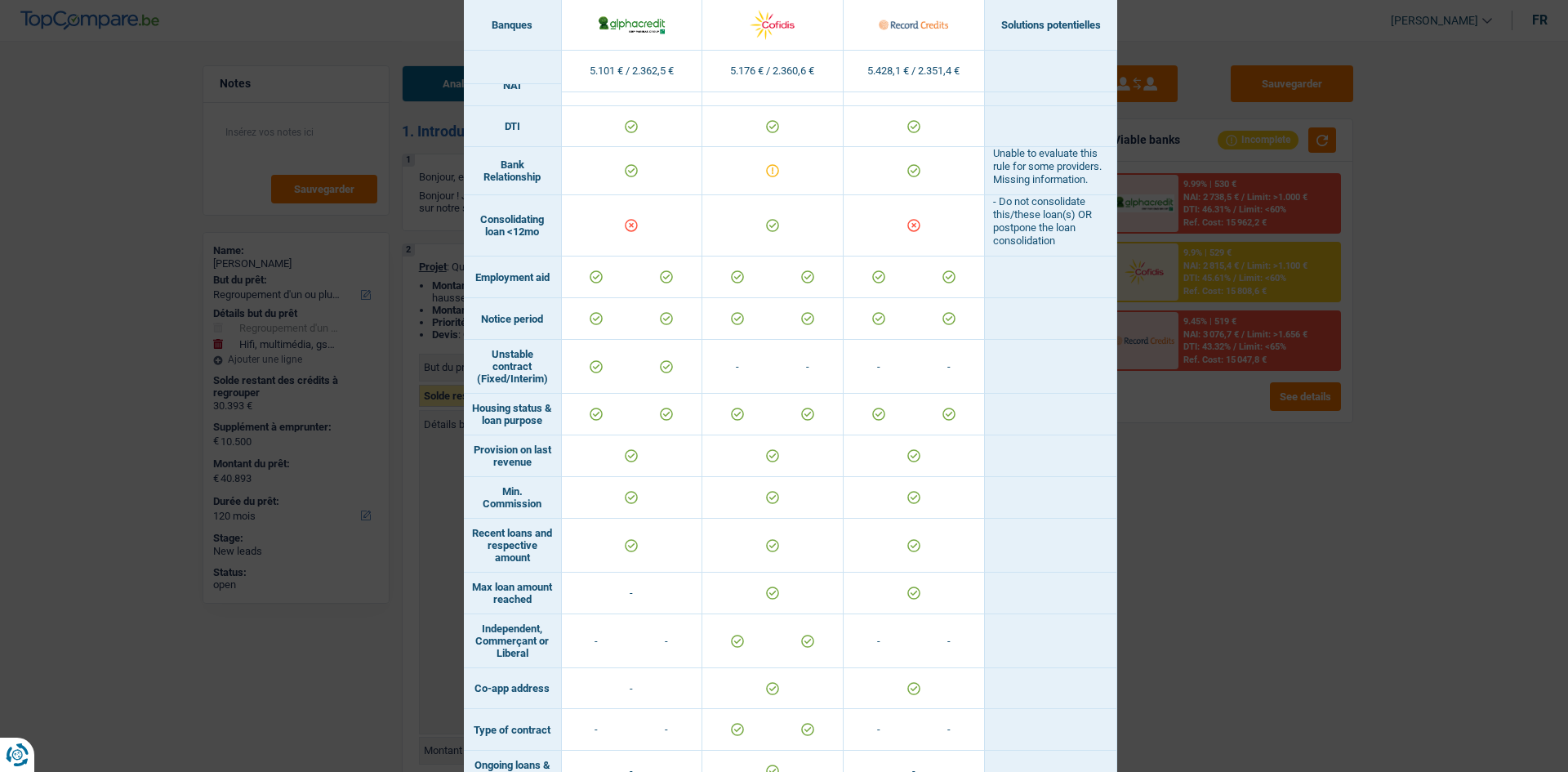
scroll to position [817, 0]
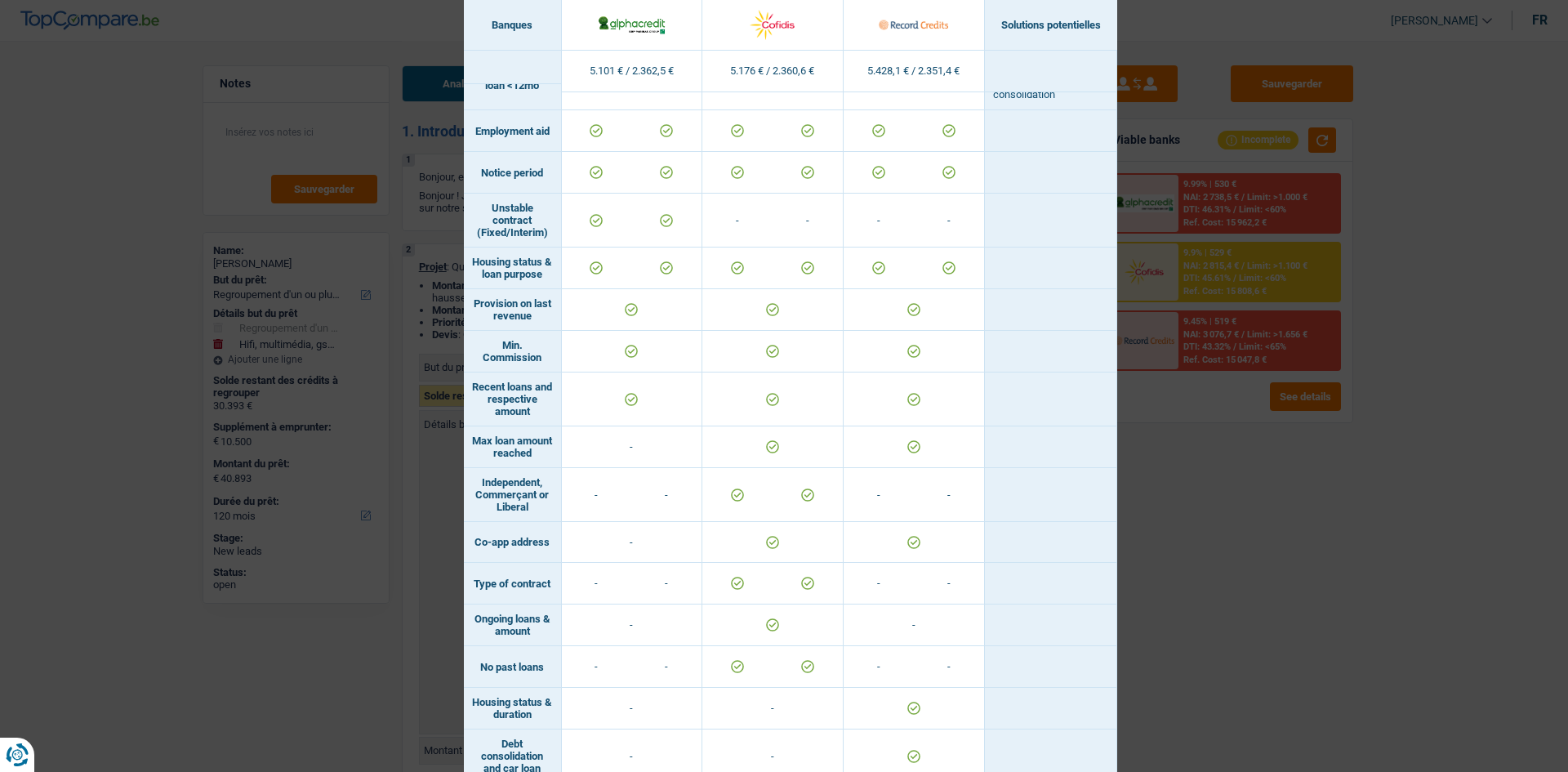
click at [1253, 541] on div "Banks conditions × Banques Solutions potentielles Revenus / Charges 5.101 € / 2…" at bounding box center [784, 386] width 1568 height 772
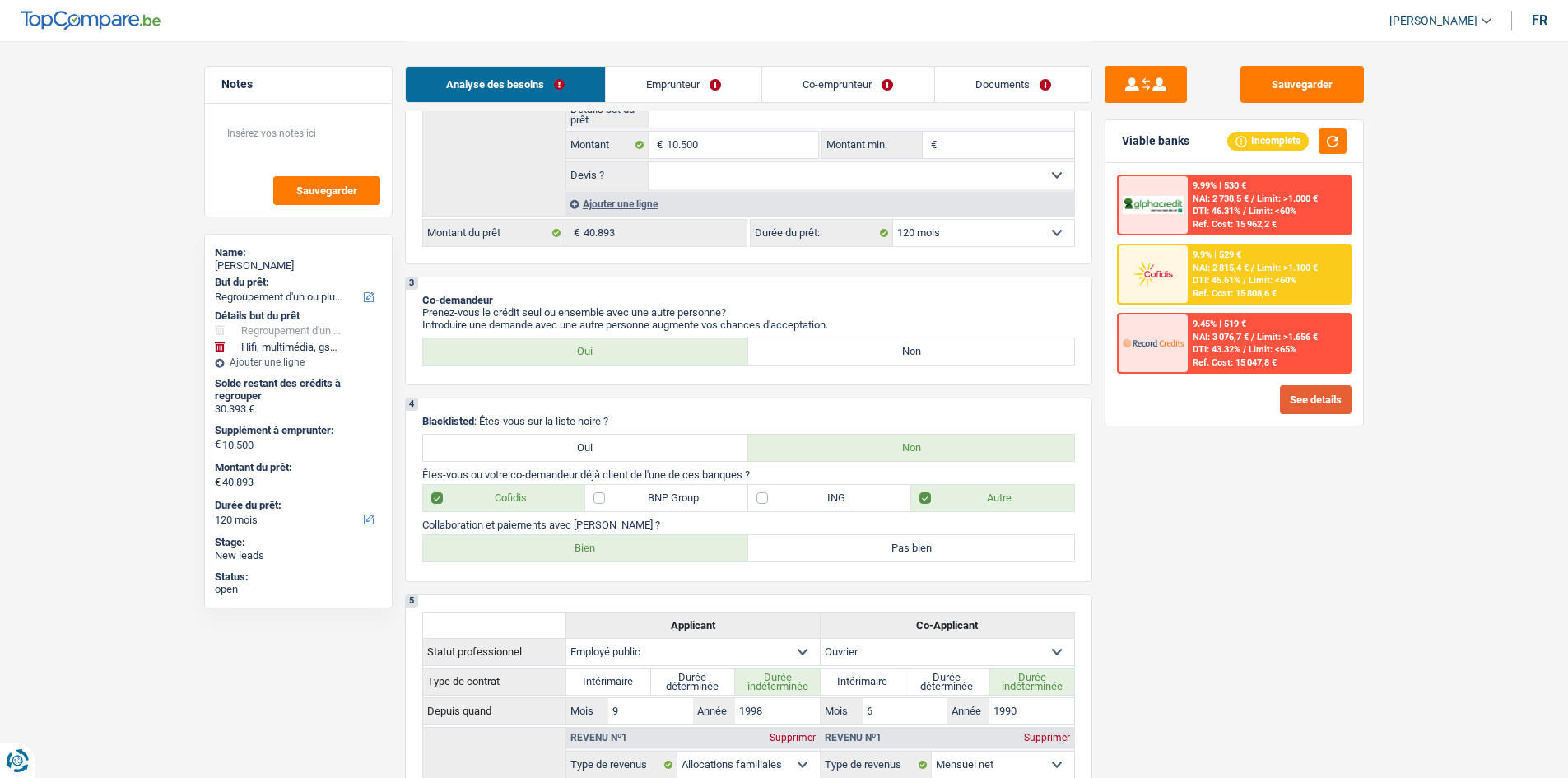
scroll to position [659, 0]
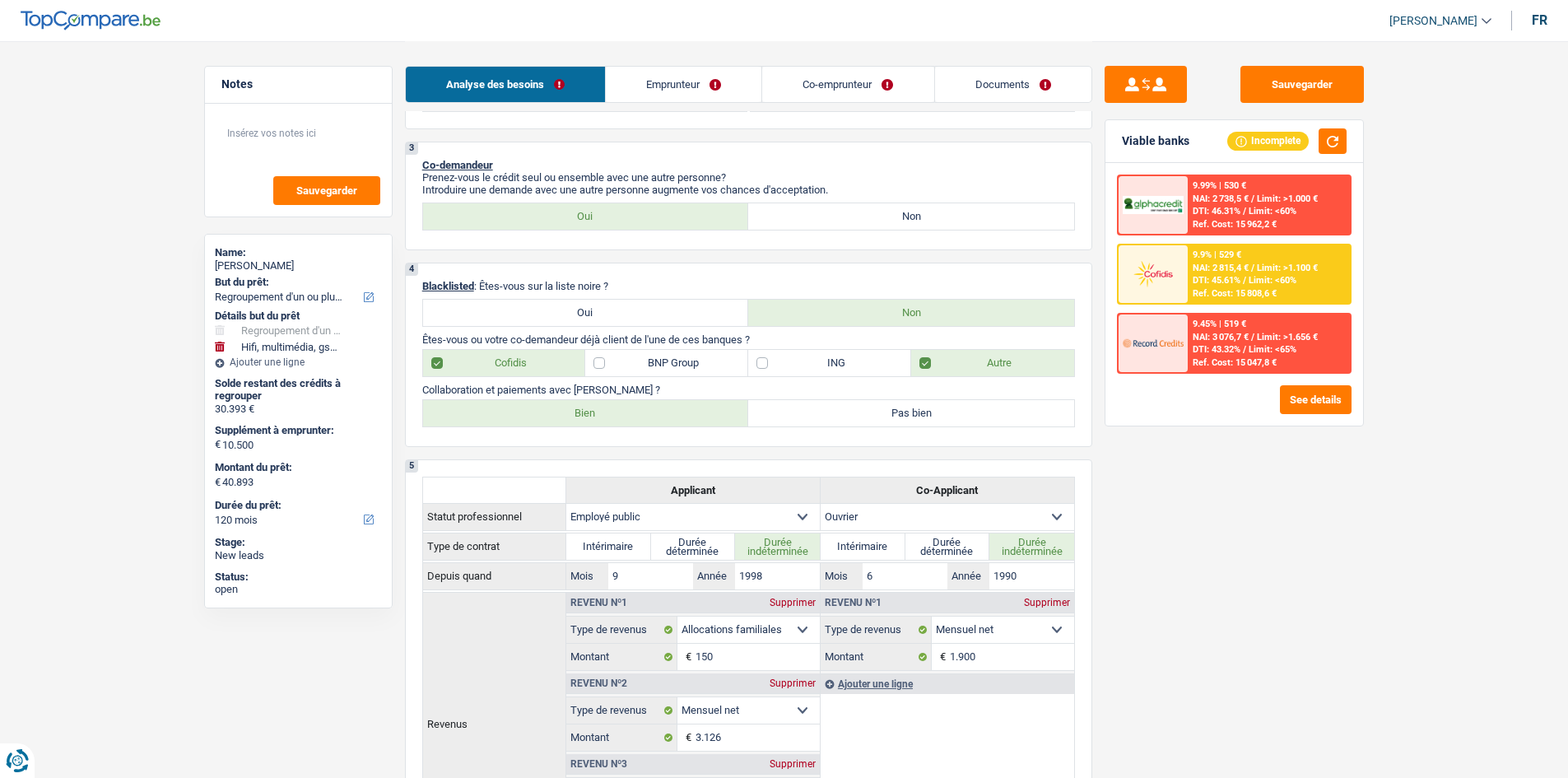
click at [630, 407] on label "Bien" at bounding box center [586, 413] width 326 height 26
click at [630, 407] on input "Bien" at bounding box center [586, 413] width 326 height 26
radio input "true"
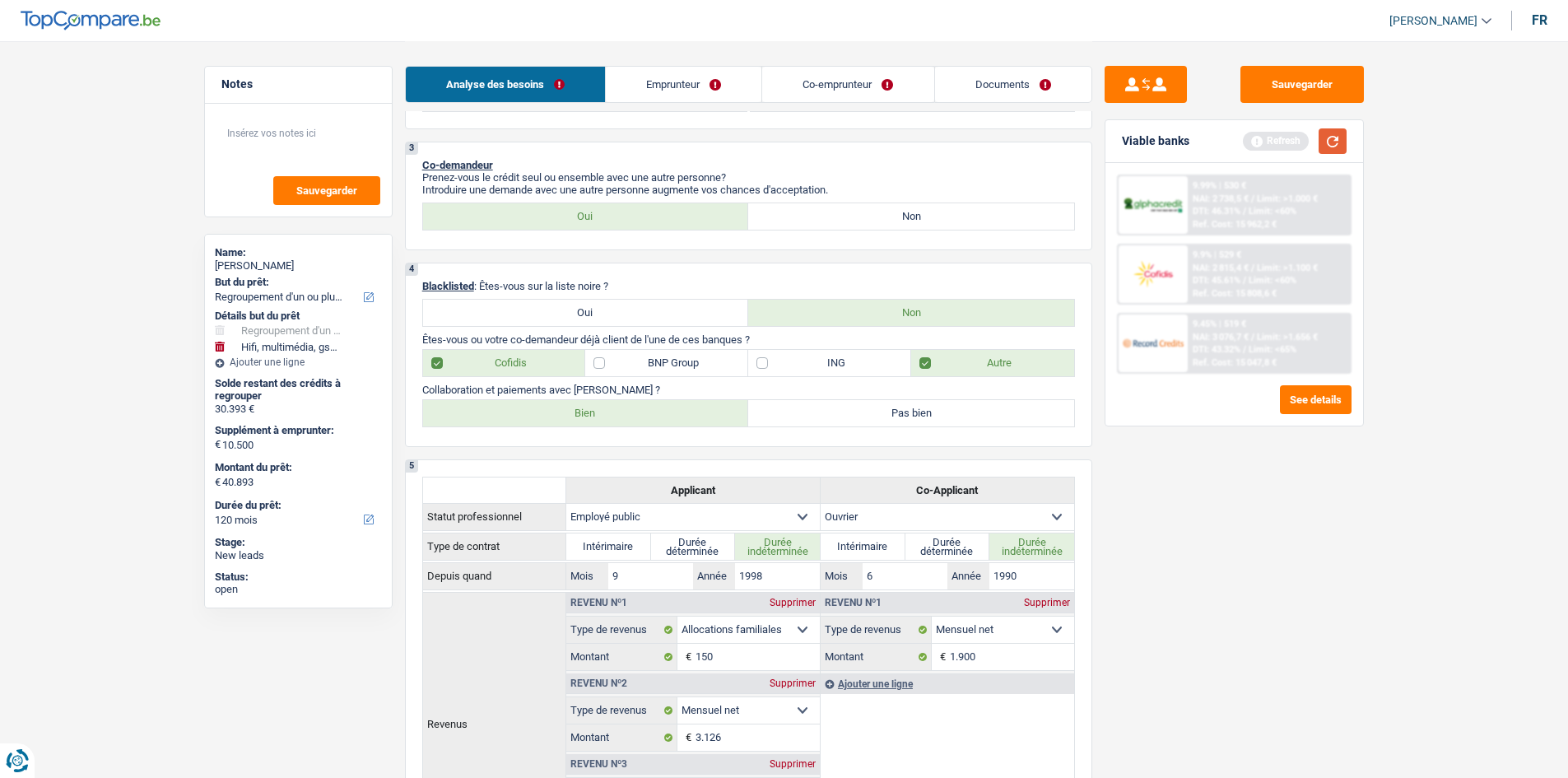
click at [1330, 151] on button "button" at bounding box center [1332, 142] width 28 height 25
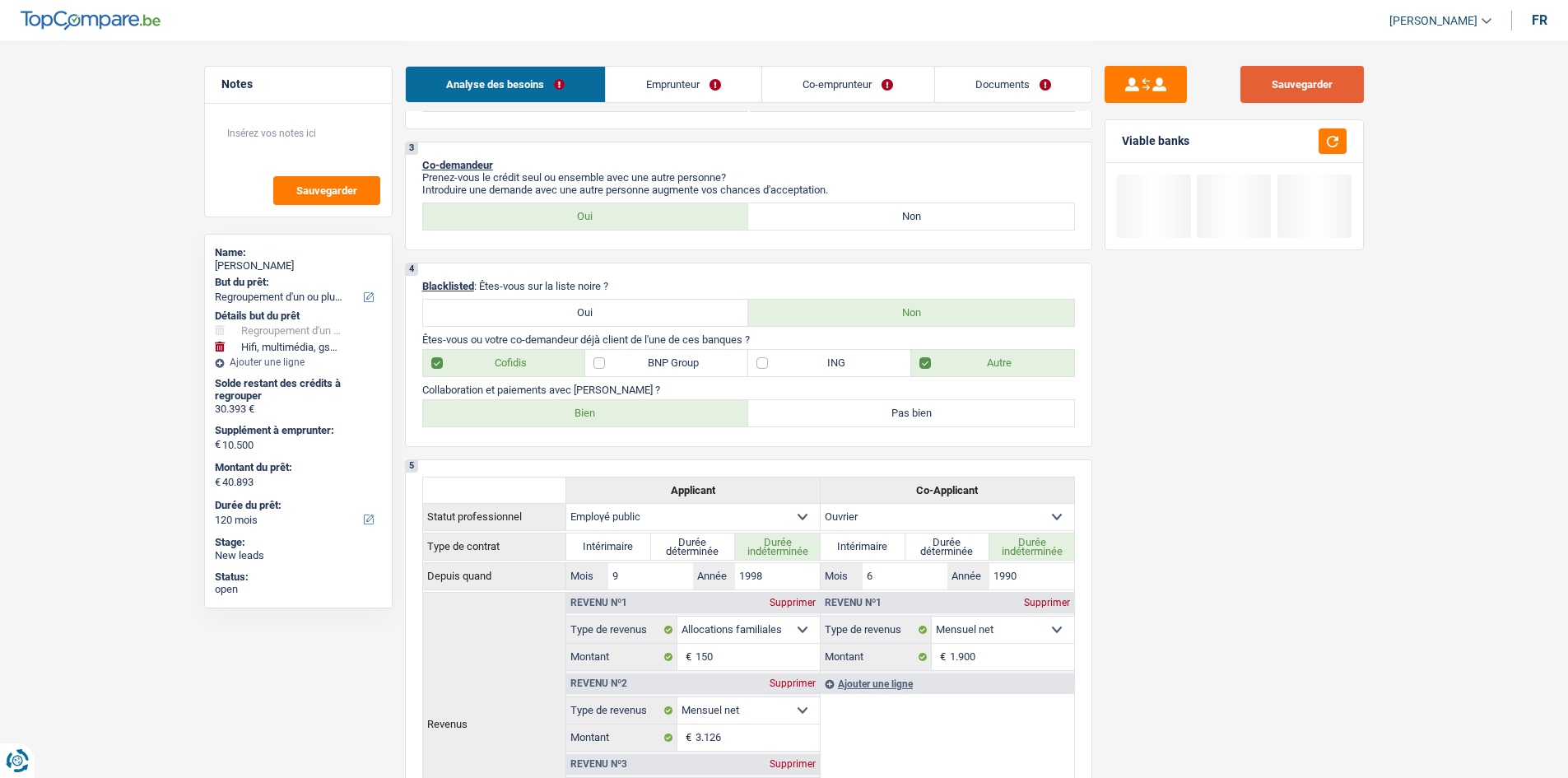
click at [1313, 80] on button "Sauvegarder" at bounding box center [1302, 84] width 124 height 37
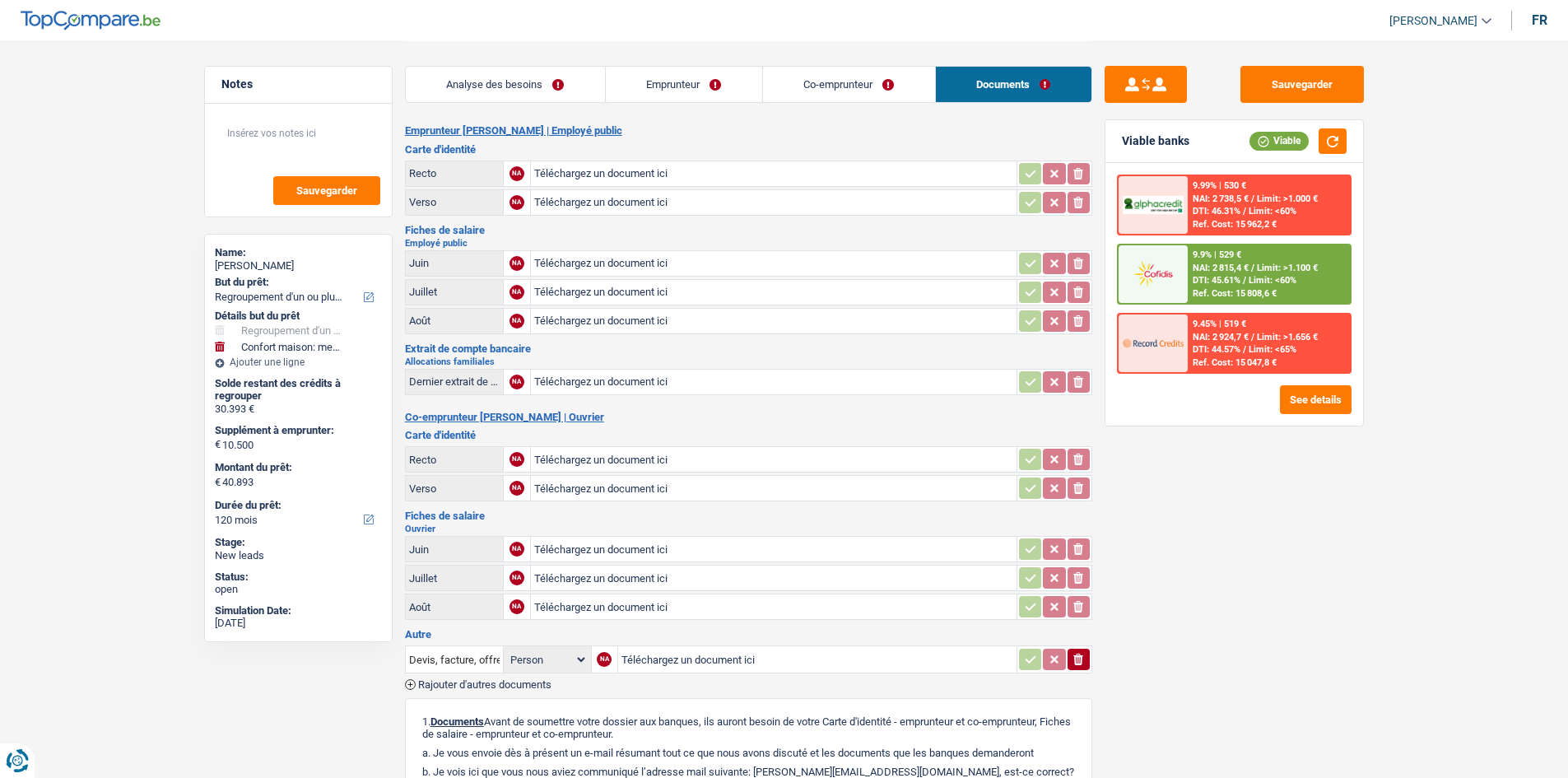
select select "refinancing"
select select "household"
select select "120"
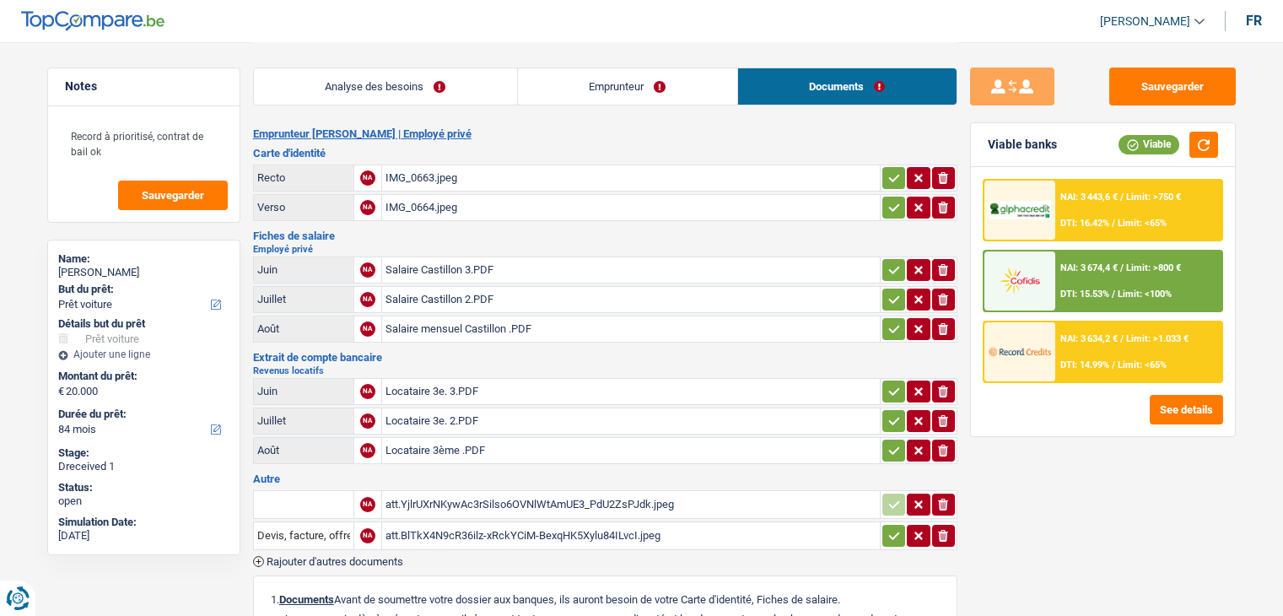
select select "car"
select select "84"
click at [473, 264] on div "Salaire Castillon 3.PDF" at bounding box center [630, 269] width 491 height 25
click at [648, 68] on link "Emprunteur" at bounding box center [627, 86] width 219 height 36
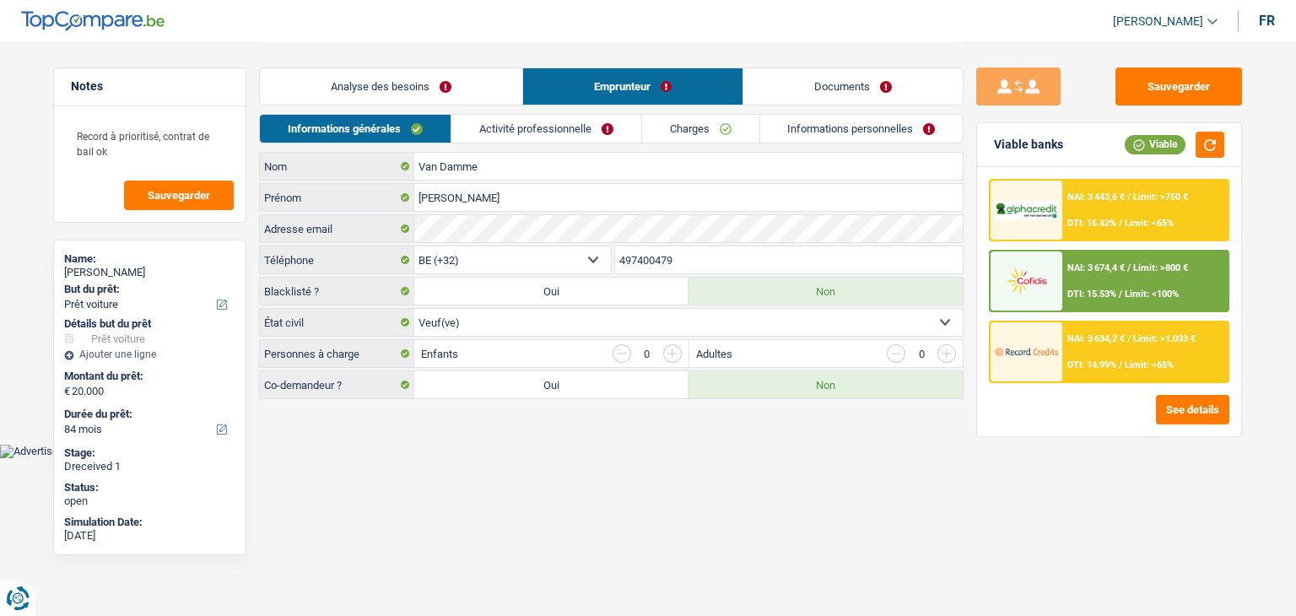
click at [557, 124] on link "Activité professionnelle" at bounding box center [546, 129] width 190 height 28
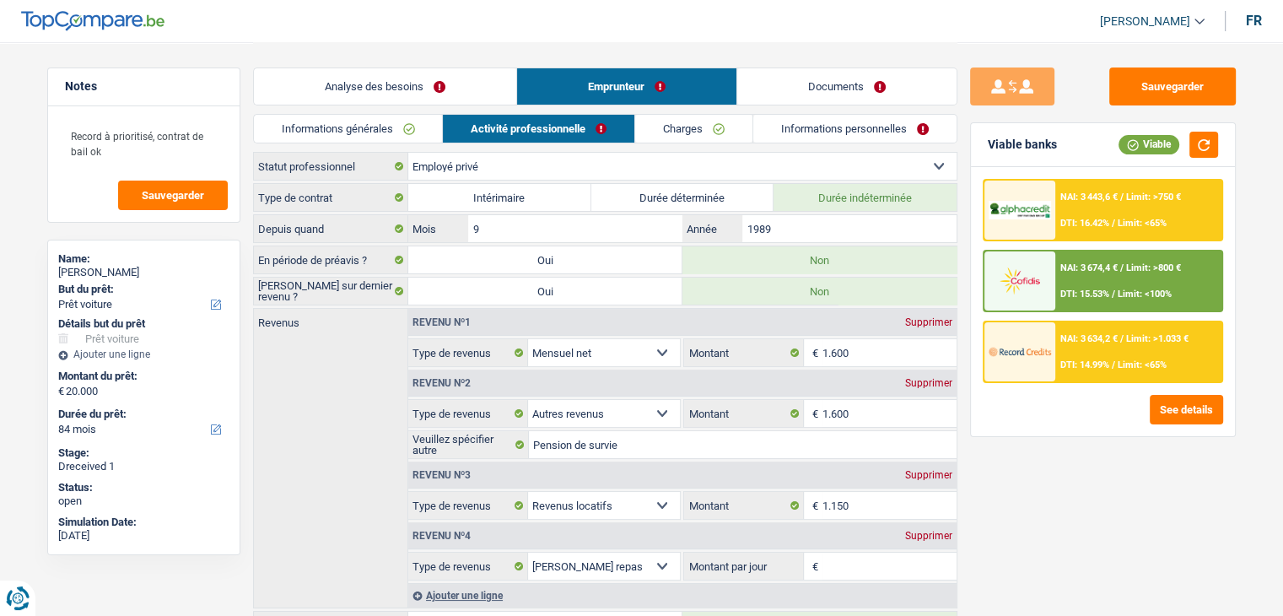
click at [910, 97] on link "Documents" at bounding box center [846, 86] width 219 height 36
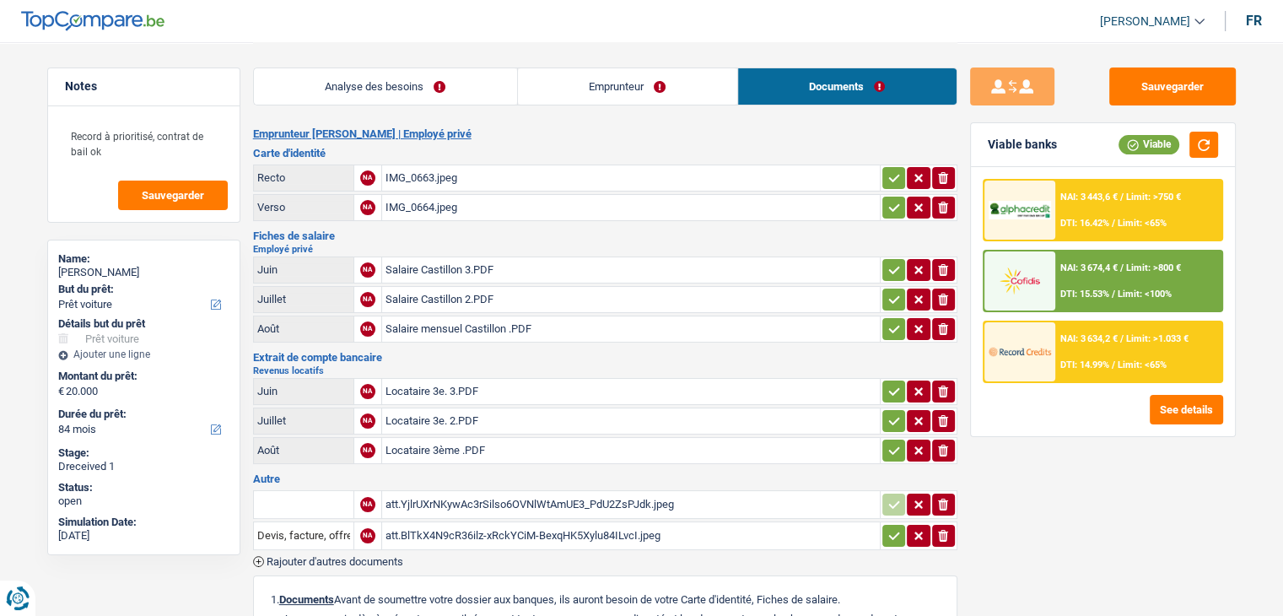
click at [568, 497] on div "att.YjlrUXrNKywAc3rSilso6OVNlWtAmUE3_PdU2ZsPJdk.jpeg" at bounding box center [630, 504] width 491 height 25
click at [476, 385] on div "Locataire 3e. 3.PDF" at bounding box center [630, 391] width 491 height 25
click at [504, 260] on div "Salaire Castillon 3.PDF" at bounding box center [630, 269] width 491 height 25
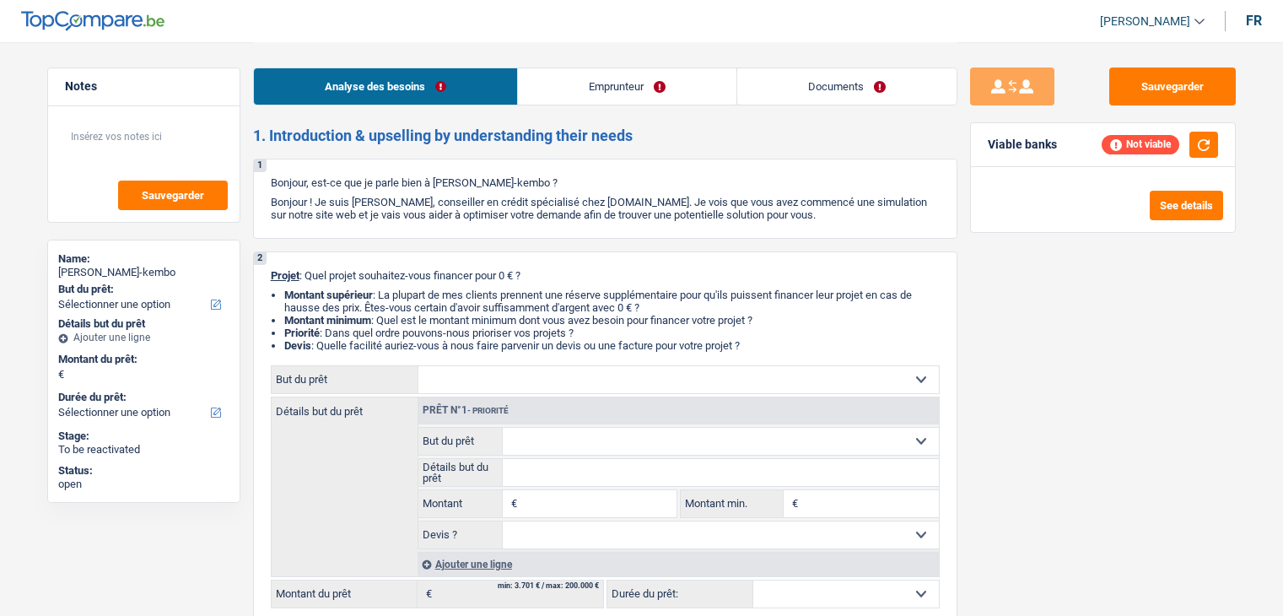
select select "publicEmployee"
select select "netSalary"
select select "familyAllowances"
select select "mealVouchers"
select select "rents"
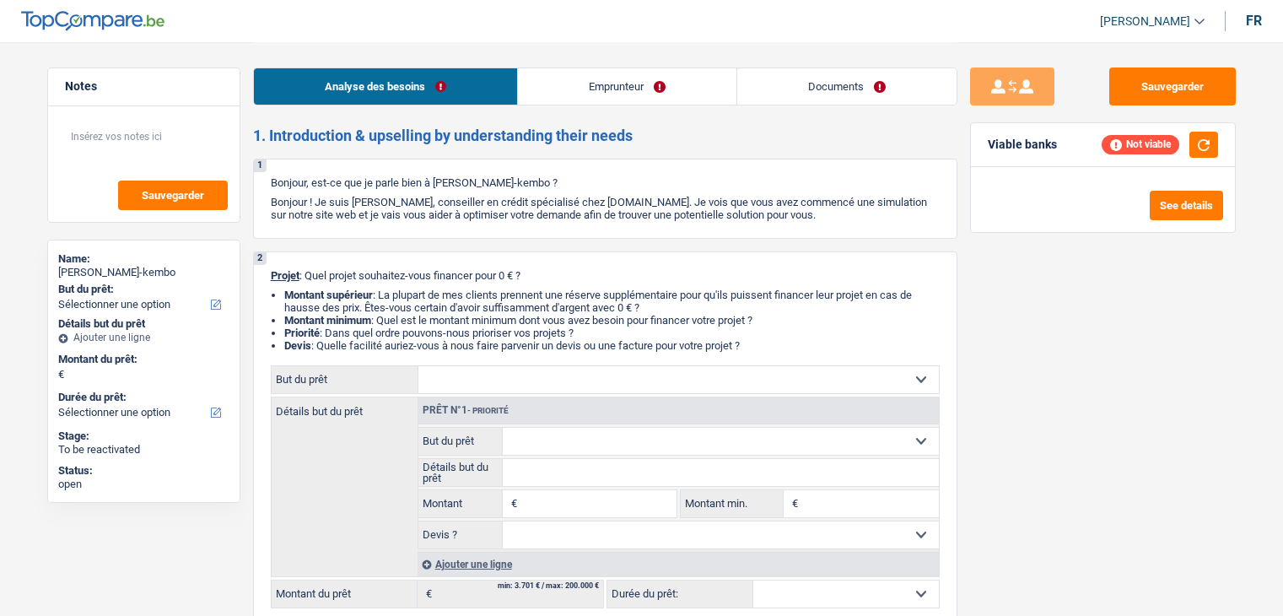
select select "carLoan"
select select "60"
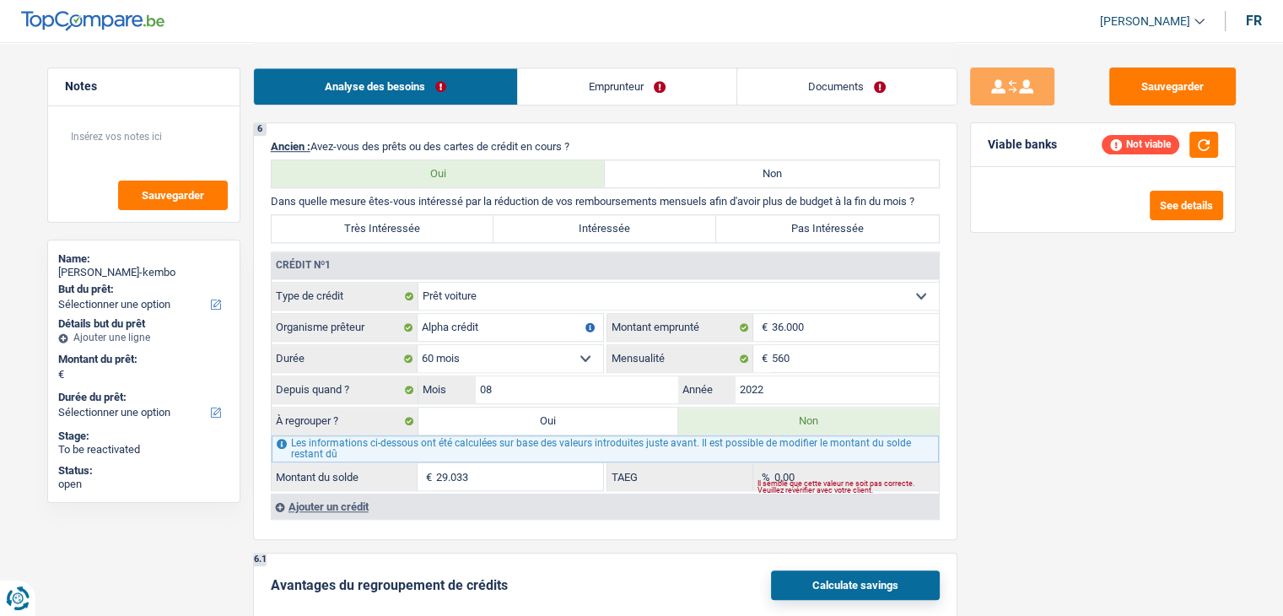
scroll to position [1518, 0]
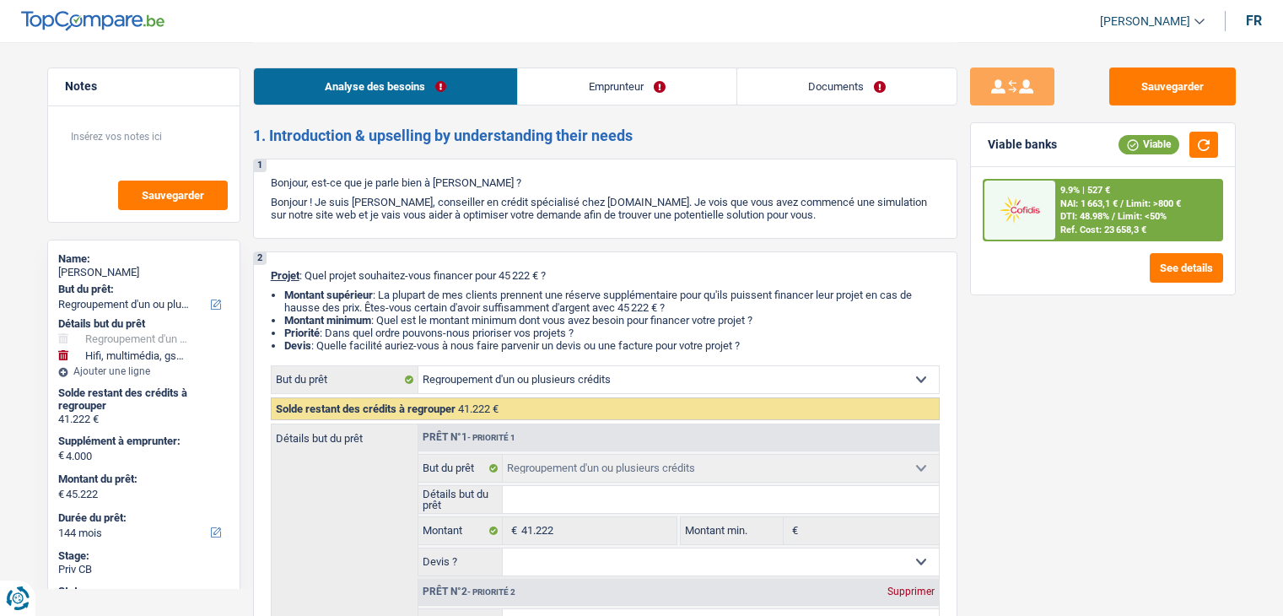
select select "refinancing"
select select "tech"
select select "144"
select select "refinancing"
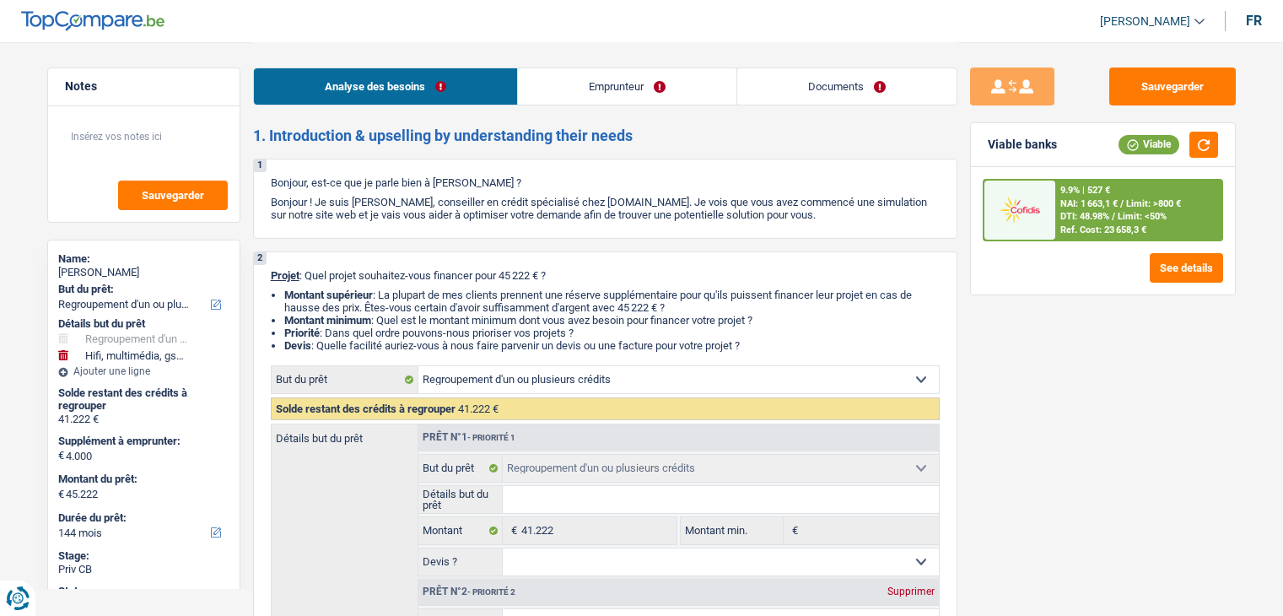
select select "refinancing"
select select "tech"
select select "yes"
select select "144"
select select "privateEmployee"
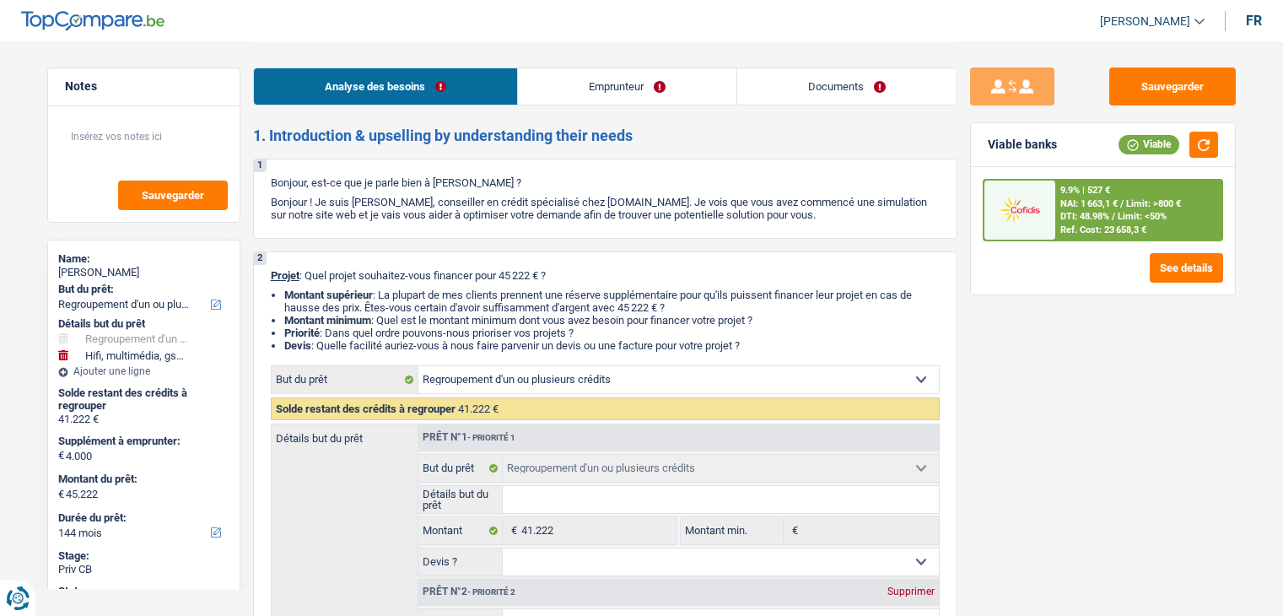
select select "netSalary"
select select "mealVouchers"
select select "familyAllowances"
select select "rents"
select select "creditConsolidation"
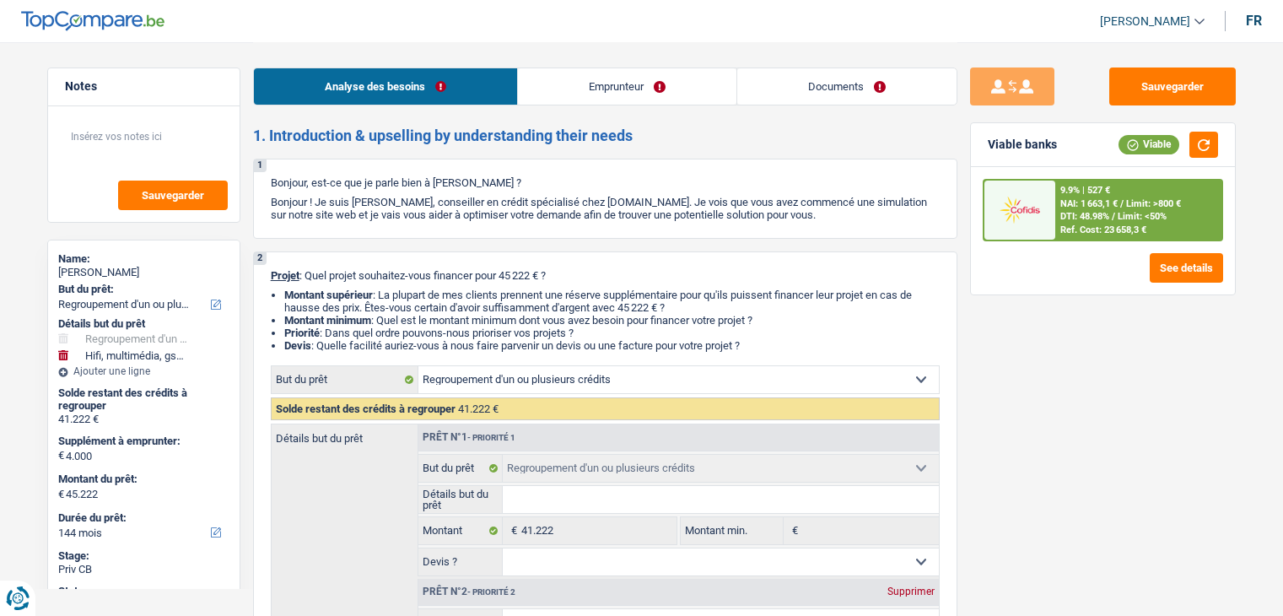
select select "84"
select select "personalLoan"
select select "other"
select select "120"
select select "cardOrCredit"
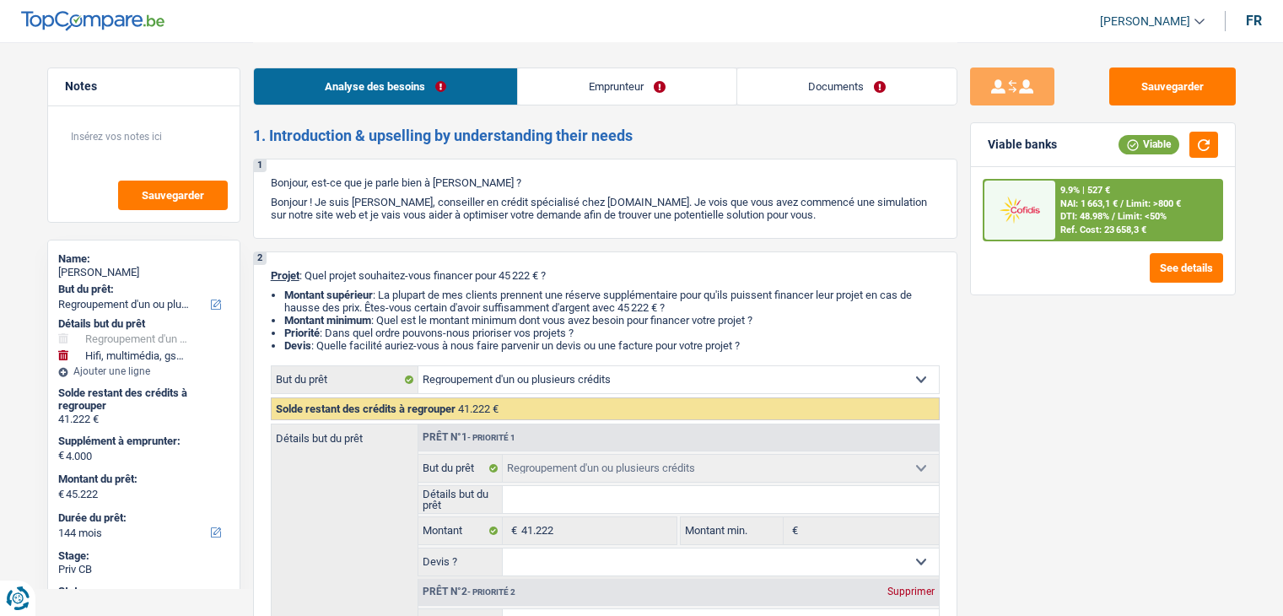
select select "cardOrCredit"
select select "refinancing"
select select "tech"
select select "yes"
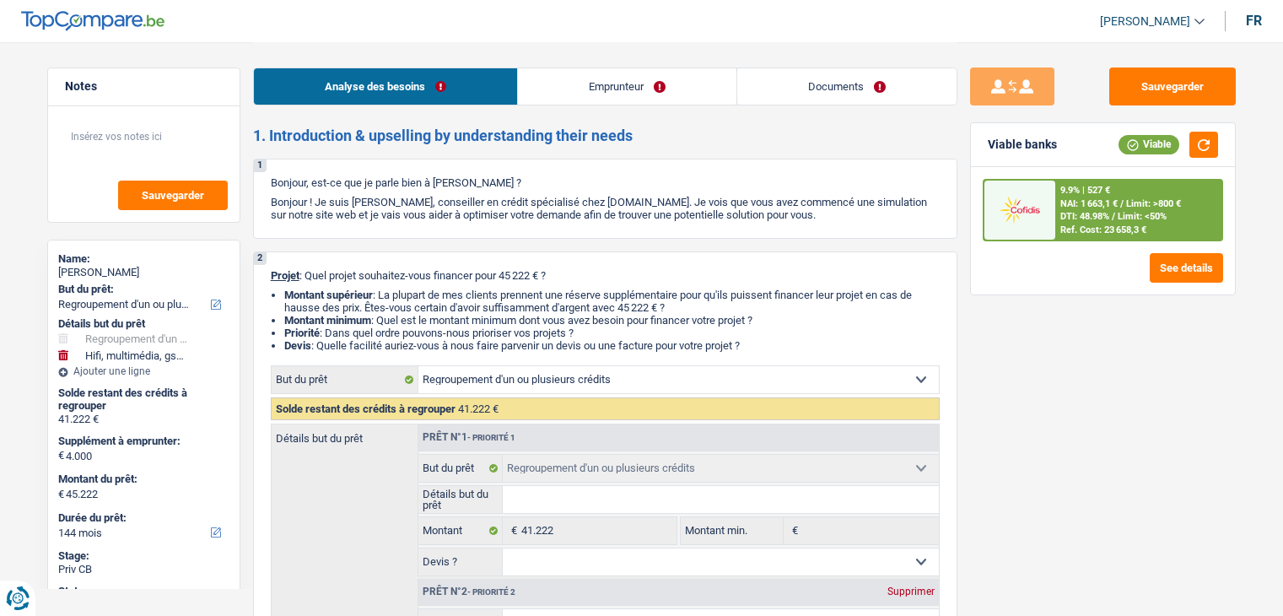
select select "144"
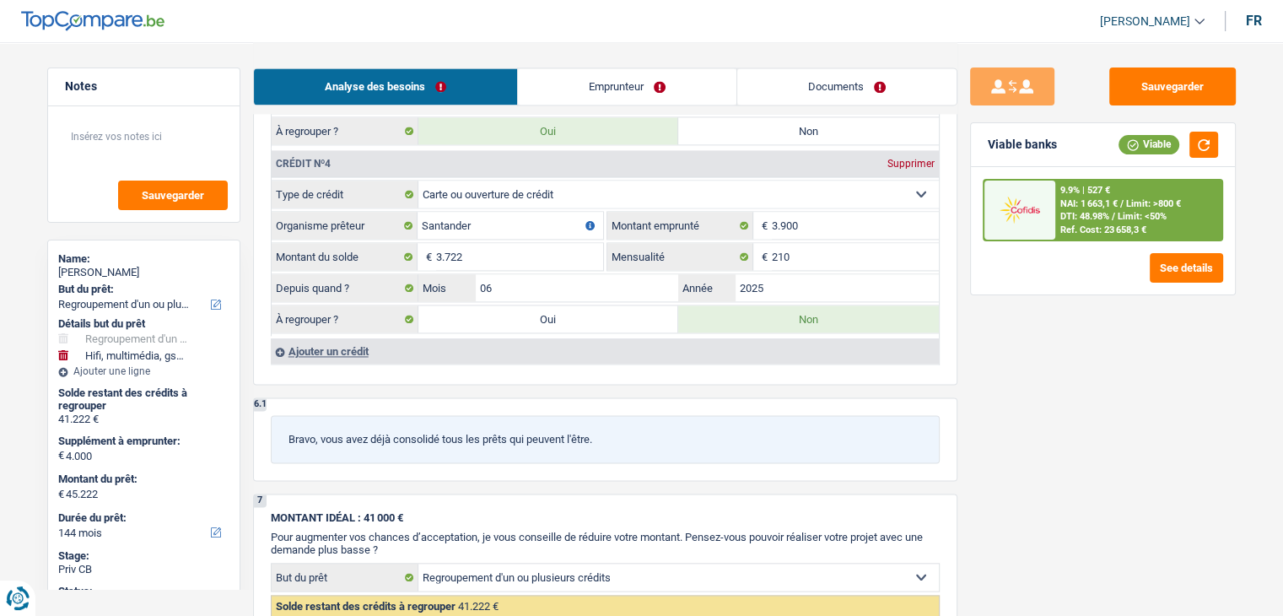
scroll to position [2868, 0]
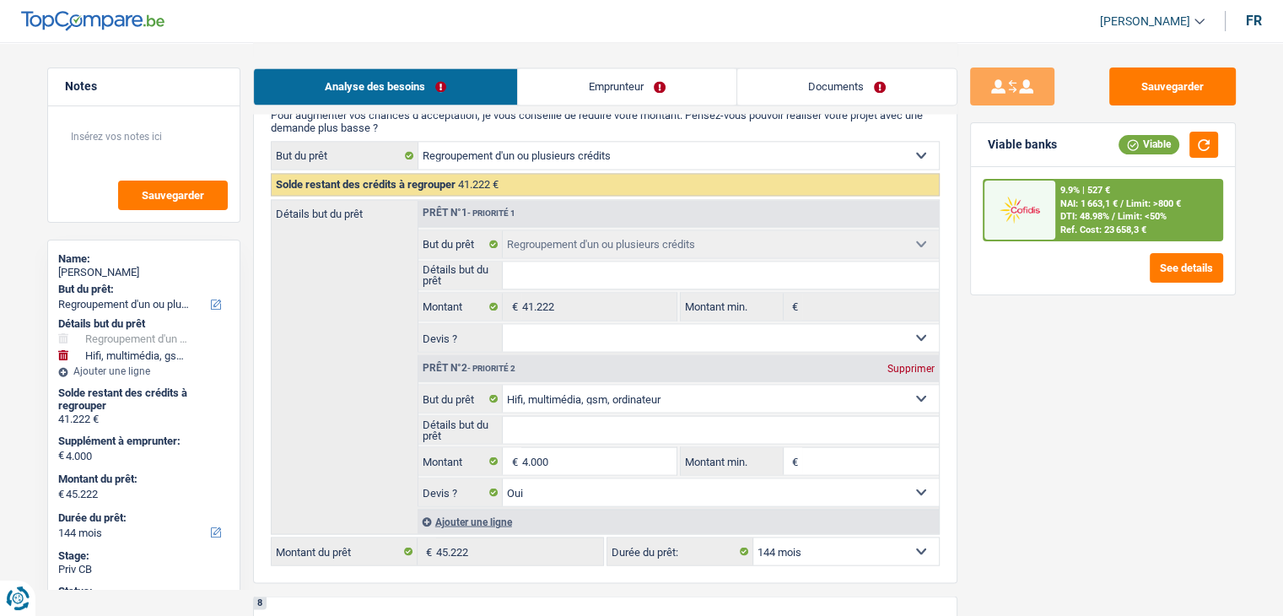
click at [680, 97] on link "Emprunteur" at bounding box center [627, 86] width 218 height 36
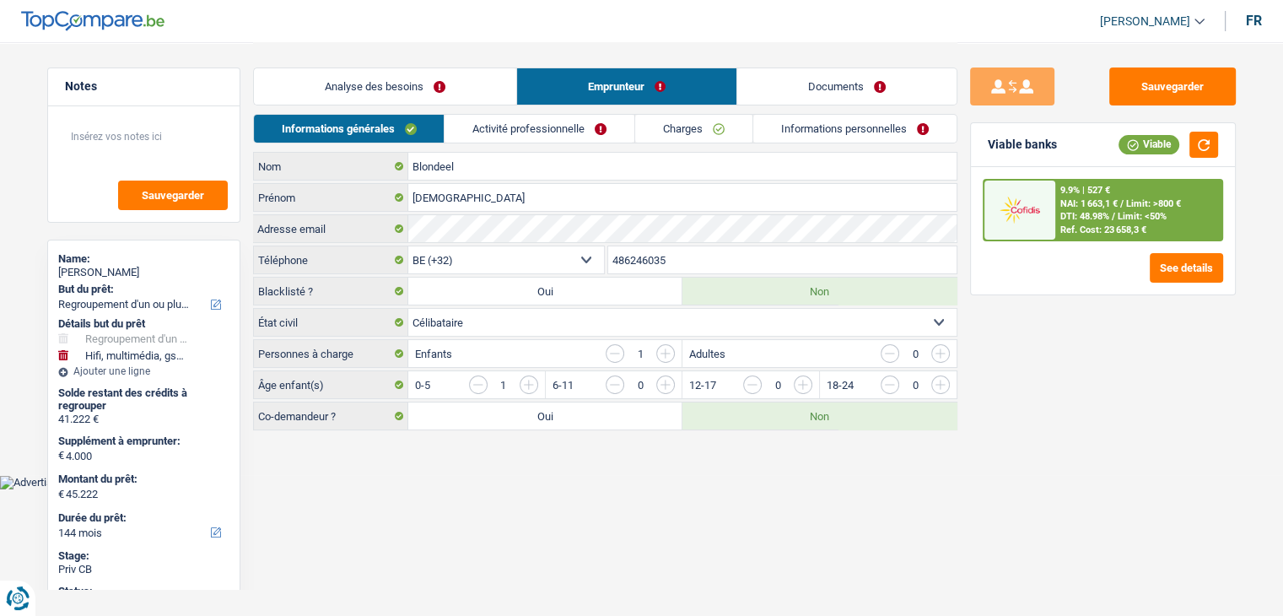
scroll to position [0, 0]
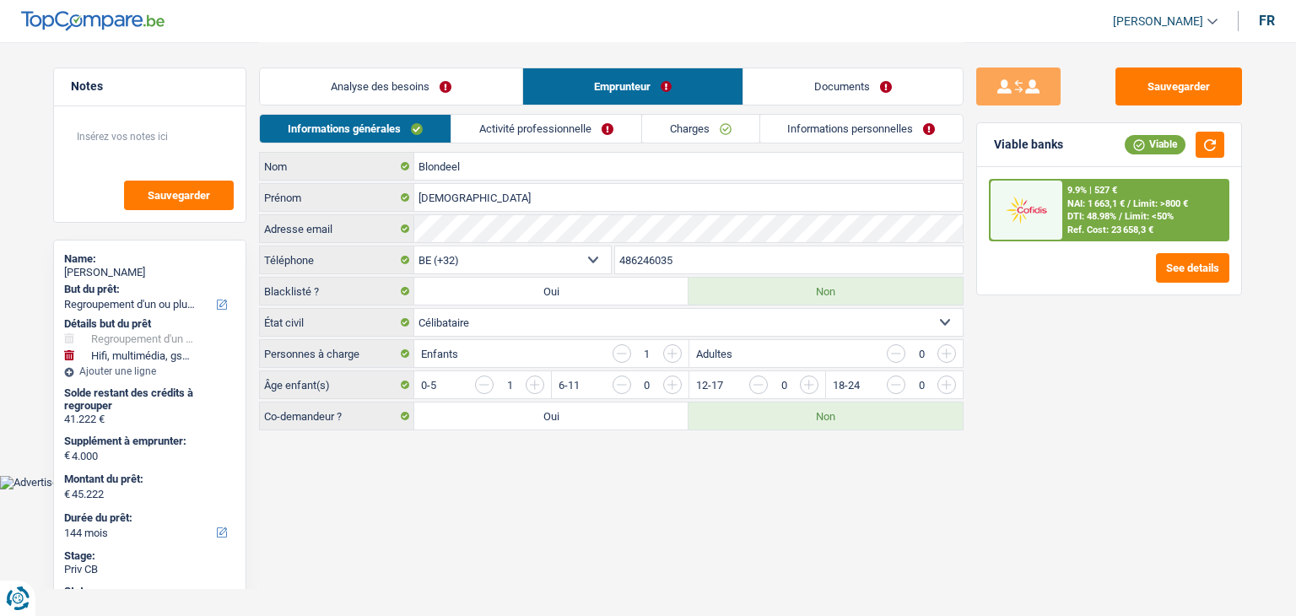
click at [609, 132] on link "Activité professionnelle" at bounding box center [546, 129] width 190 height 28
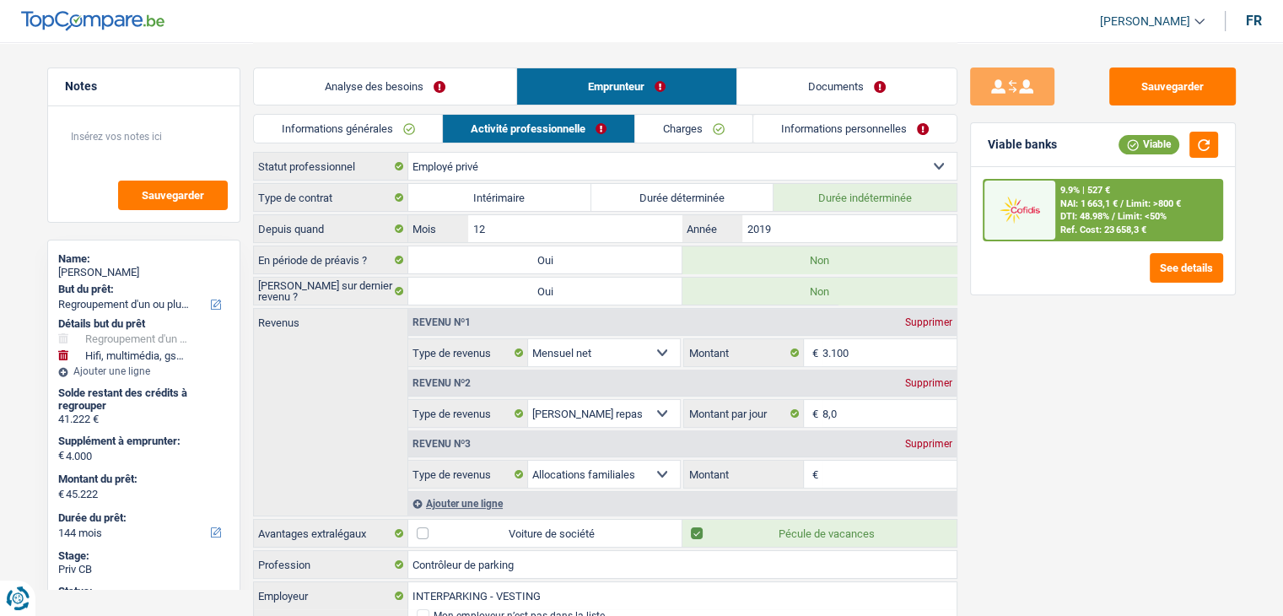
click at [719, 136] on link "Charges" at bounding box center [693, 129] width 117 height 28
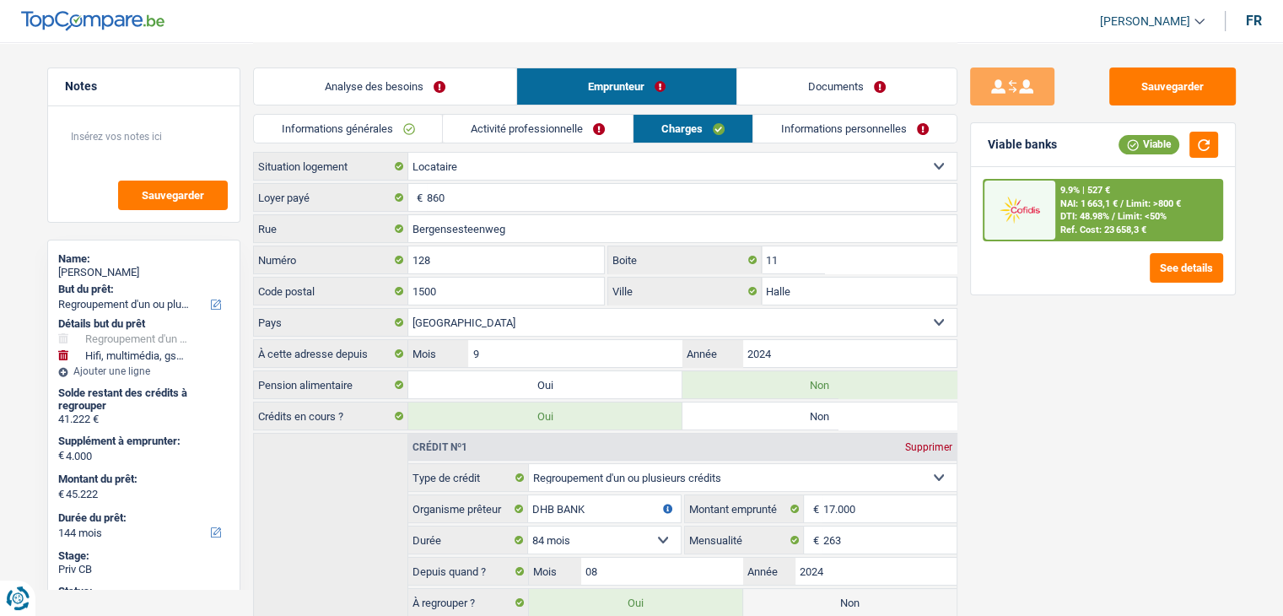
click at [839, 137] on link "Informations personnelles" at bounding box center [854, 129] width 203 height 28
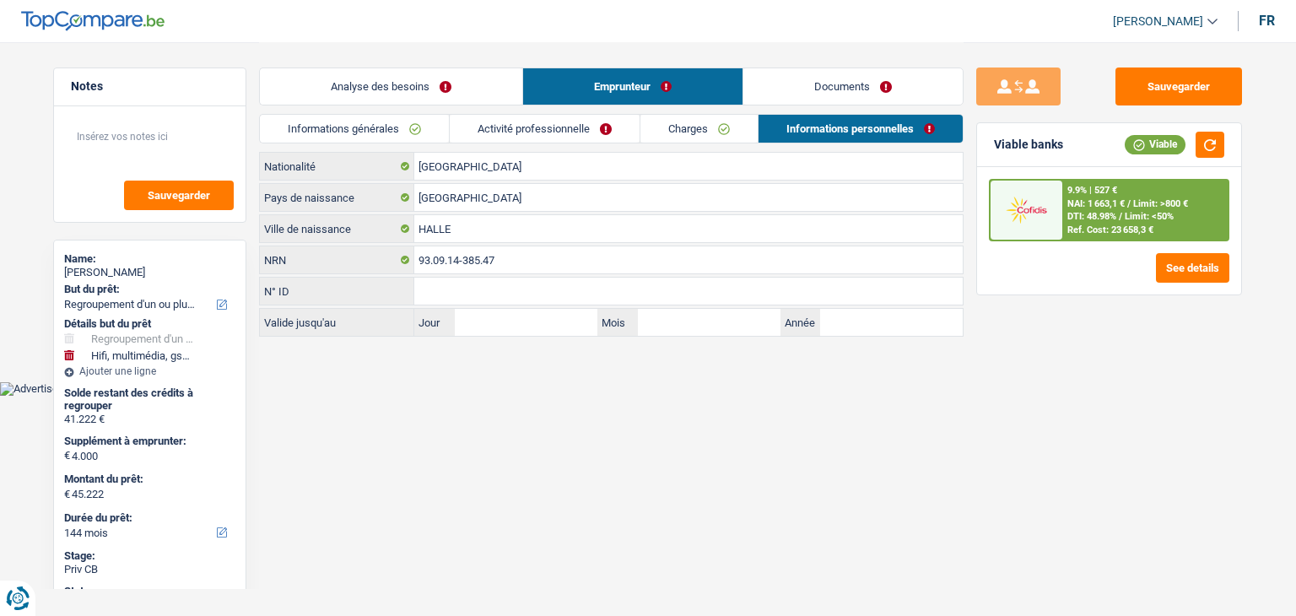
click at [855, 102] on link "Documents" at bounding box center [852, 86] width 219 height 36
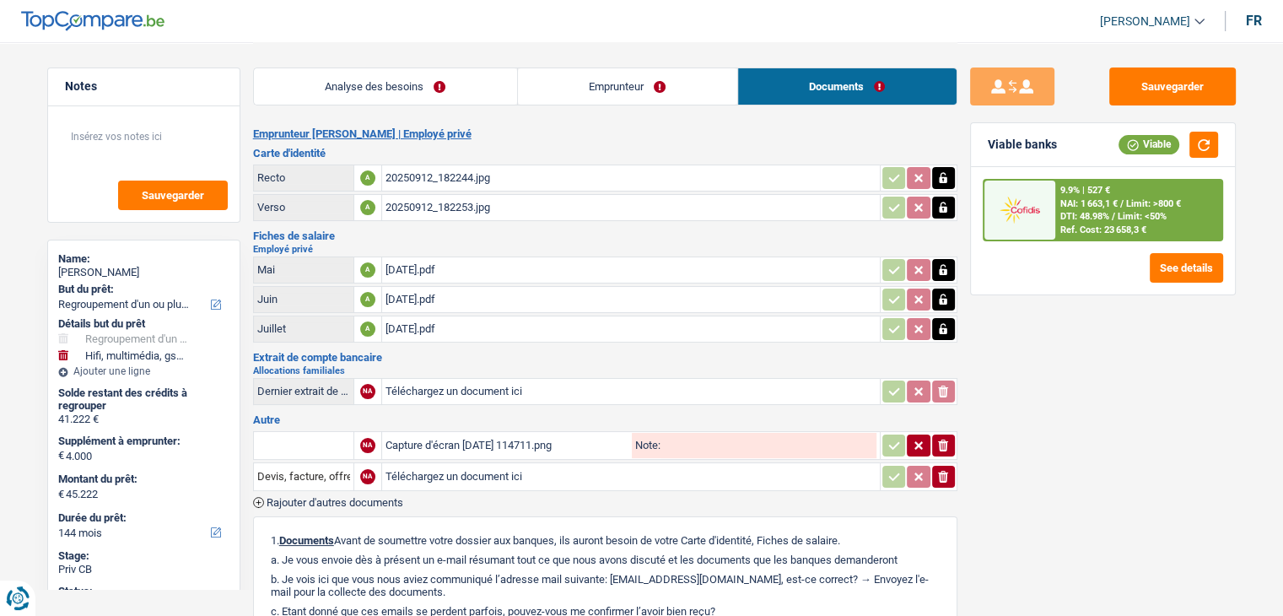
click at [465, 73] on link "Analyse des besoins" at bounding box center [385, 86] width 263 height 36
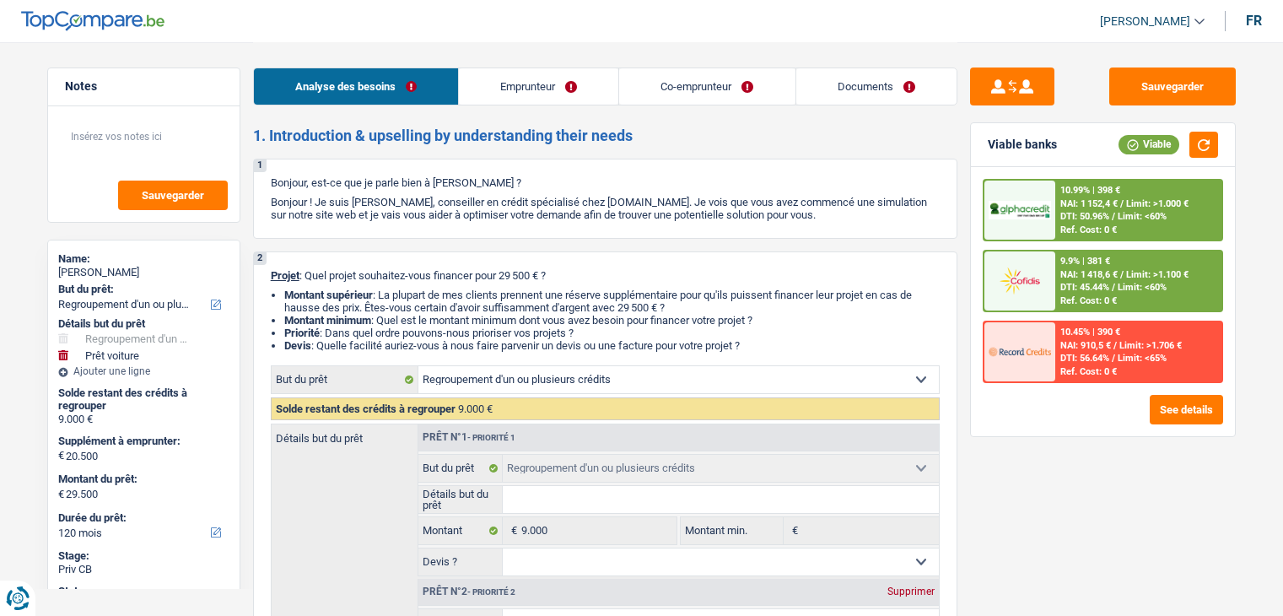
select select "refinancing"
select select "car"
select select "120"
select select "refinancing"
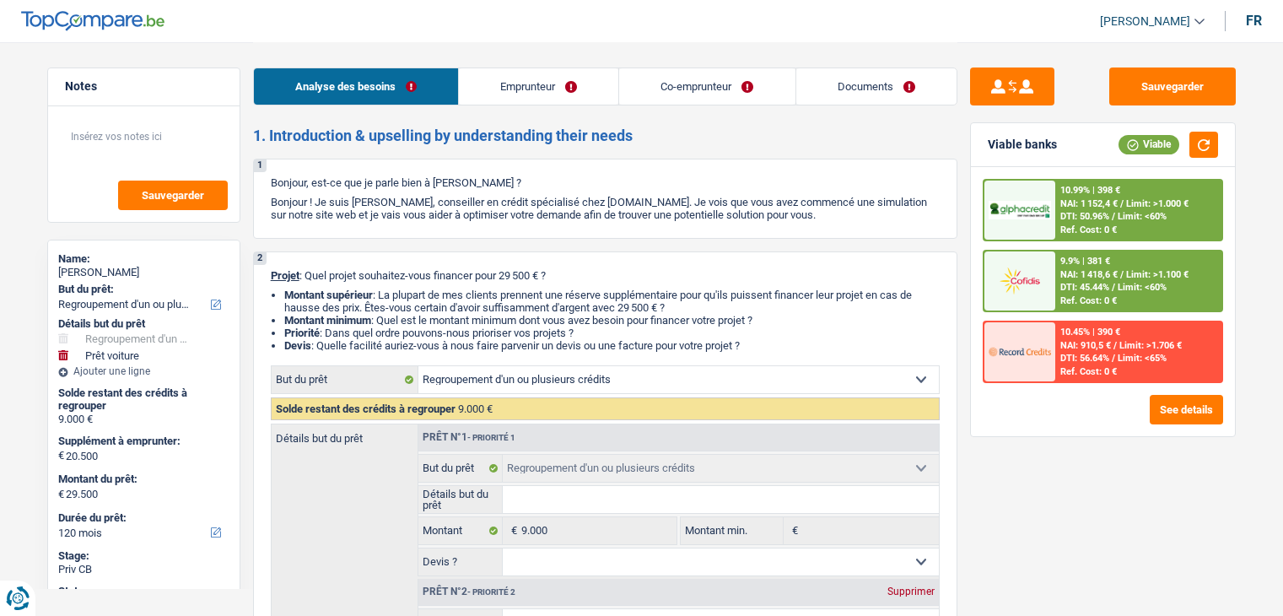
select select "refinancing"
select select "car"
select select "yes"
select select "120"
select select "mutuality"
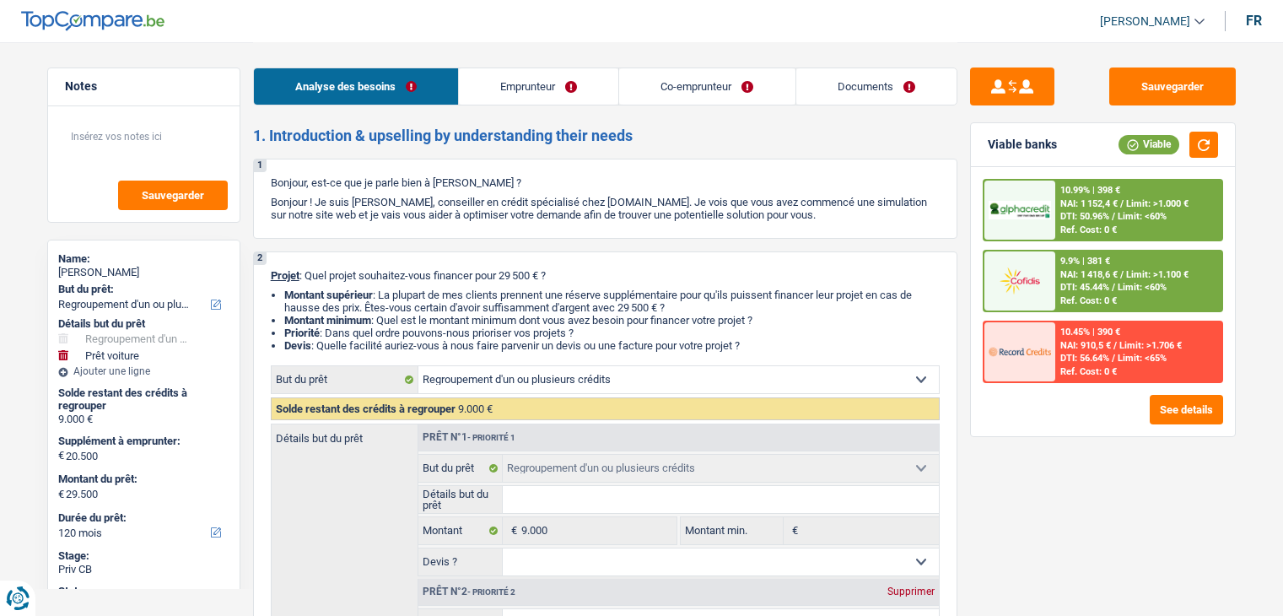
select select "unemployed"
select select "familyAllowances"
select select "mutualityIndemnity"
select select "unemployment"
select select "ownerWithMortgage"
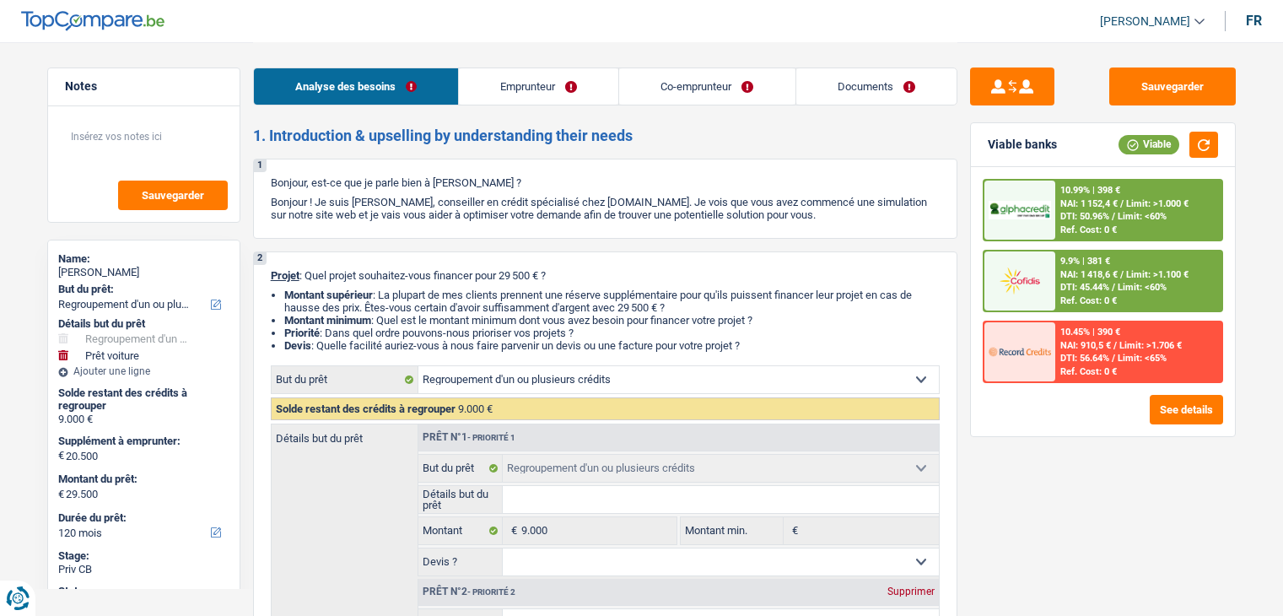
select select "mortgage"
select select "360"
select select "cardOrCredit"
select select "refinancing"
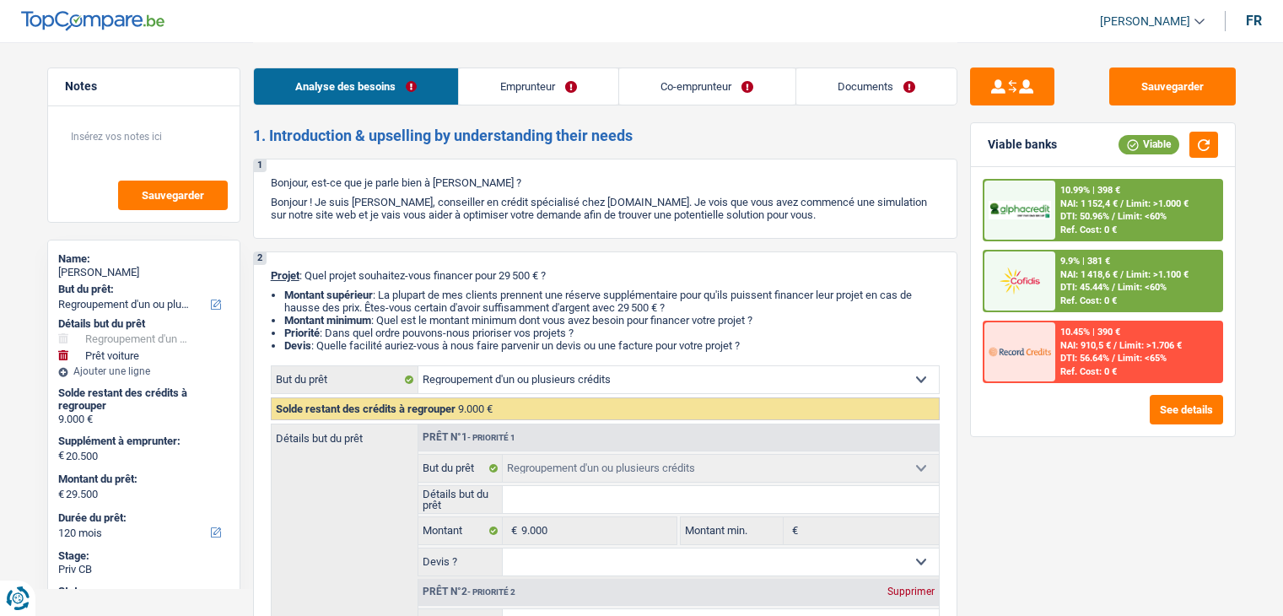
select select "refinancing"
select select "car"
select select "yes"
select select "120"
click at [891, 108] on div "Analyse des besoins Emprunteur Co-emprunteur Documents" at bounding box center [605, 78] width 704 height 72
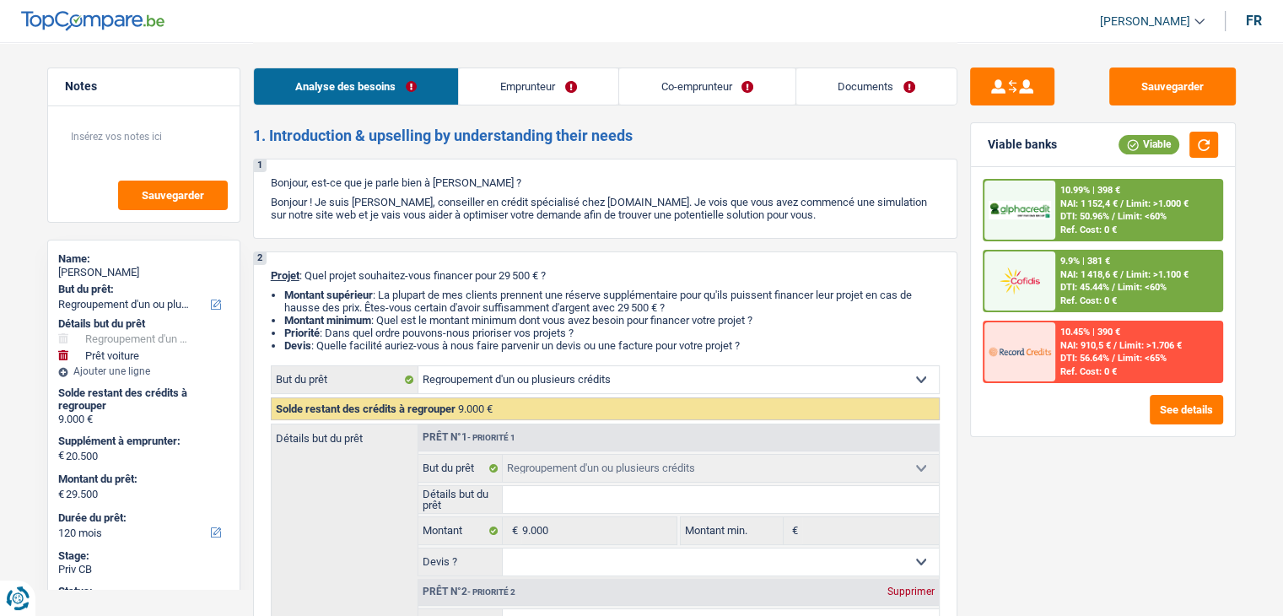
click at [895, 93] on link "Documents" at bounding box center [876, 86] width 160 height 36
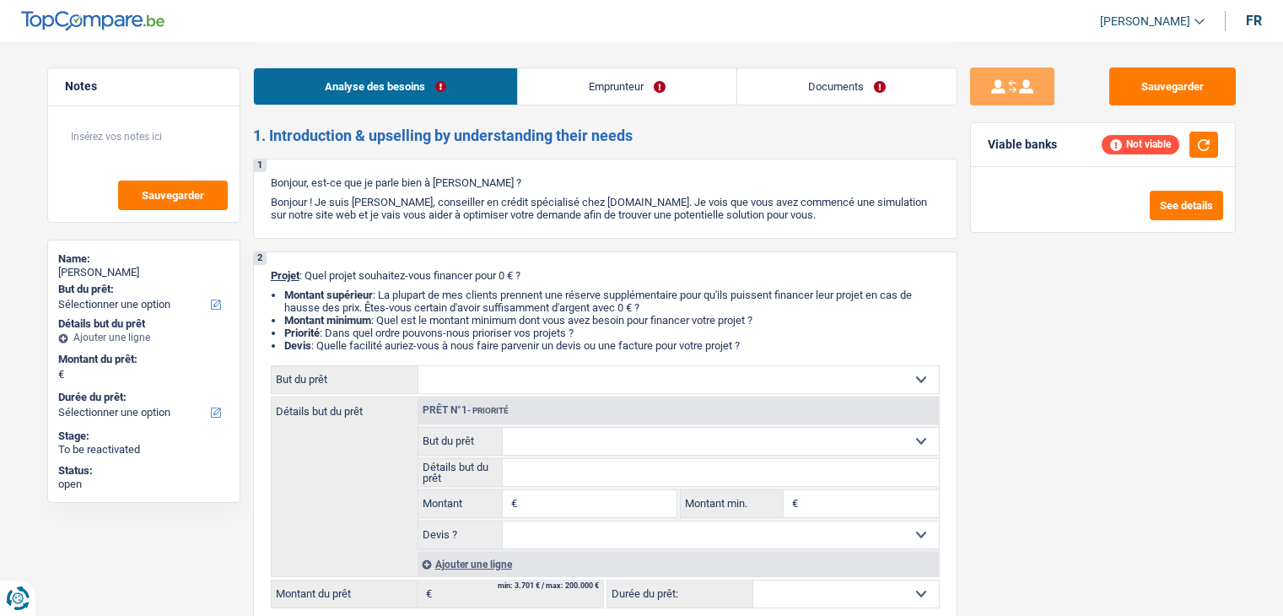
select select "privateEmployee"
select select "mealVouchers"
select select "netSalary"
select select "ownerWithoutMortgage"
select select "carLoan"
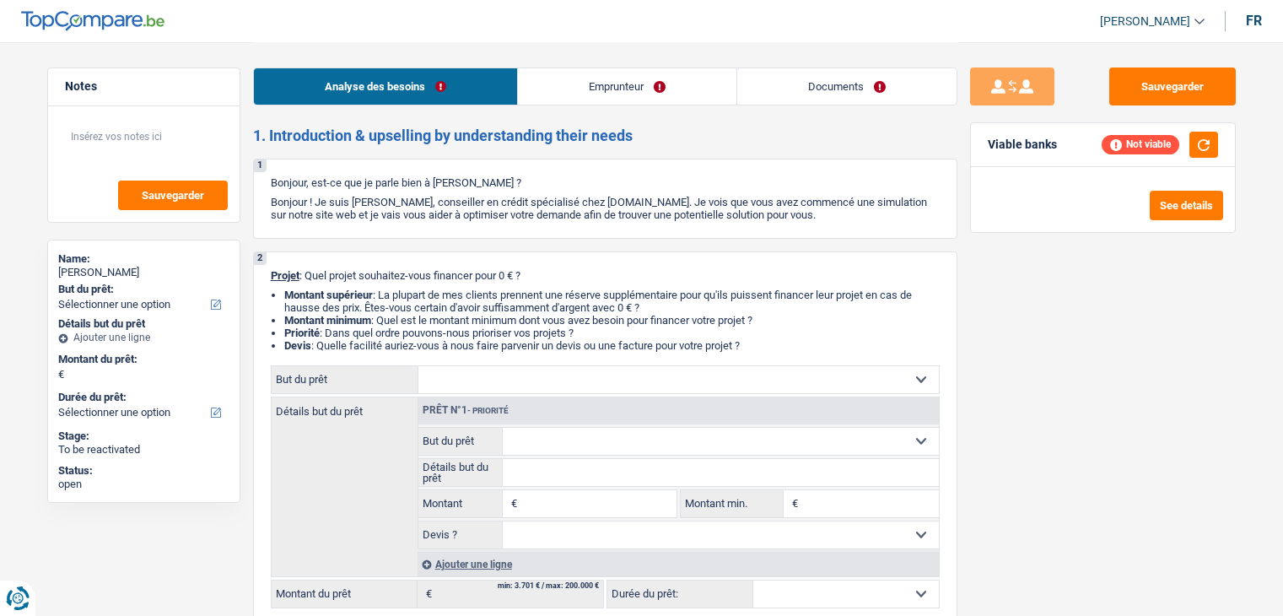
select select "24"
select select "cardOrCredit"
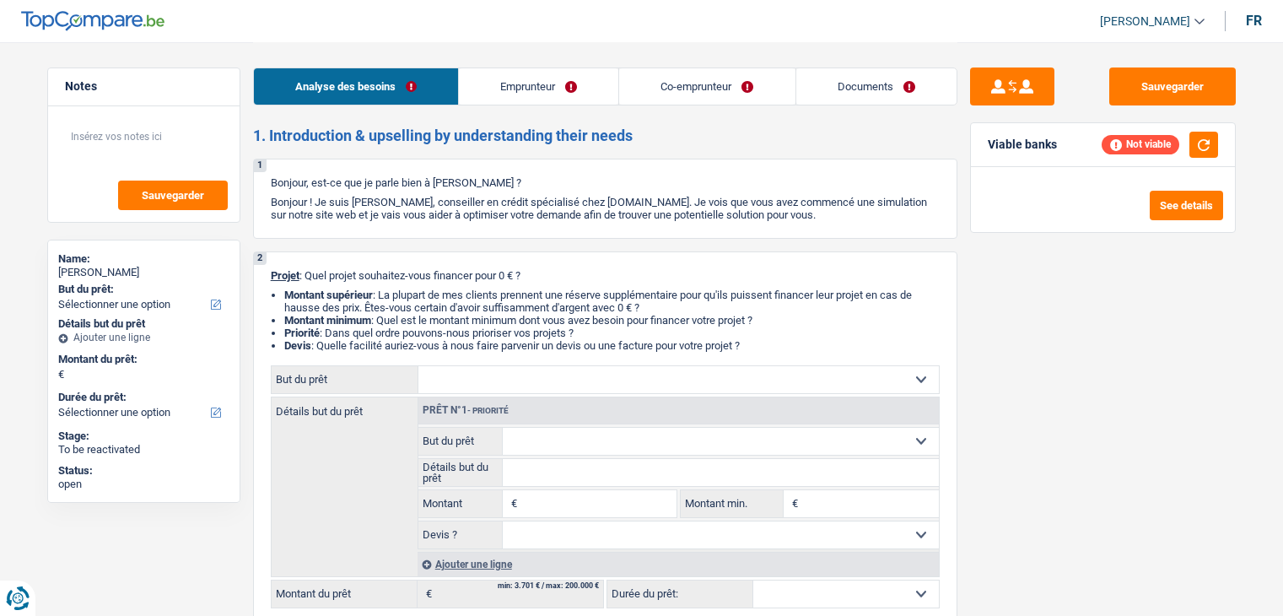
select select "independent"
select select "privateEmployee"
select select "netSalary"
select select "mealVouchers"
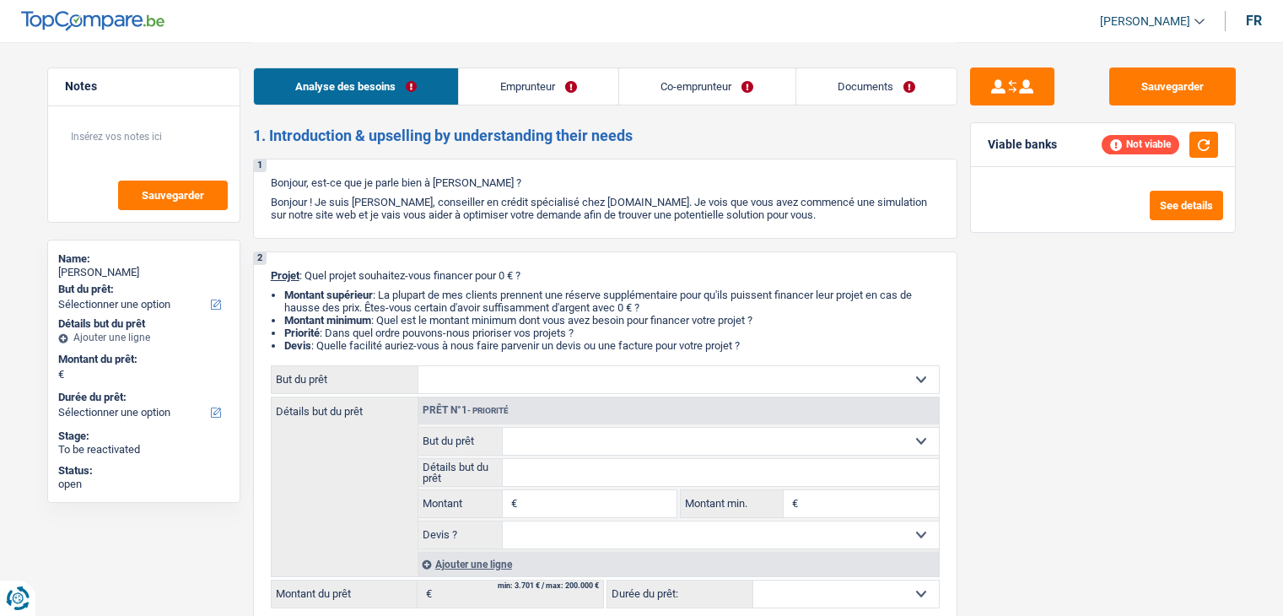
select select "familyAllowances"
select select "rents"
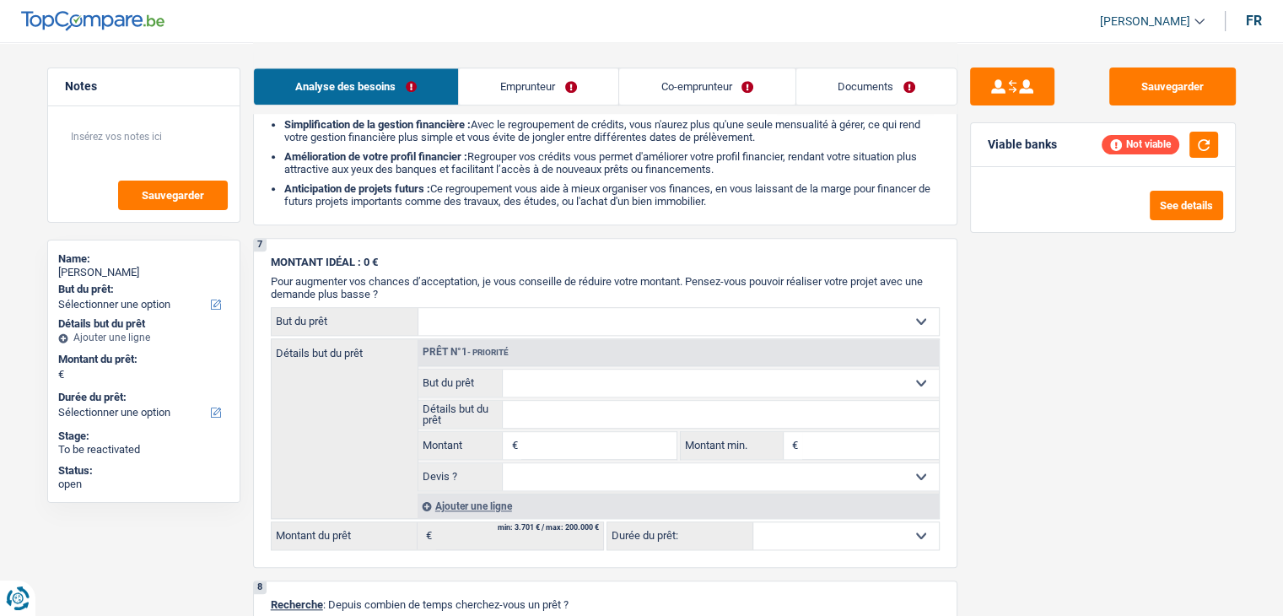
scroll to position [1687, 0]
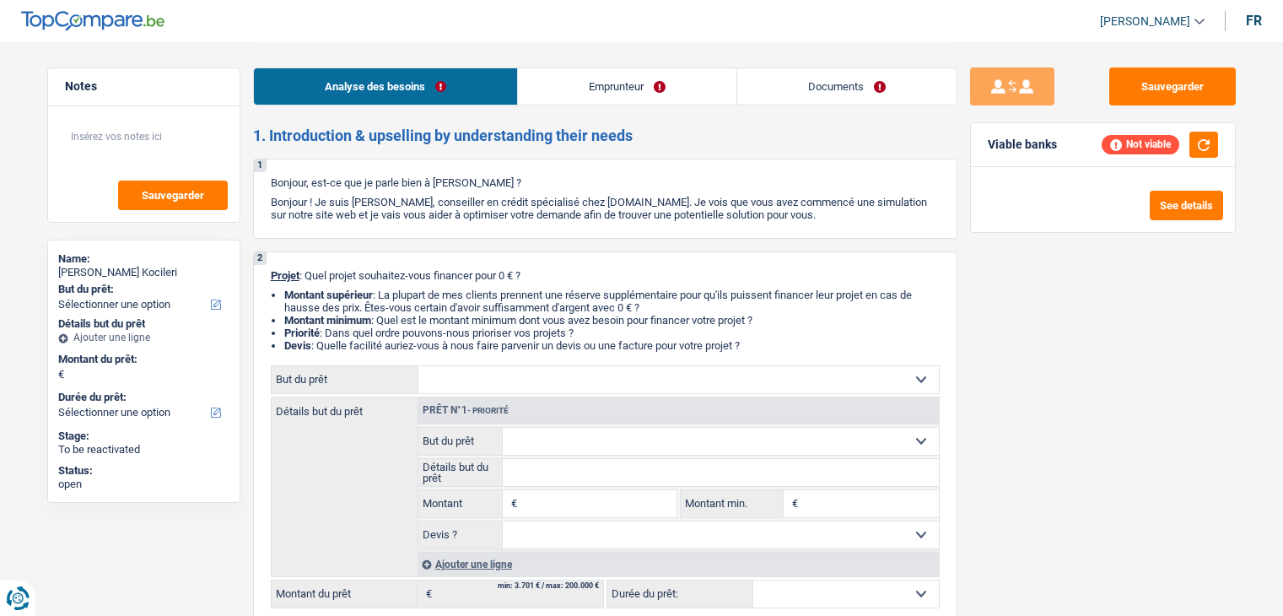
select select "publicEmployee"
select select "familyAllowances"
select select "netSalary"
select select "mealVouchers"
select select "ownerWithMortgage"
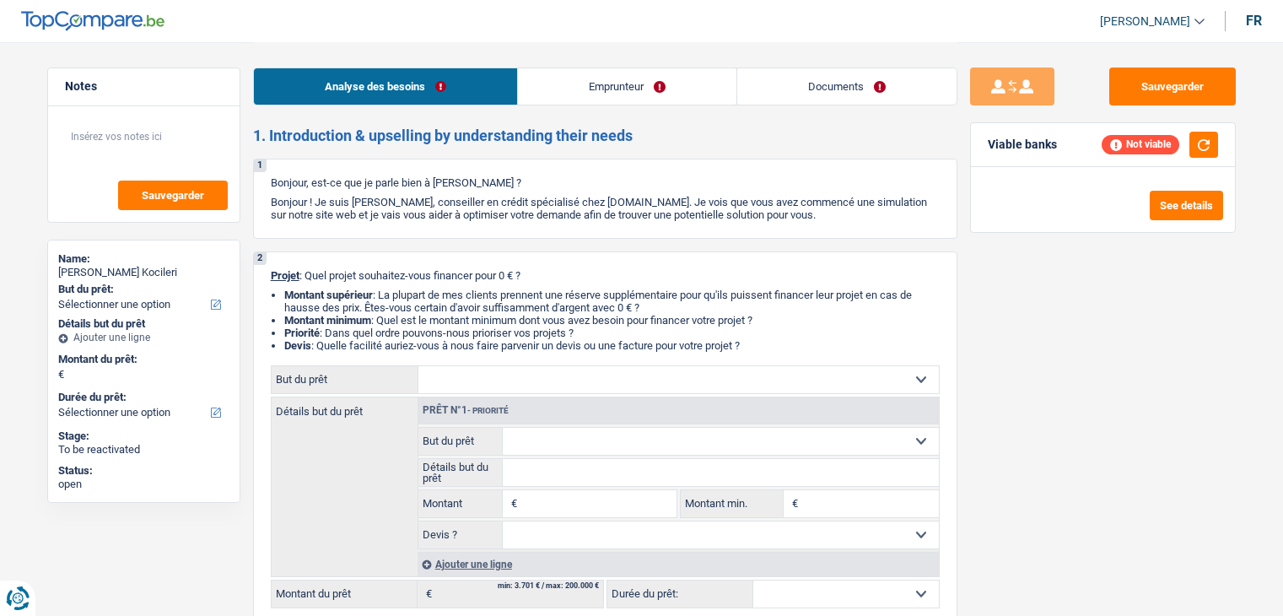
select select "cardOrCredit"
select select "personalLoan"
select select "loanRepayment"
select select "48"
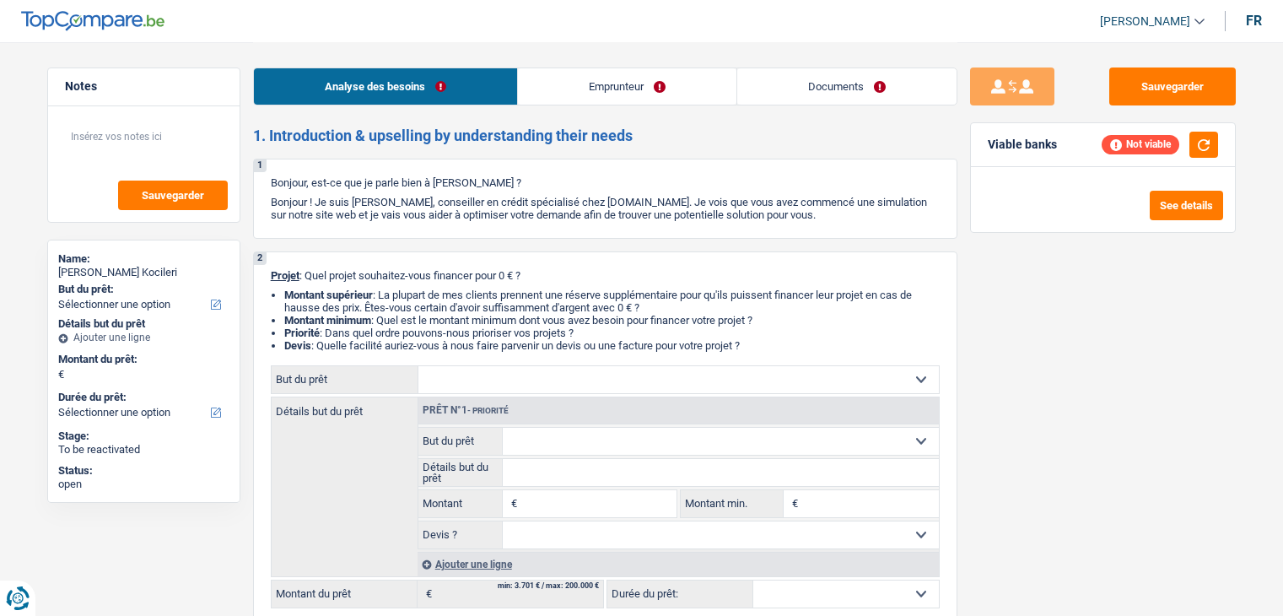
select select "mortgage"
select select "300"
select select "carLoan"
select select "60"
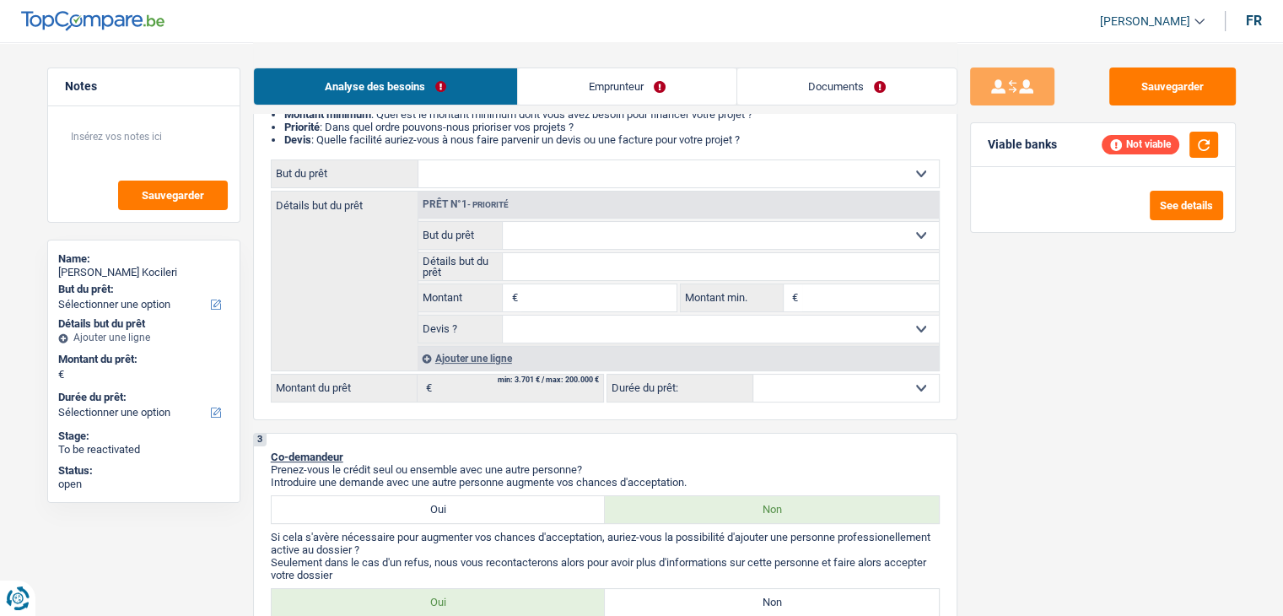
scroll to position [506, 0]
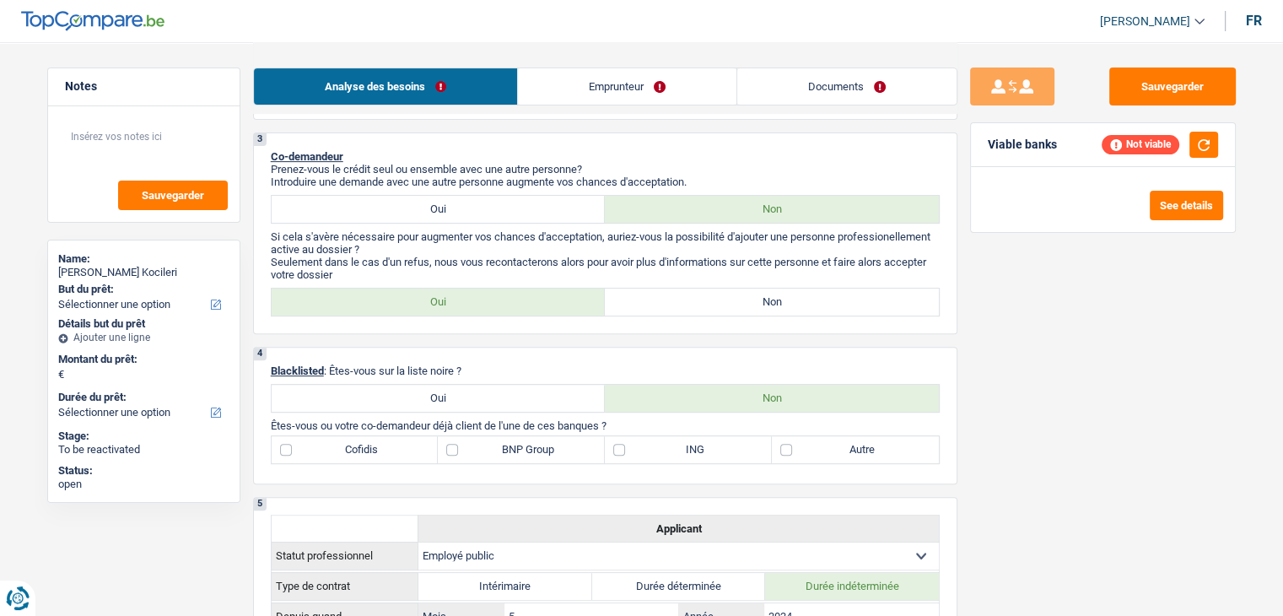
click at [665, 100] on link "Emprunteur" at bounding box center [627, 86] width 218 height 36
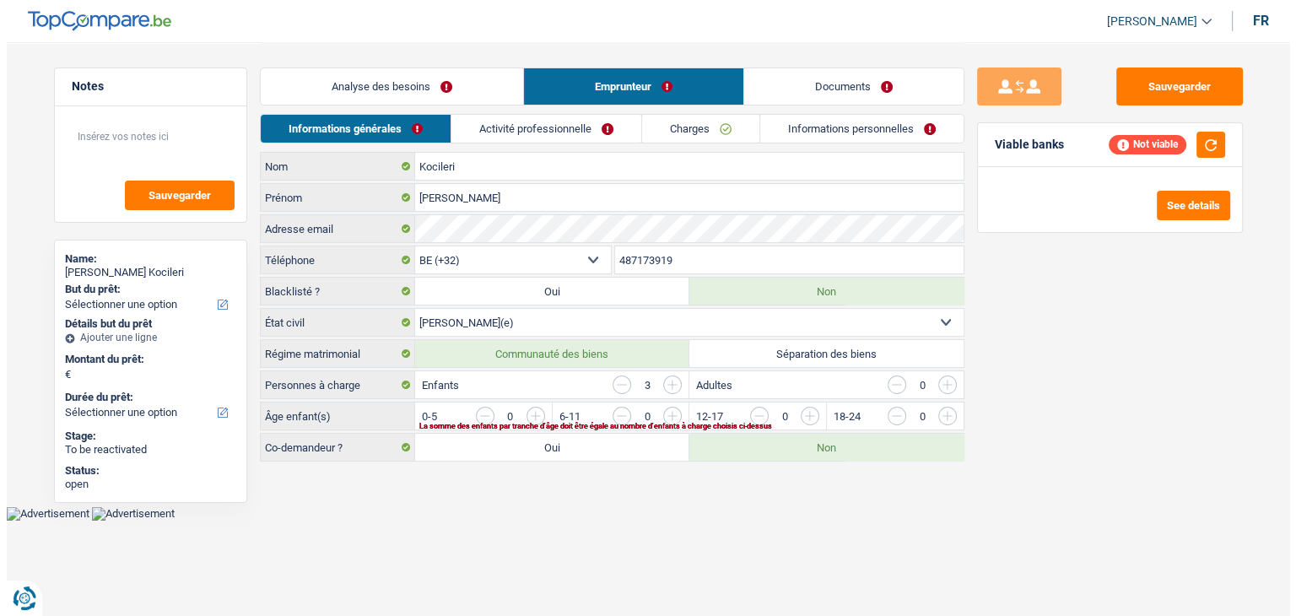
scroll to position [0, 0]
click at [552, 132] on link "Activité professionnelle" at bounding box center [545, 129] width 190 height 28
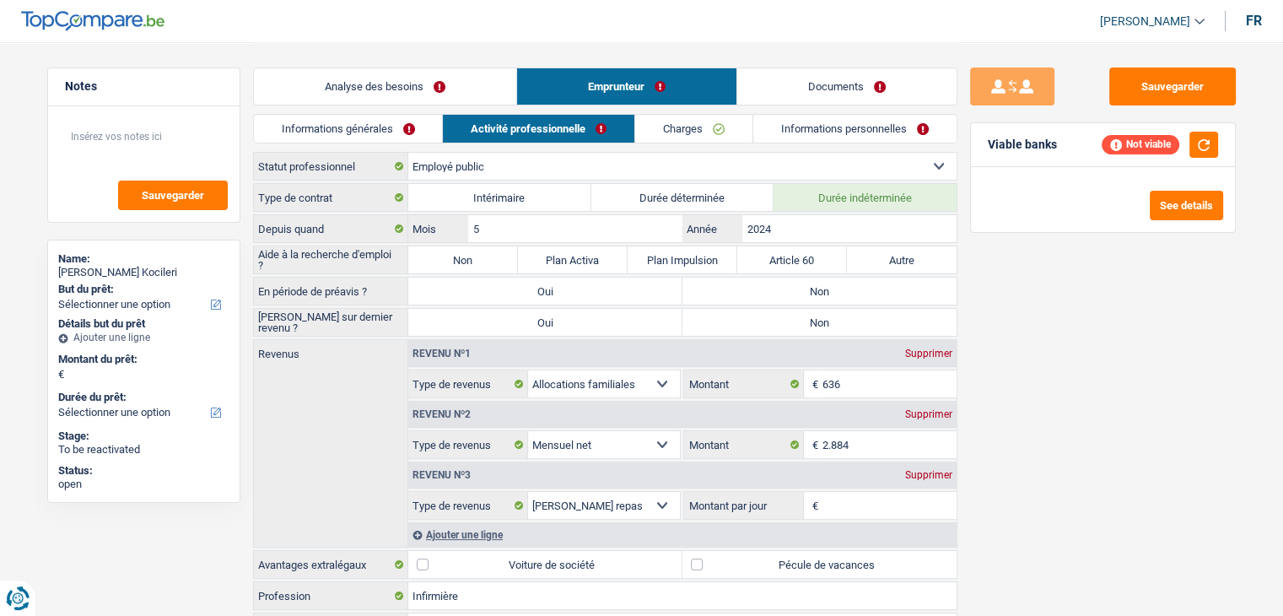
click at [716, 126] on link "Charges" at bounding box center [693, 129] width 117 height 28
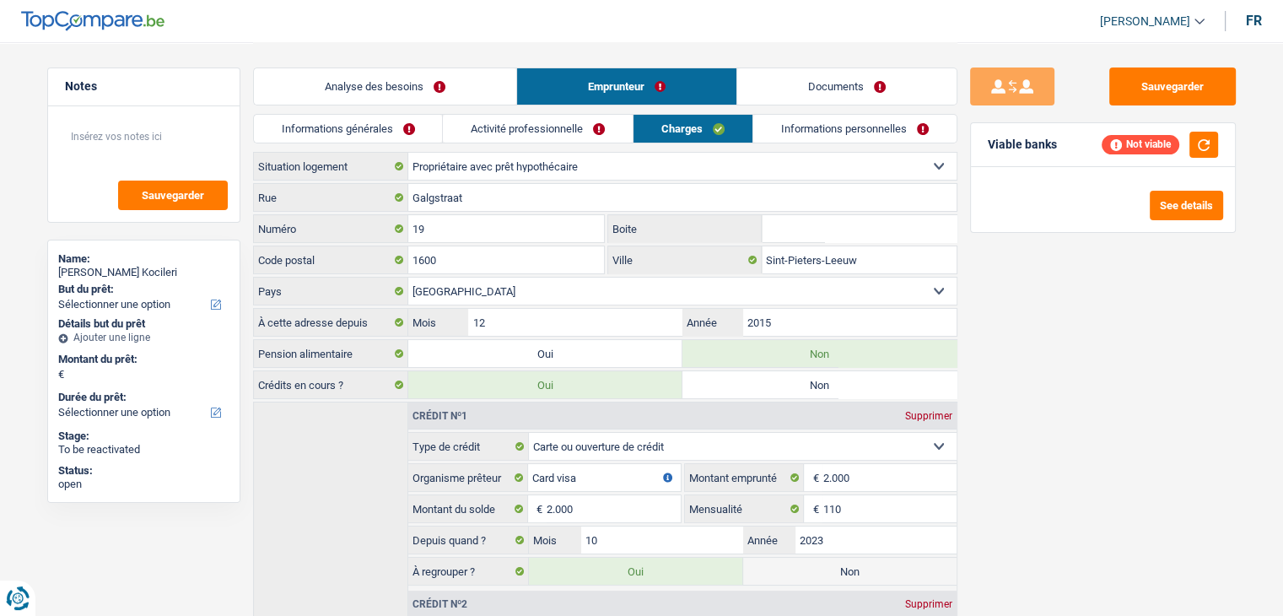
click at [854, 124] on link "Informations personnelles" at bounding box center [854, 129] width 203 height 28
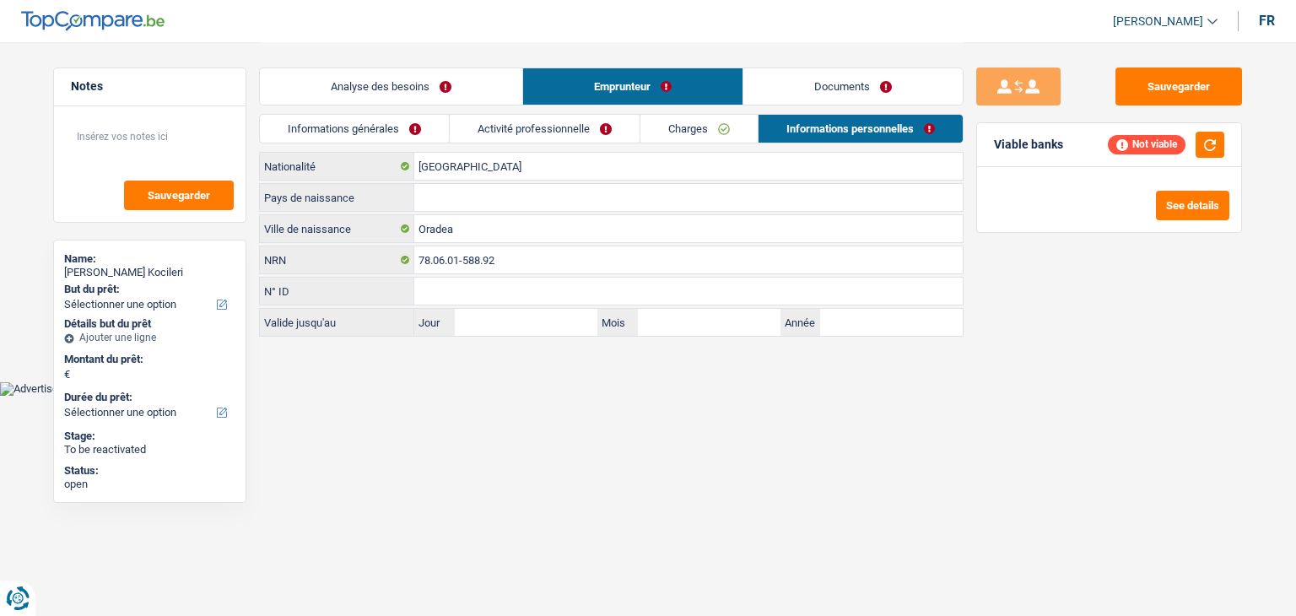
click at [378, 122] on link "Informations générales" at bounding box center [354, 129] width 189 height 28
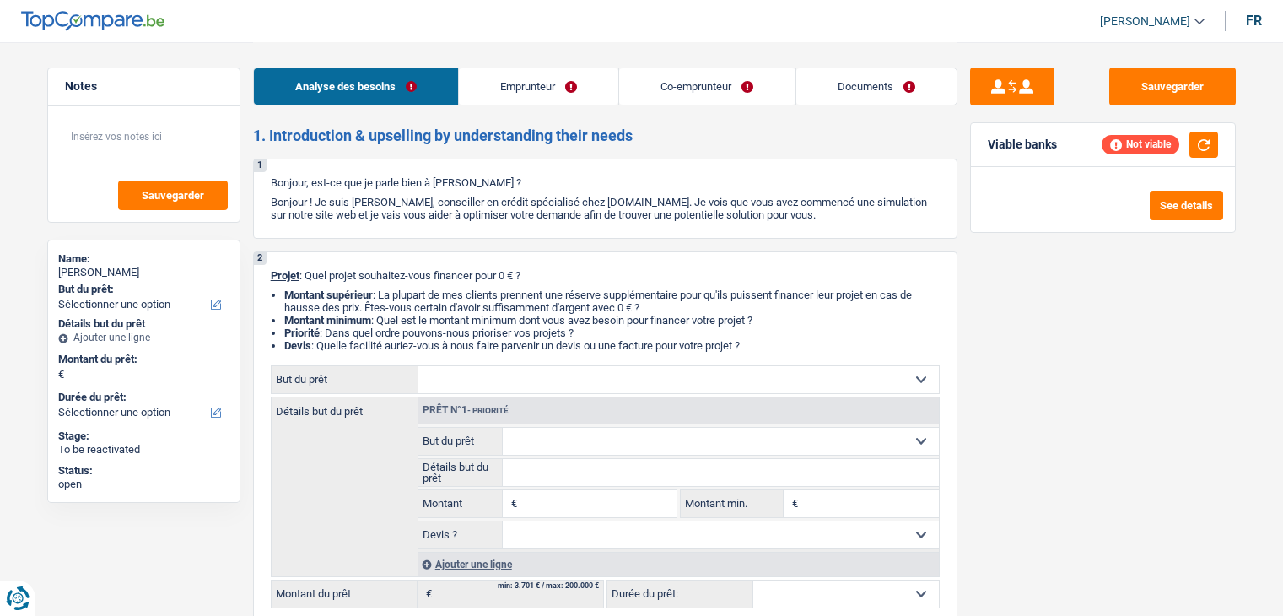
select select "mutuality"
select select "worker"
select select "mutualityIndemnity"
select select "netSalary"
select select "rents"
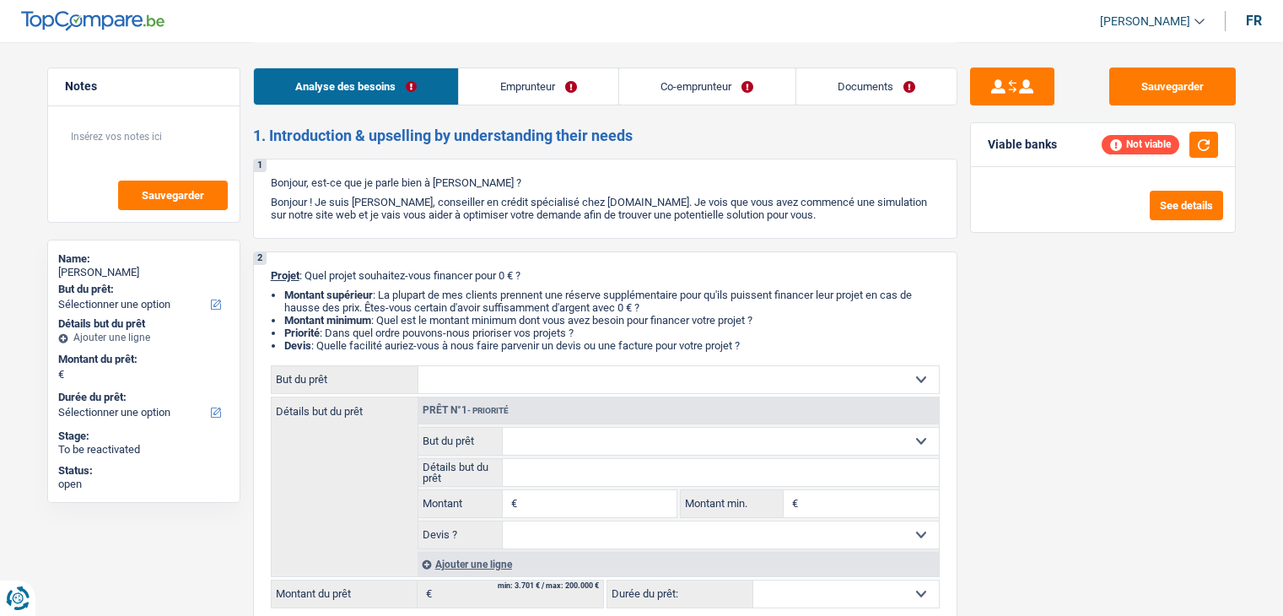
select select "carLoan"
select select "60"
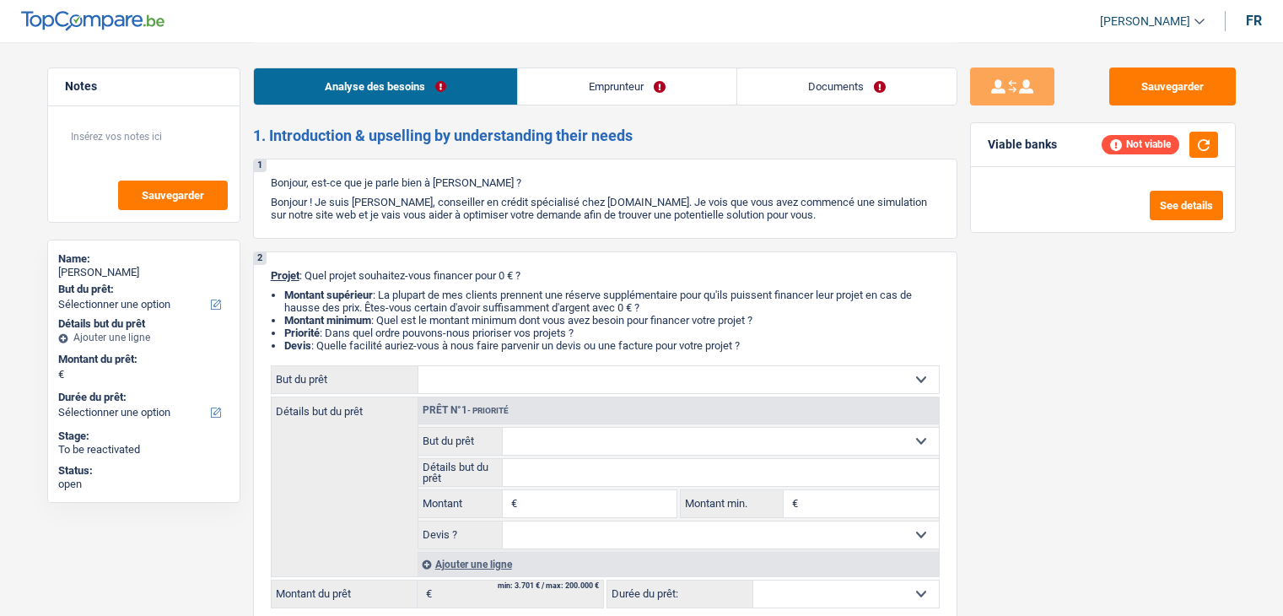
select select "privateEmployee"
select select "familyAllowances"
select select "netSalary"
select select "mealVouchers"
select select "liveWithParents"
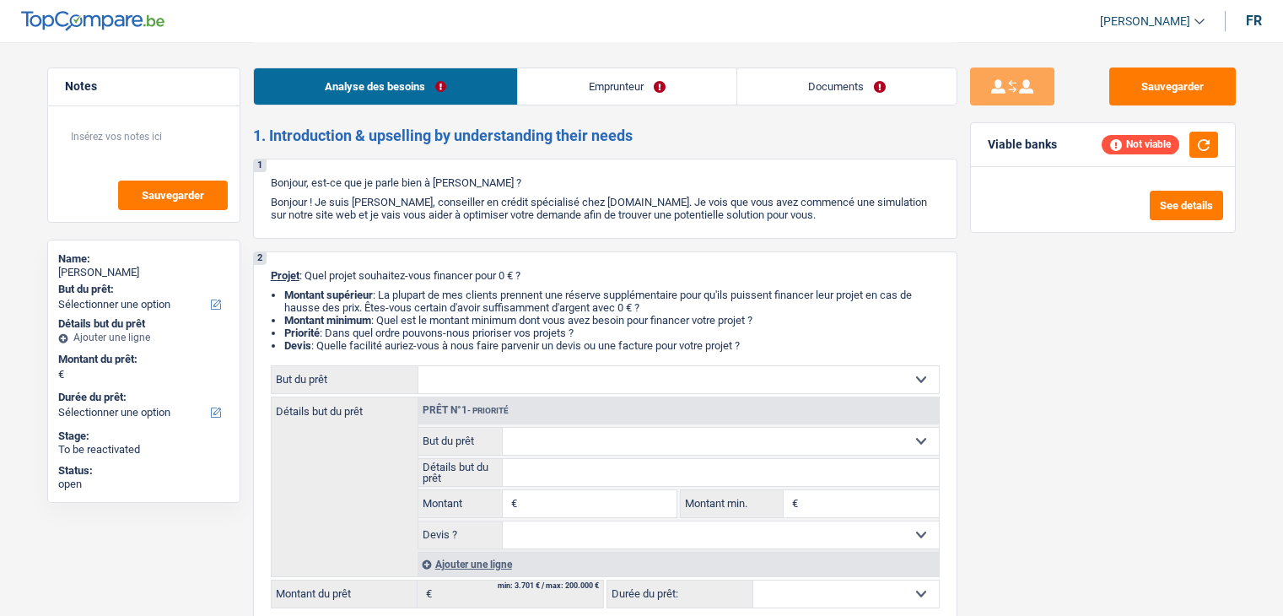
select select "personalLoan"
select select "smallWorks"
select select "84"
select select "personalLoan"
select select "legalFees"
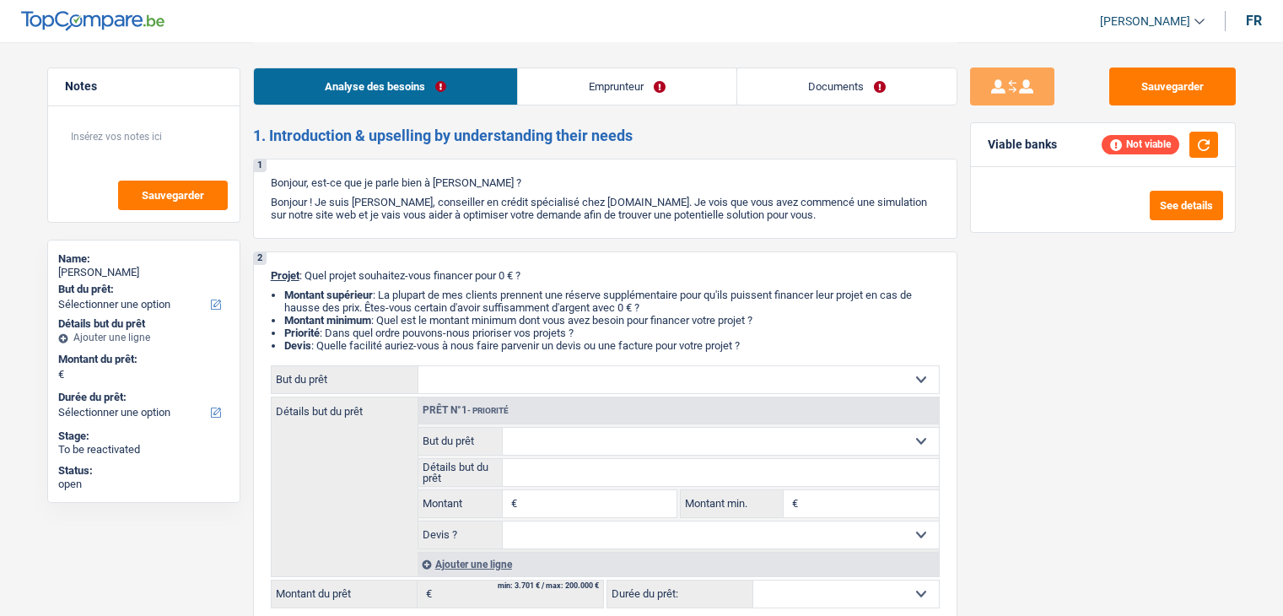
select select "42"
select select "cardOrCredit"
select select "publicEmployee"
select select "netSalary"
select select "mealVouchers"
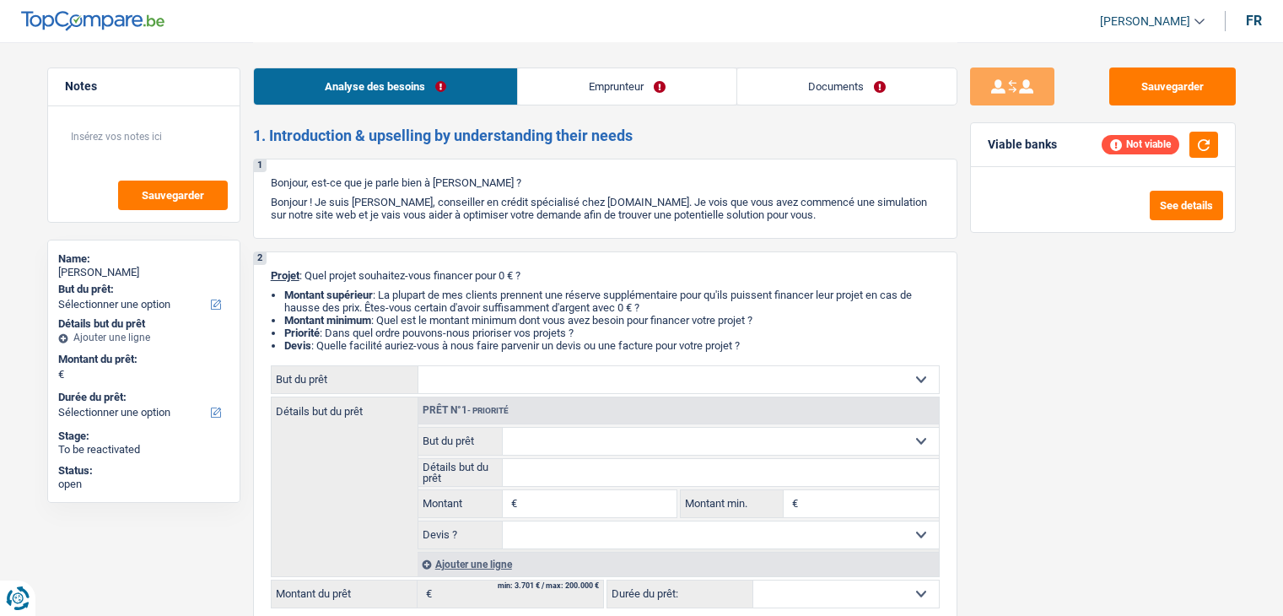
select select "rentalIncome"
select select "ownerWithMortgage"
select select "mortgage"
select select "300"
select select "personalLoan"
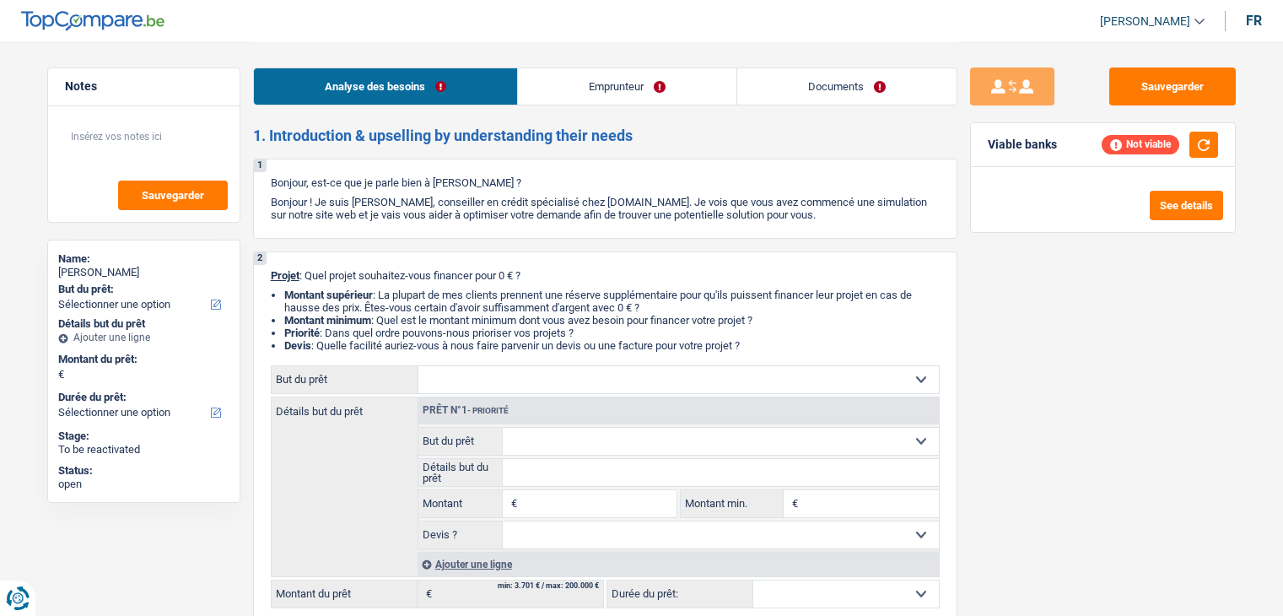
select select "smallWorks"
select select "120"
select select "mortgage"
select select "240"
select select "carLoan"
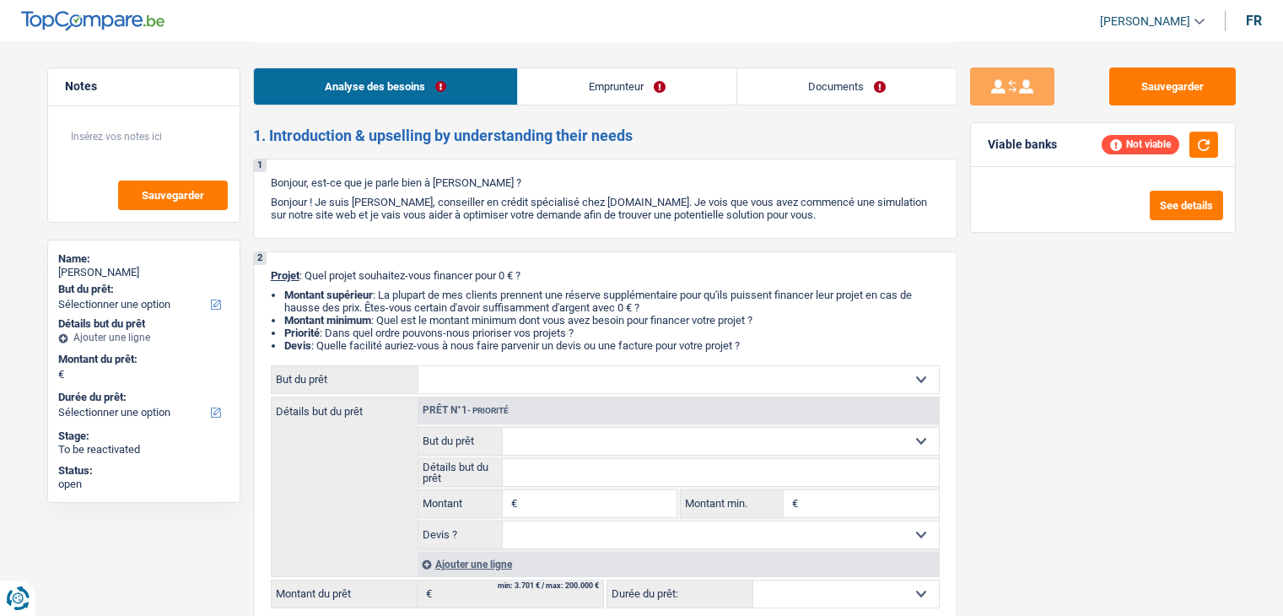
select select "60"
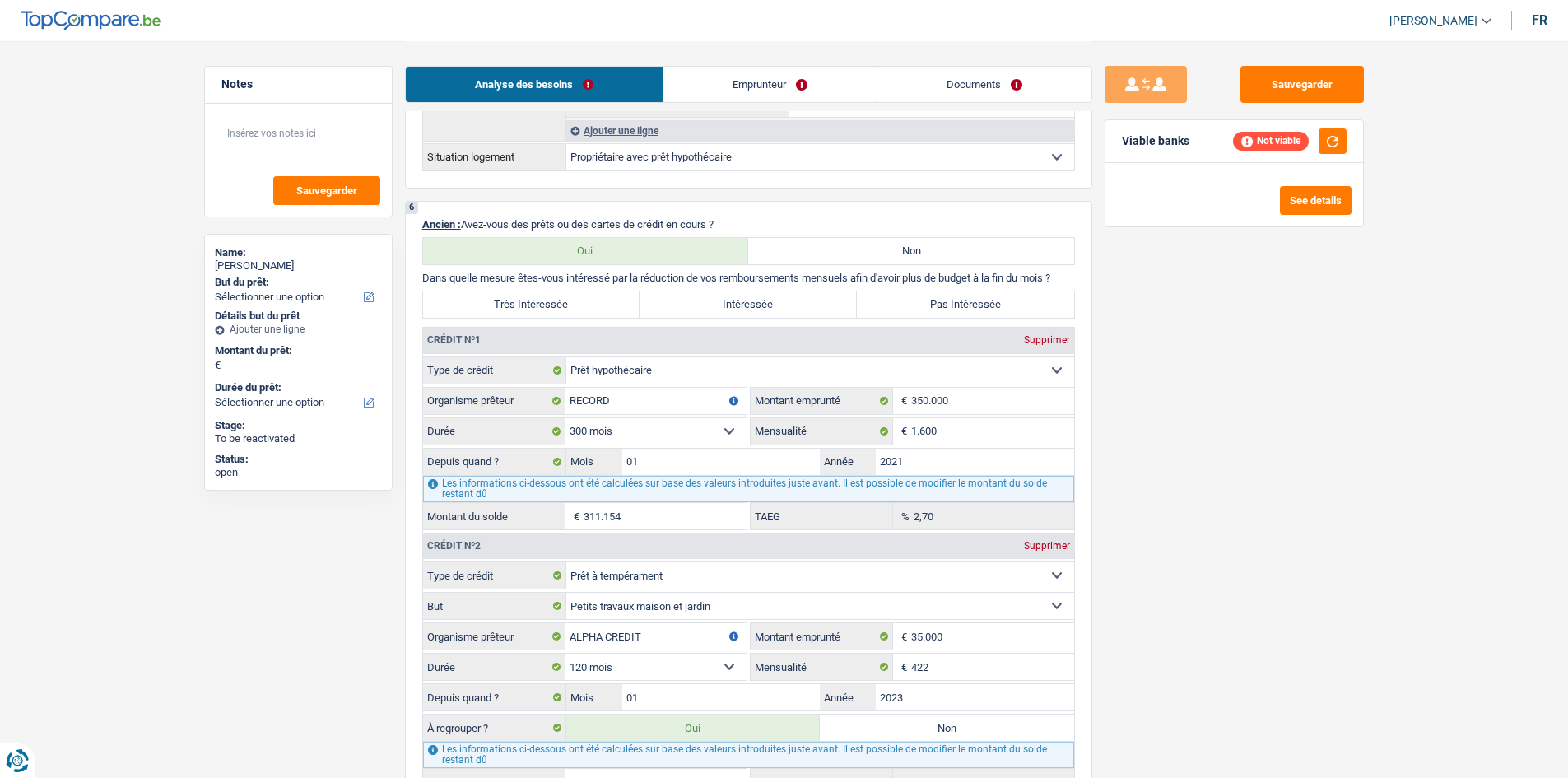
scroll to position [1235, 0]
click at [975, 427] on input "1.600" at bounding box center [992, 430] width 163 height 26
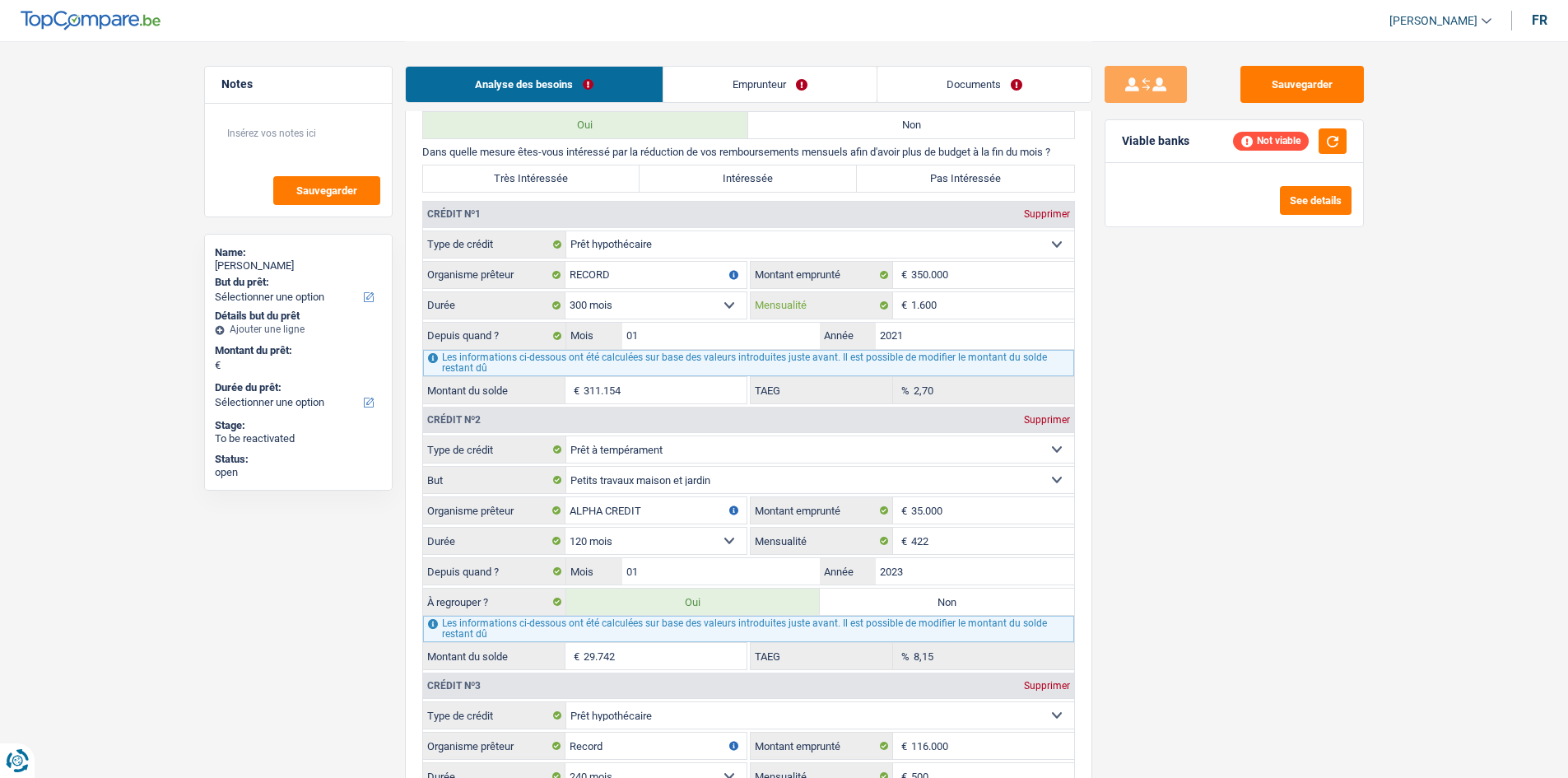
scroll to position [1400, 0]
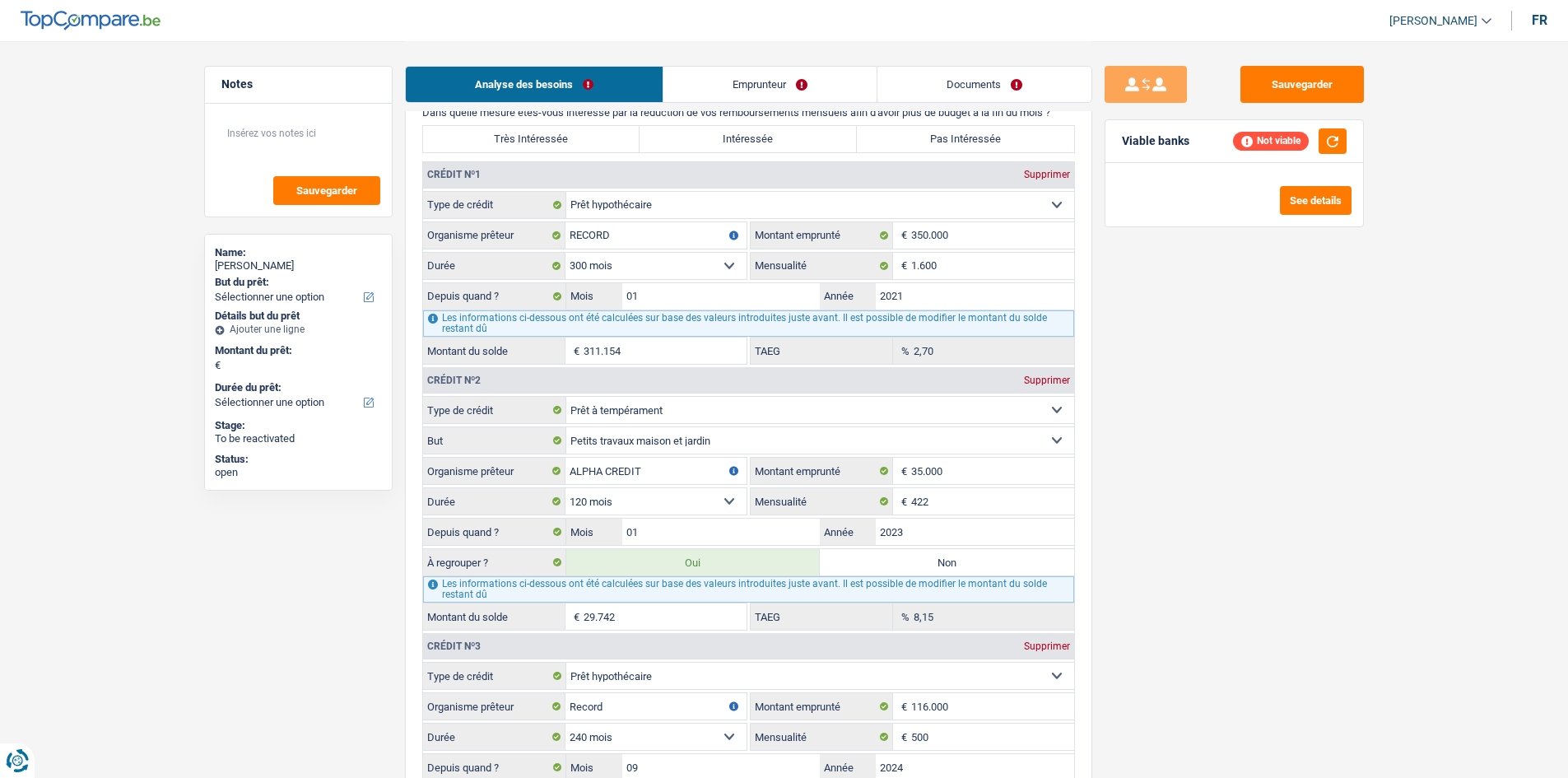
drag, startPoint x: 728, startPoint y: 85, endPoint x: 744, endPoint y: 93, distance: 17.9
click at [728, 85] on link "Emprunteur" at bounding box center [770, 84] width 213 height 35
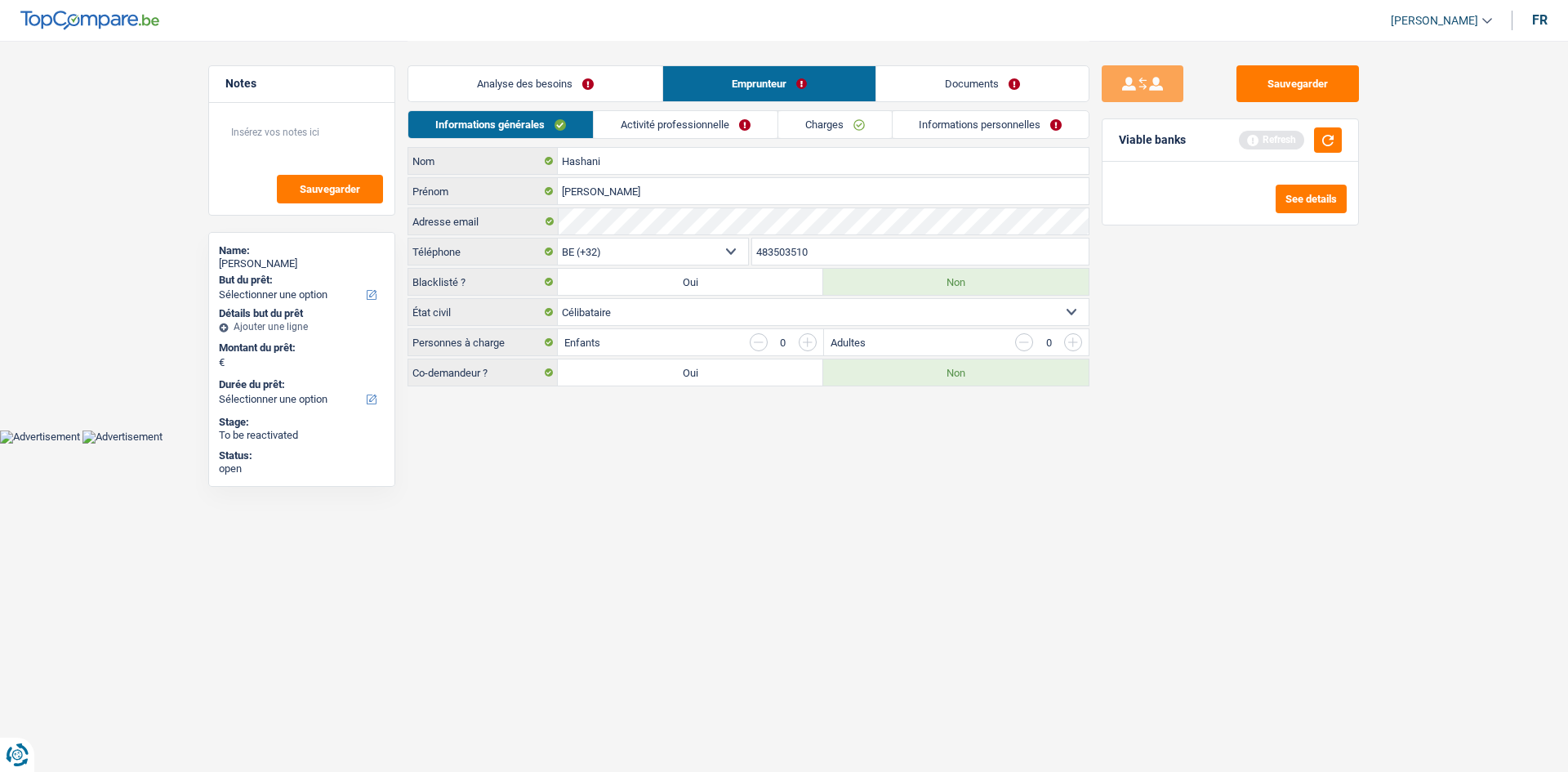
click at [704, 128] on link "Activité professionnelle" at bounding box center [686, 125] width 184 height 27
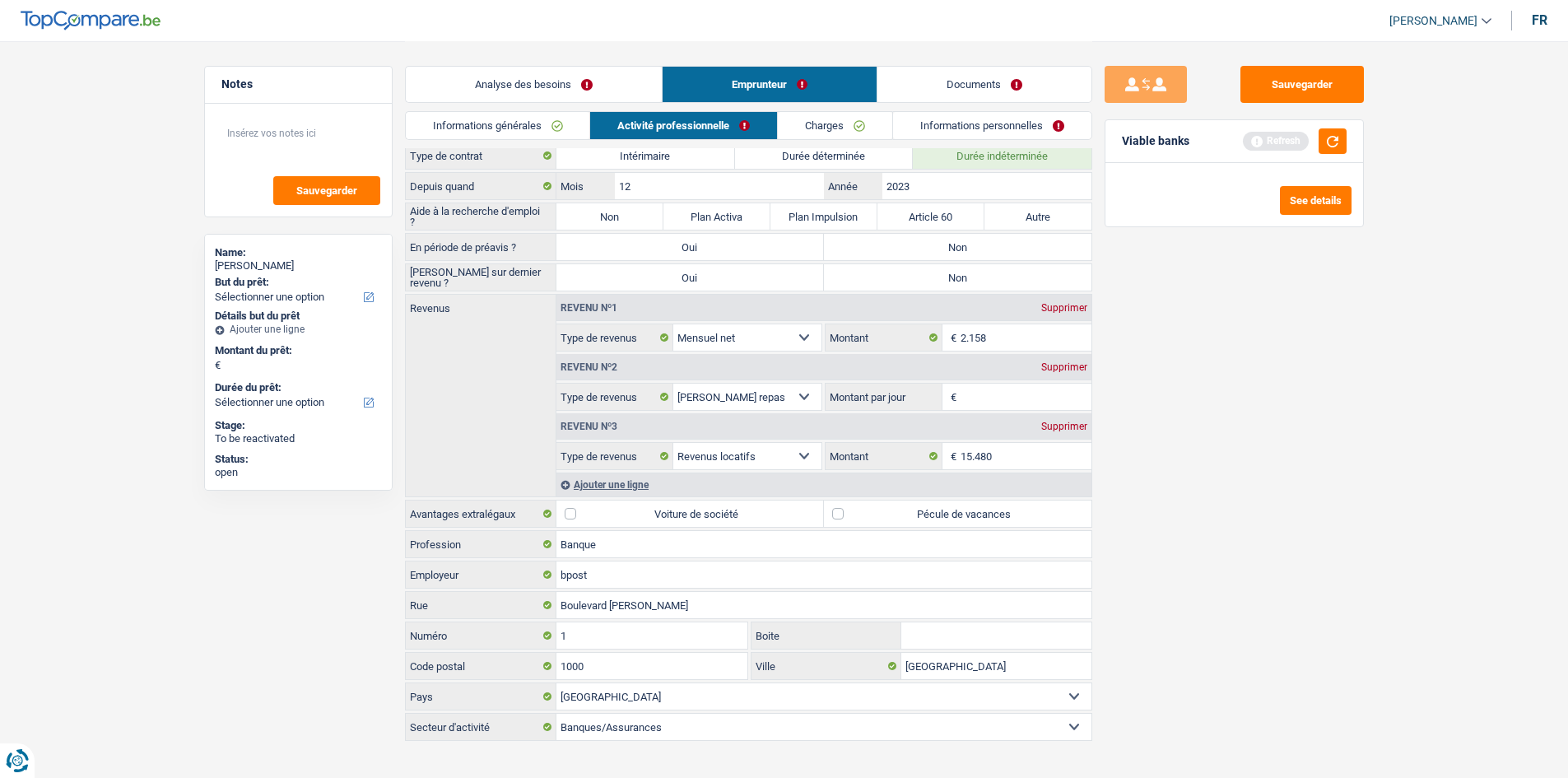
scroll to position [56, 0]
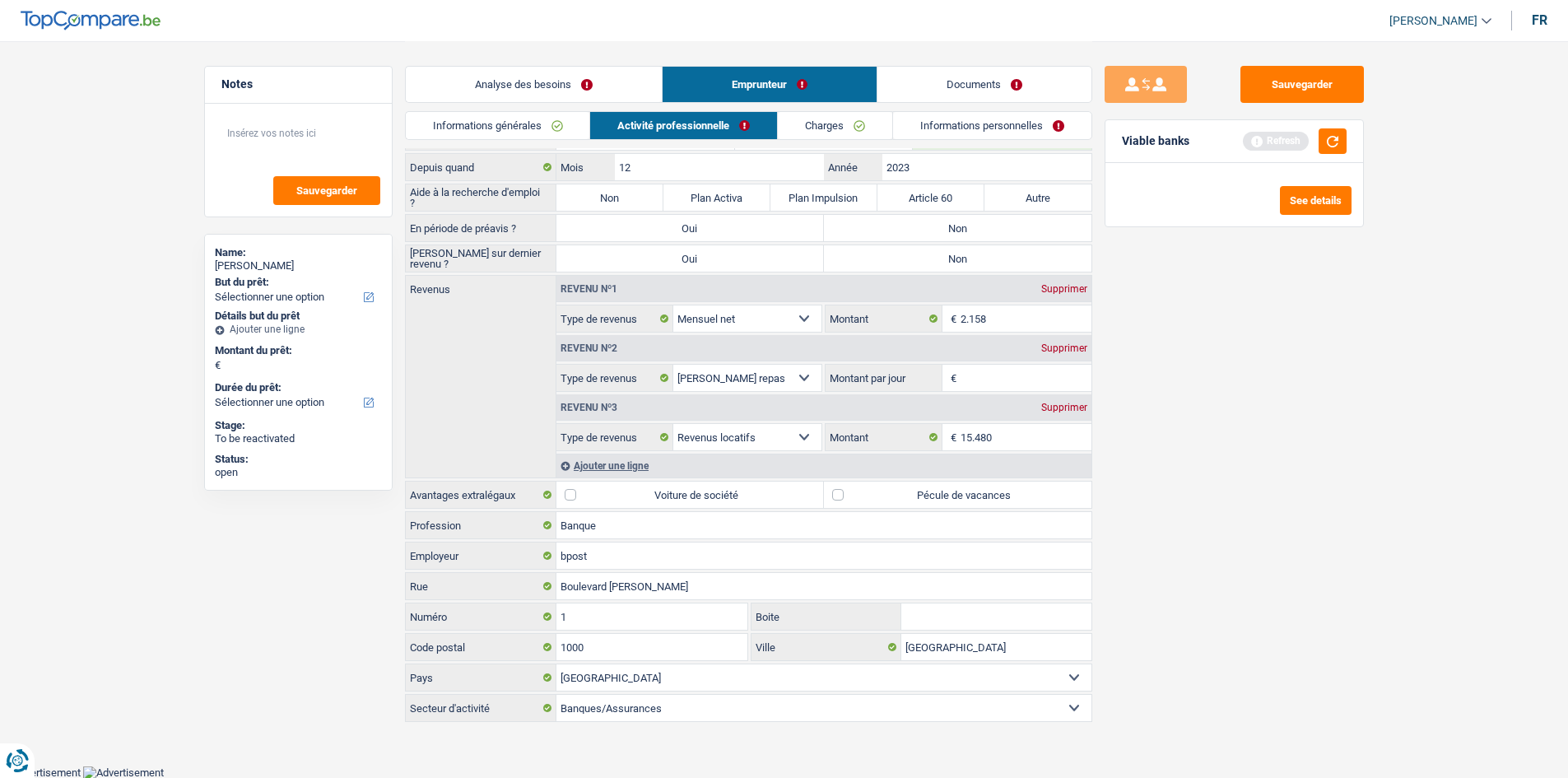
click at [609, 88] on link "Analyse des besoins" at bounding box center [534, 84] width 256 height 35
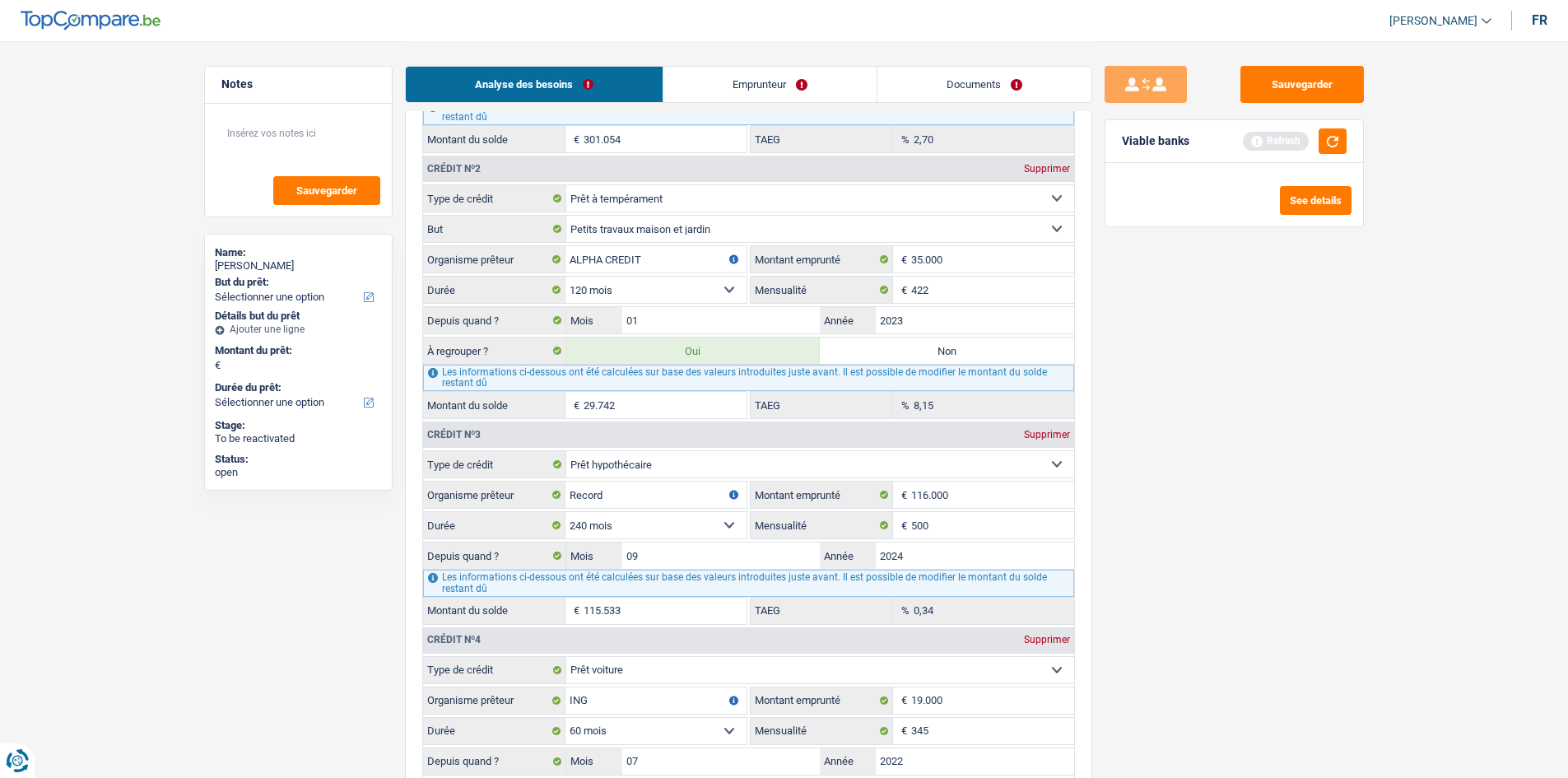
scroll to position [1373, 0]
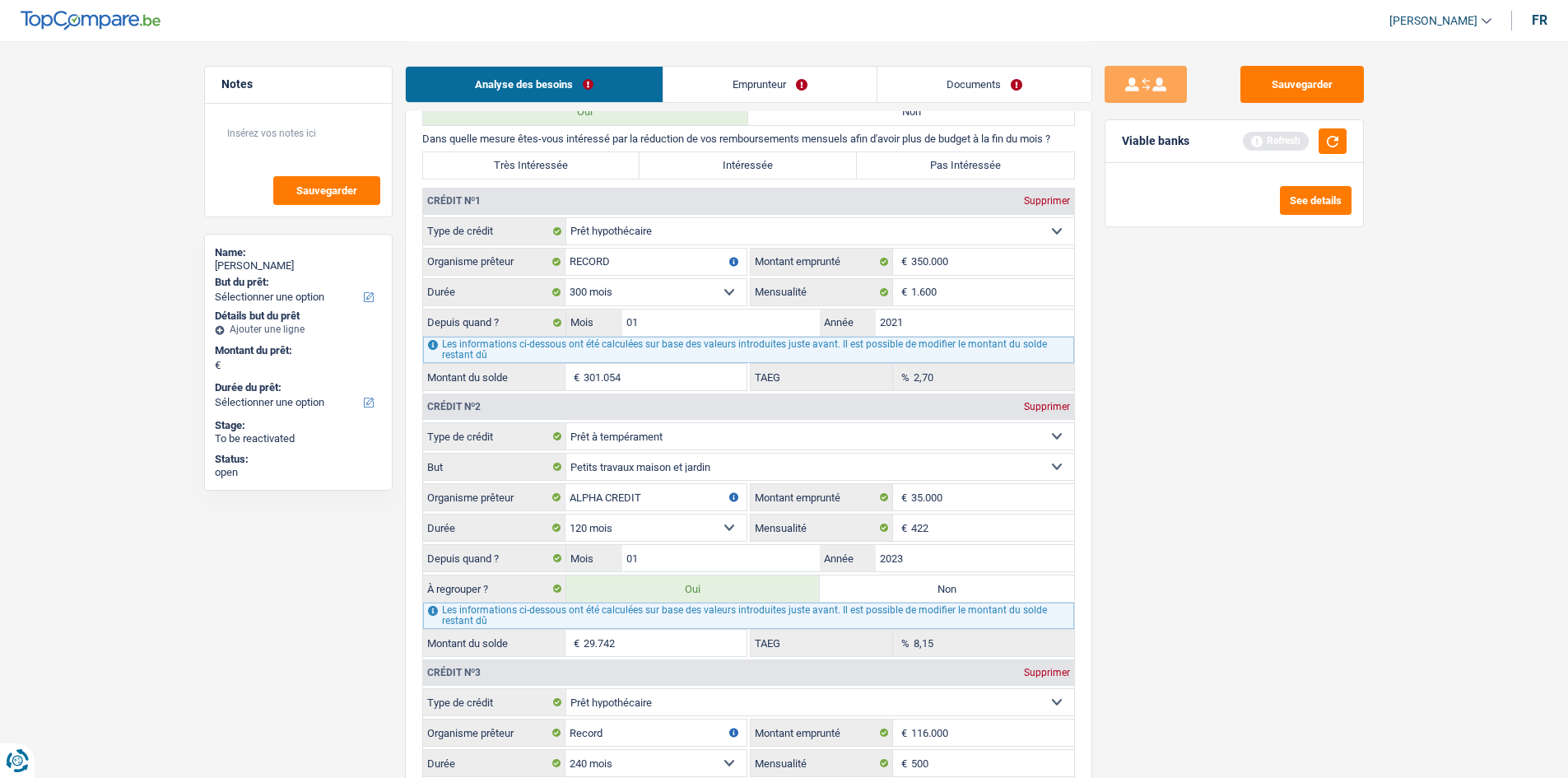
click at [776, 97] on link "Emprunteur" at bounding box center [770, 84] width 213 height 35
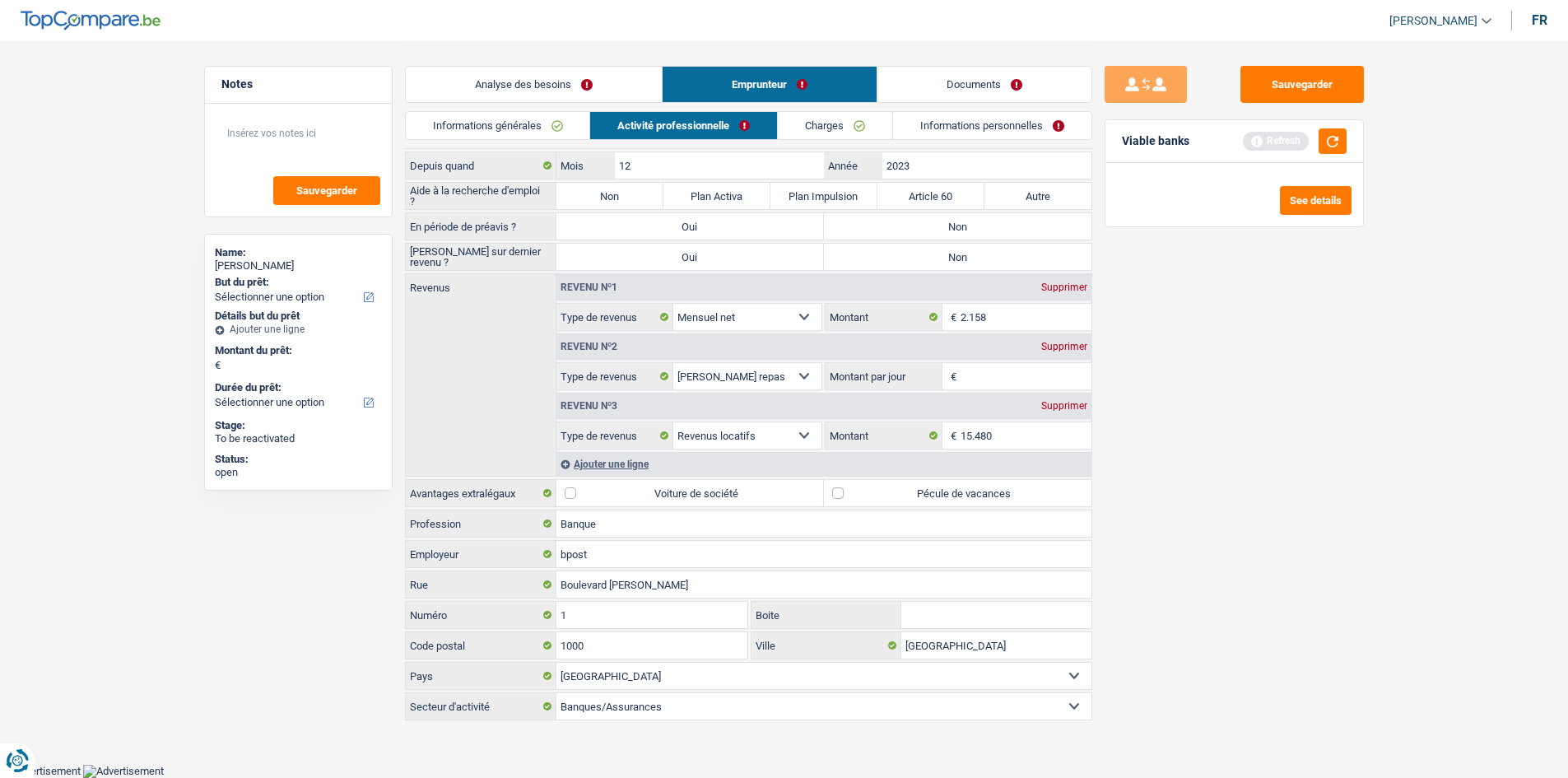
scroll to position [56, 0]
click at [842, 139] on link "Charges" at bounding box center [834, 126] width 114 height 27
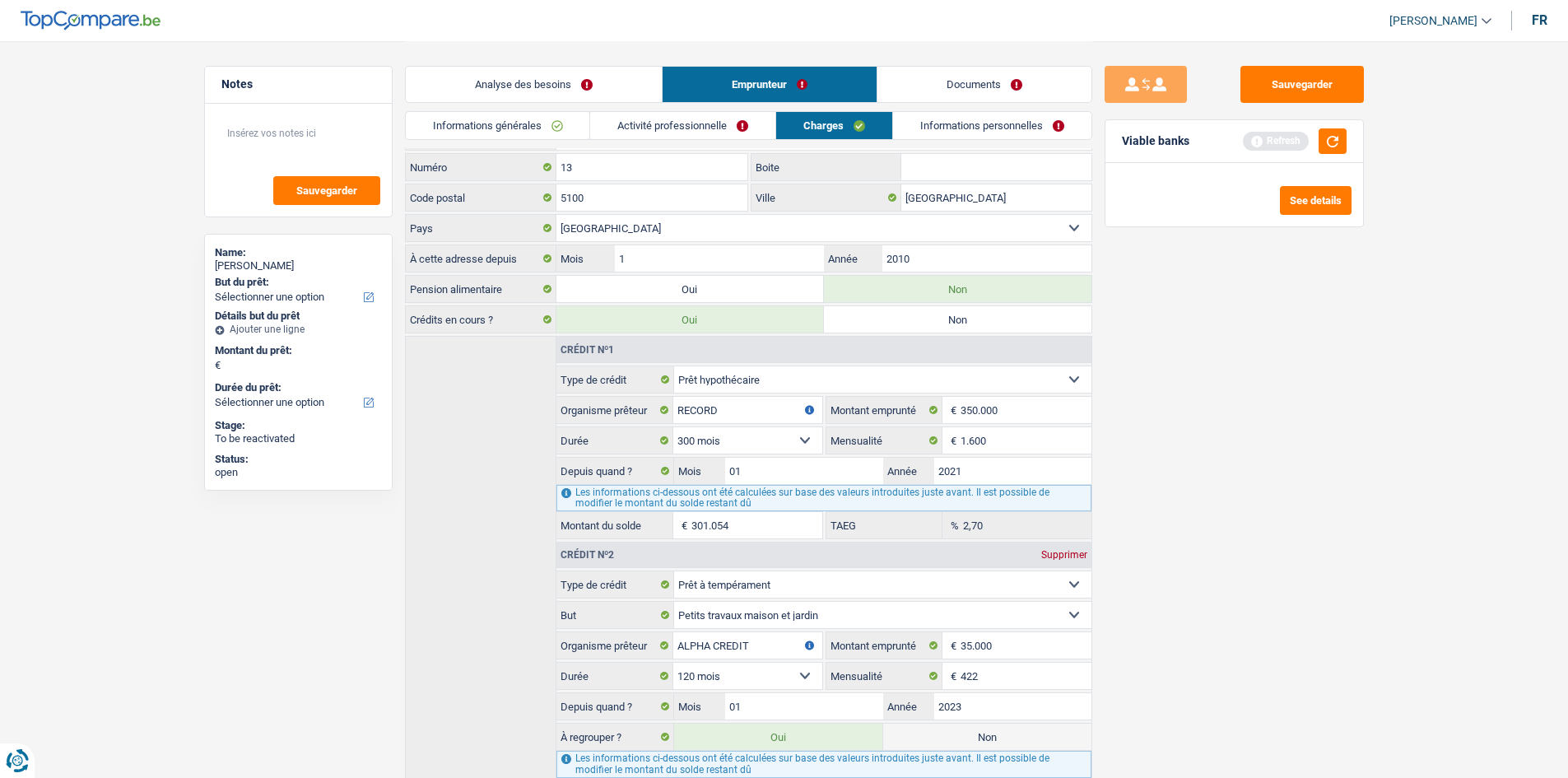
click at [933, 134] on link "Informations personnelles" at bounding box center [991, 126] width 198 height 27
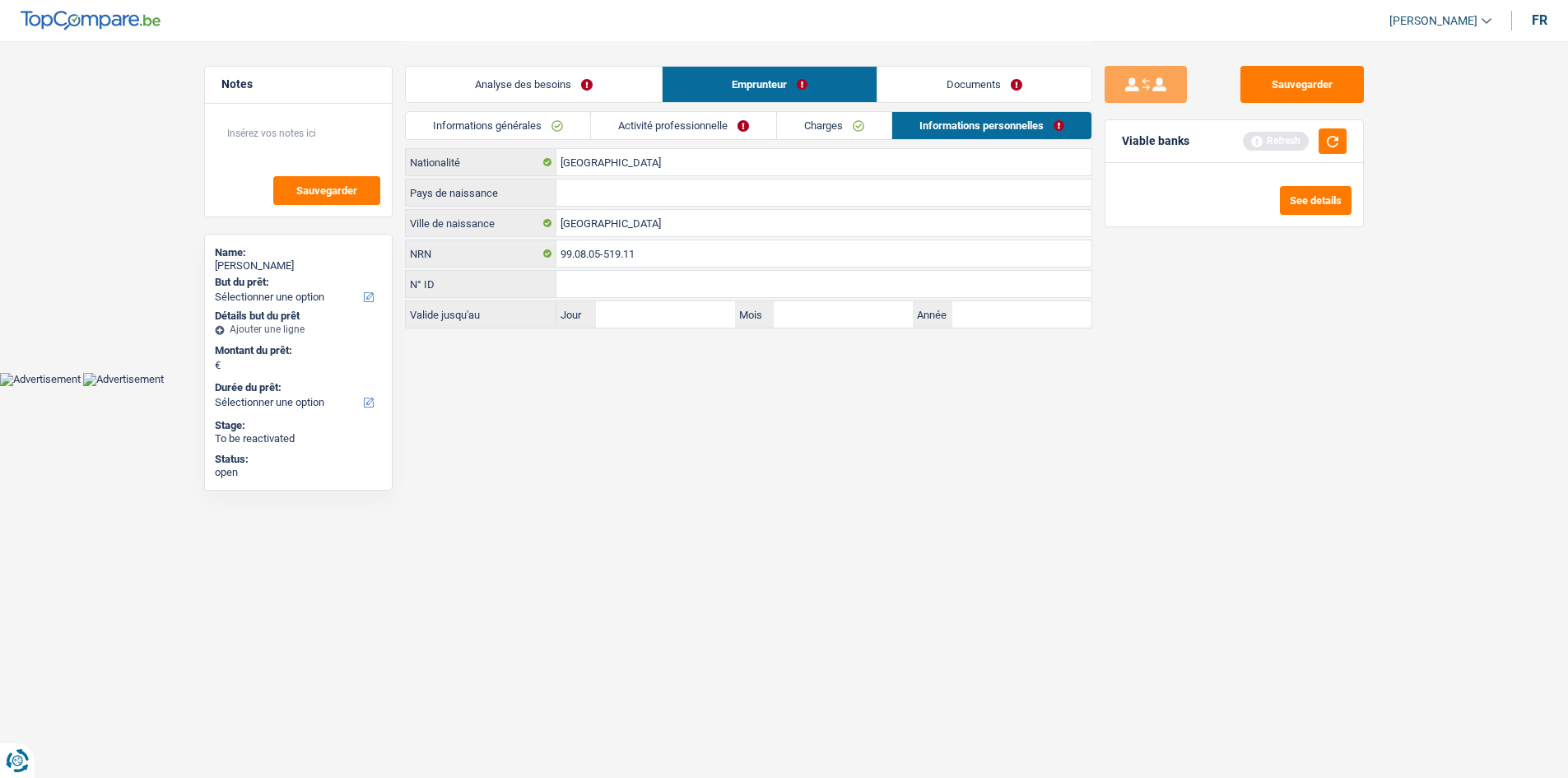
scroll to position [0, 0]
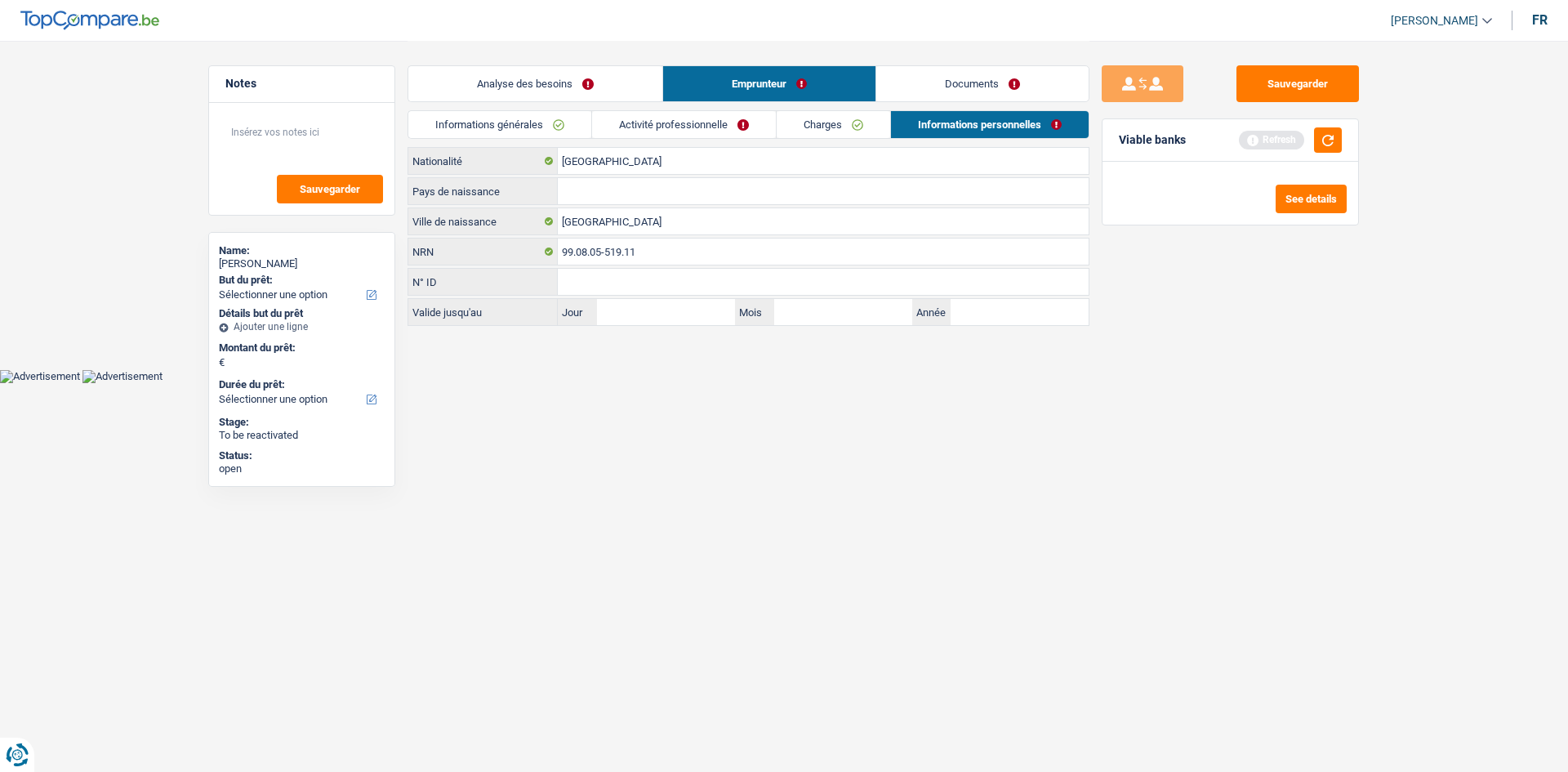
click at [879, 125] on link "Charges" at bounding box center [833, 125] width 113 height 27
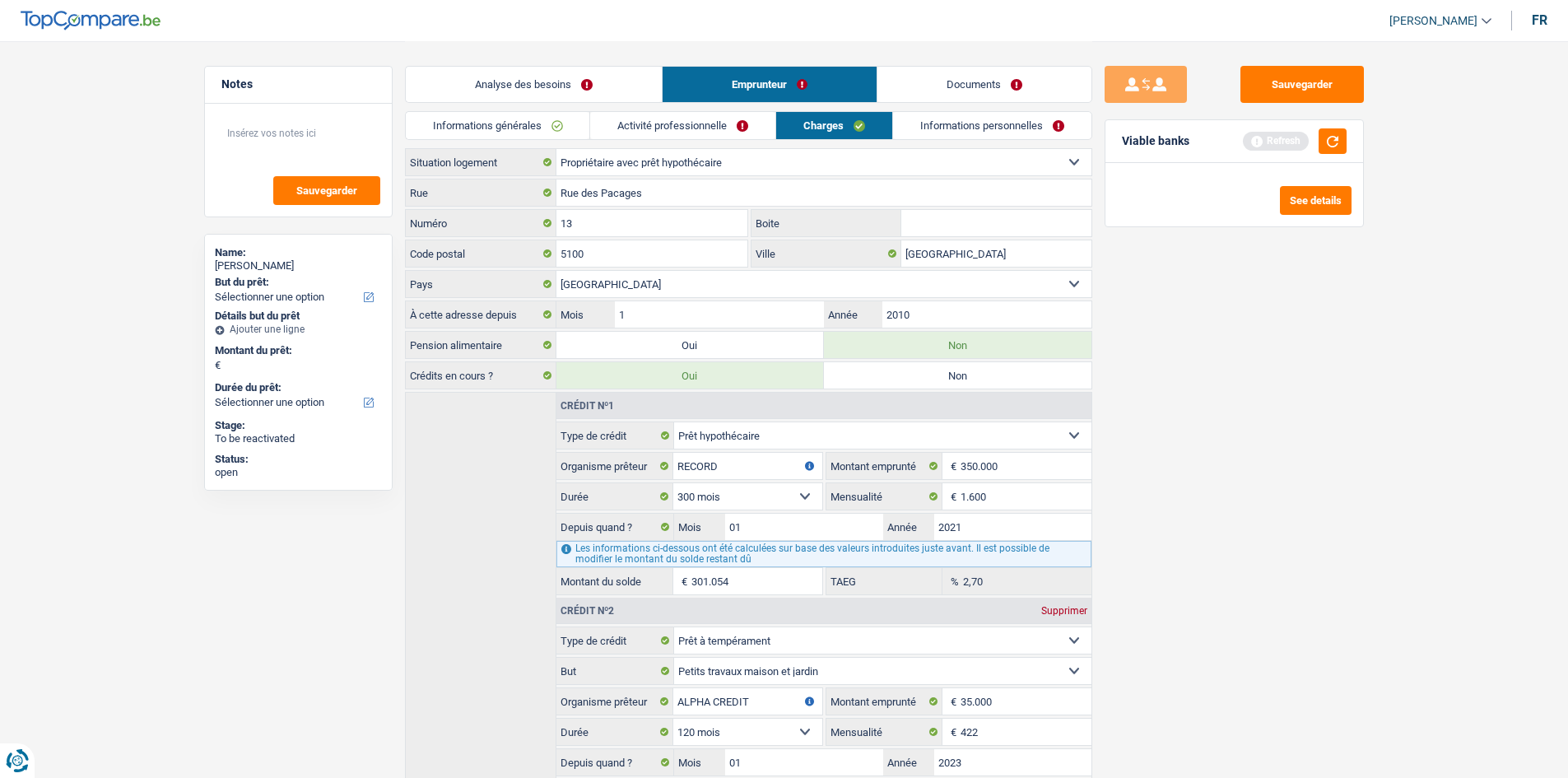
click at [745, 130] on link "Activité professionnelle" at bounding box center [683, 126] width 185 height 27
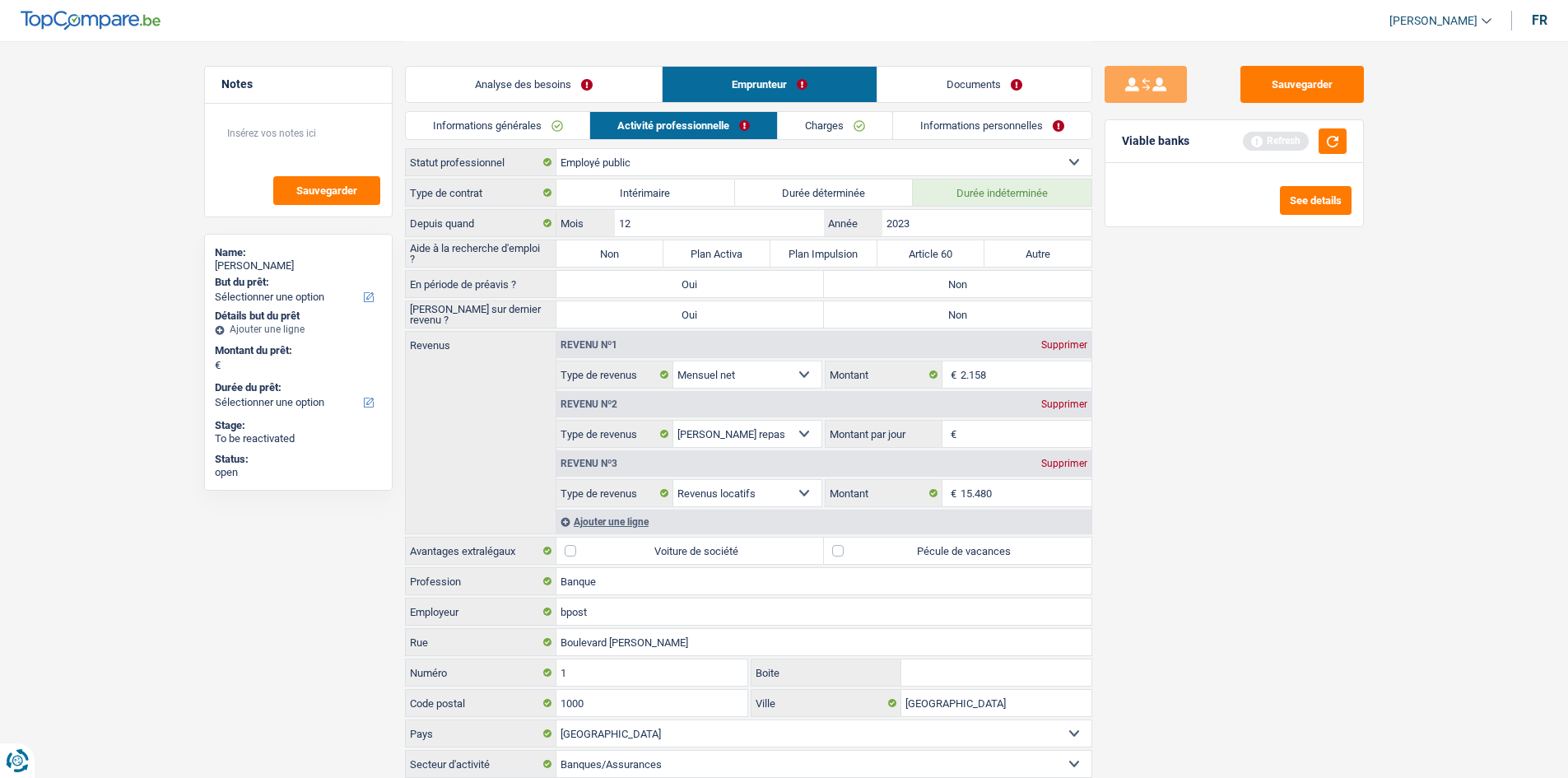
click at [582, 142] on div "Informations générales Activité professionnelle Charges Informations personnell…" at bounding box center [748, 130] width 687 height 37
click at [570, 133] on link "Informations générales" at bounding box center [498, 126] width 184 height 27
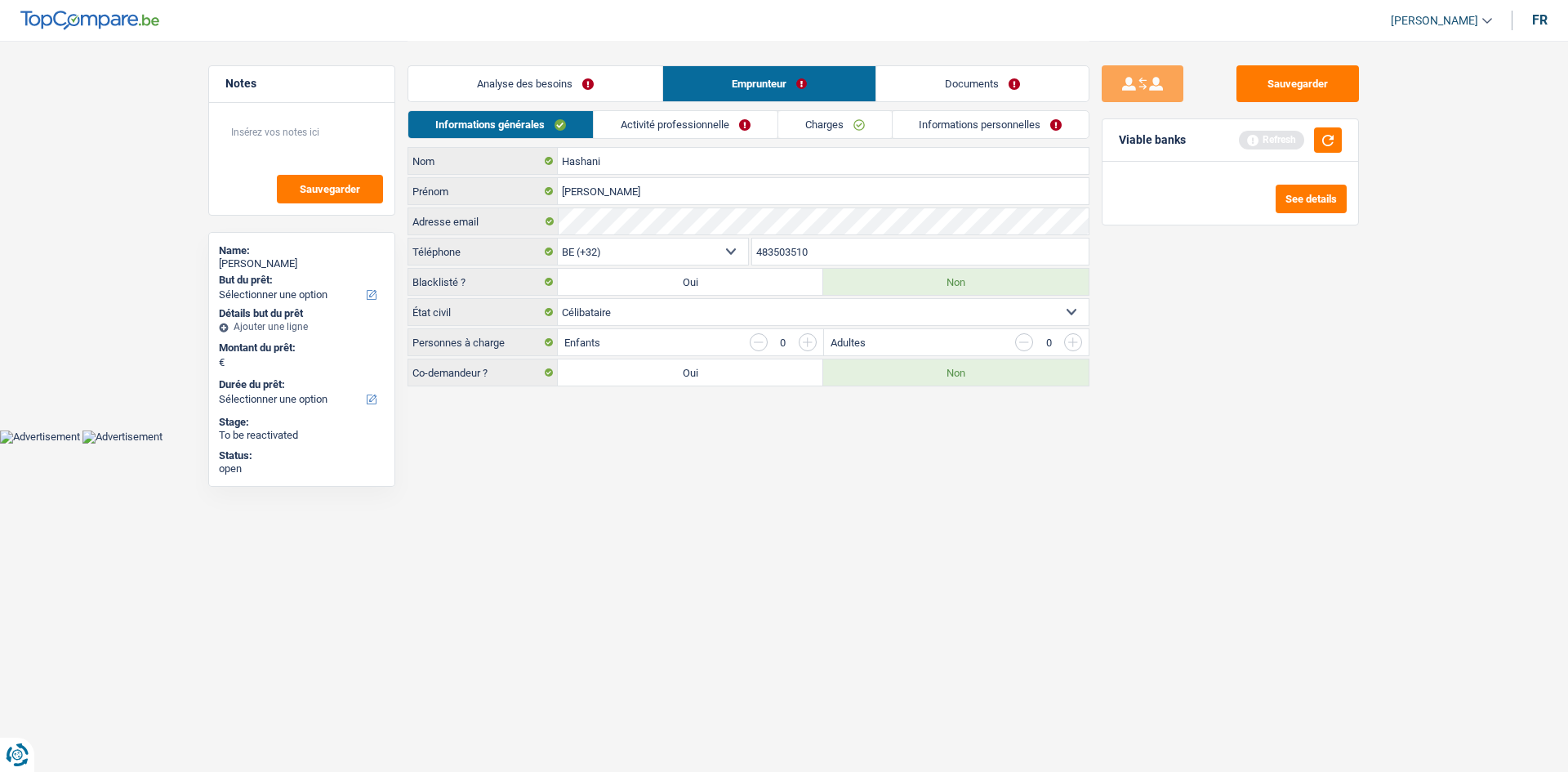
click at [592, 94] on link "Analyse des besoins" at bounding box center [536, 83] width 254 height 35
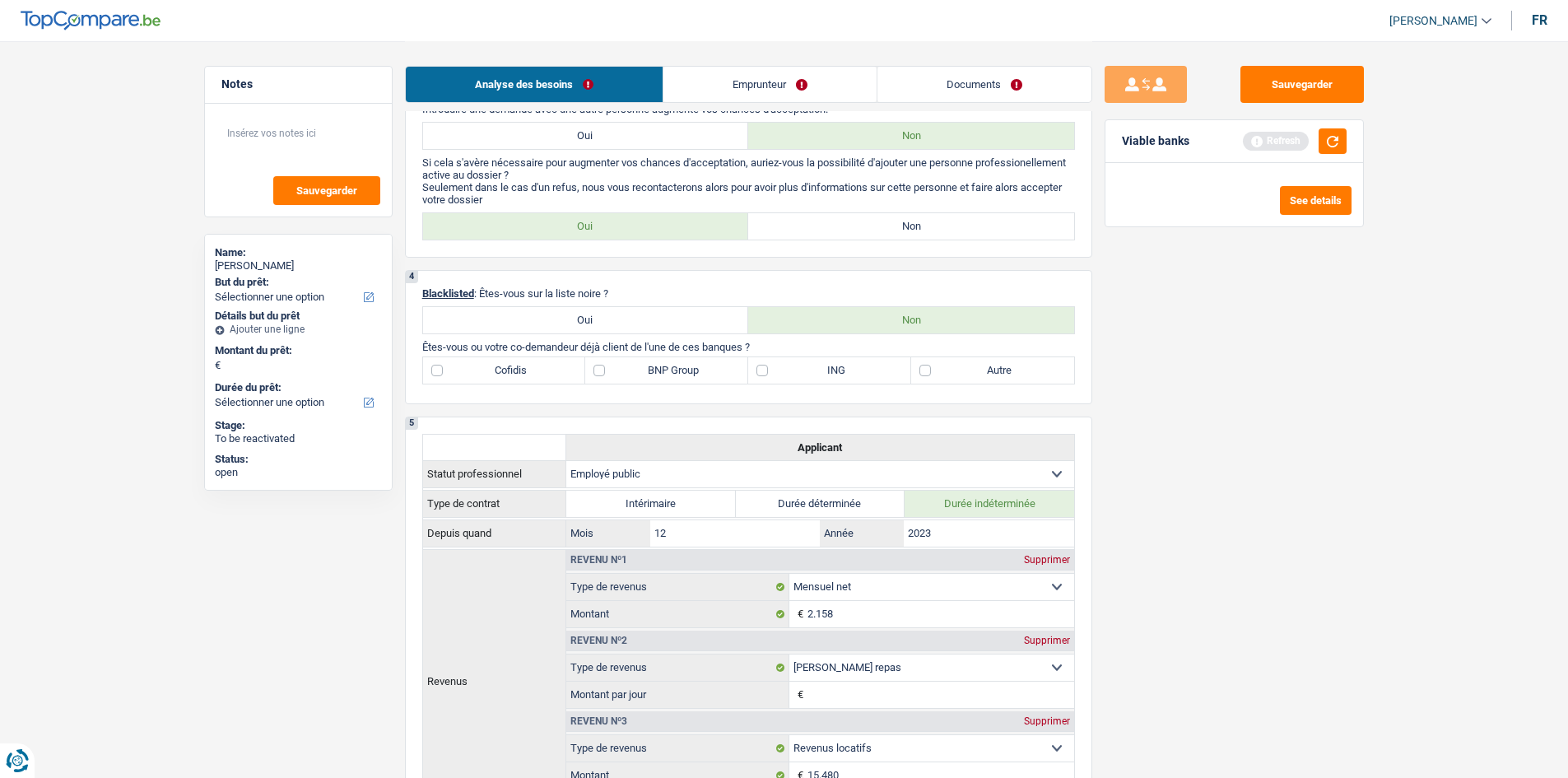
scroll to position [659, 0]
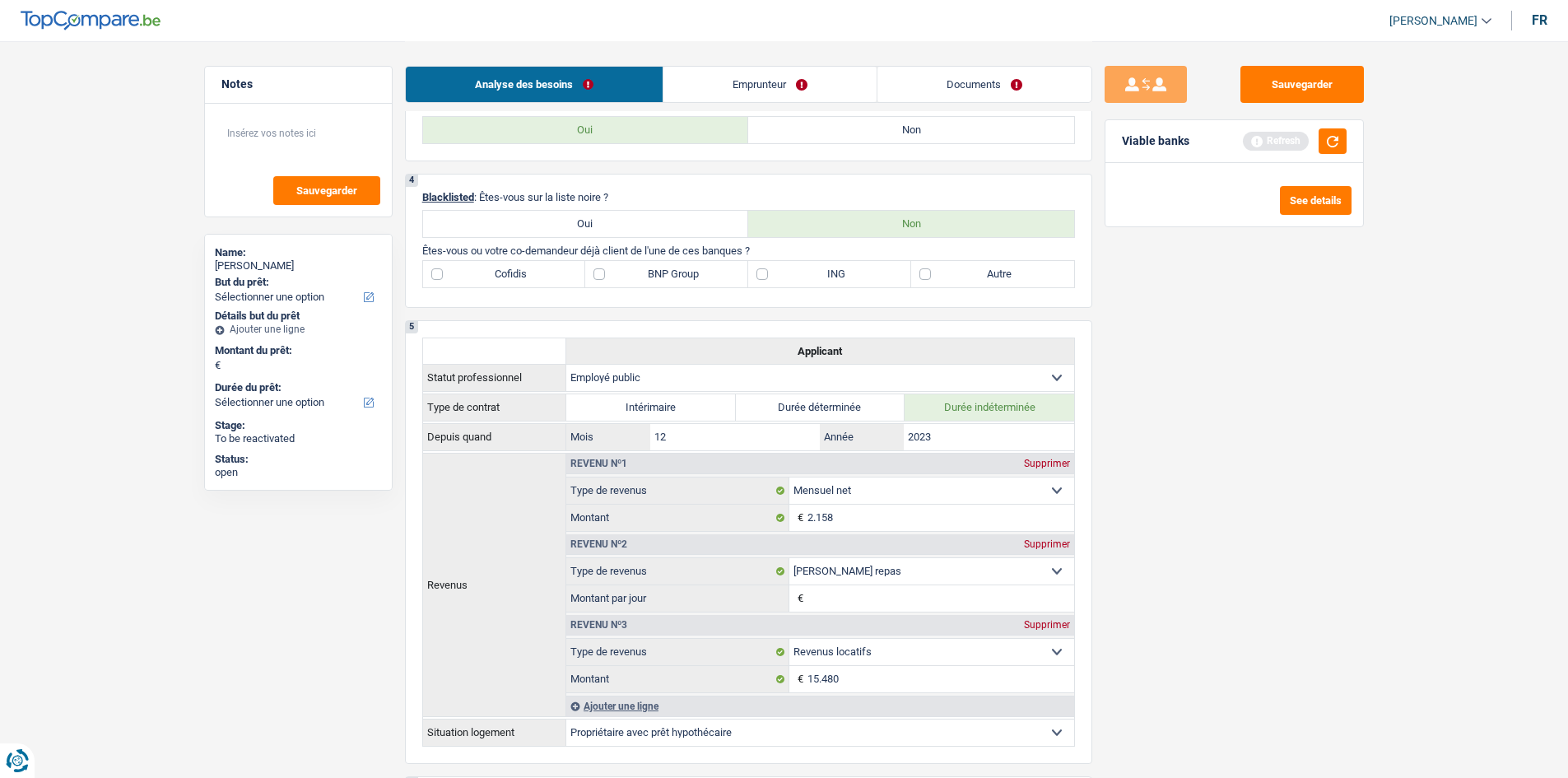
click at [764, 88] on link "Emprunteur" at bounding box center [770, 84] width 213 height 35
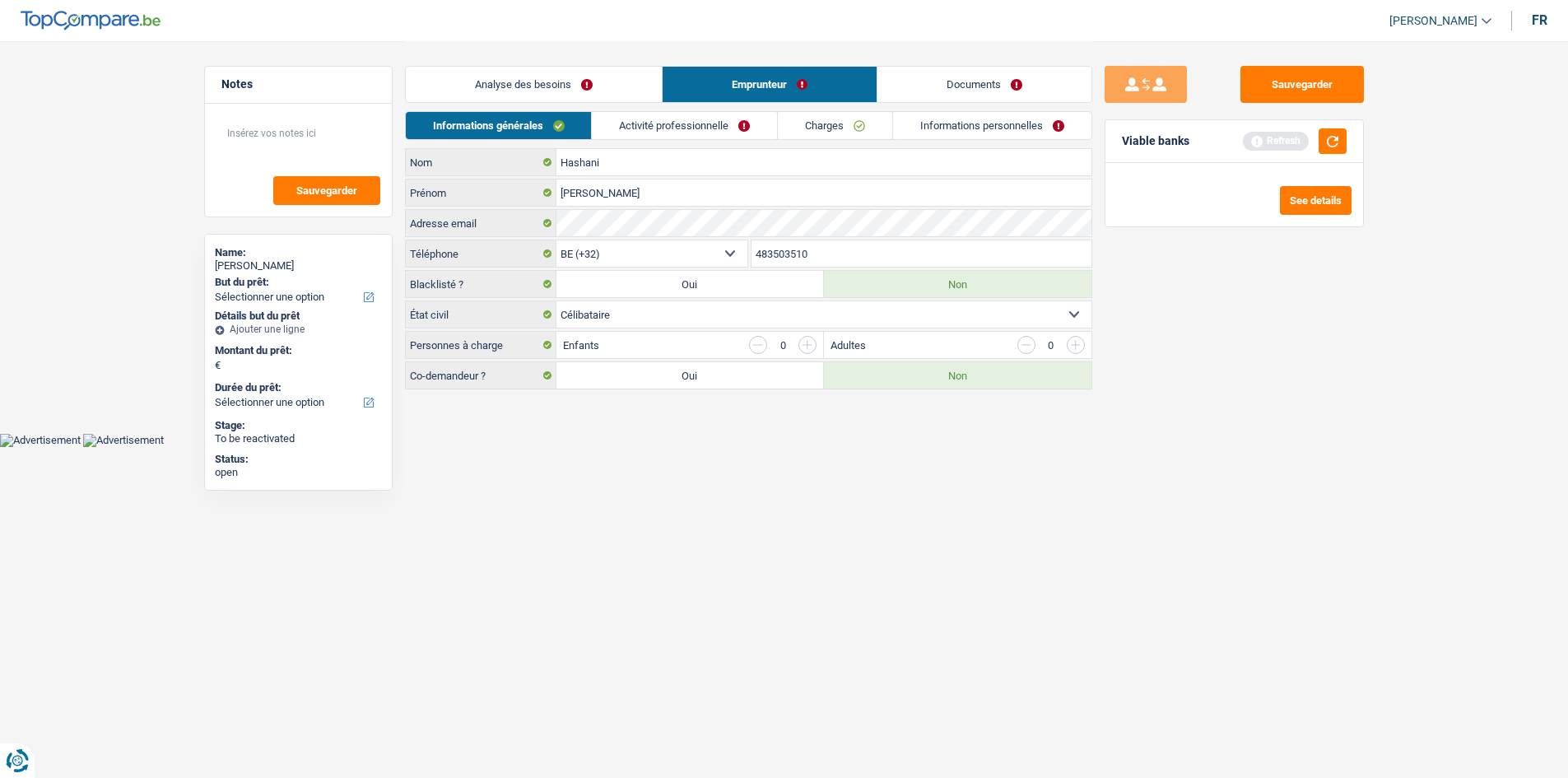
scroll to position [0, 0]
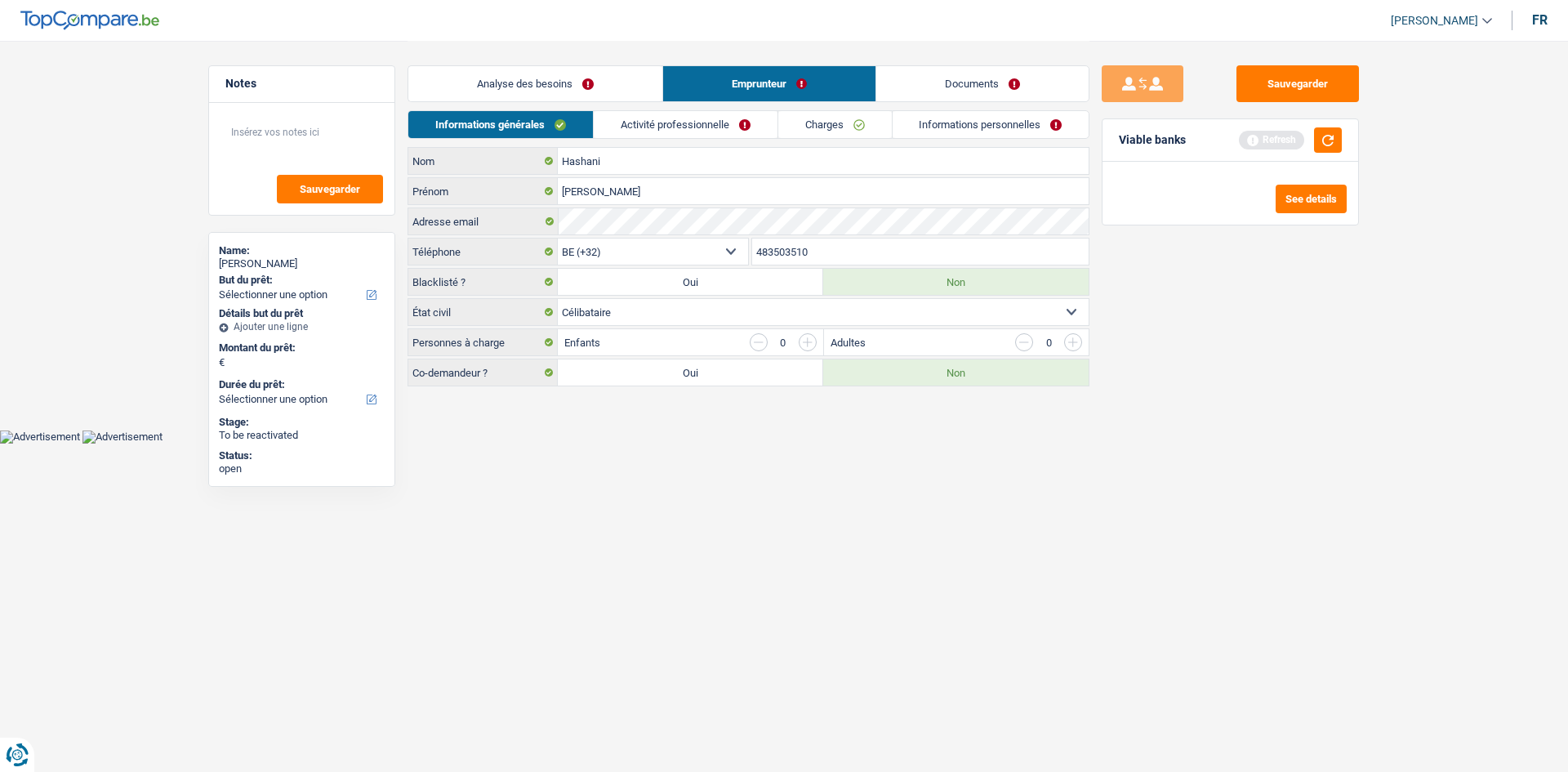
click at [655, 118] on link "Activité professionnelle" at bounding box center [686, 125] width 184 height 27
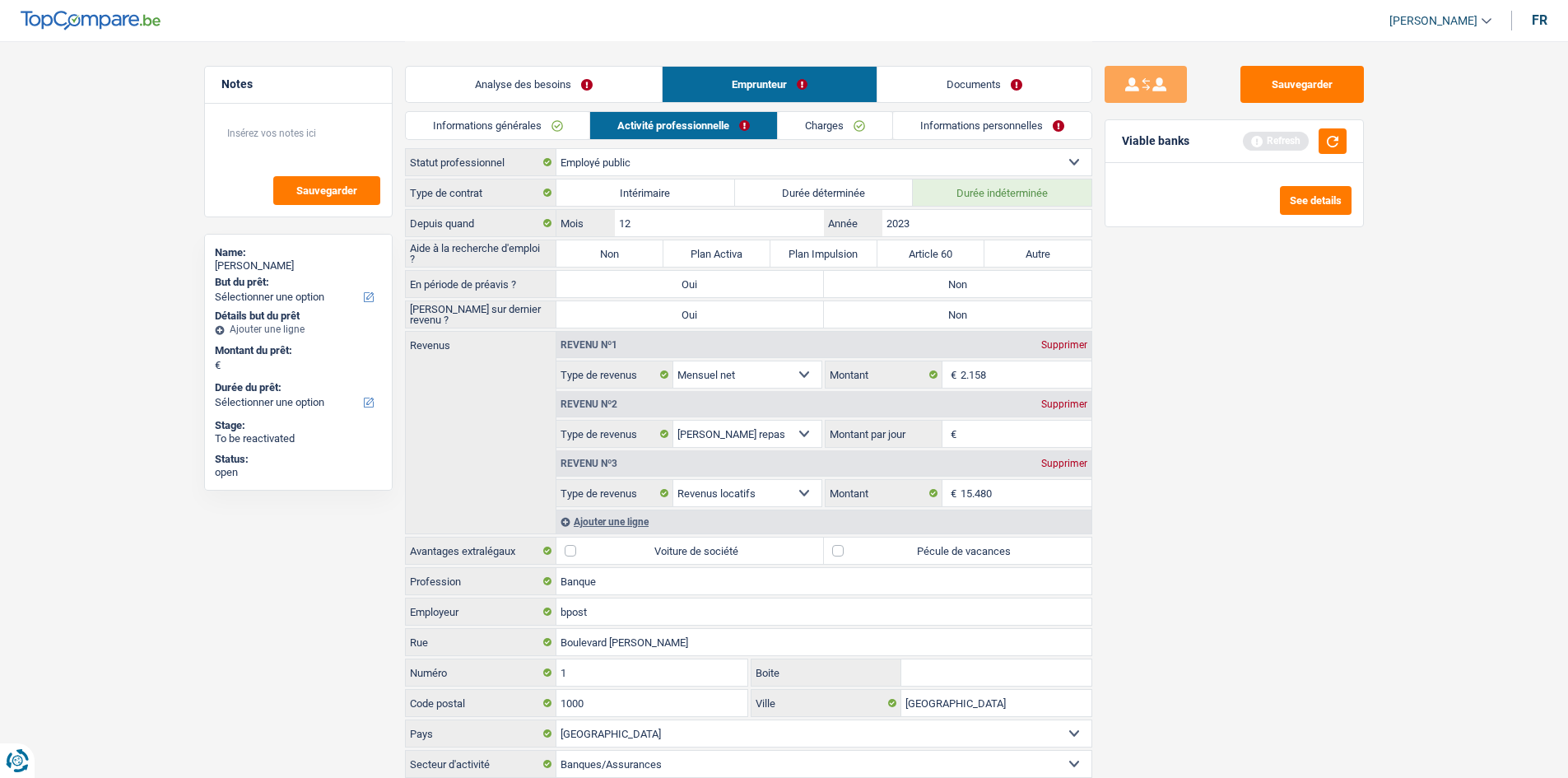
click at [515, 88] on link "Analyse des besoins" at bounding box center [534, 84] width 256 height 35
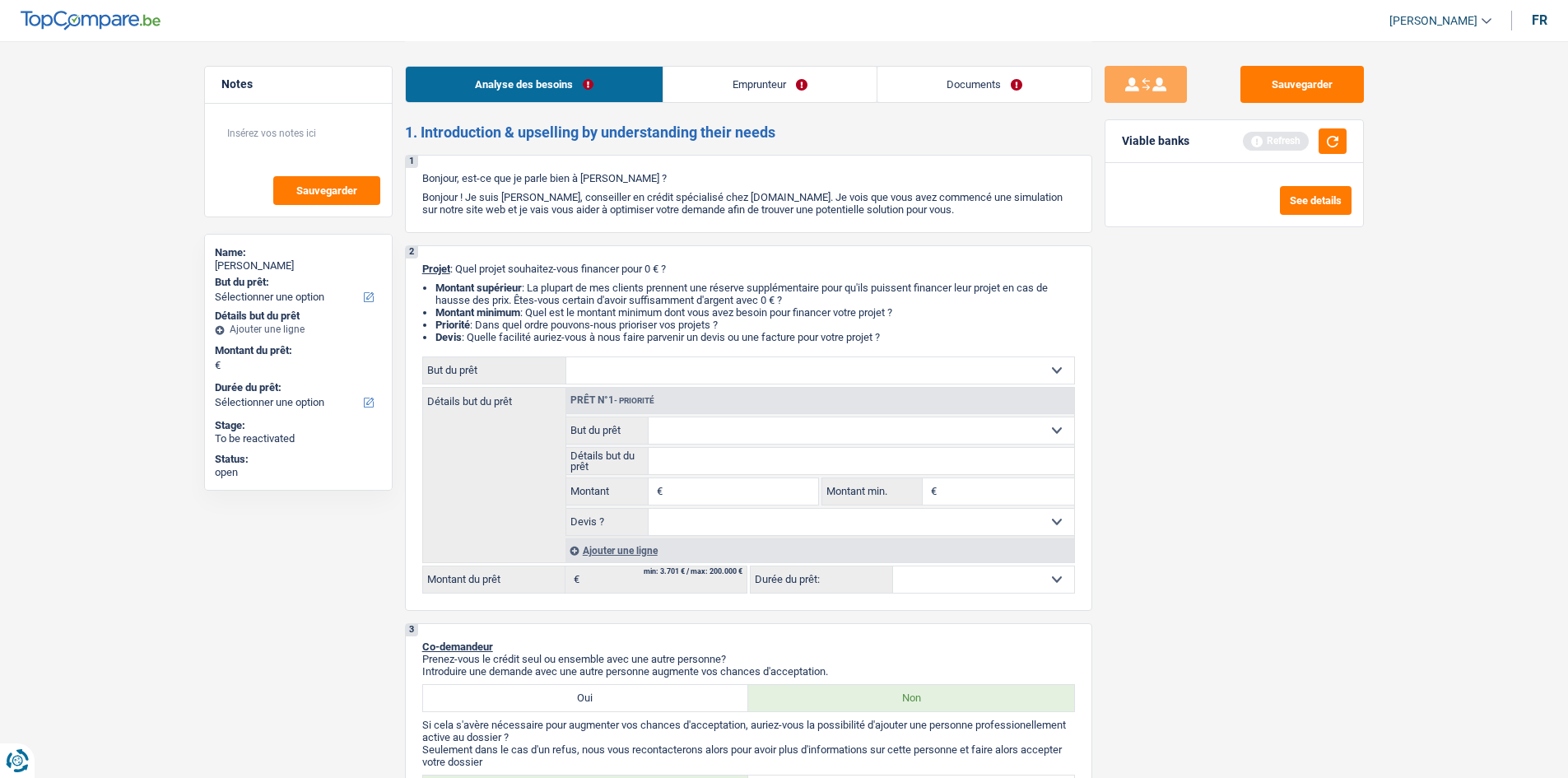
click at [1251, 140] on div "Viable banks Refresh" at bounding box center [1234, 142] width 258 height 43
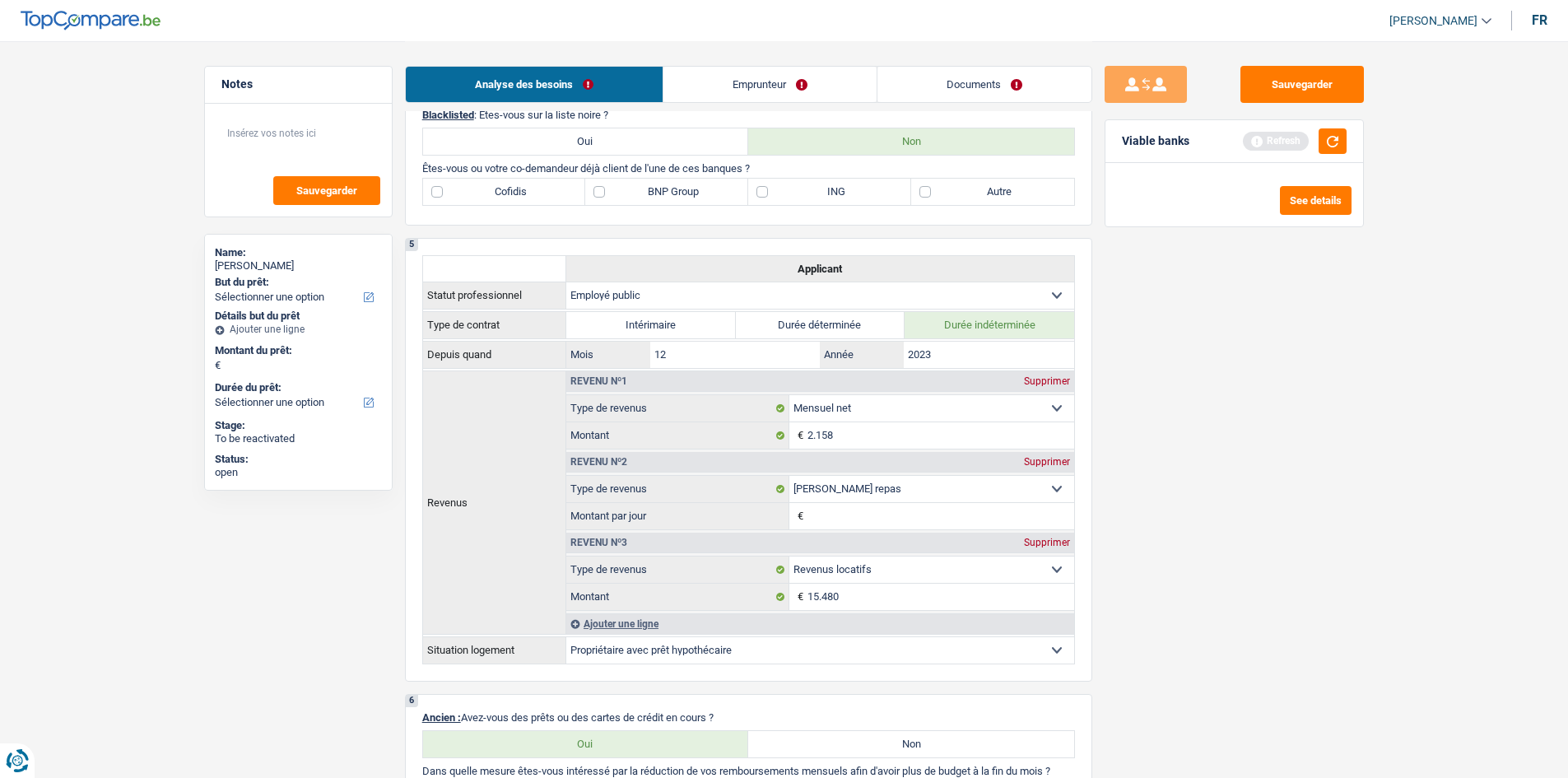
scroll to position [165, 0]
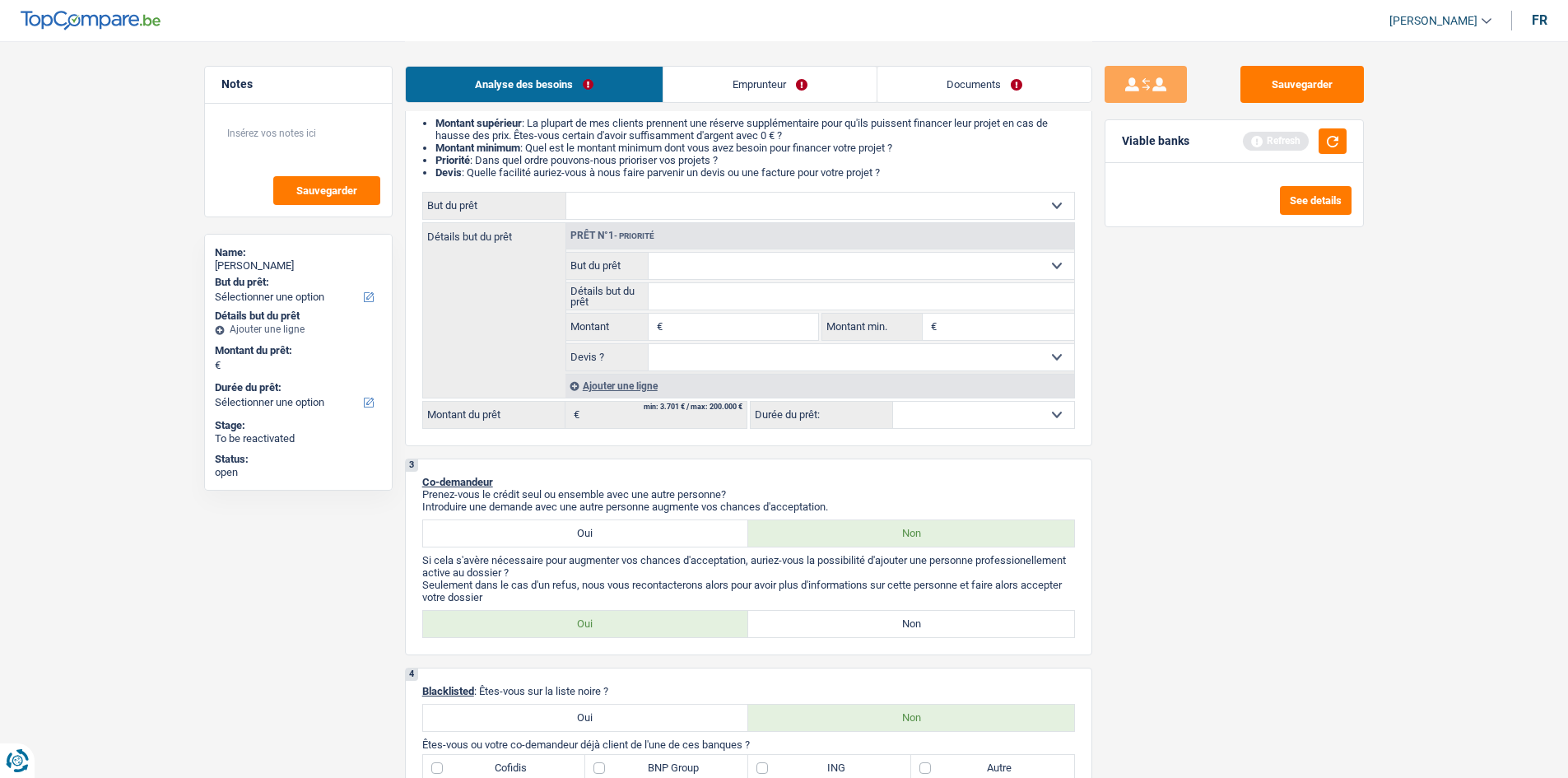
click at [765, 87] on link "Emprunteur" at bounding box center [770, 84] width 213 height 35
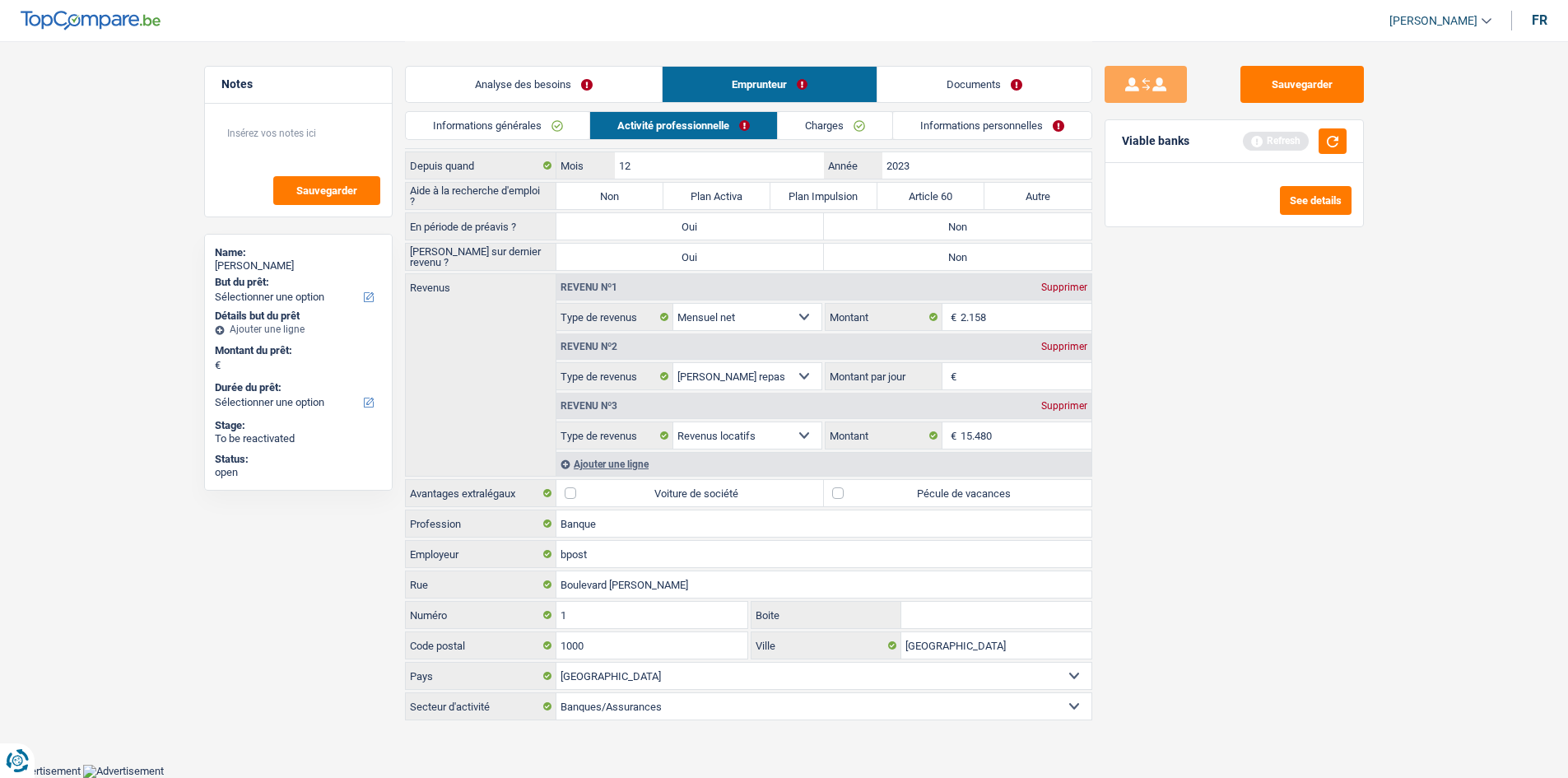
scroll to position [56, 0]
click at [778, 114] on link "Charges" at bounding box center [834, 126] width 114 height 27
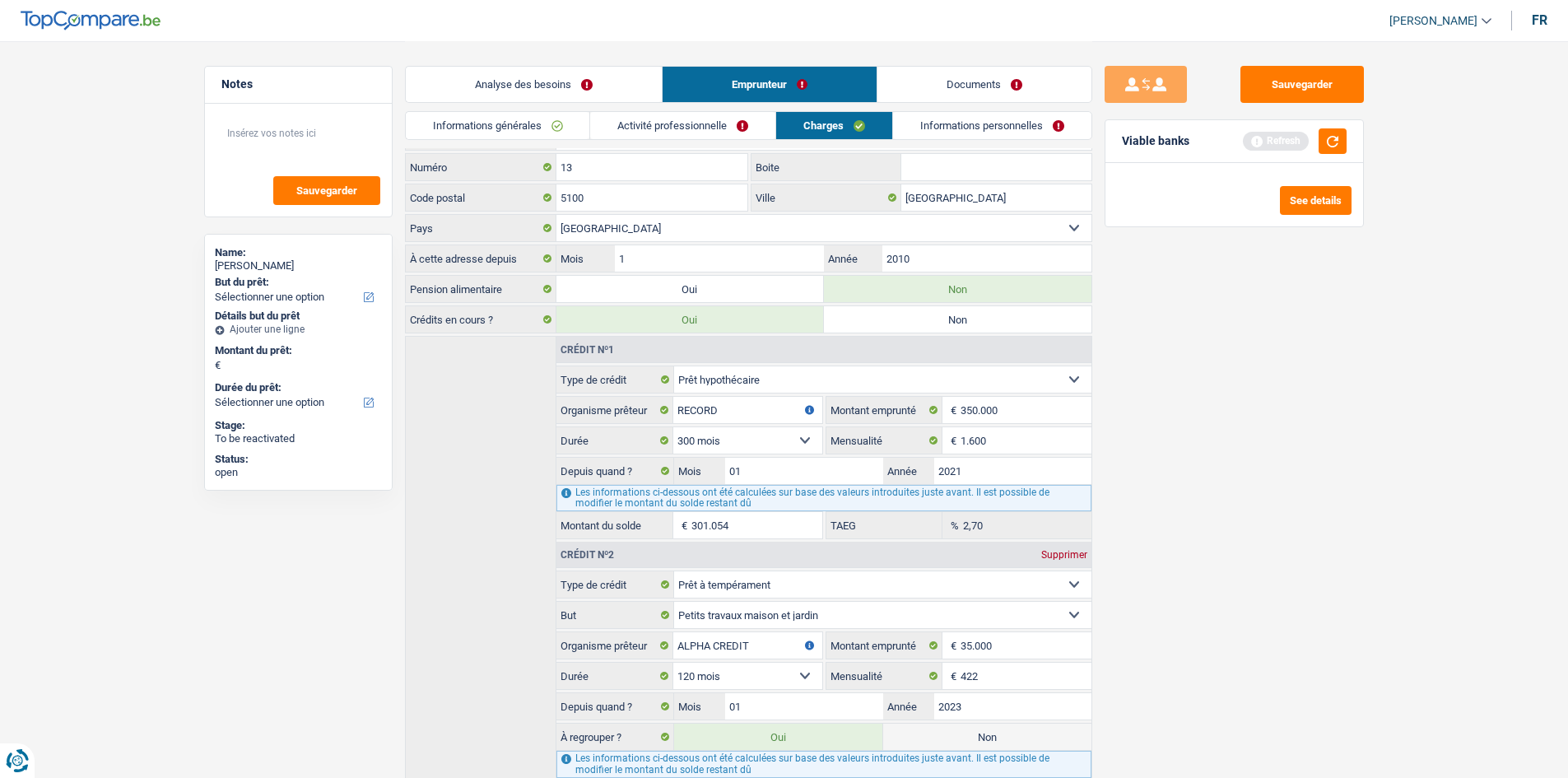
click at [823, 122] on link "Charges" at bounding box center [833, 126] width 116 height 27
click at [941, 125] on link "Informations personnelles" at bounding box center [991, 126] width 198 height 27
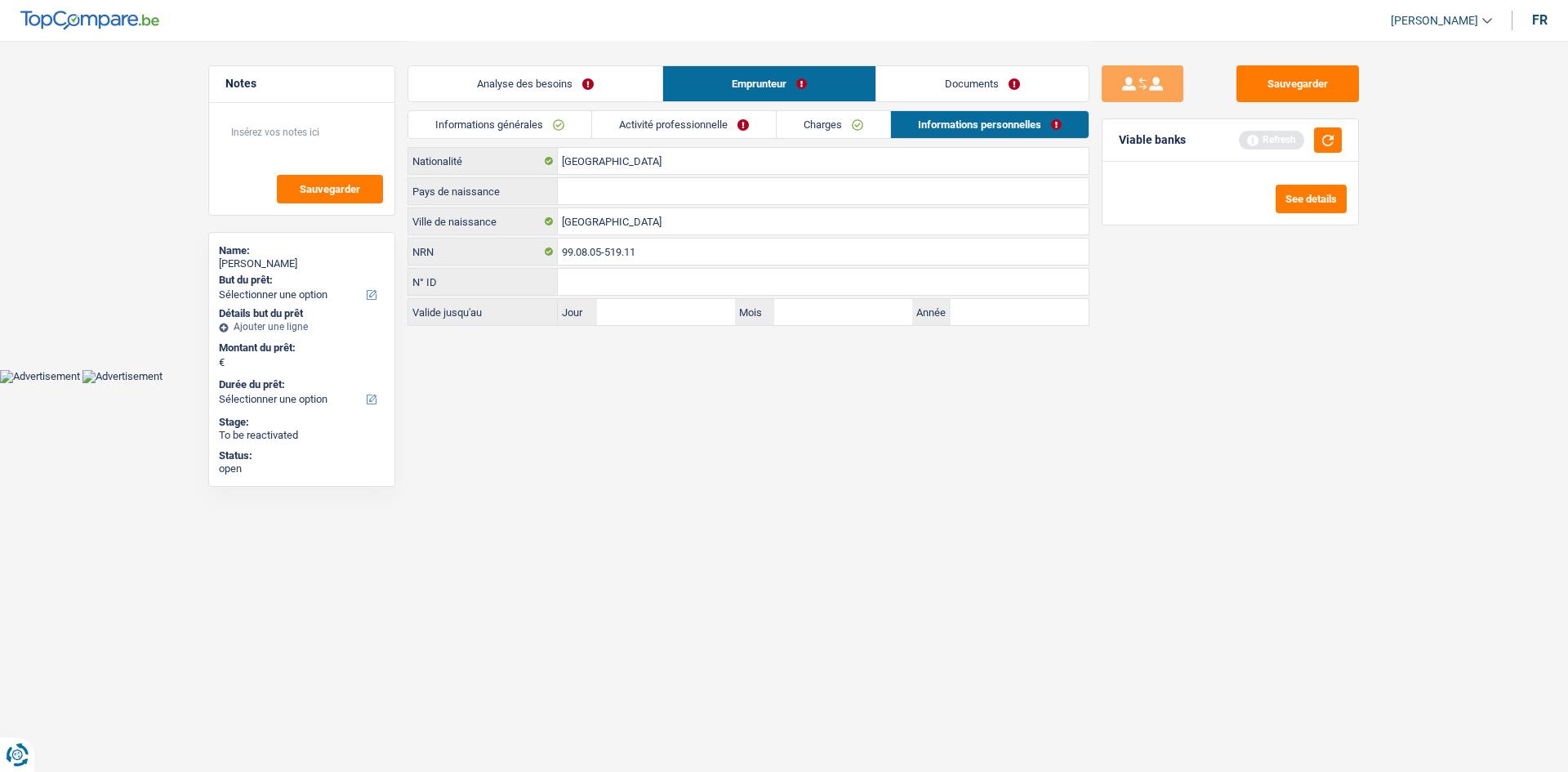
click at [628, 91] on link "Analyse des besoins" at bounding box center [536, 83] width 254 height 35
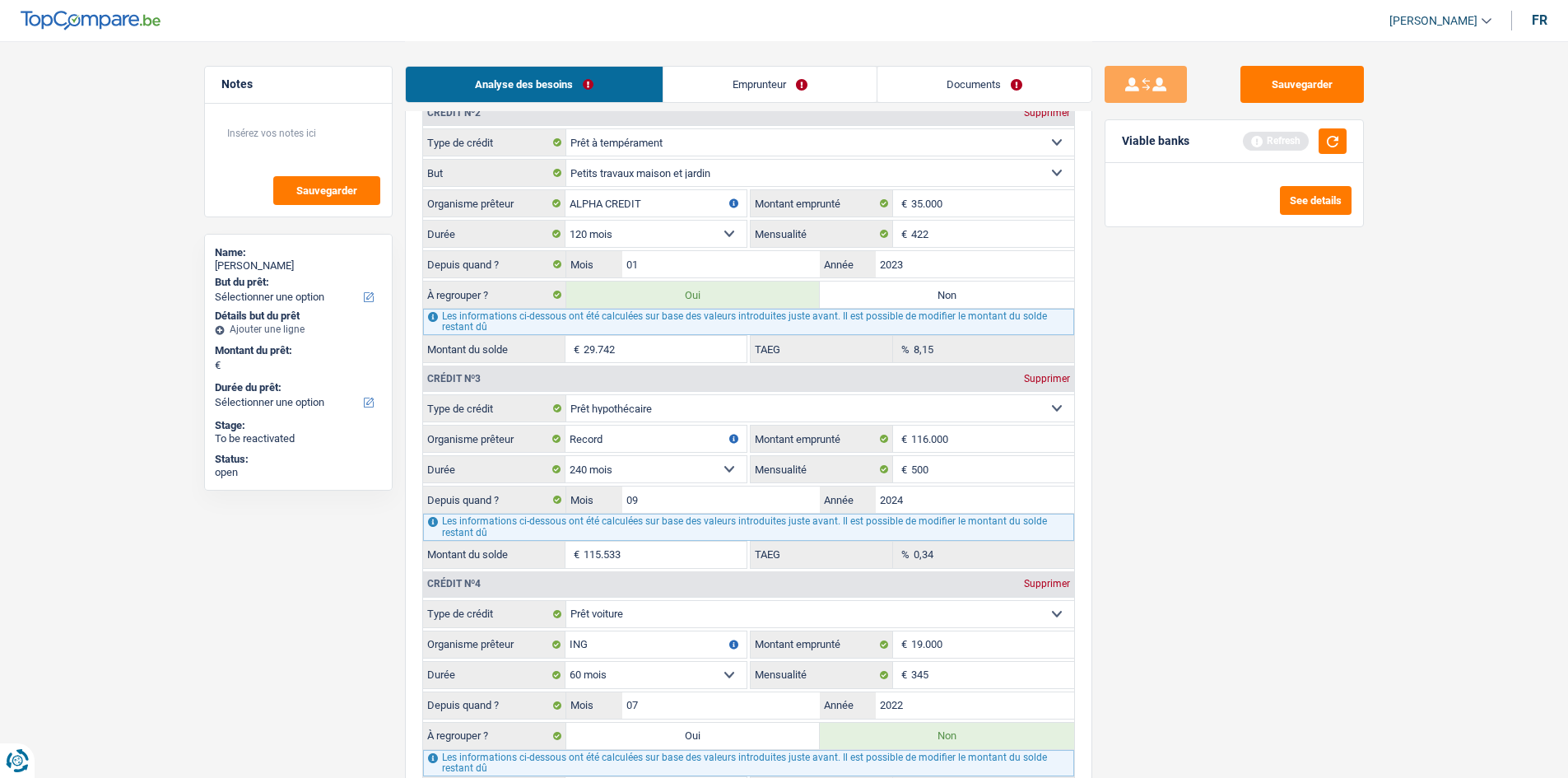
scroll to position [1812, 0]
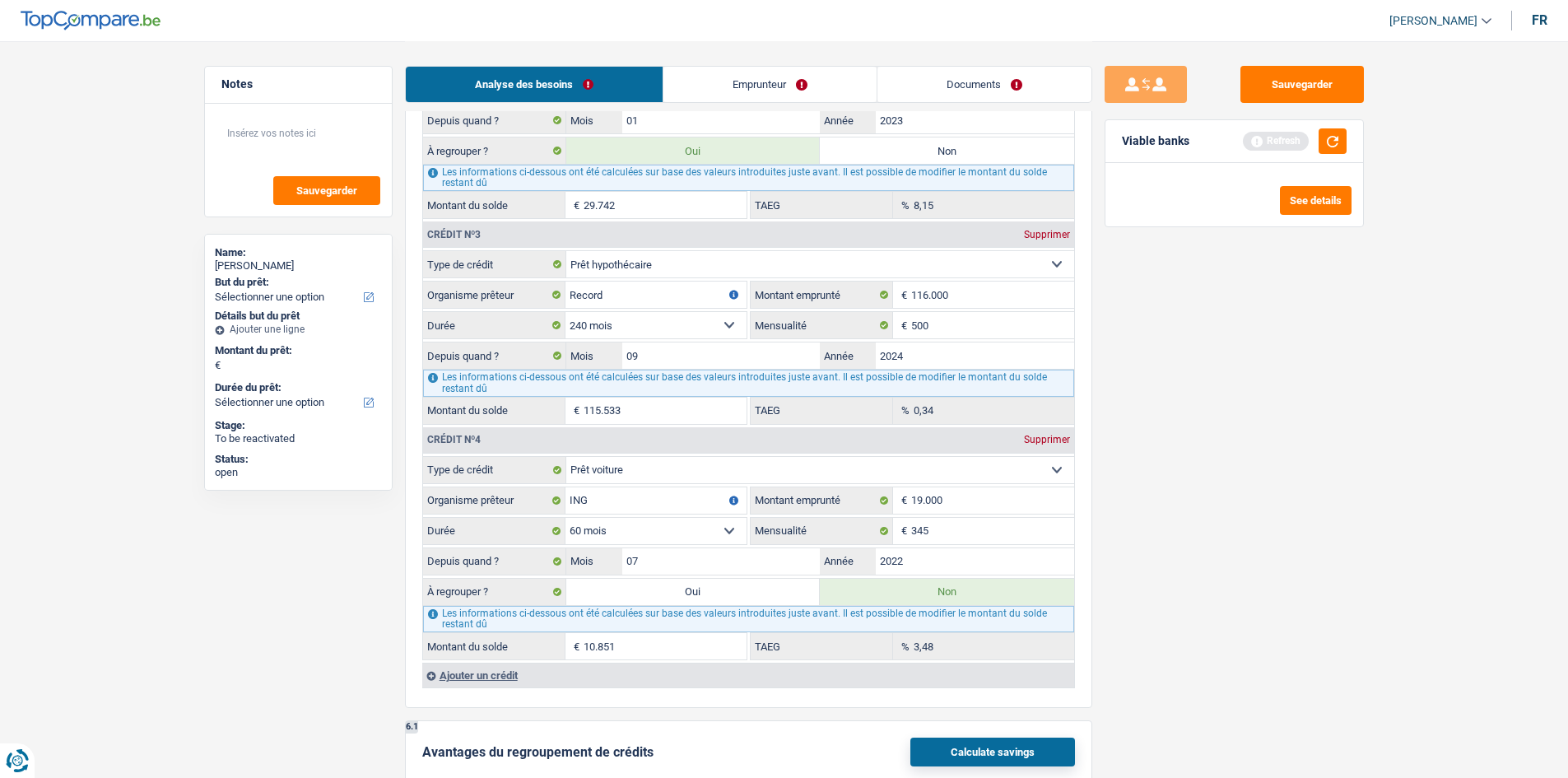
click at [492, 600] on div "Ajouter un crédit" at bounding box center [748, 675] width 652 height 24
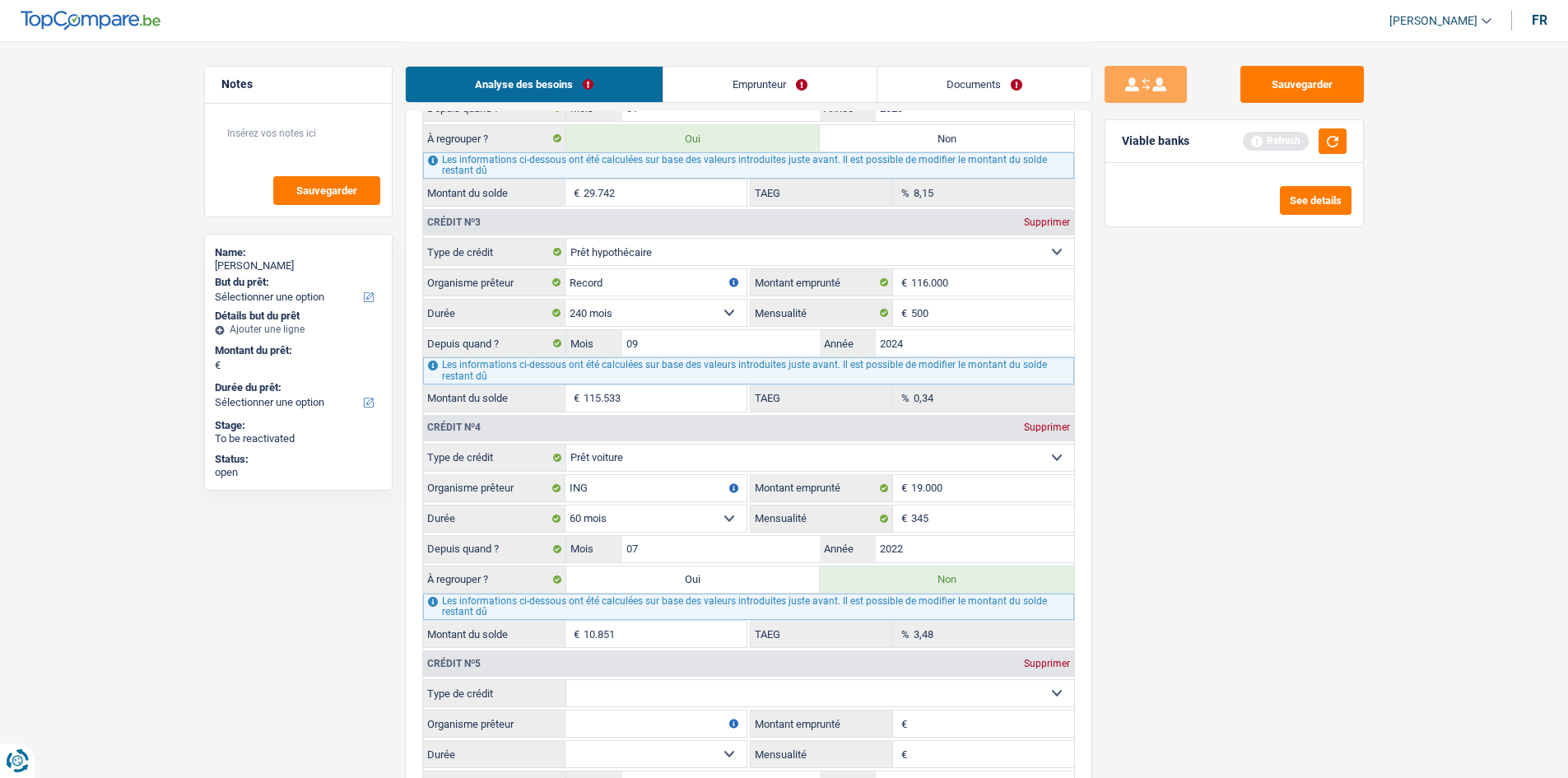
scroll to position [2059, 0]
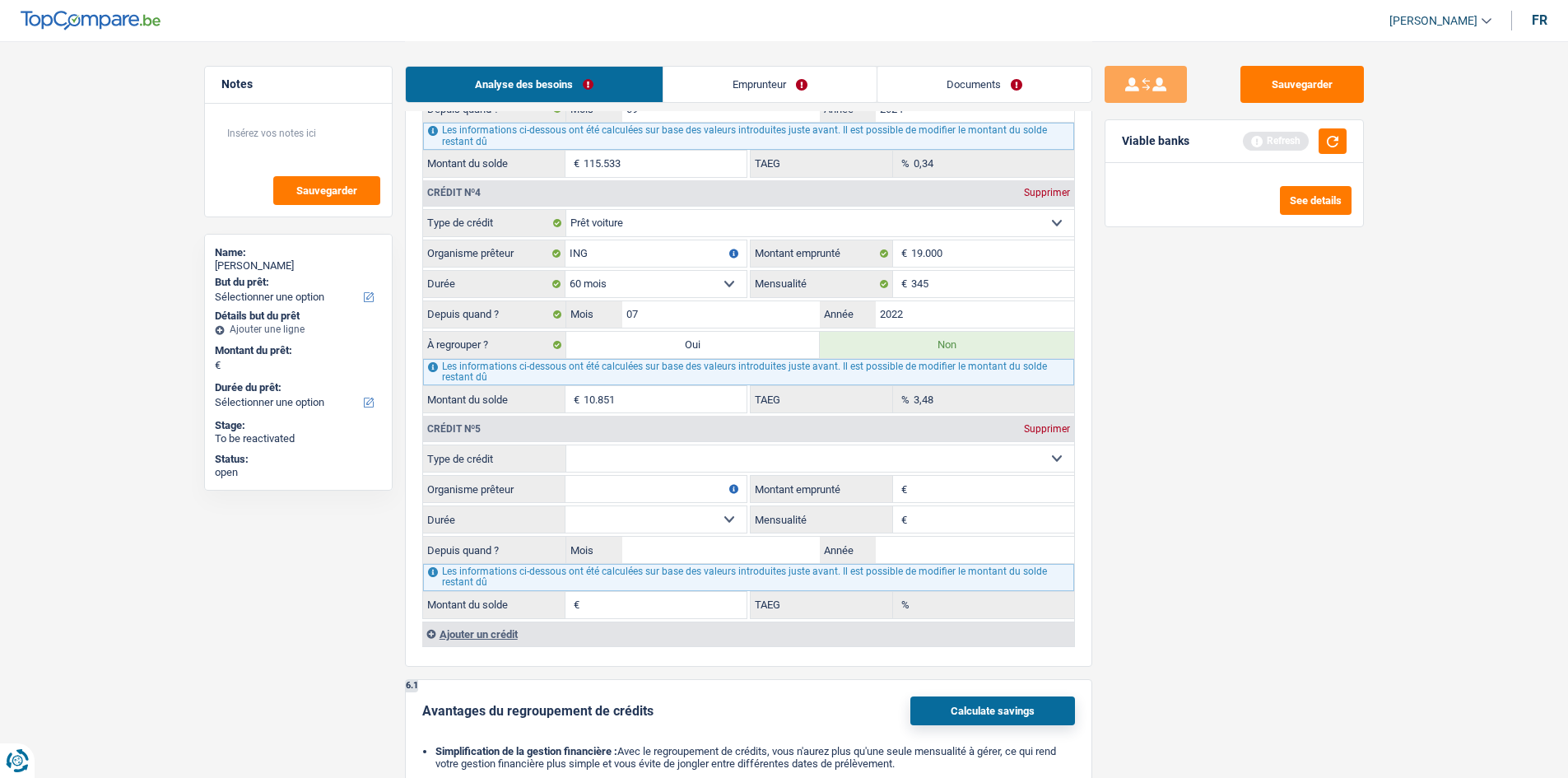
click at [674, 461] on select "Carte ou ouverture de crédit Prêt hypothécaire Vente à tempérament Prêt à tempé…" at bounding box center [820, 458] width 507 height 26
select select "personalLoan"
type input "0"
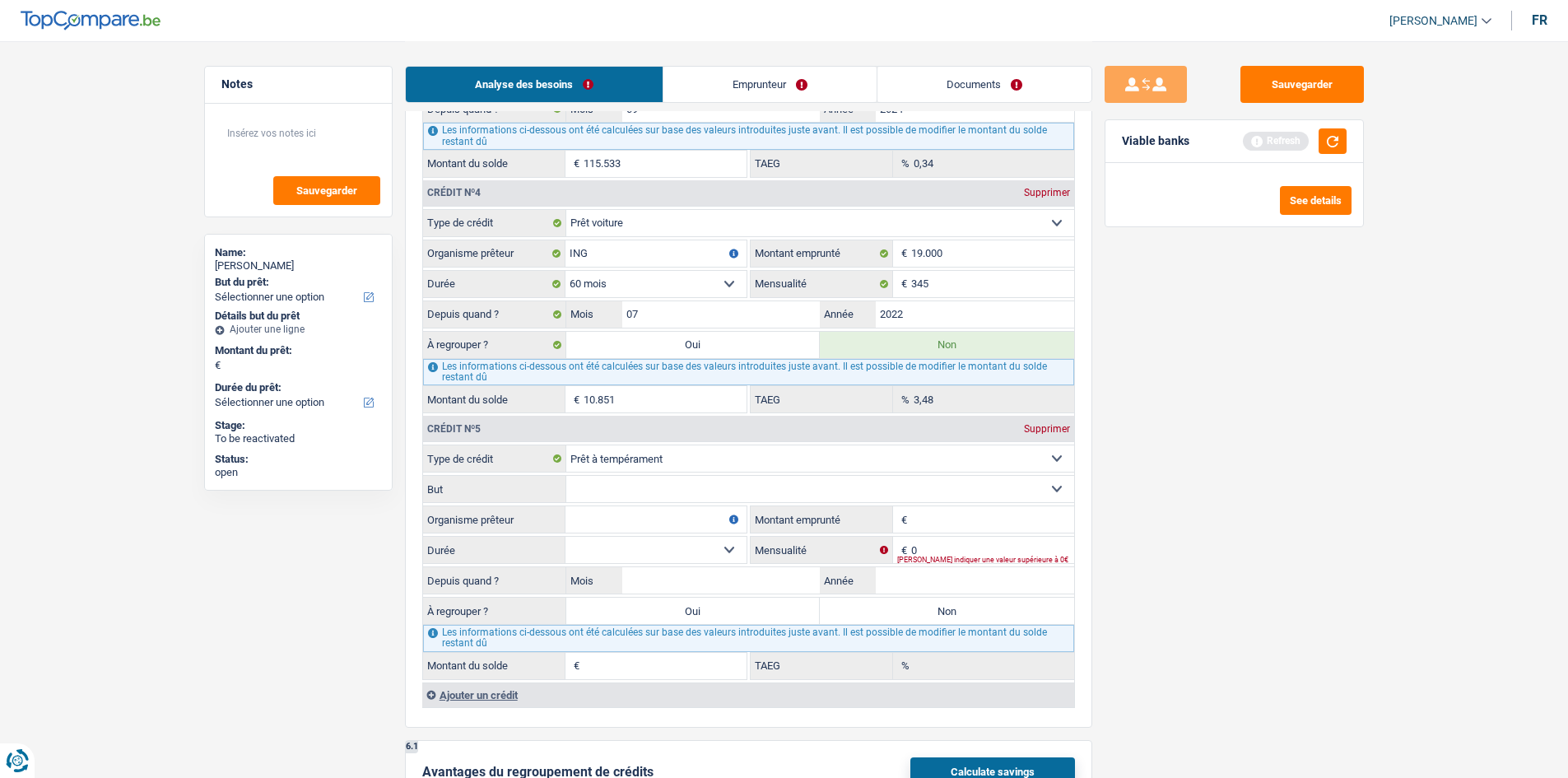
click at [1068, 426] on div "Supprimer" at bounding box center [1047, 429] width 55 height 10
